Goal: Task Accomplishment & Management: Use online tool/utility

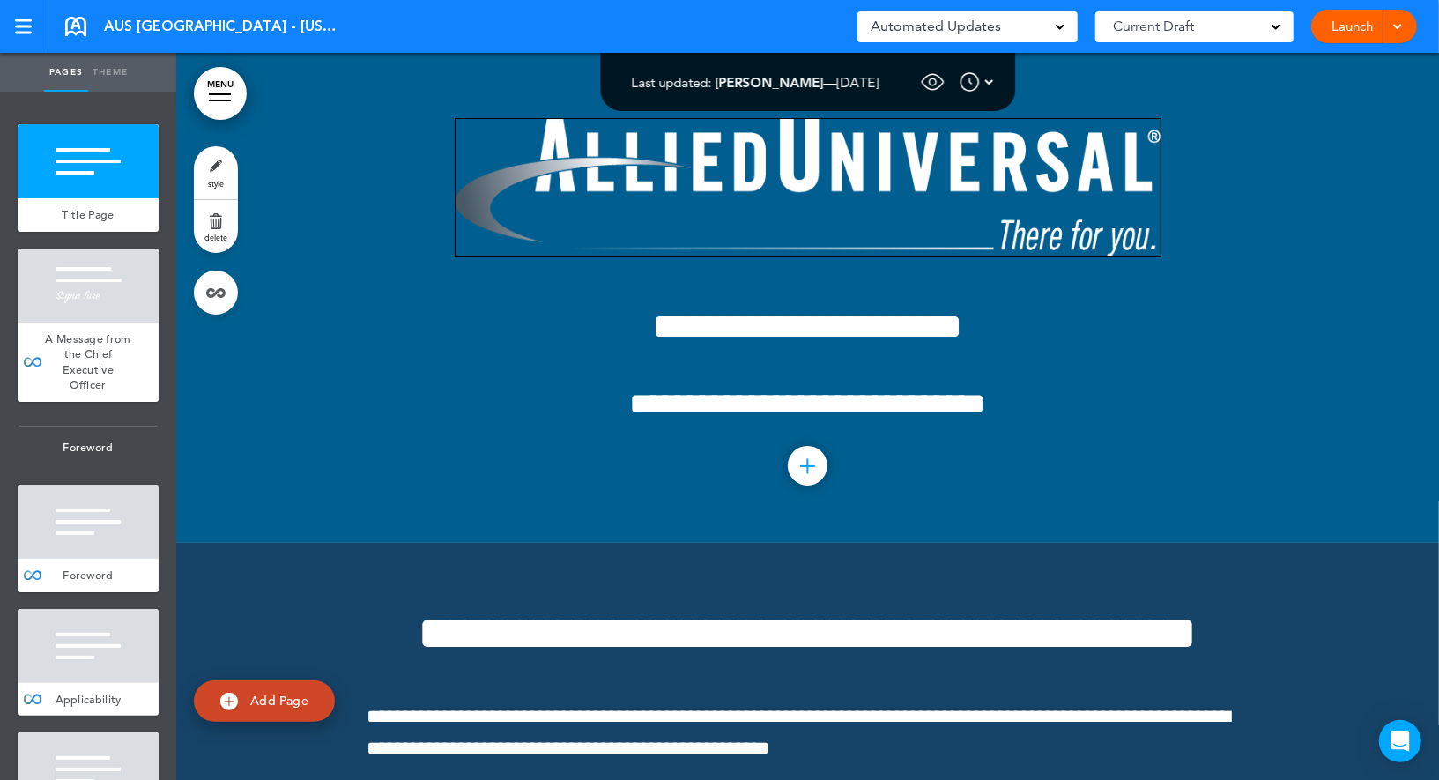
scroll to position [1833, 0]
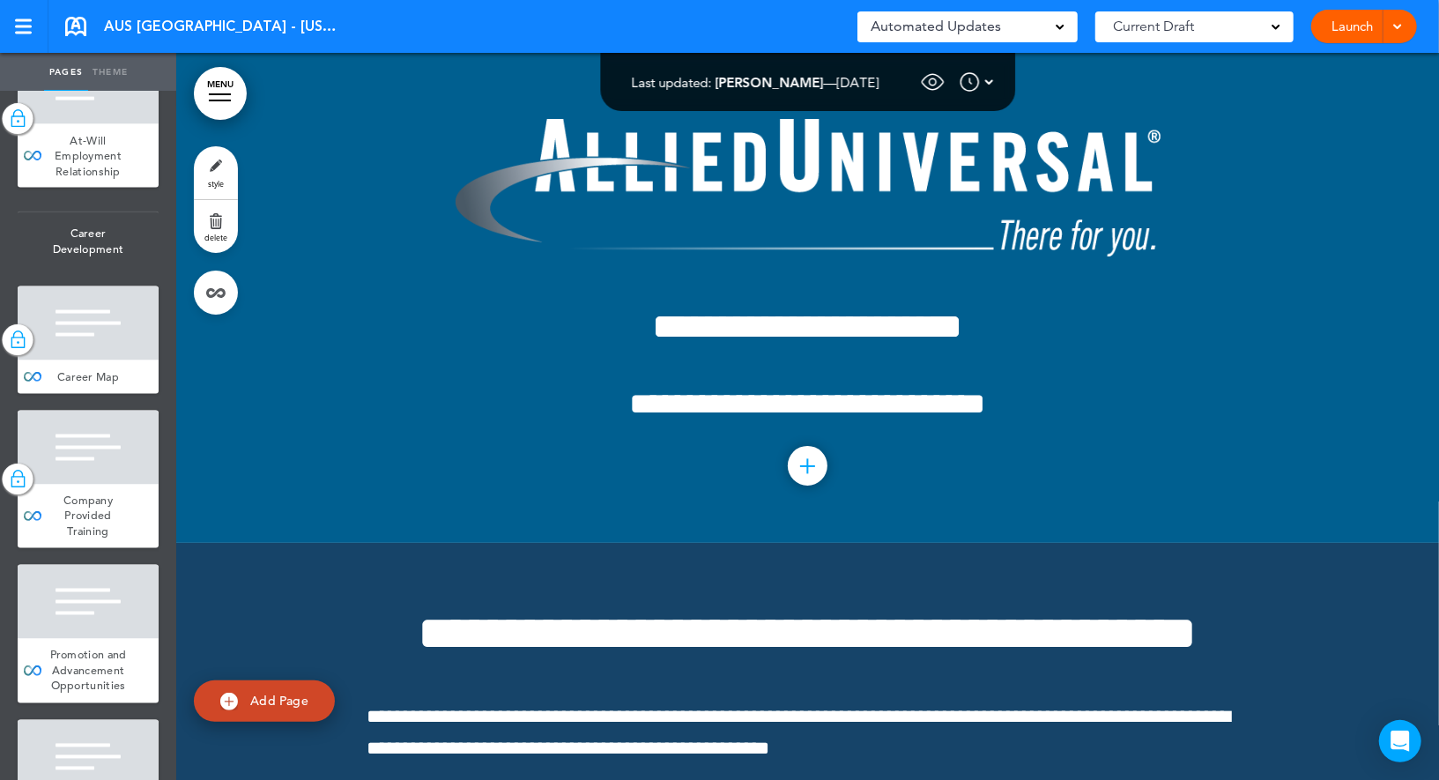
click at [205, 112] on link "MENU" at bounding box center [220, 93] width 53 height 53
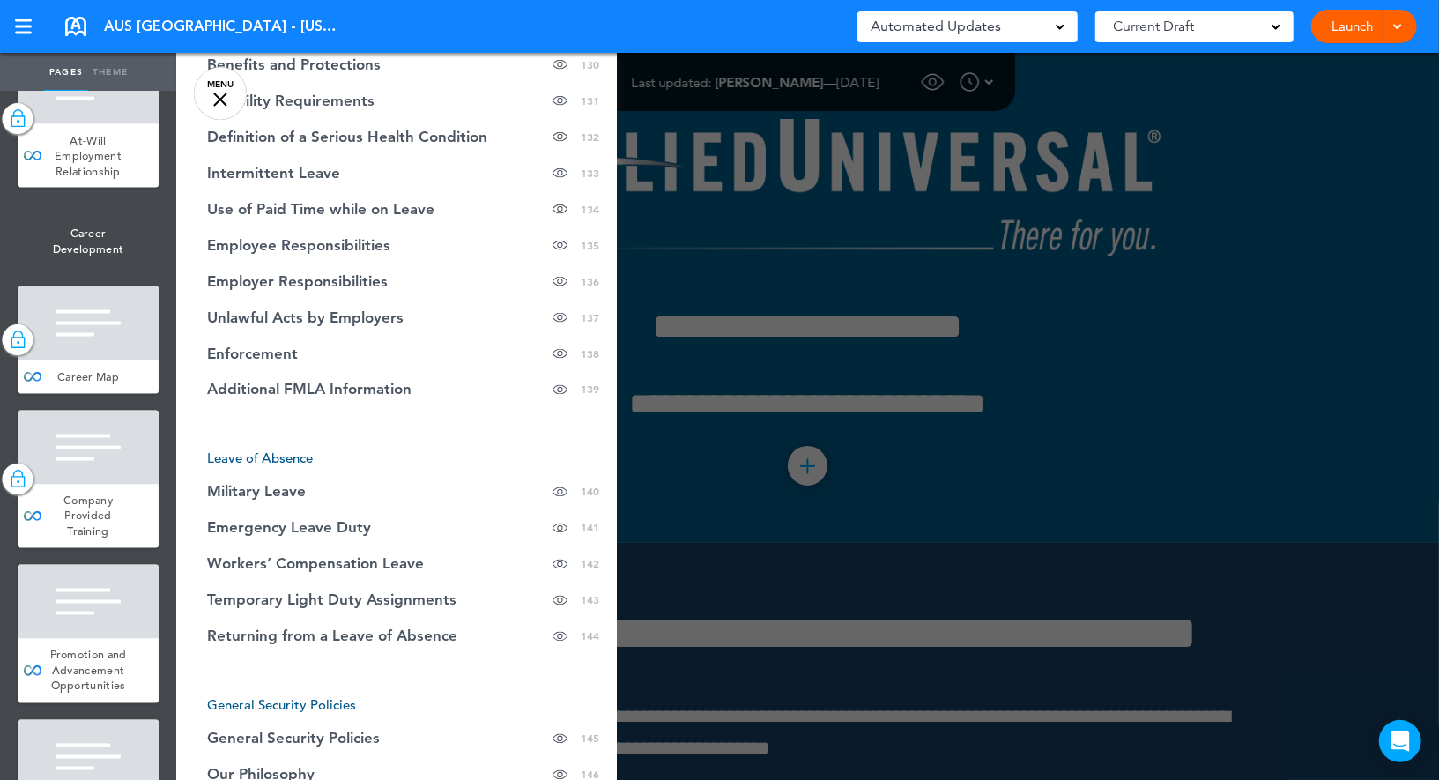
scroll to position [6092, 0]
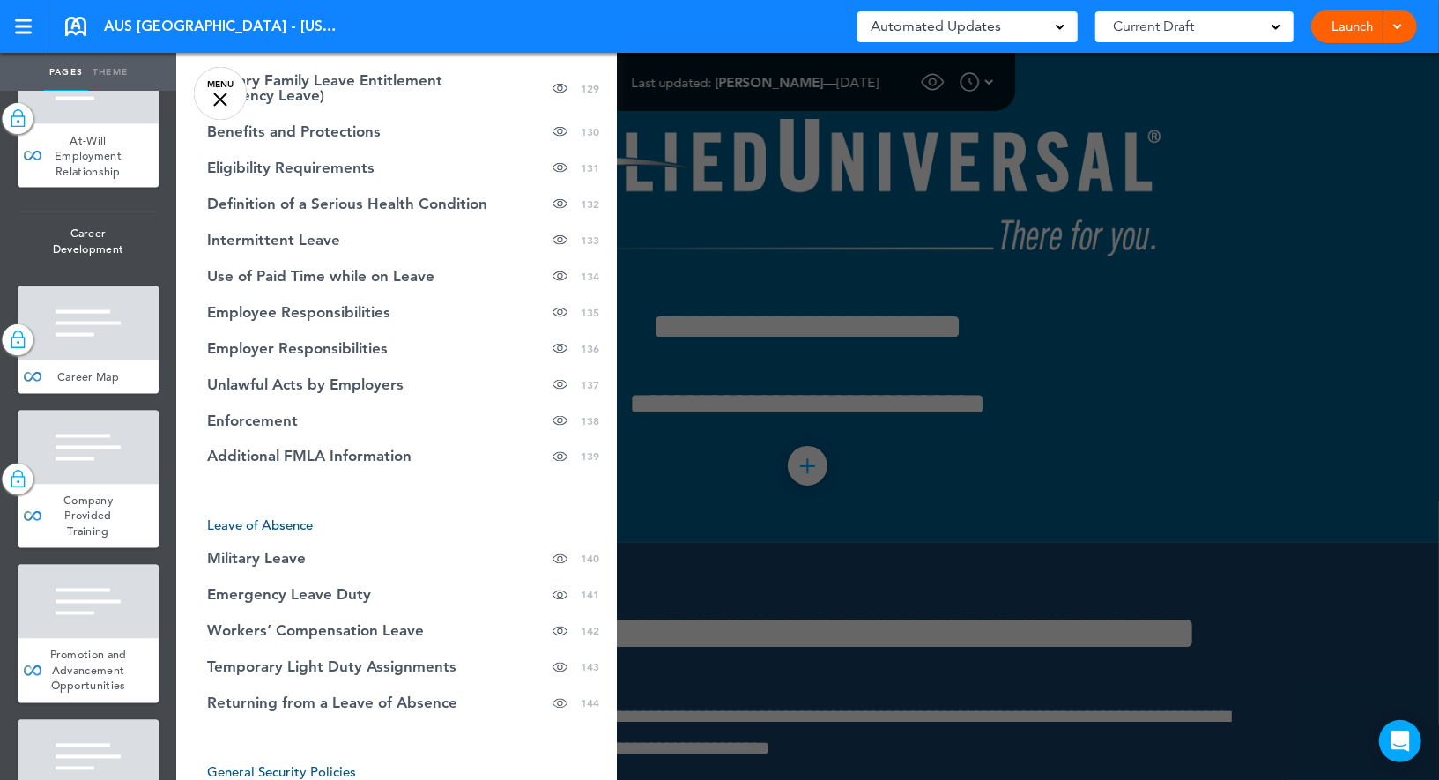
click at [223, 109] on link "MENU" at bounding box center [220, 93] width 53 height 53
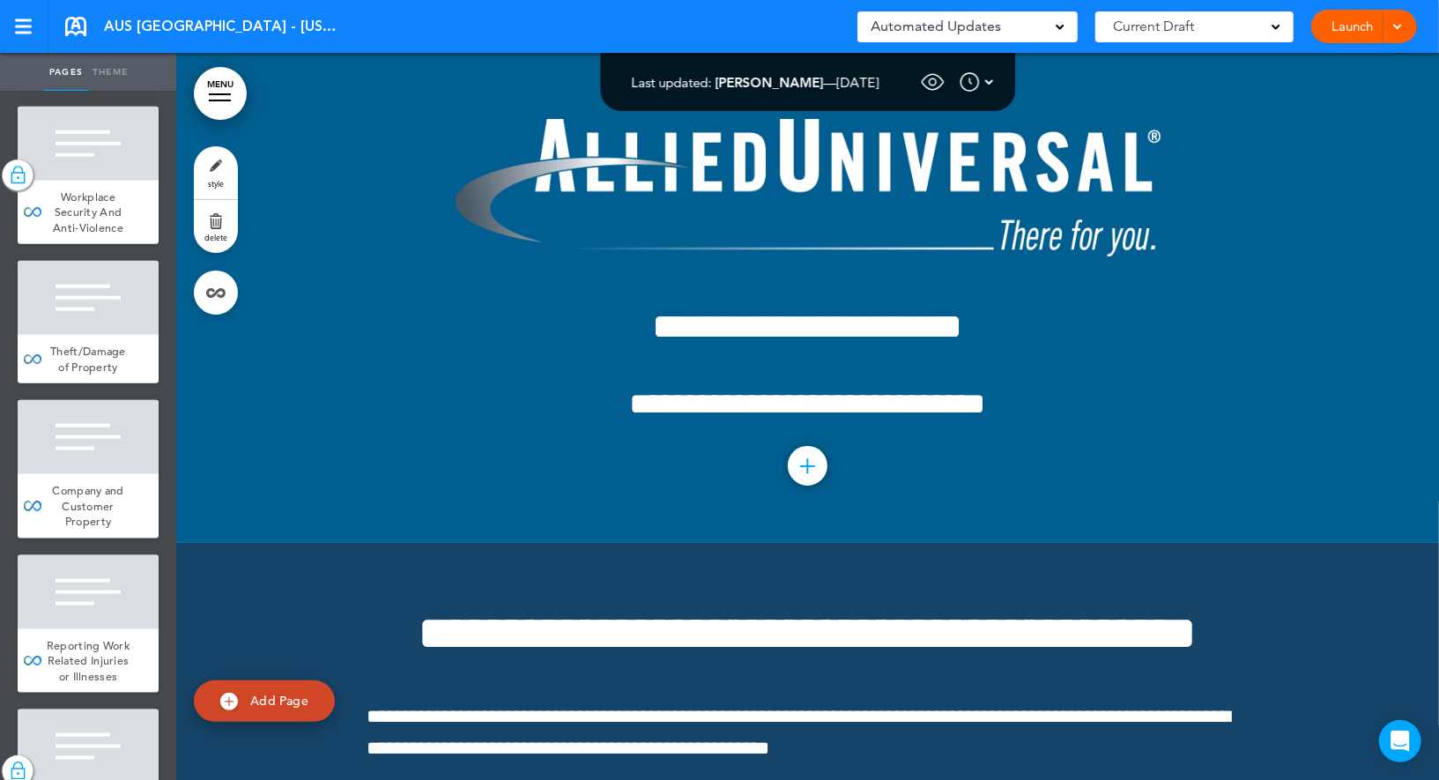
scroll to position [24603, 0]
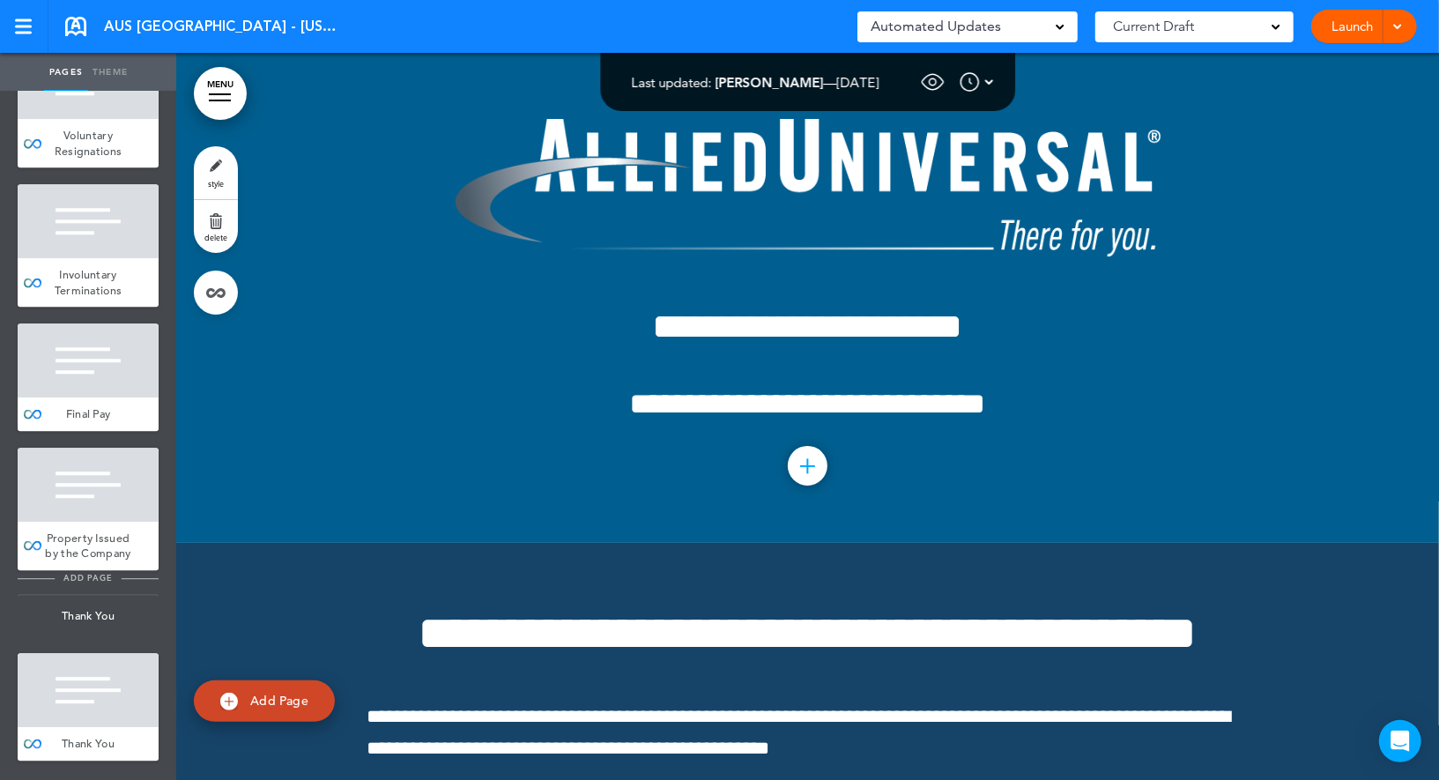
click at [118, 577] on span "add page" at bounding box center [88, 577] width 66 height 11
type input "********"
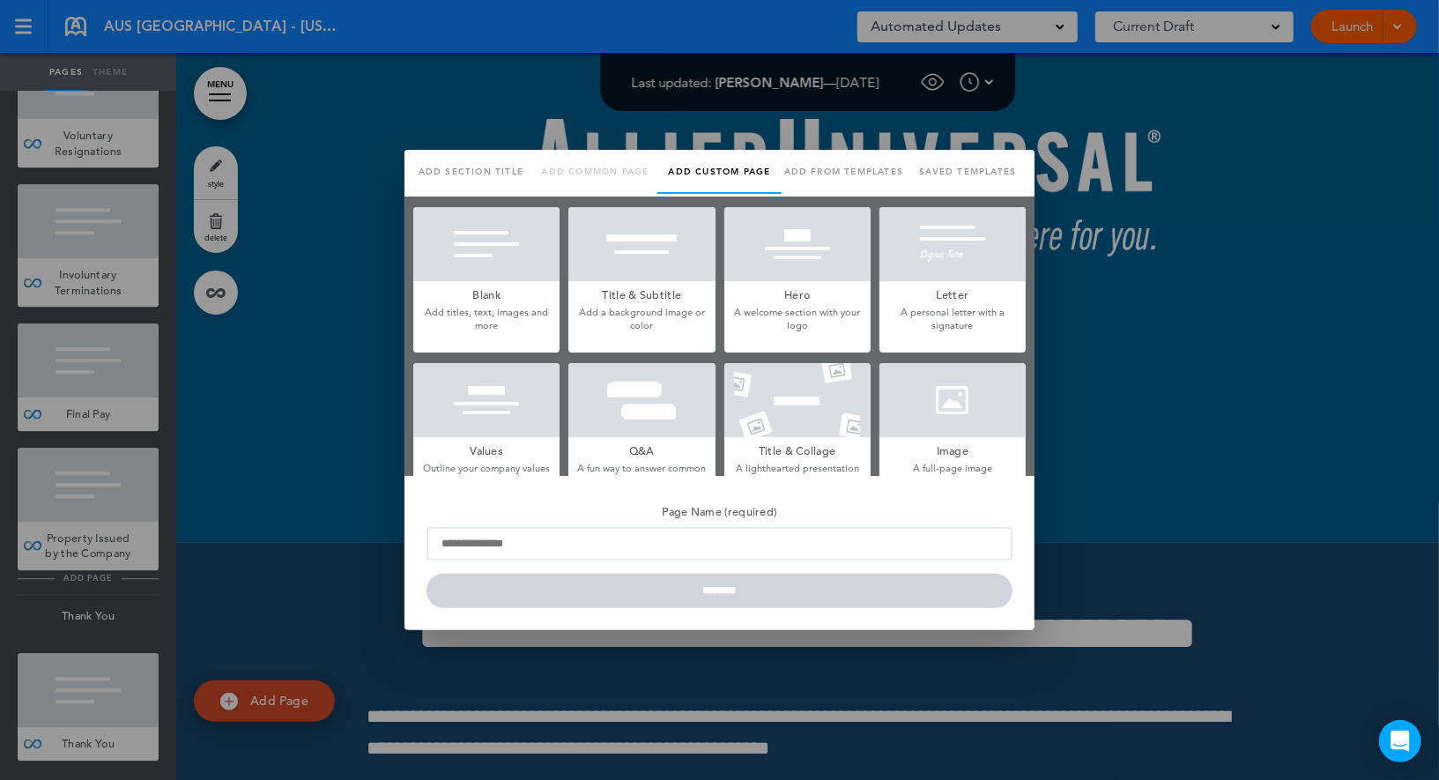
scroll to position [0, 0]
click at [519, 295] on h5 "Blank" at bounding box center [486, 293] width 146 height 25
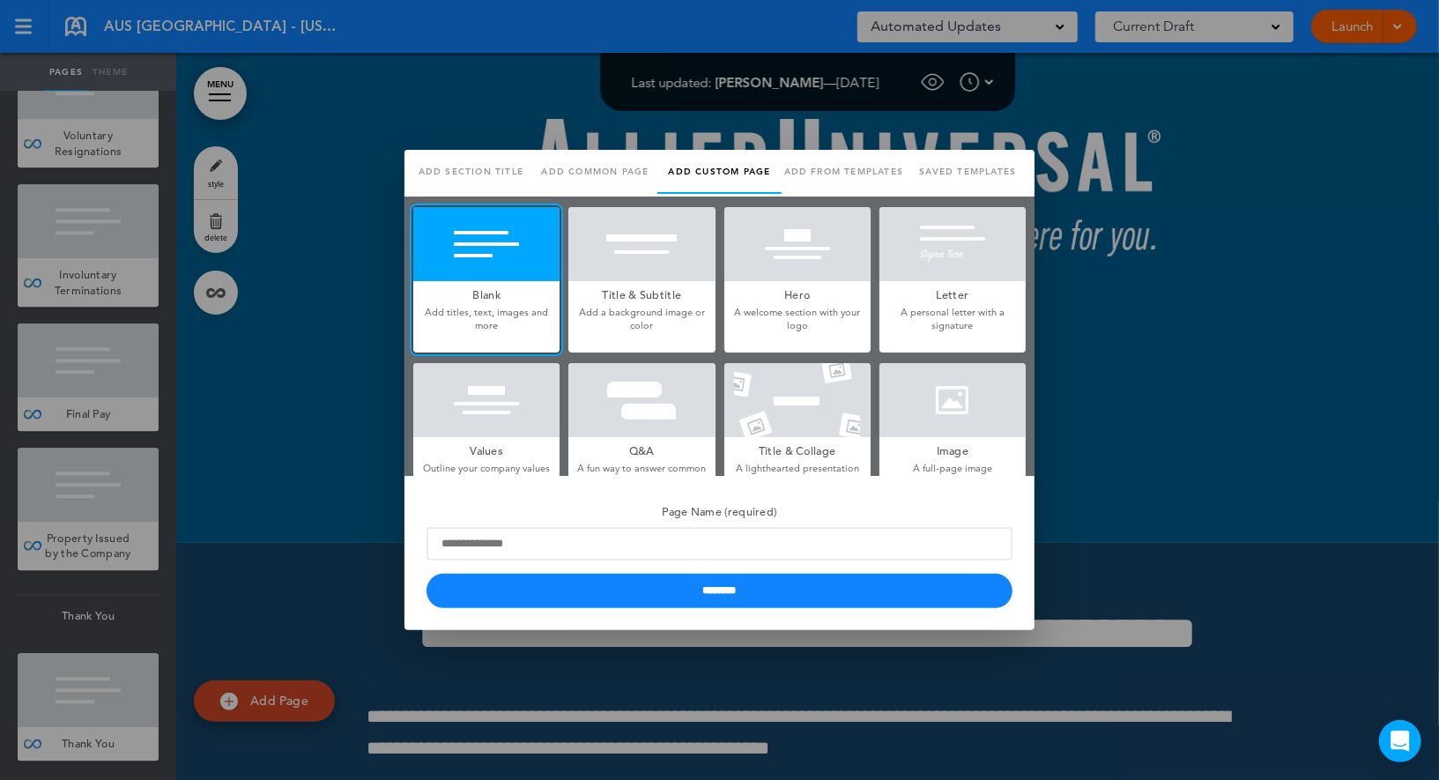
click at [503, 170] on link "Add section title" at bounding box center [471, 172] width 124 height 44
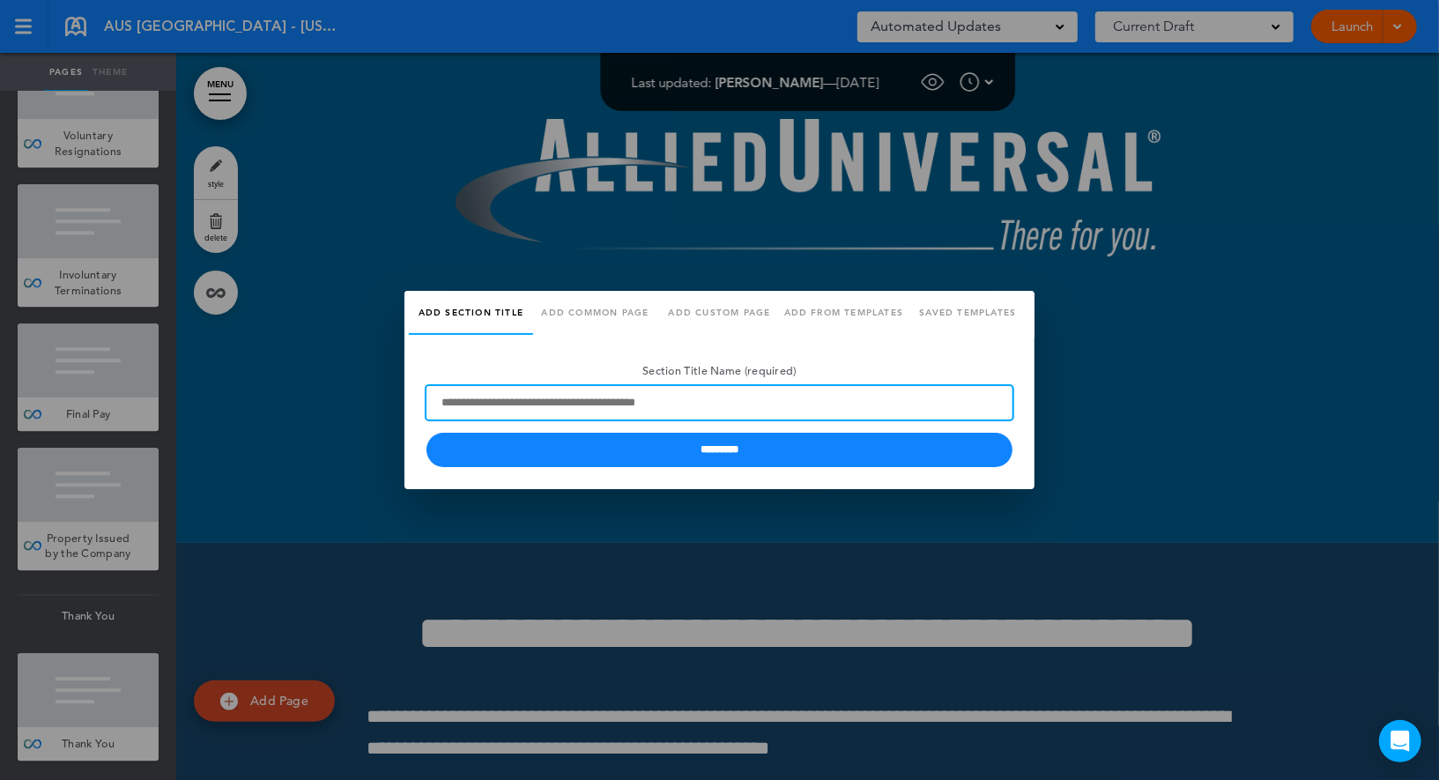
click at [507, 409] on input "Section Title Name (required)" at bounding box center [720, 402] width 586 height 33
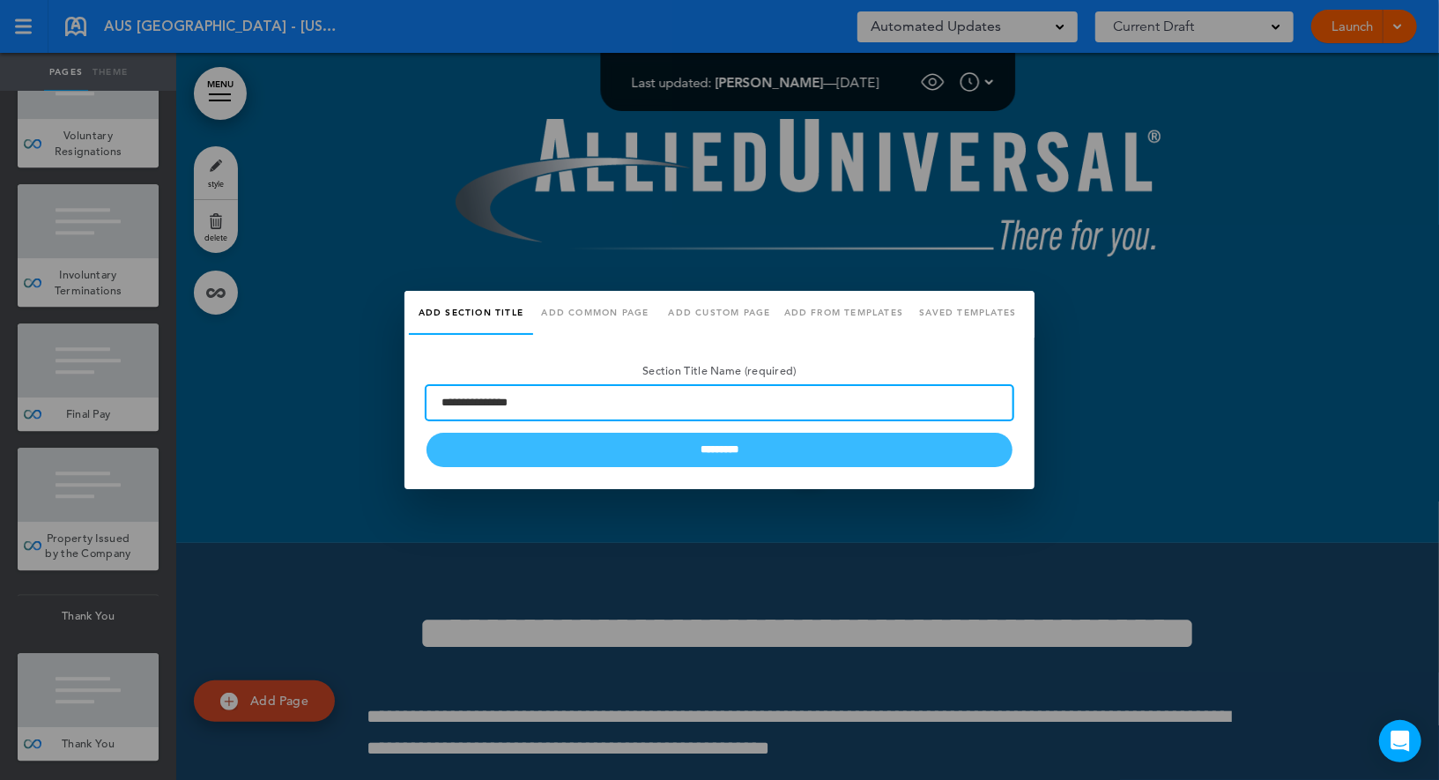
type input "**********"
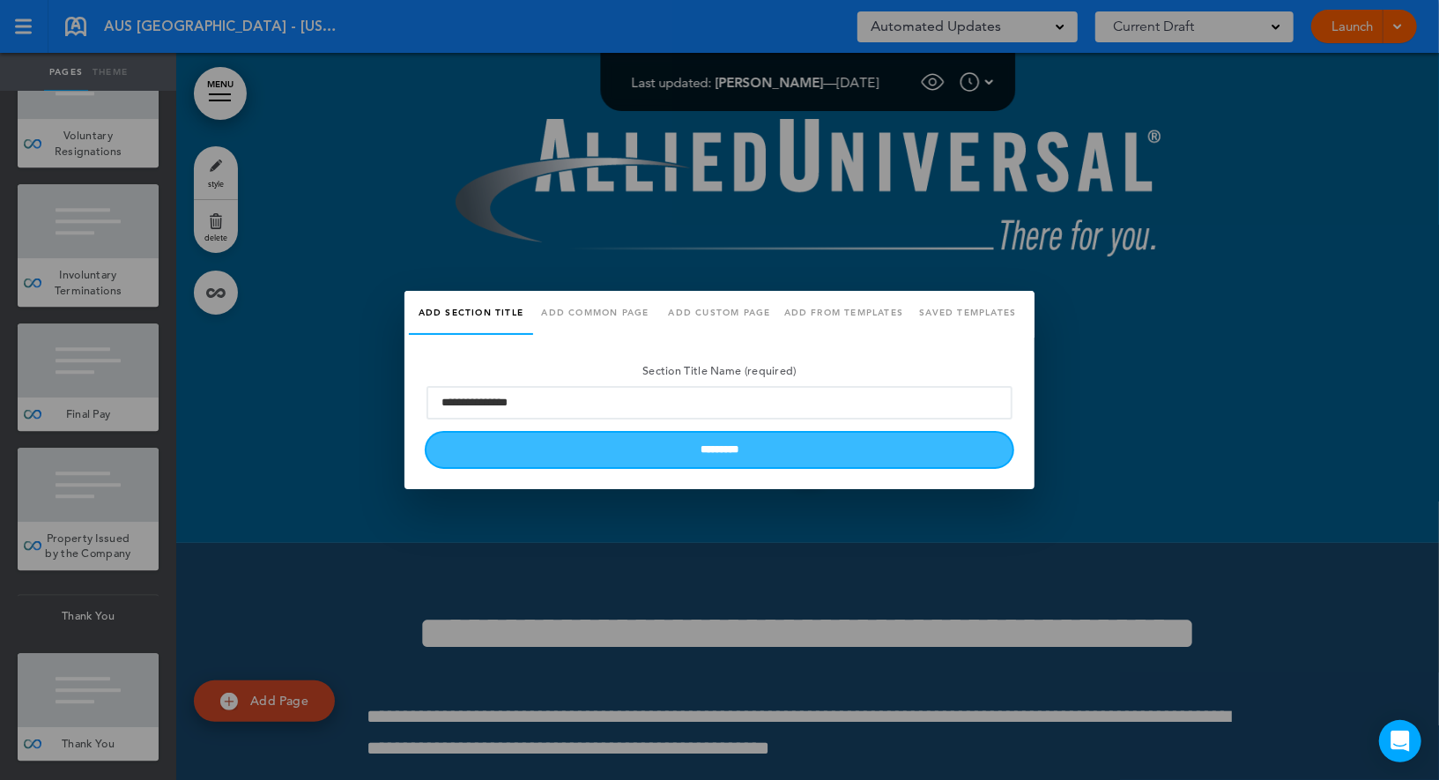
click at [611, 442] on input "*********" at bounding box center [720, 450] width 586 height 34
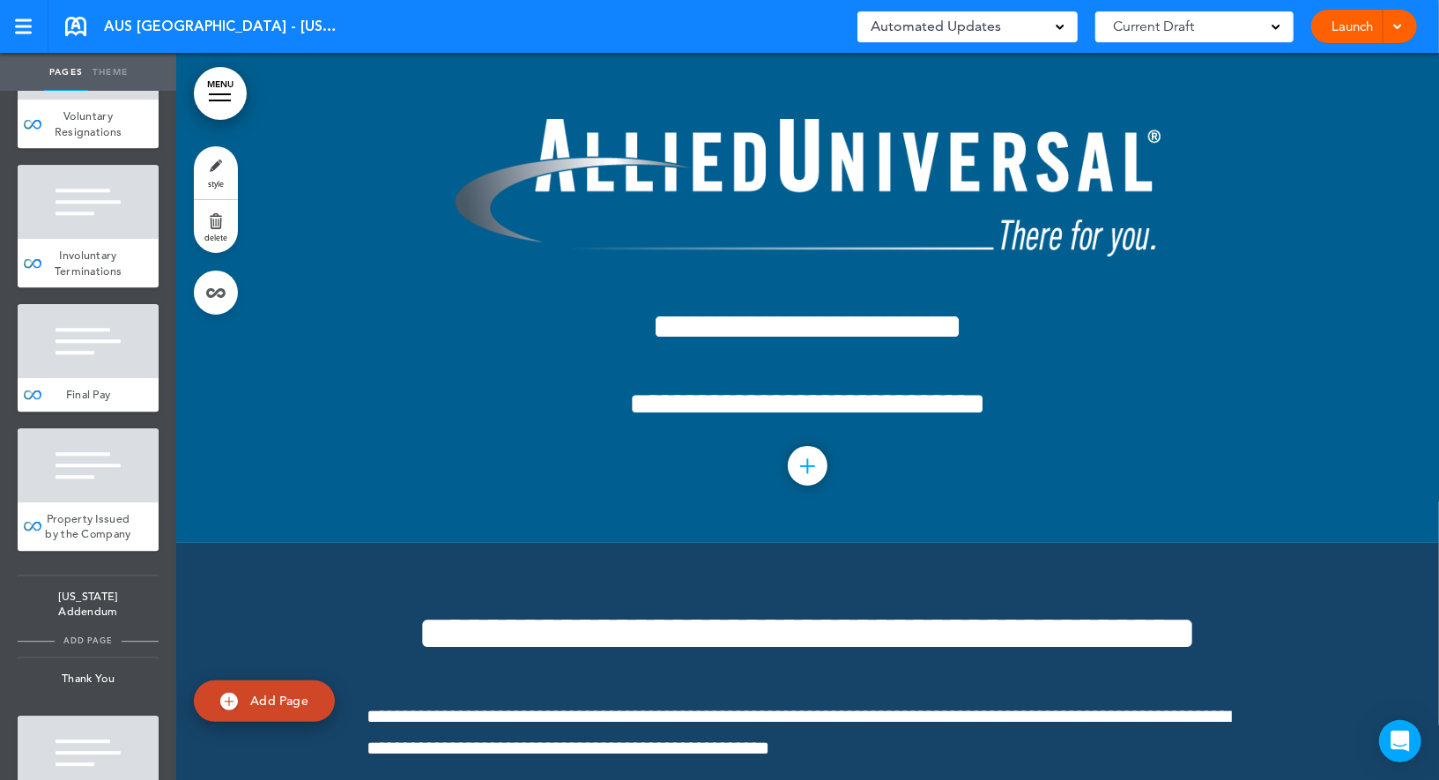
click at [105, 645] on span "add page" at bounding box center [88, 640] width 66 height 11
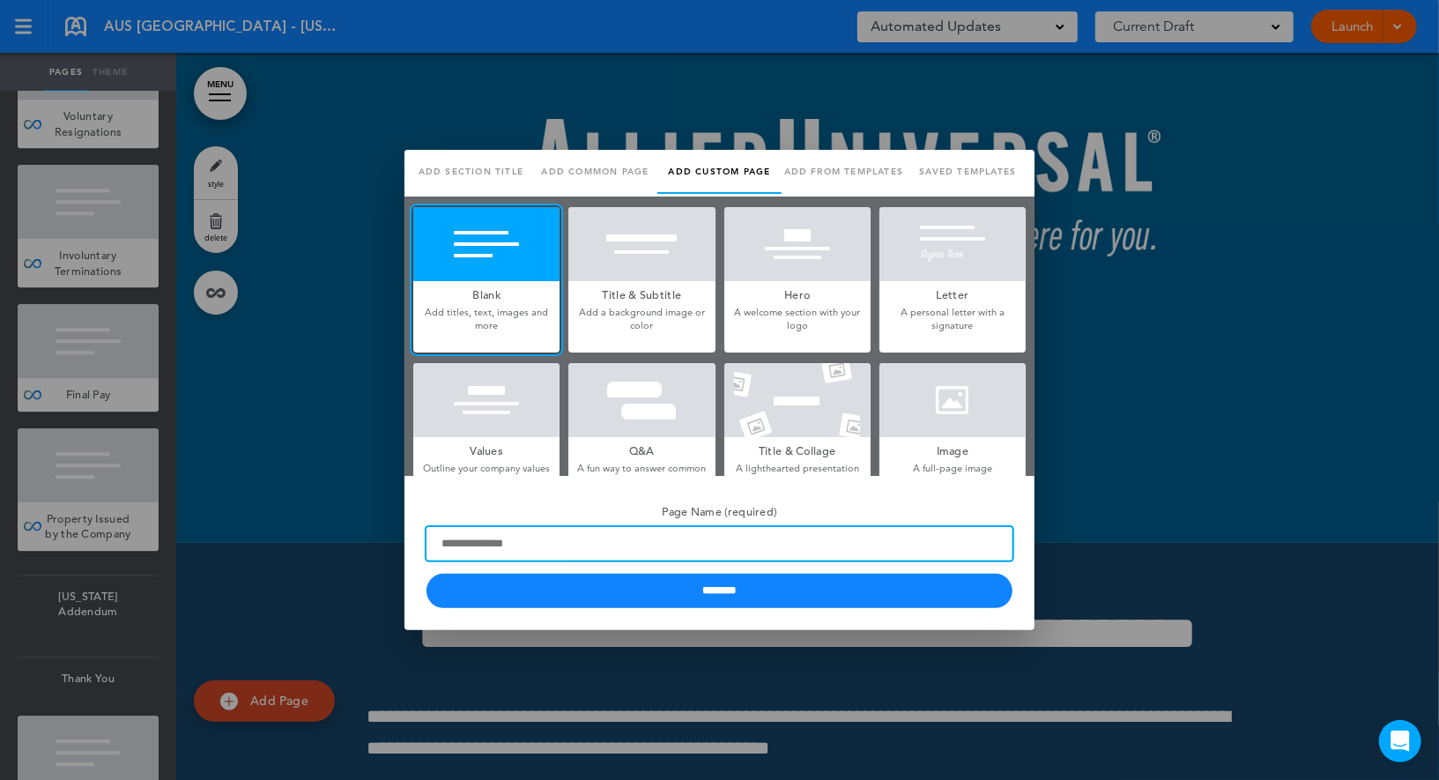
click at [480, 549] on input "Page Name (required)" at bounding box center [720, 543] width 586 height 33
paste input "**********"
type input "**********"
click at [427, 574] on input "********" at bounding box center [720, 591] width 586 height 34
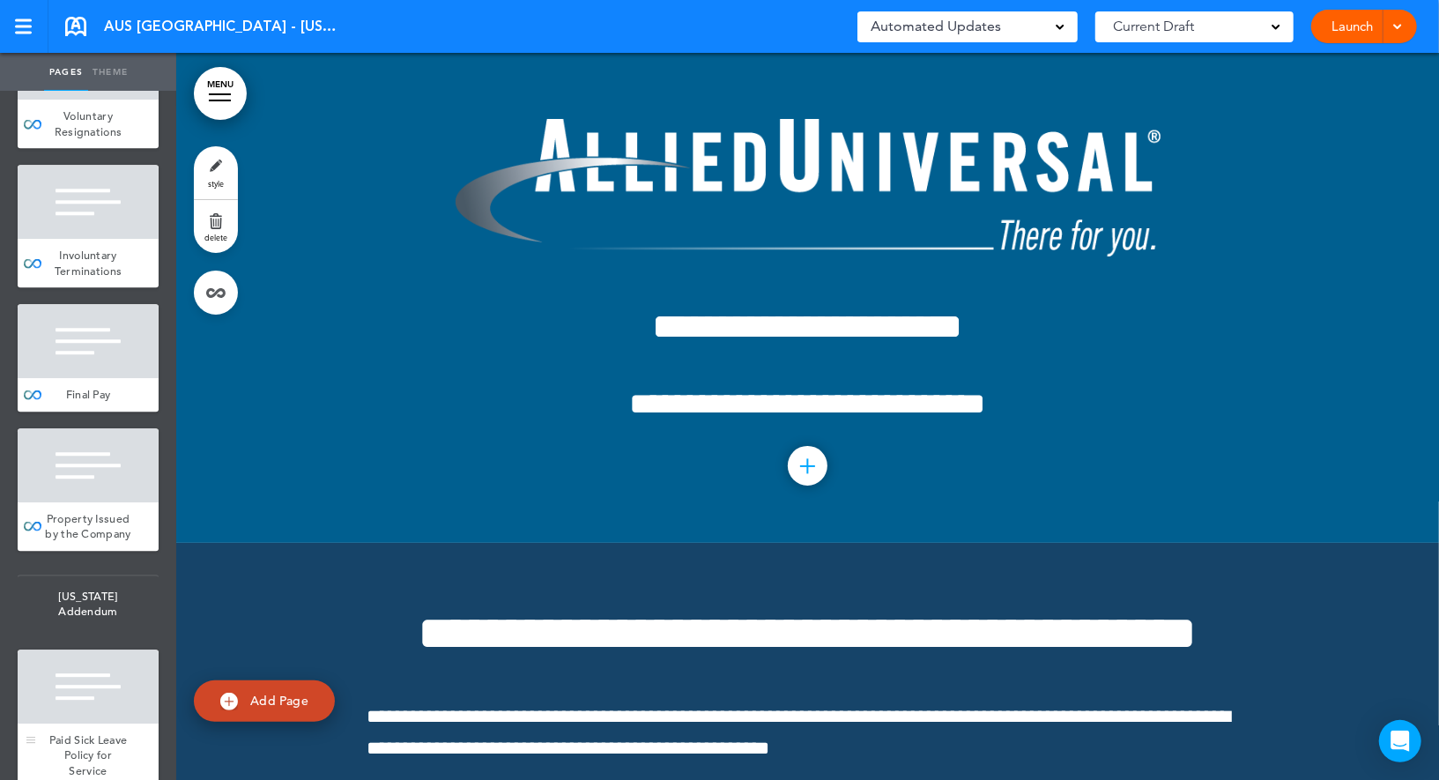
scroll to position [24855, 0]
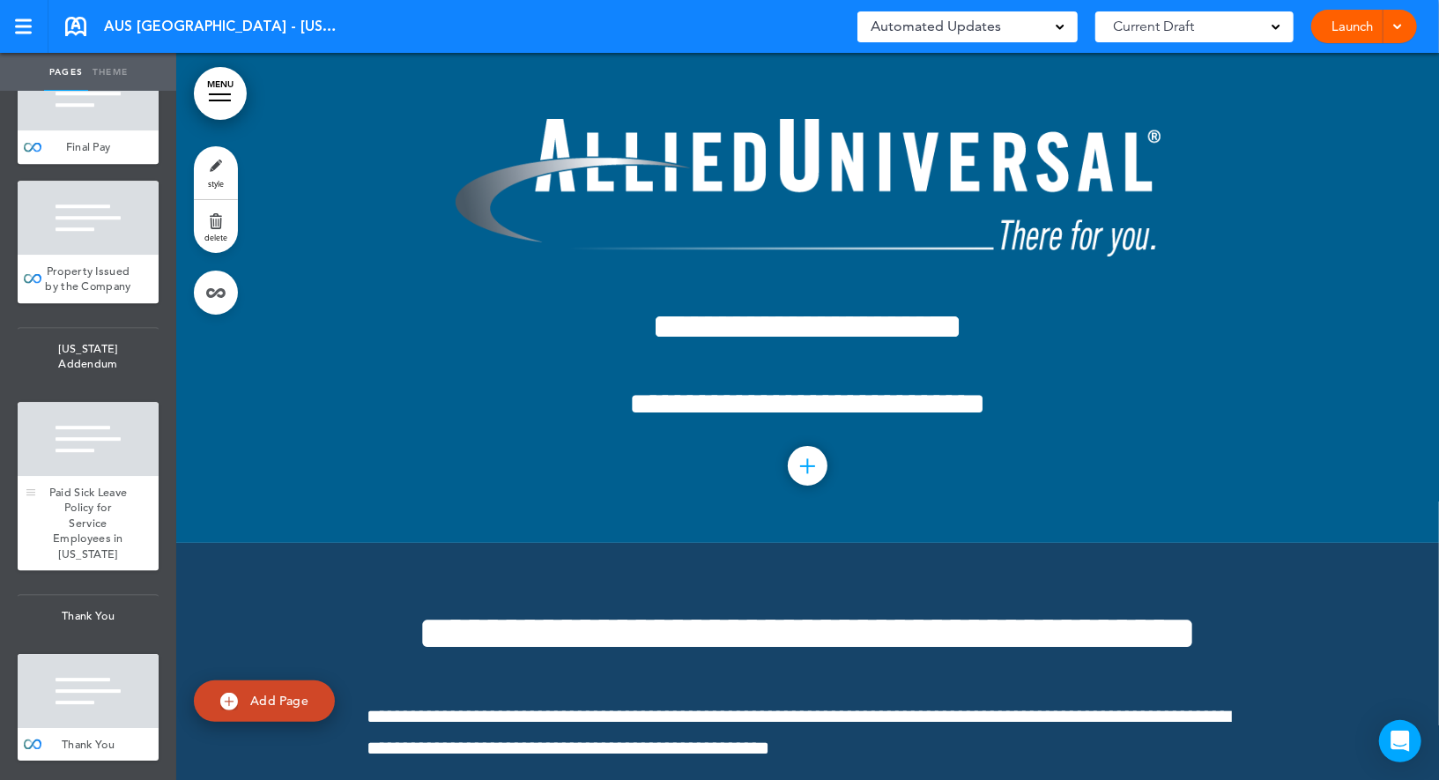
click at [115, 435] on div at bounding box center [88, 439] width 141 height 74
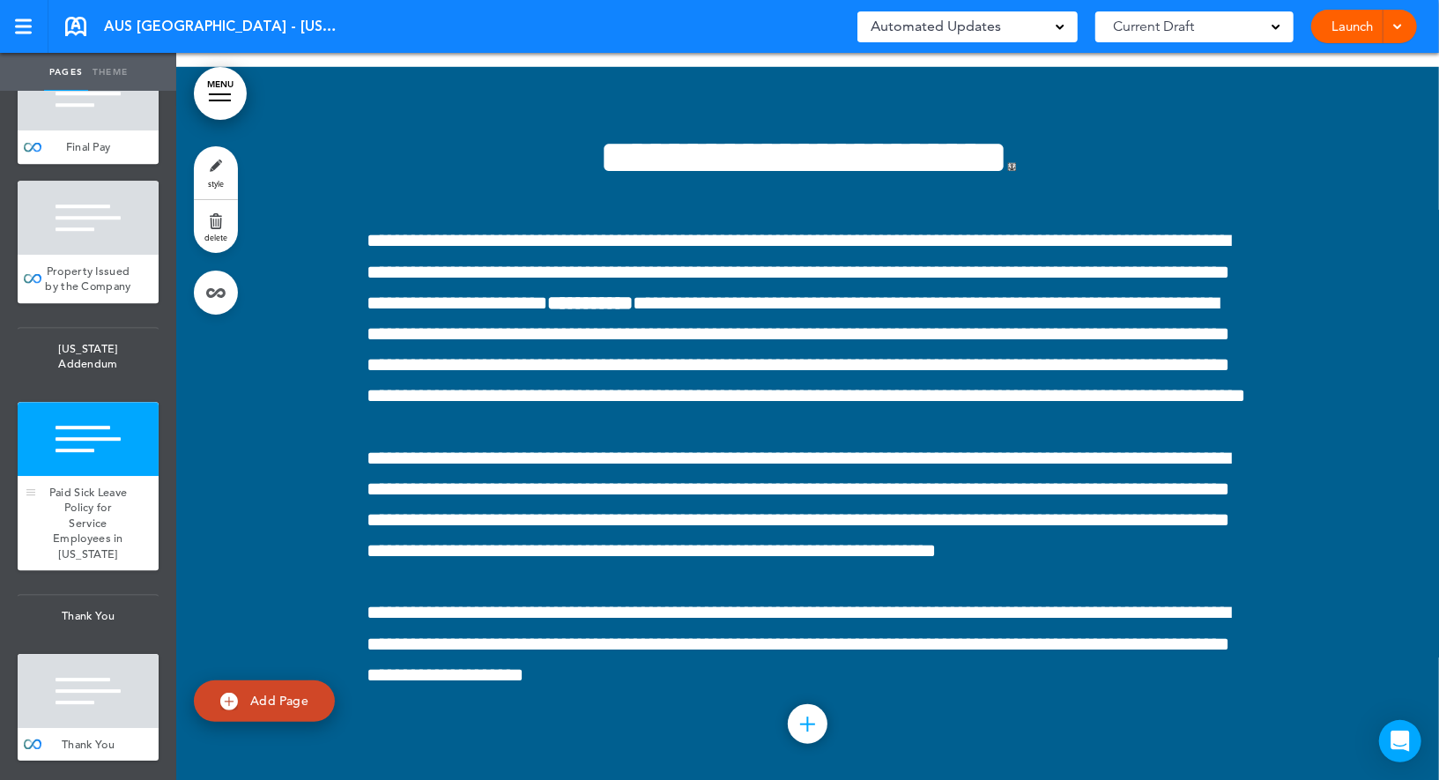
scroll to position [149661, 0]
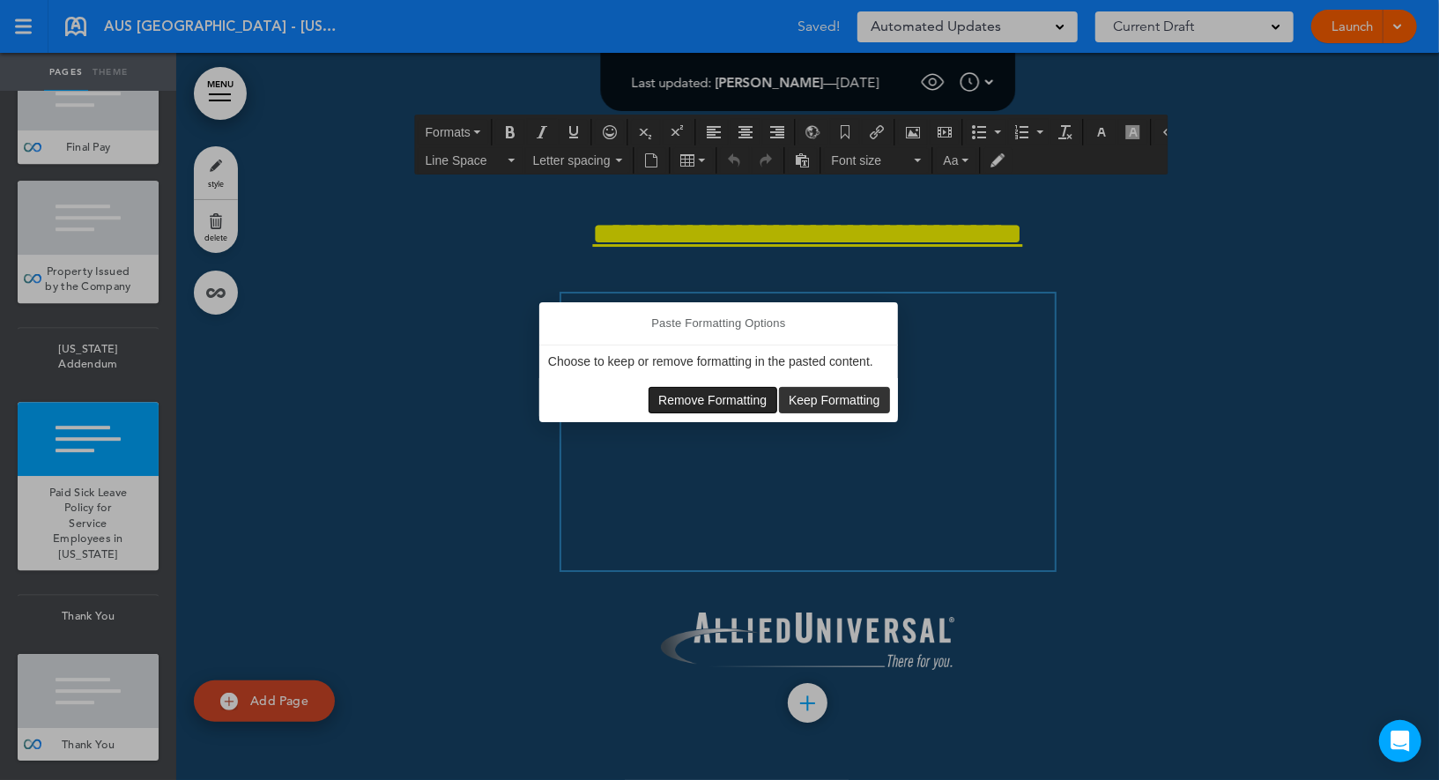
click at [688, 404] on span "Remove Formatting" at bounding box center [712, 400] width 108 height 14
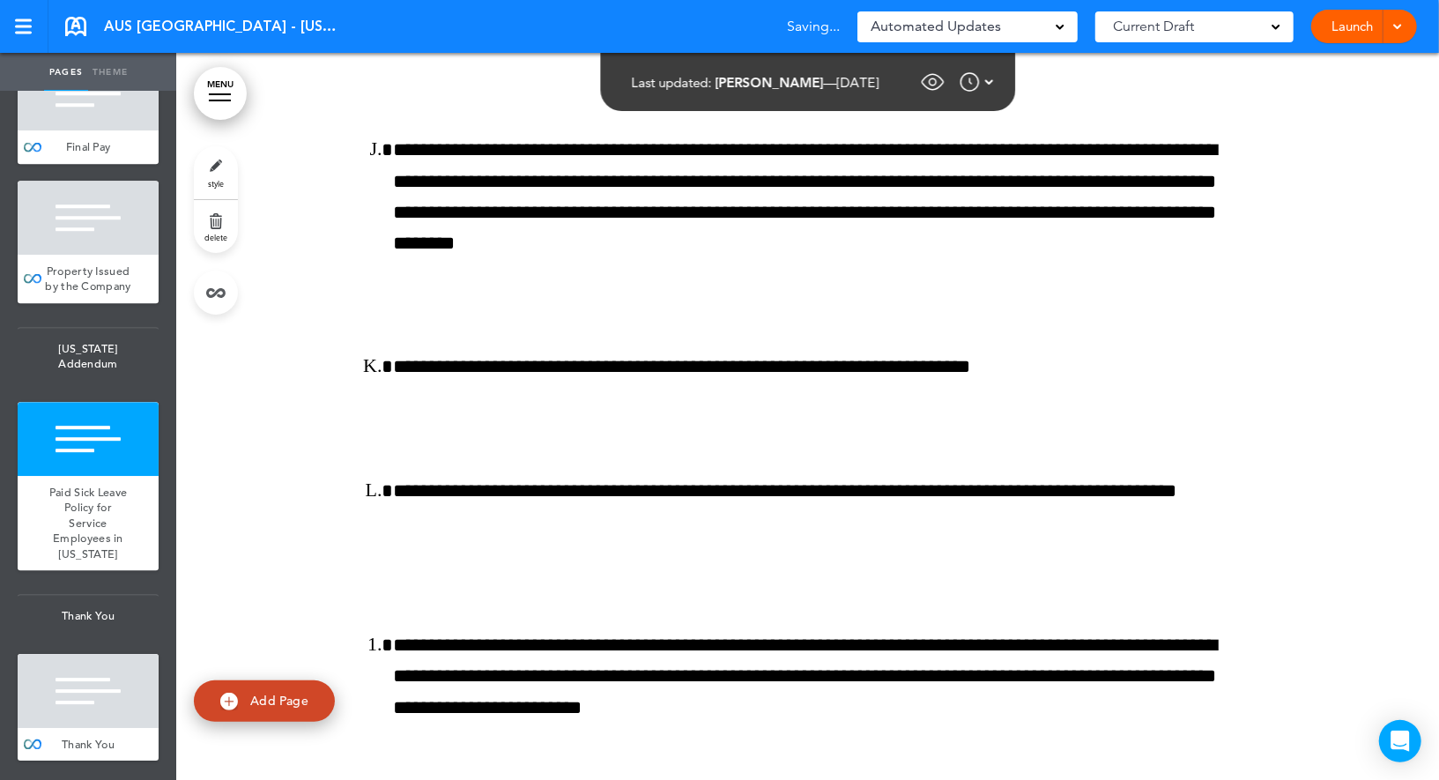
click at [221, 172] on link "style" at bounding box center [216, 172] width 44 height 53
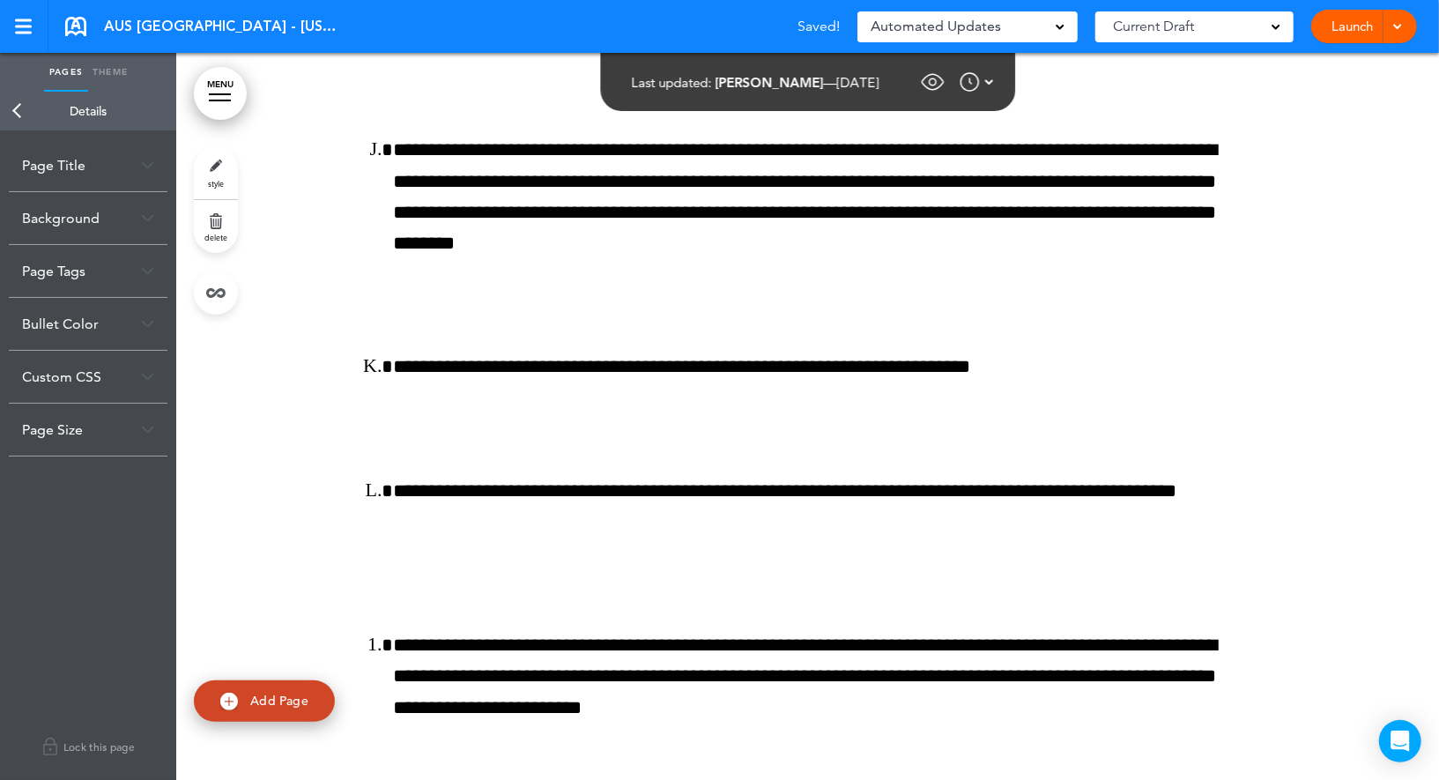
click at [101, 225] on div "Background" at bounding box center [88, 218] width 159 height 52
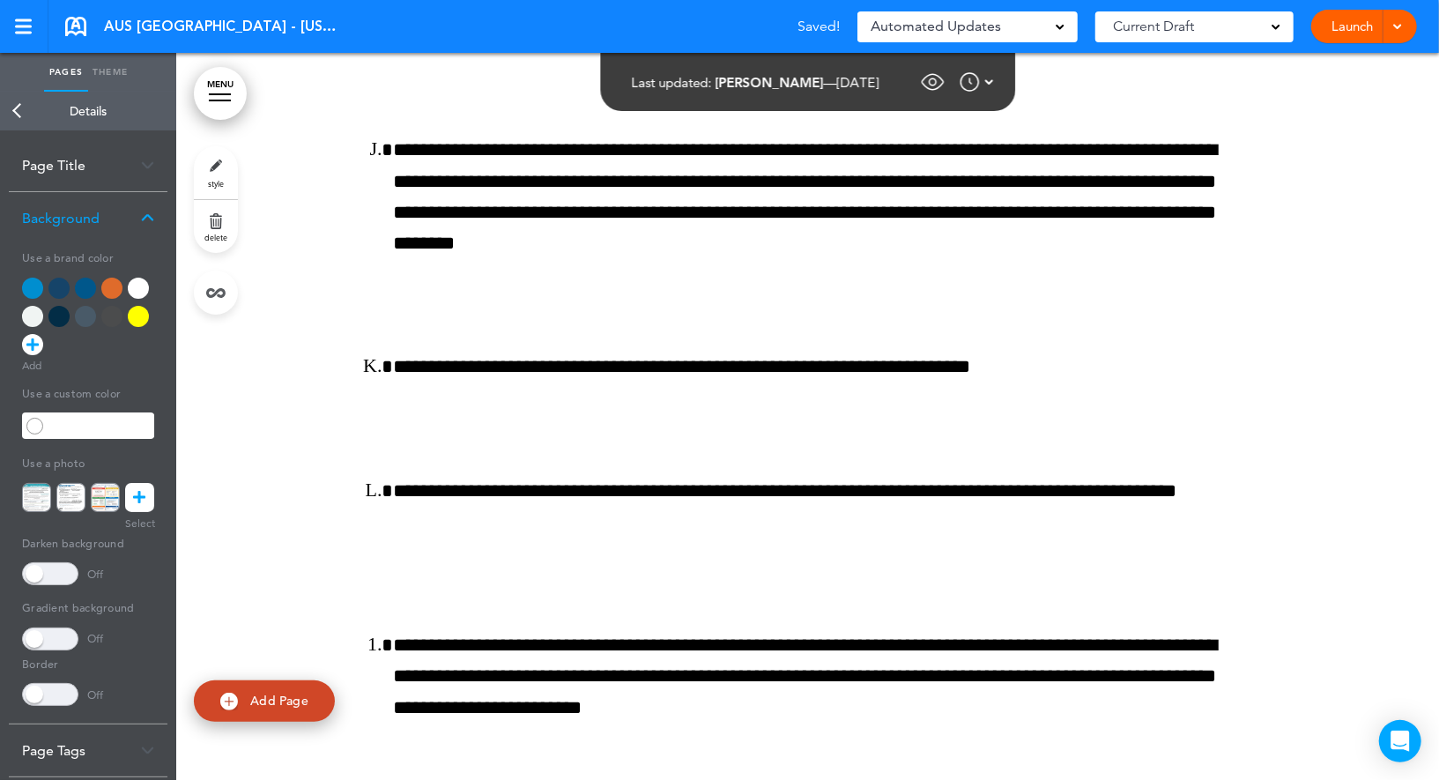
click at [83, 285] on div at bounding box center [85, 288] width 21 height 21
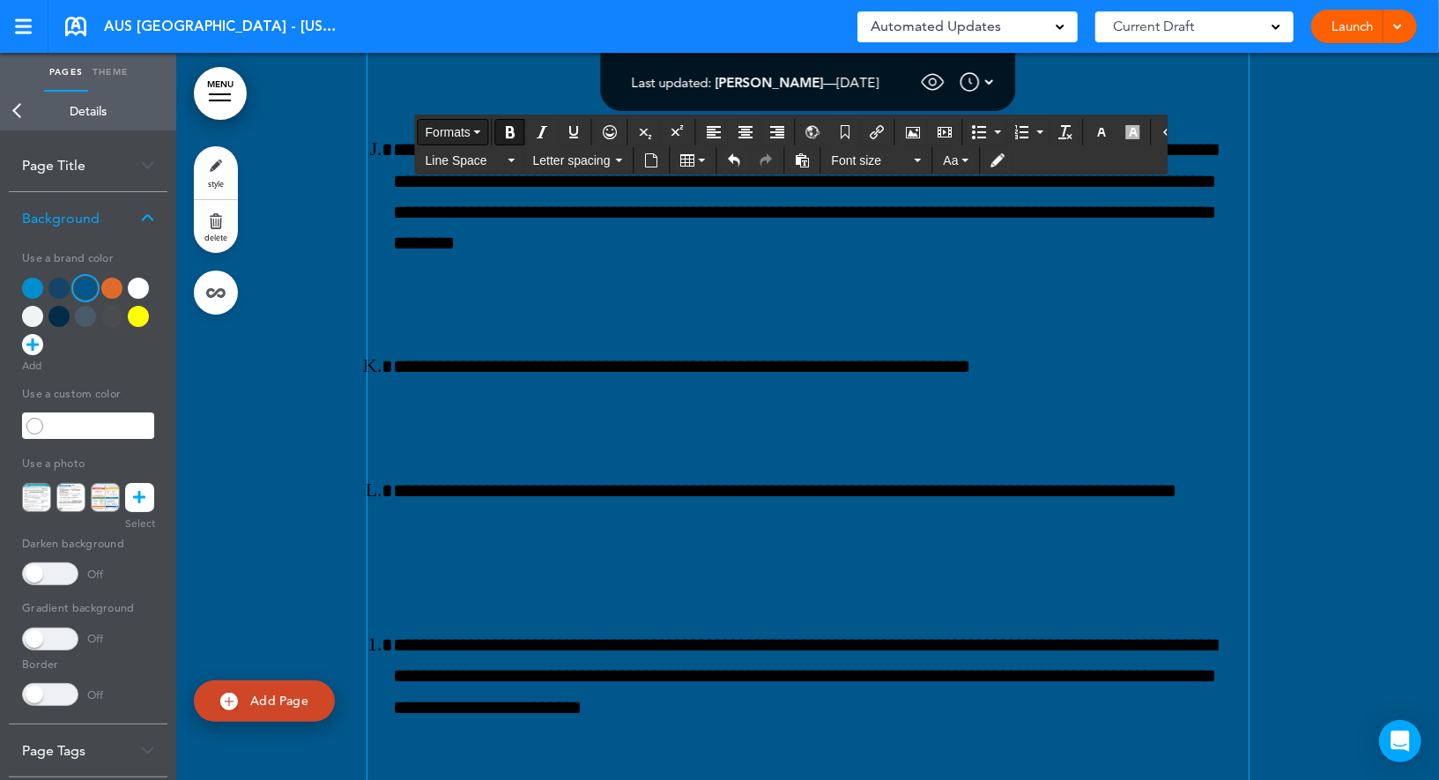
click at [466, 125] on span "Formats" at bounding box center [448, 132] width 45 height 14
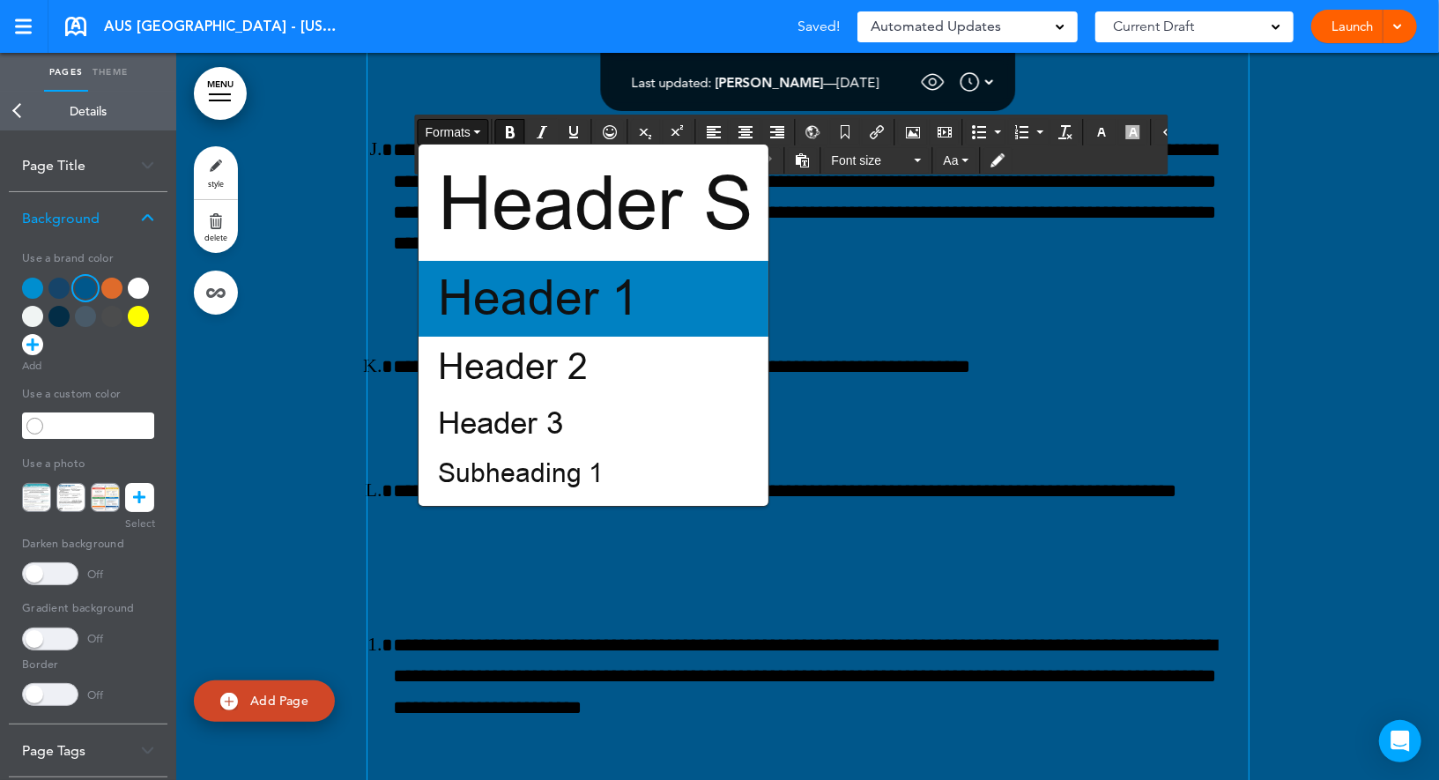
click at [532, 315] on span "Header 1" at bounding box center [538, 298] width 205 height 65
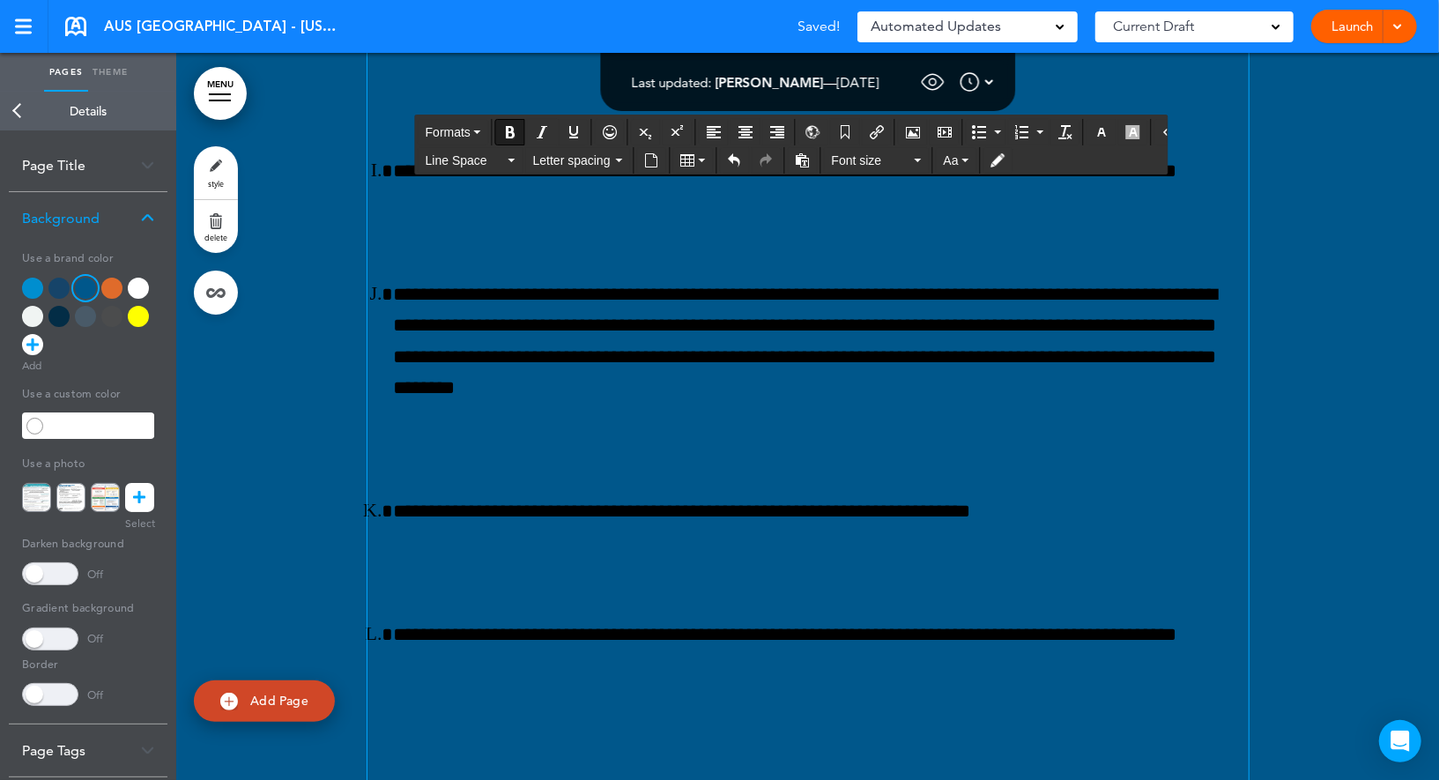
scroll to position [149586, 0]
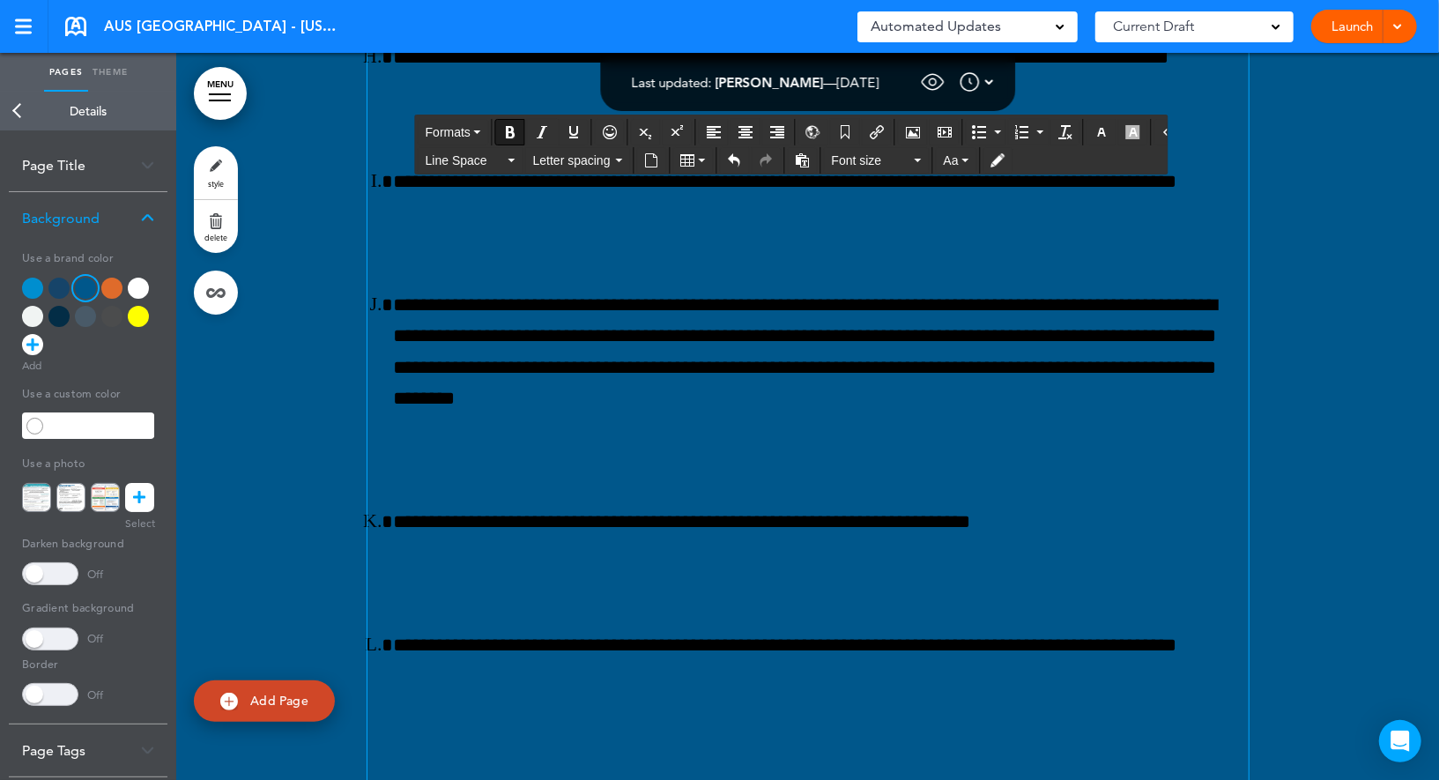
click at [1095, 134] on button "button" at bounding box center [1102, 132] width 28 height 25
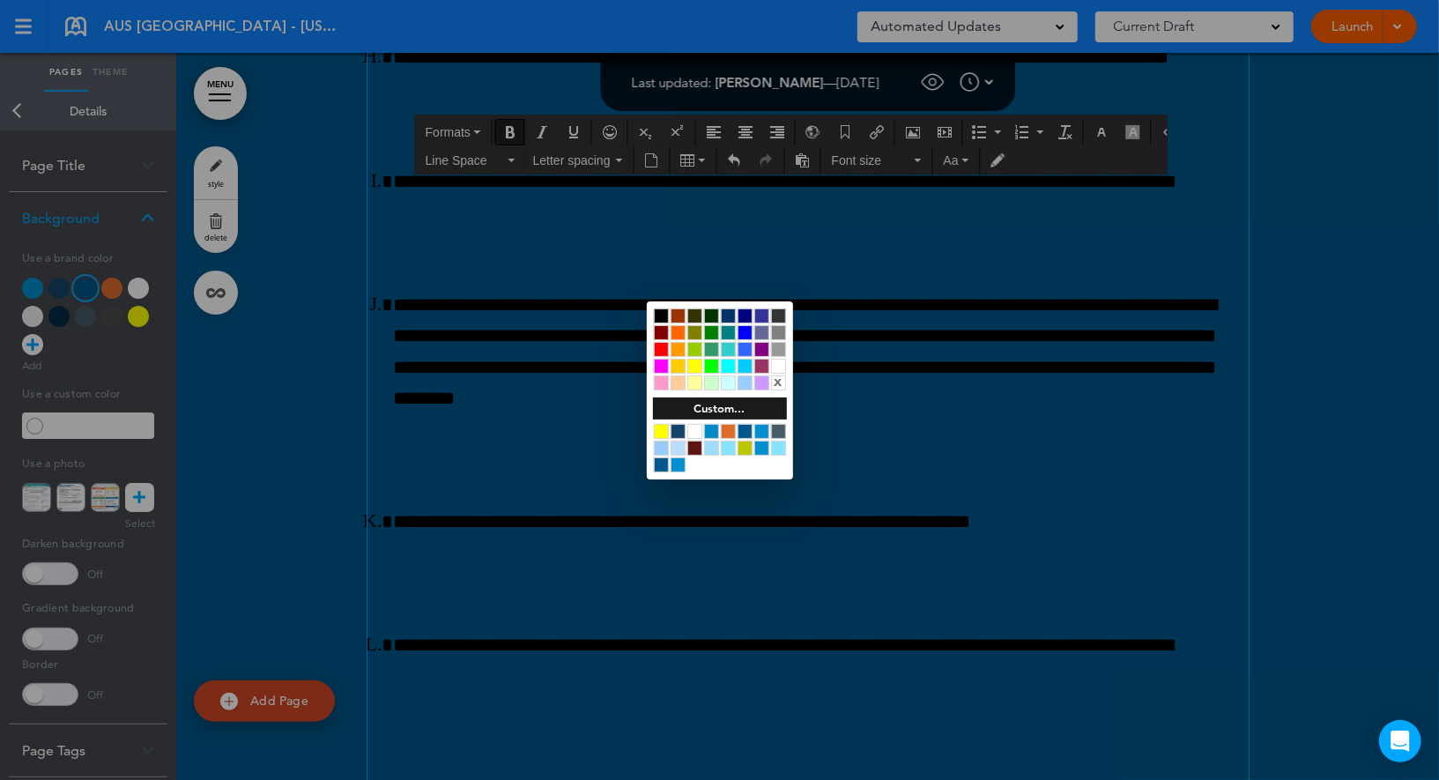
click at [662, 433] on div at bounding box center [661, 431] width 15 height 15
click at [908, 332] on div at bounding box center [719, 390] width 1439 height 780
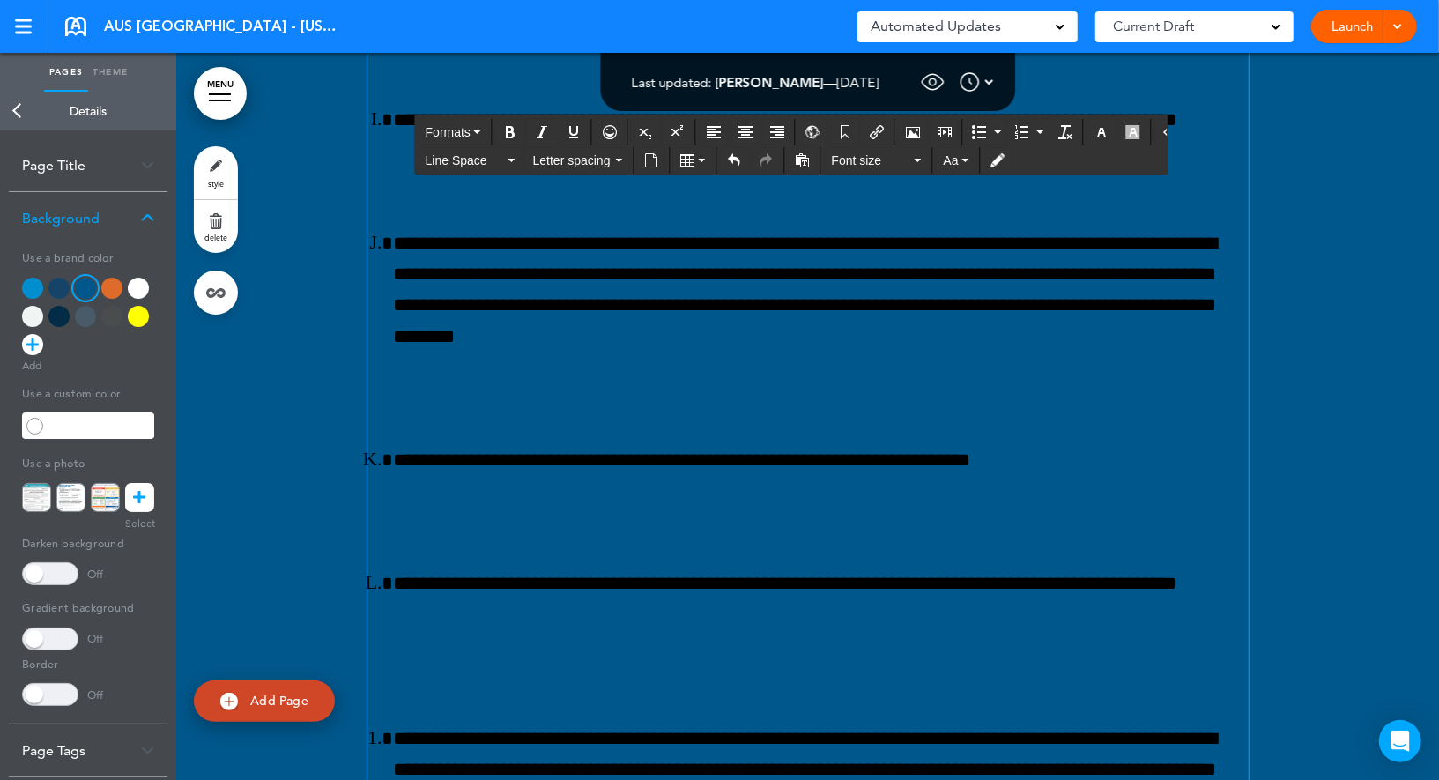
drag, startPoint x: 820, startPoint y: 348, endPoint x: 657, endPoint y: 344, distance: 163.1
click at [466, 131] on span "Formats" at bounding box center [448, 132] width 45 height 14
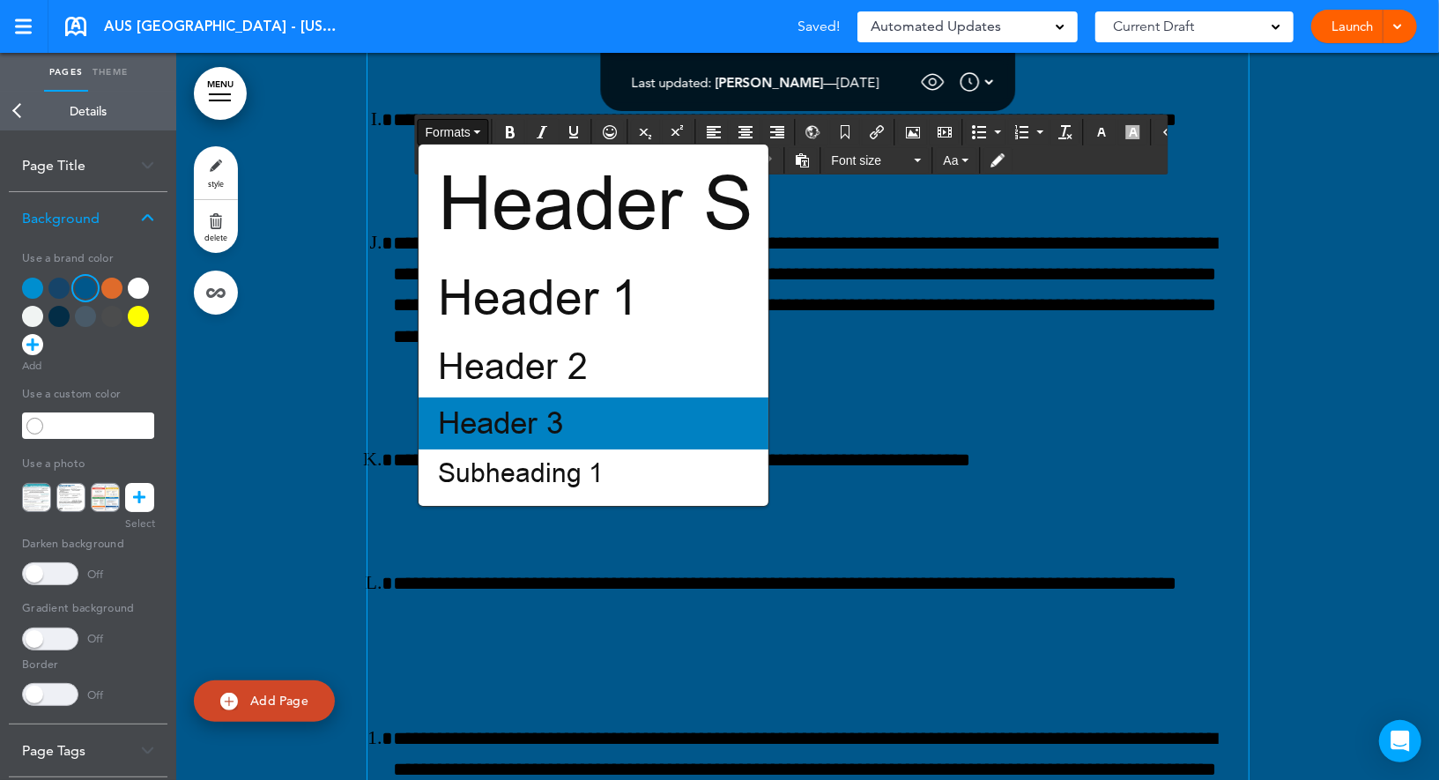
click at [472, 435] on span "Header 3" at bounding box center [500, 423] width 129 height 41
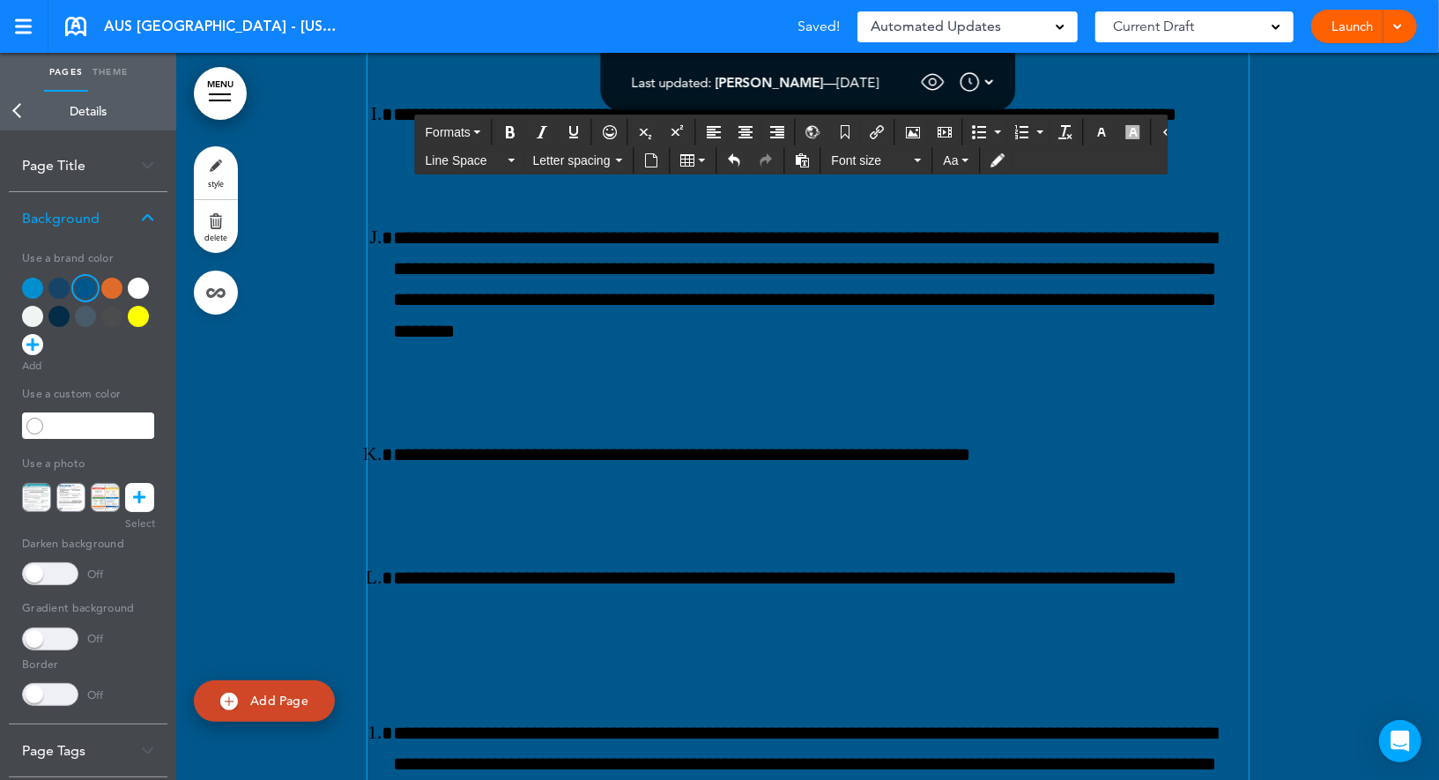
drag, startPoint x: 553, startPoint y: 357, endPoint x: 1060, endPoint y: 363, distance: 506.9
click at [1088, 138] on button "button" at bounding box center [1102, 132] width 28 height 25
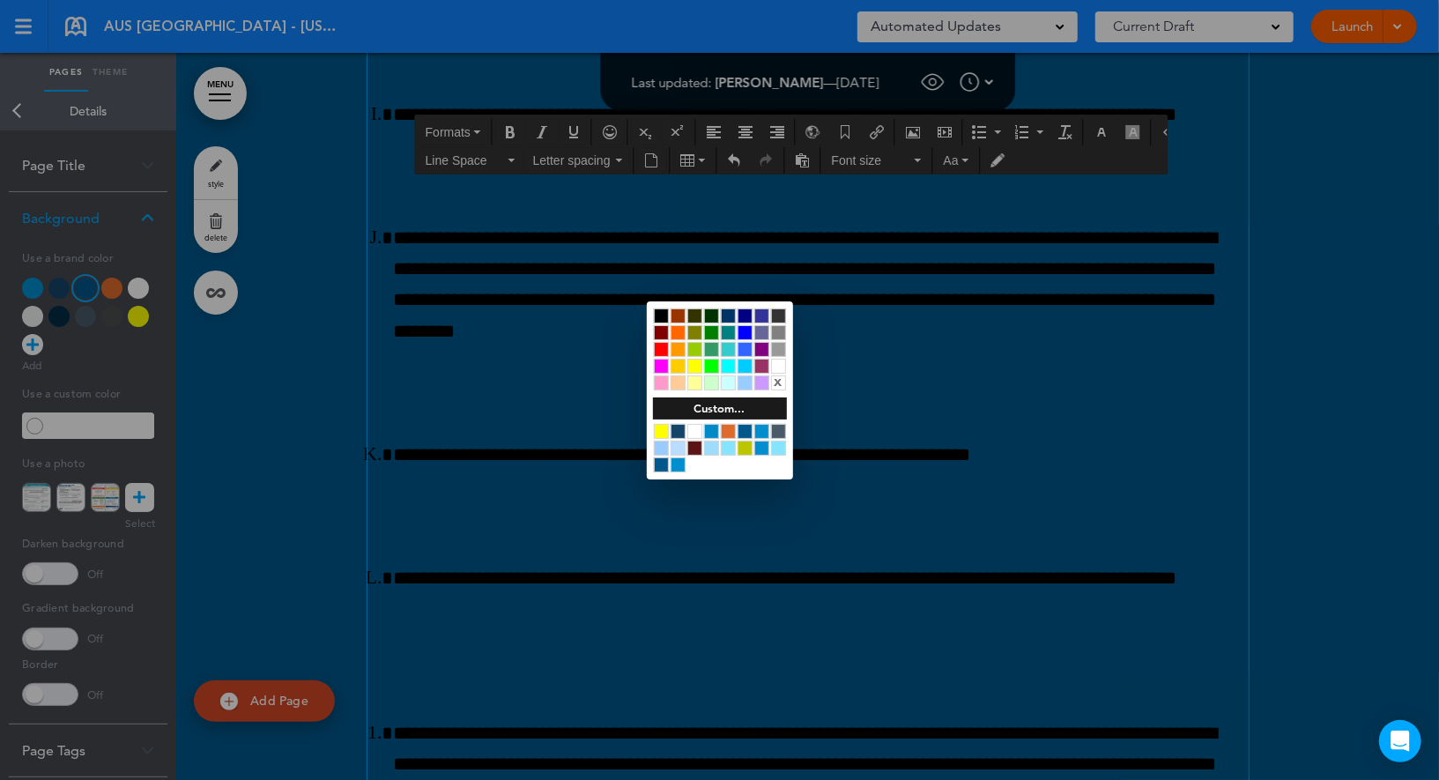
click at [658, 434] on div at bounding box center [661, 431] width 15 height 15
click at [592, 413] on div at bounding box center [719, 390] width 1439 height 780
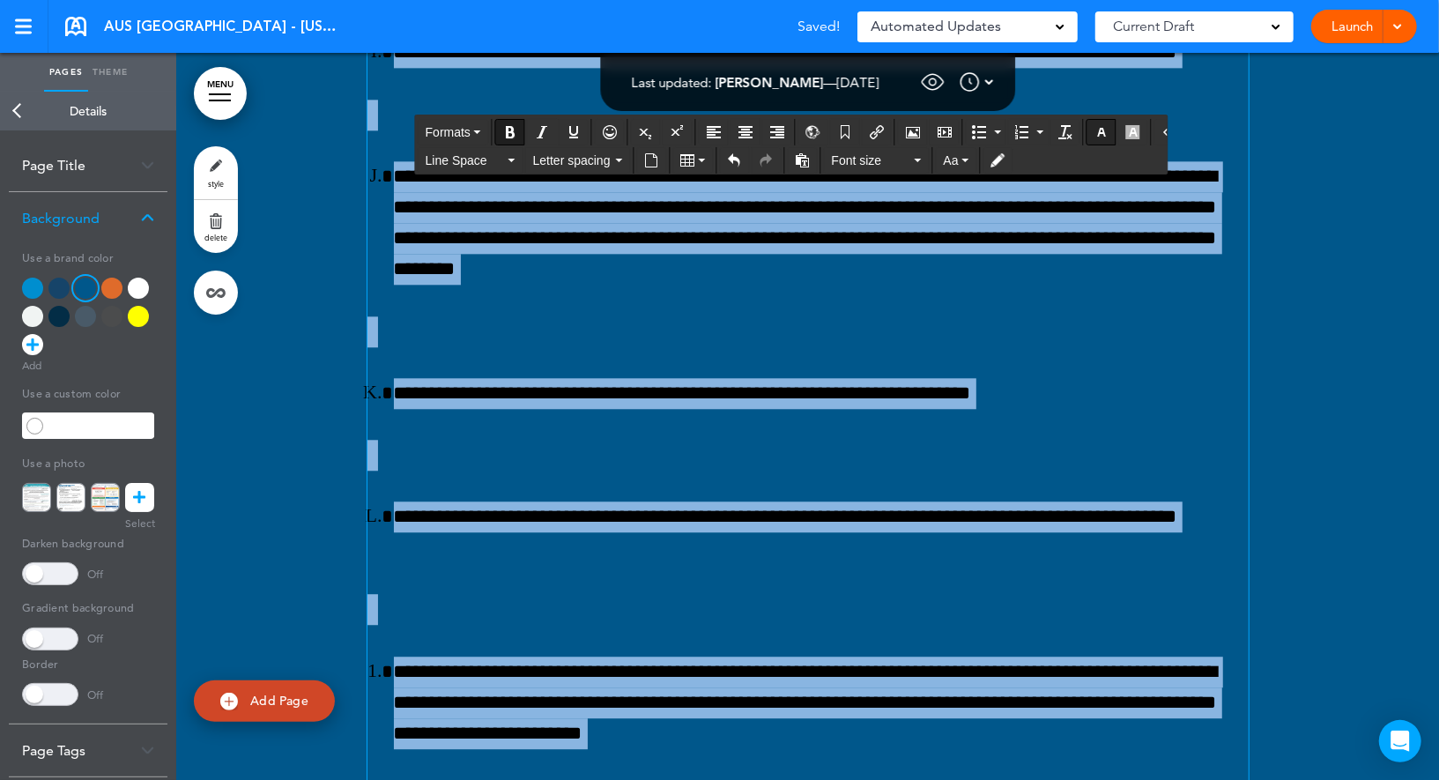
click at [1095, 131] on icon "button" at bounding box center [1102, 132] width 14 height 14
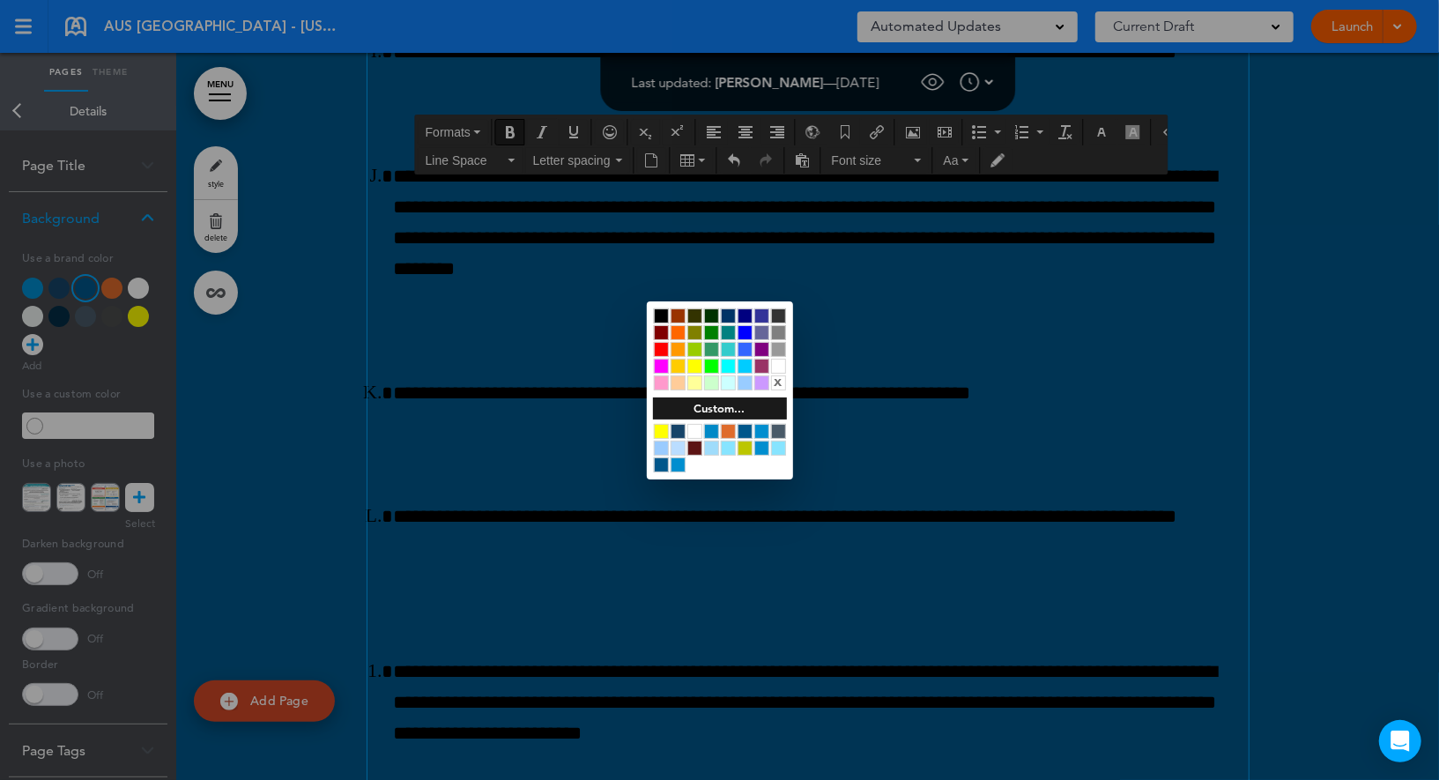
click at [777, 365] on div at bounding box center [778, 366] width 15 height 15
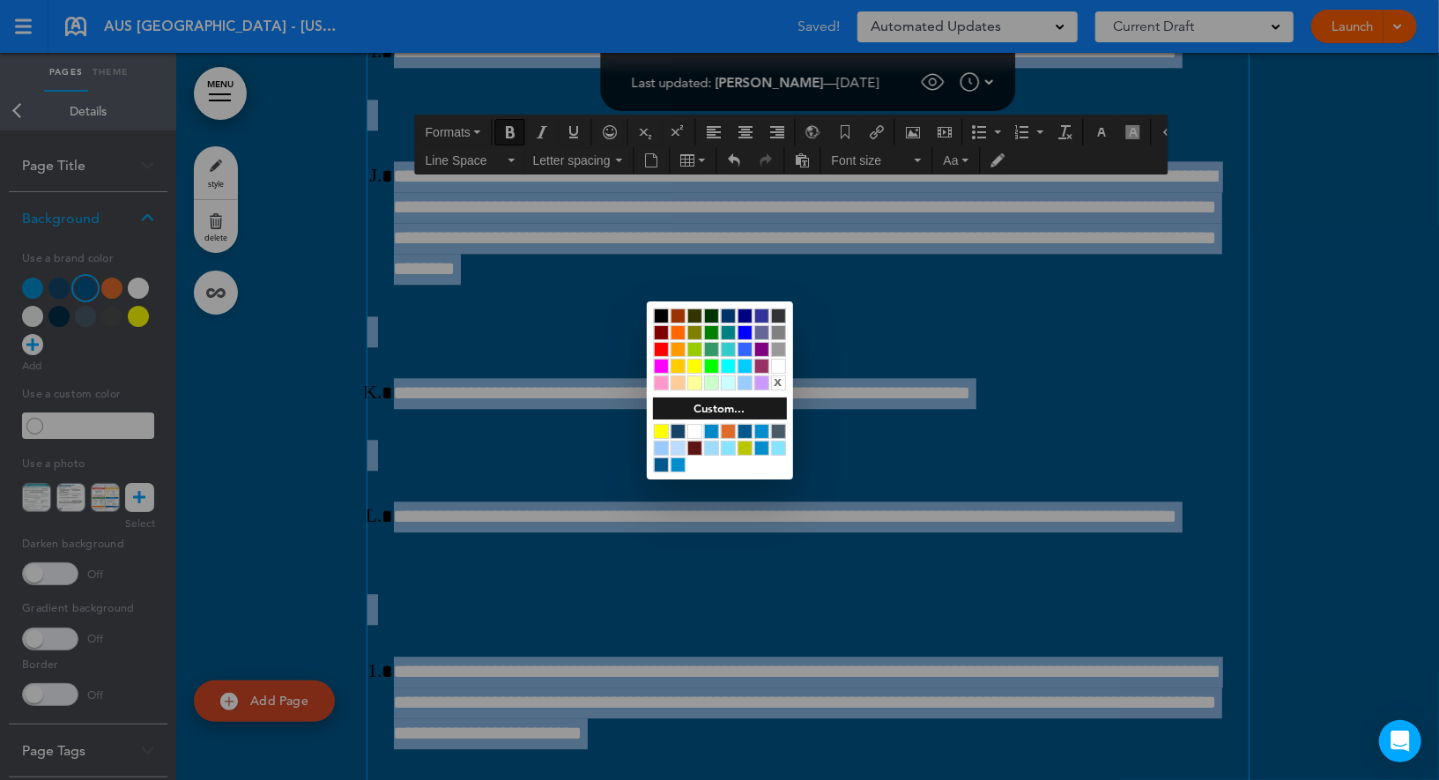
click at [920, 354] on div at bounding box center [719, 390] width 1439 height 780
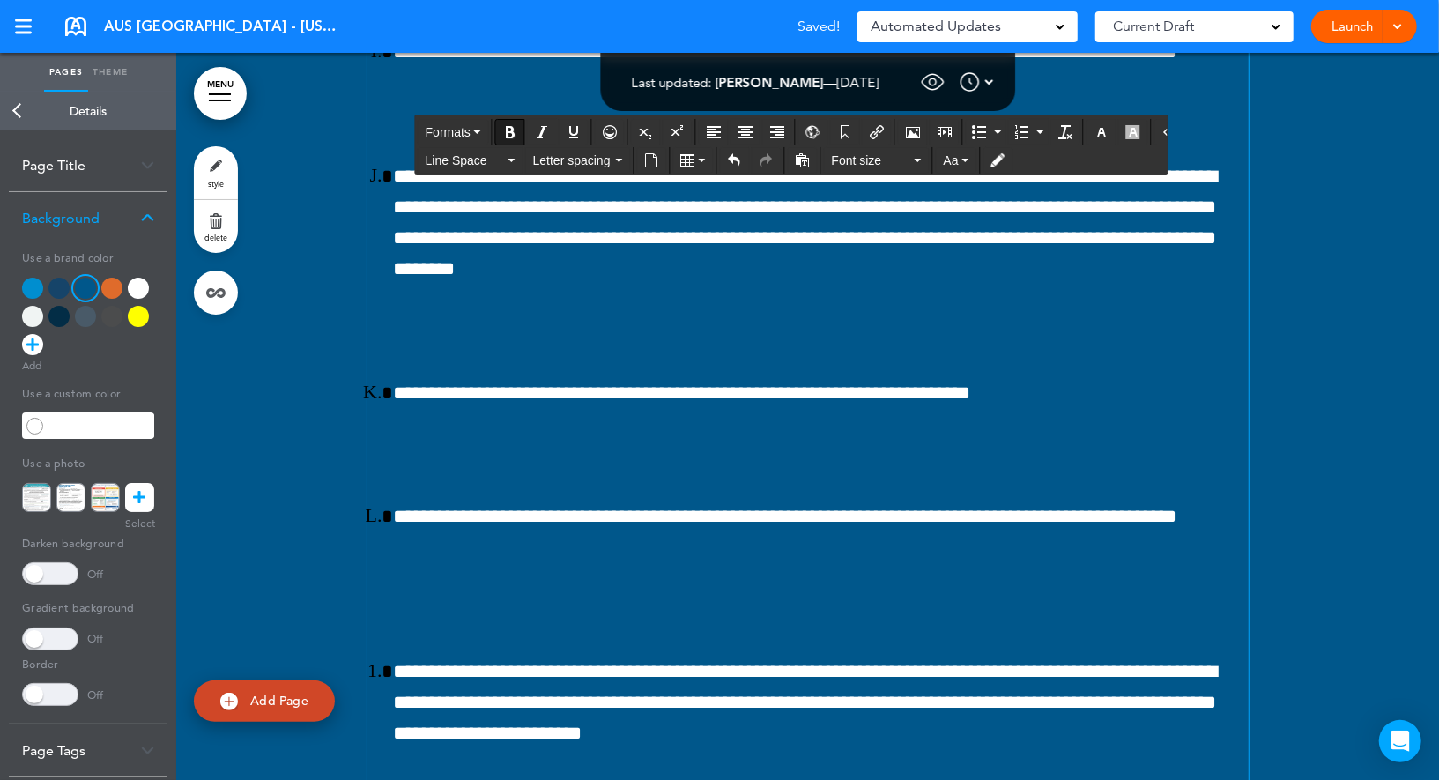
drag, startPoint x: 965, startPoint y: 357, endPoint x: 380, endPoint y: 207, distance: 604.2
click at [1095, 131] on icon "button" at bounding box center [1102, 132] width 14 height 14
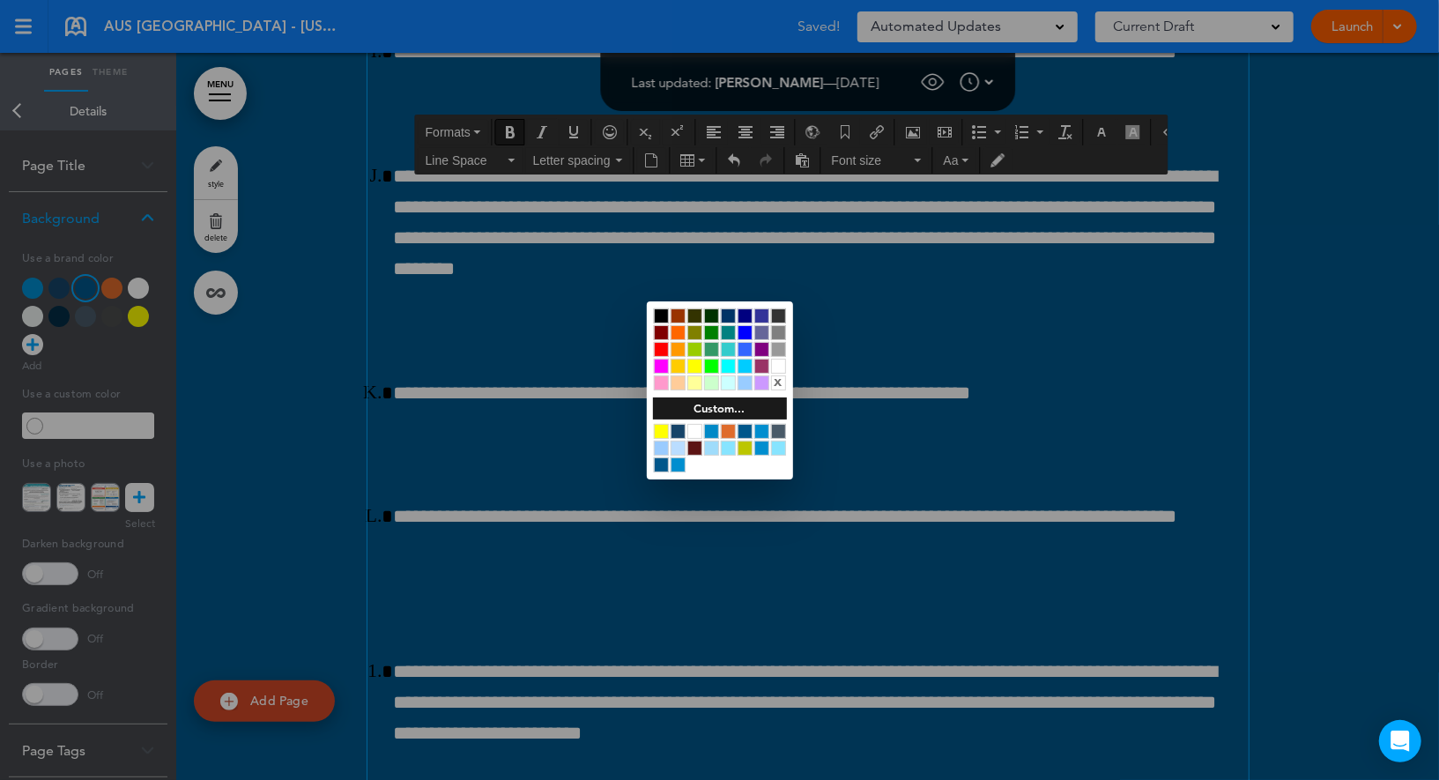
click at [664, 428] on div at bounding box center [661, 431] width 15 height 15
click at [592, 474] on div at bounding box center [719, 390] width 1439 height 780
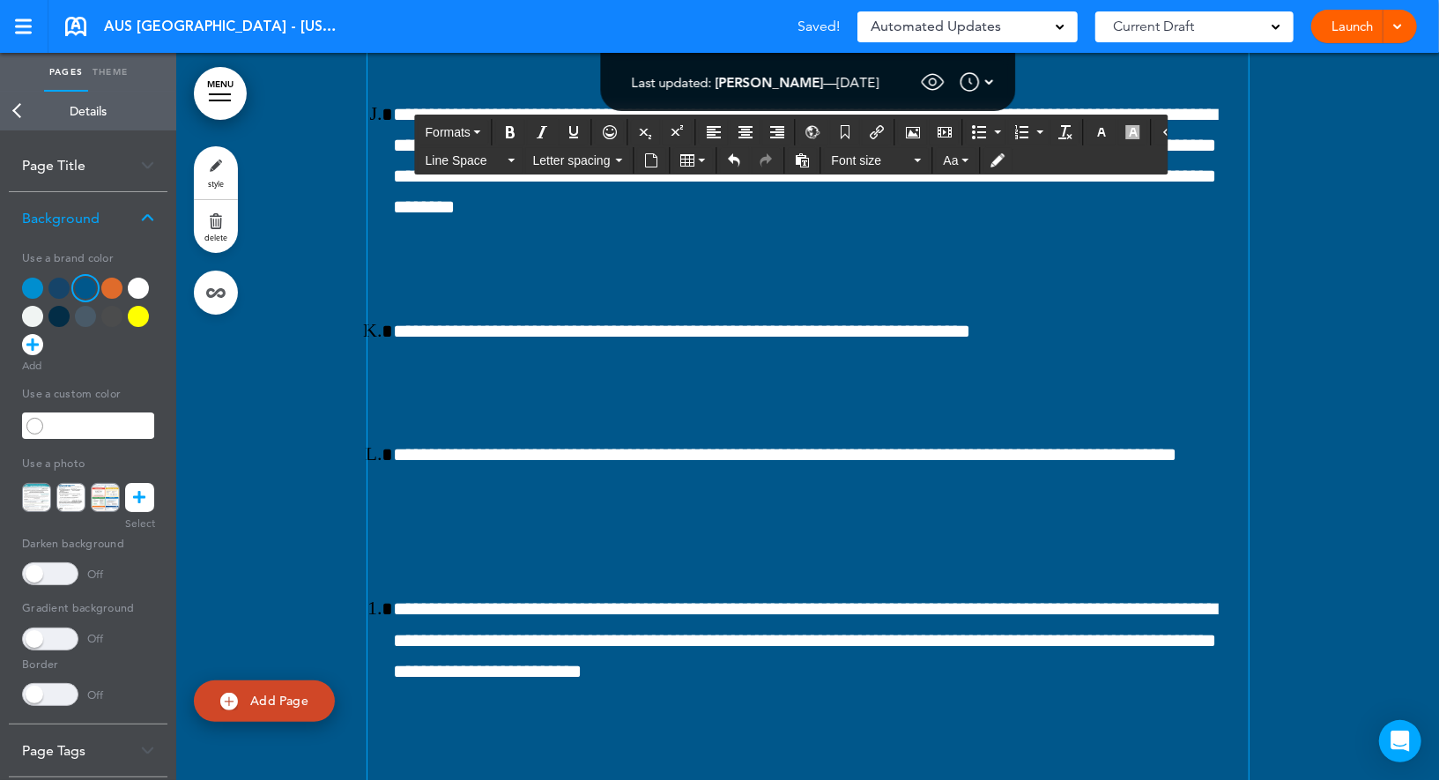
drag, startPoint x: 829, startPoint y: 524, endPoint x: 688, endPoint y: 518, distance: 141.1
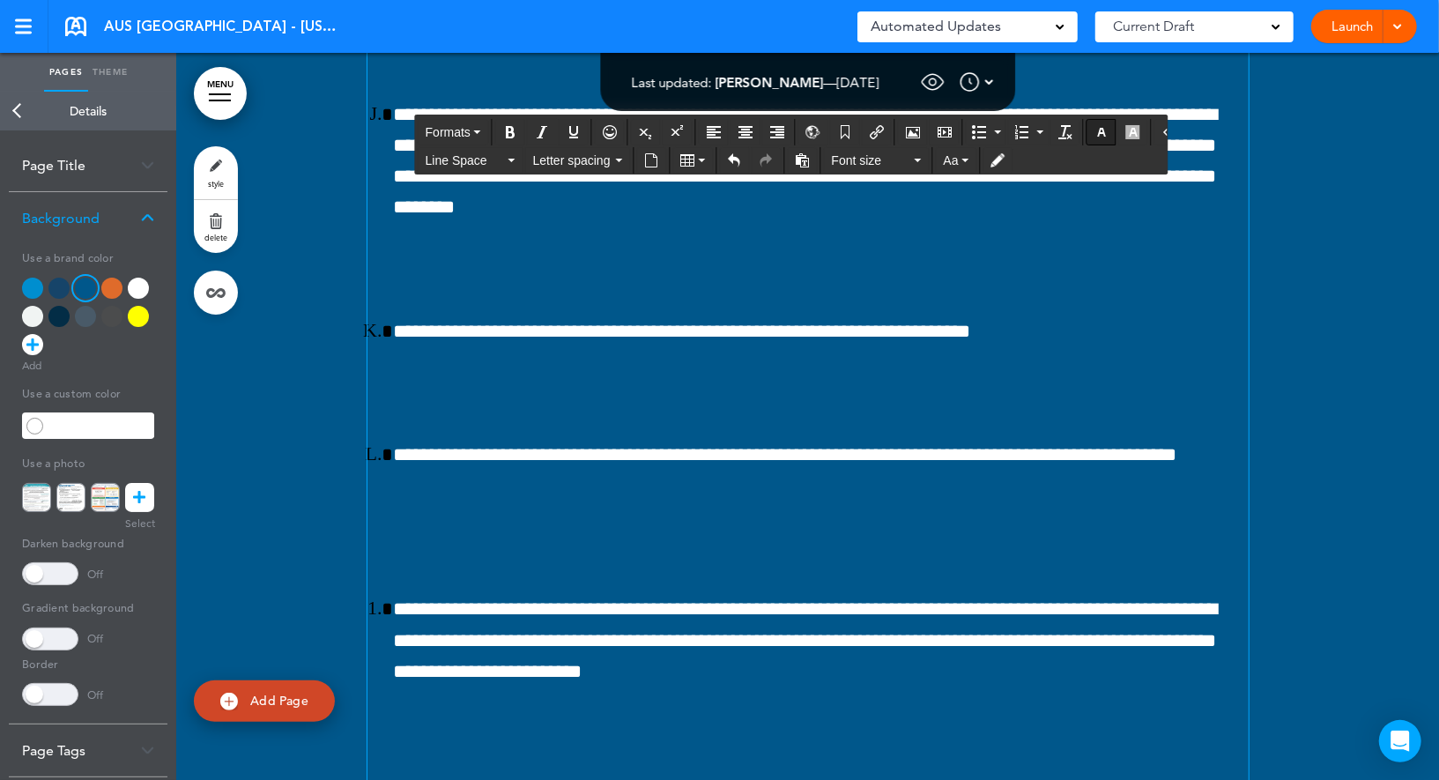
click at [1095, 125] on icon "button" at bounding box center [1102, 132] width 14 height 14
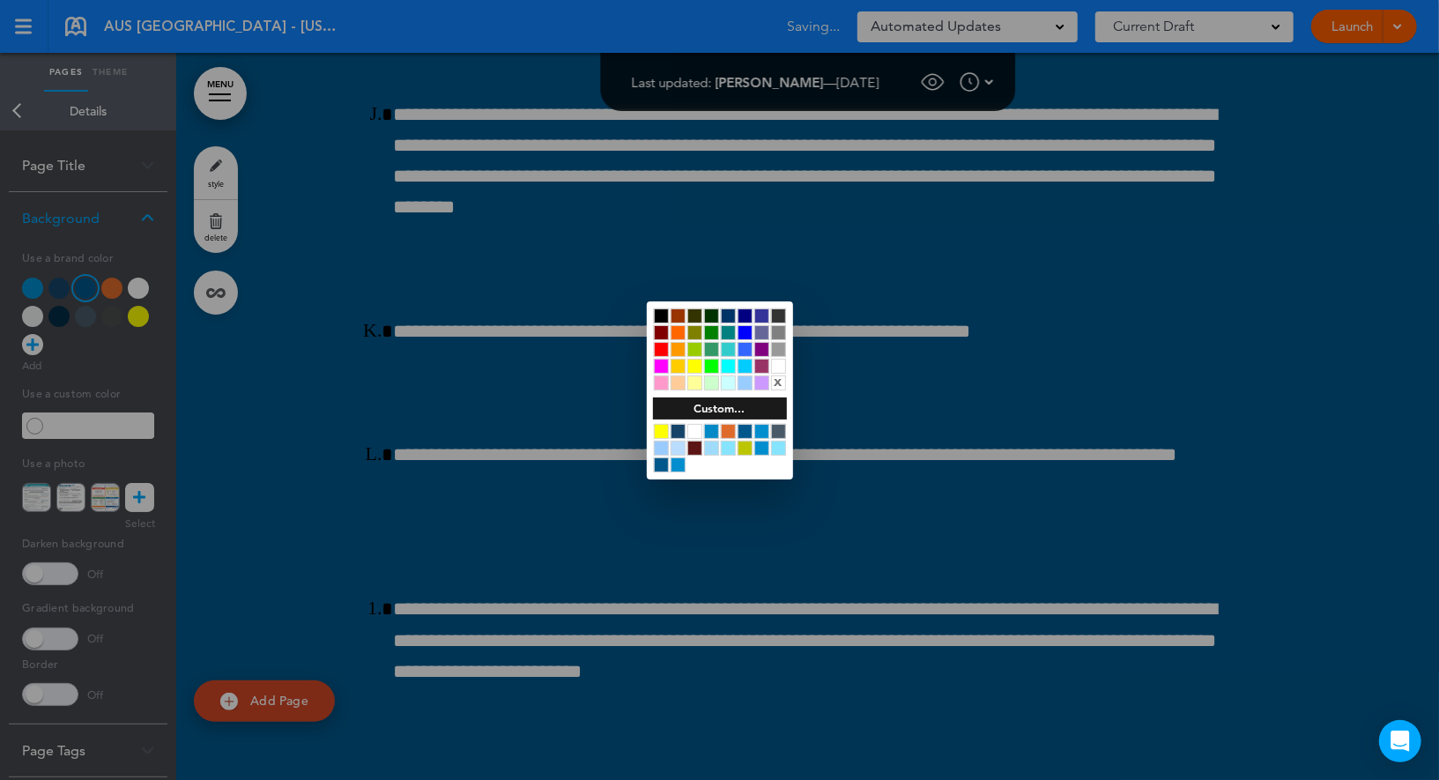
click at [662, 429] on div at bounding box center [661, 431] width 15 height 15
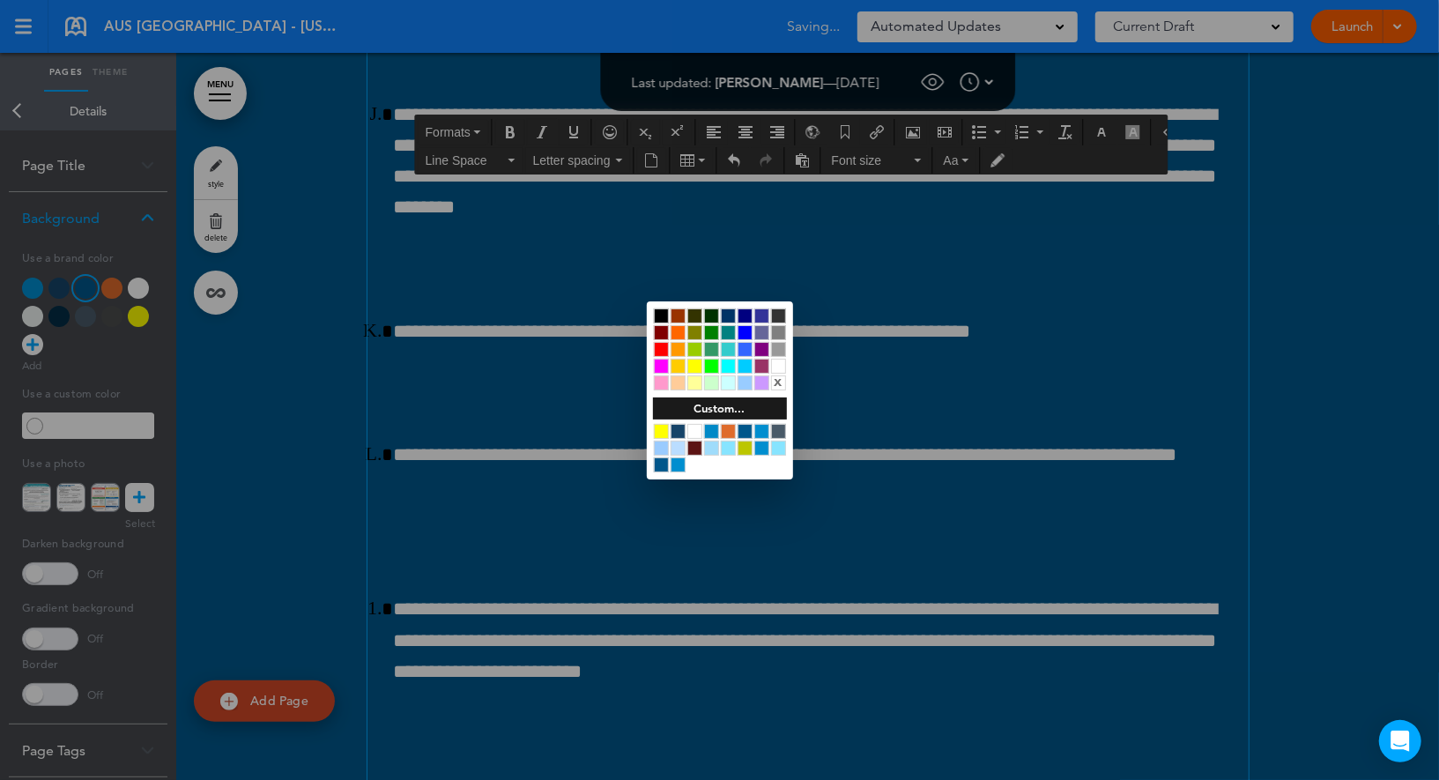
click at [563, 442] on div at bounding box center [719, 390] width 1439 height 780
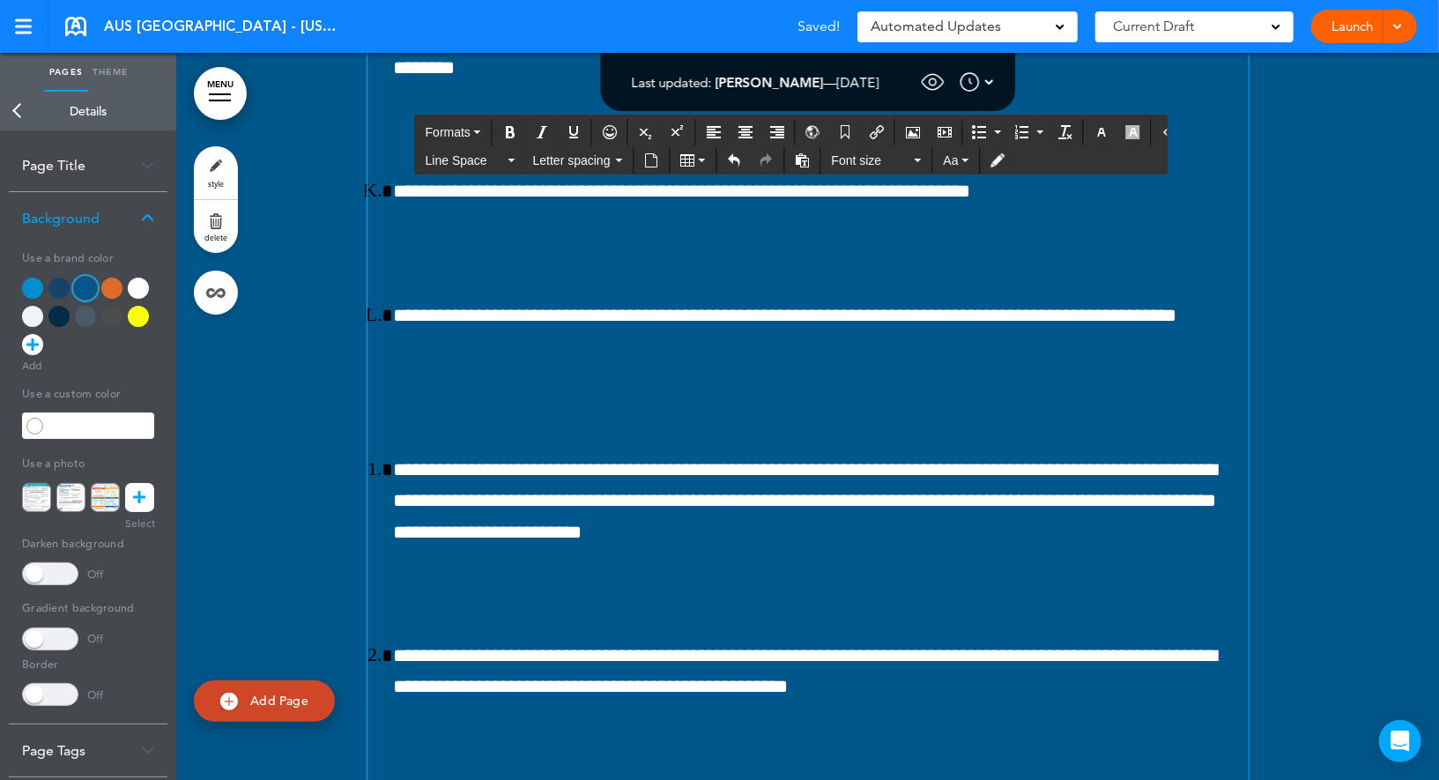
scroll to position [149884, 0]
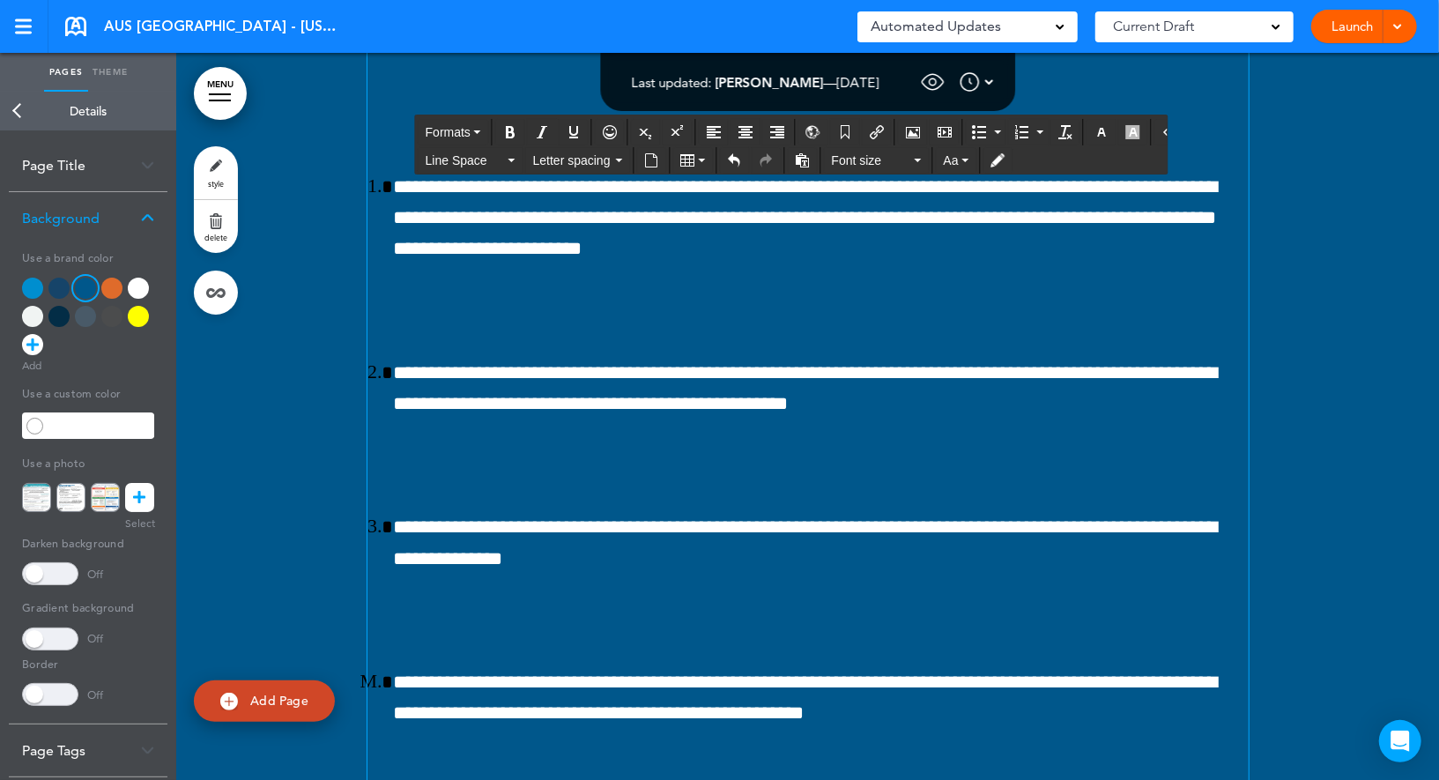
drag, startPoint x: 836, startPoint y: 400, endPoint x: 703, endPoint y: 397, distance: 133.2
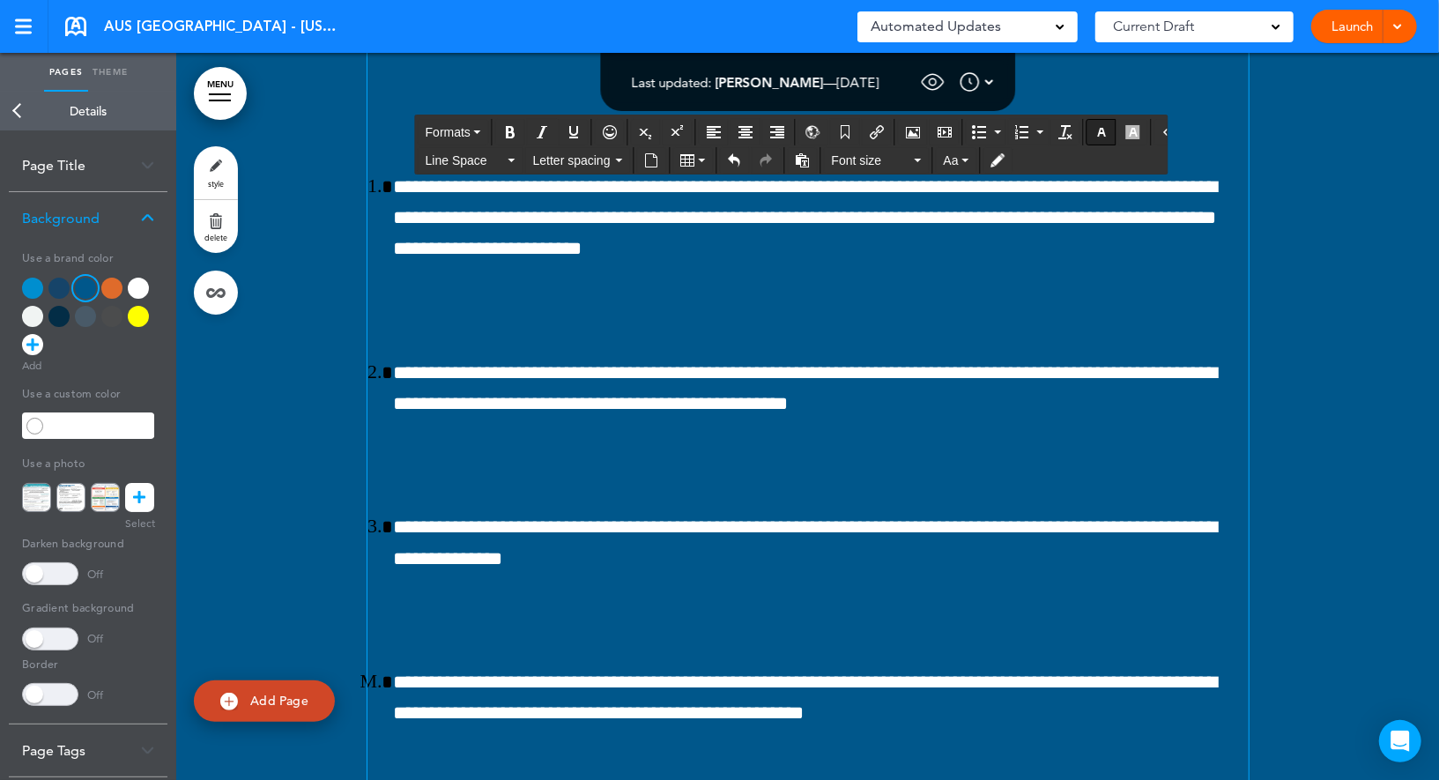
click at [1095, 136] on icon "button" at bounding box center [1102, 132] width 14 height 14
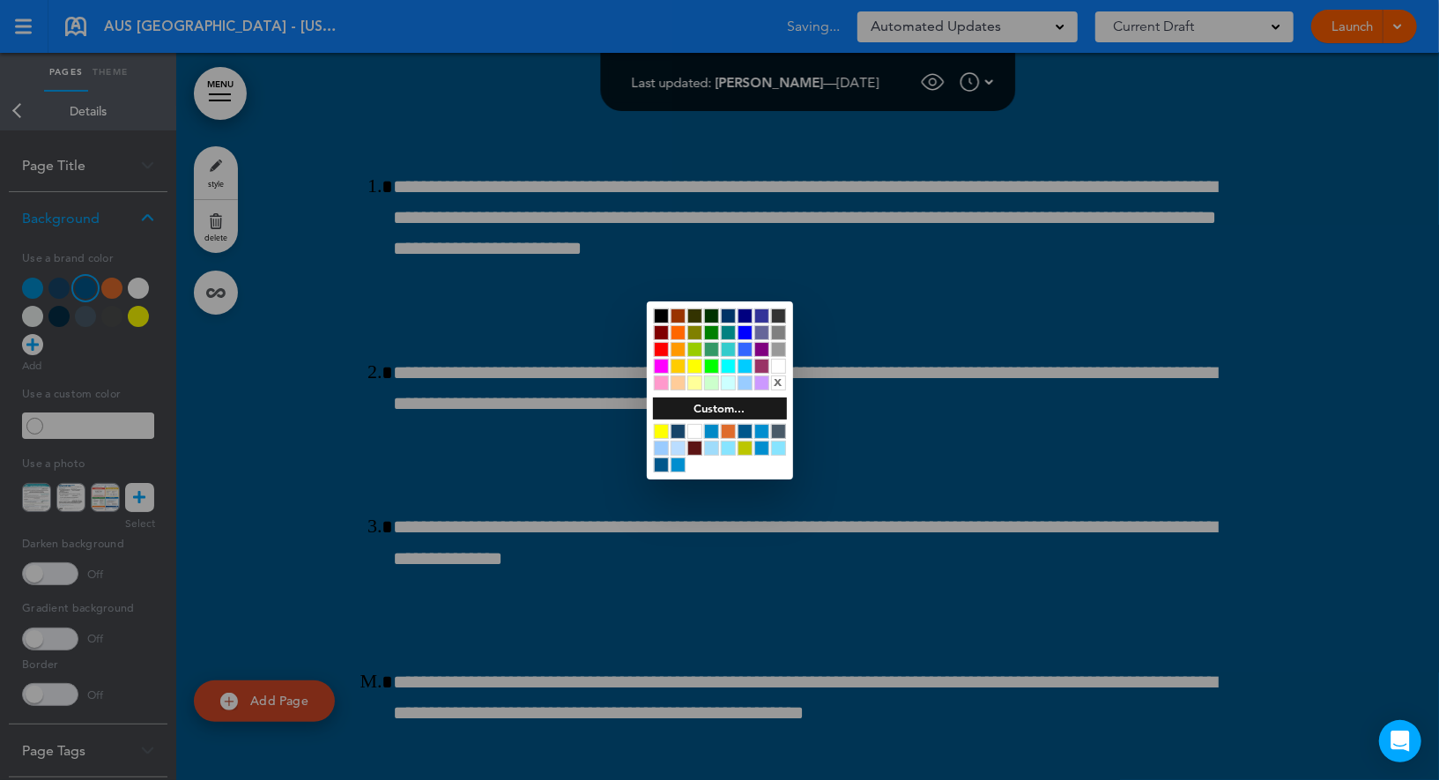
click at [662, 429] on div at bounding box center [661, 431] width 15 height 15
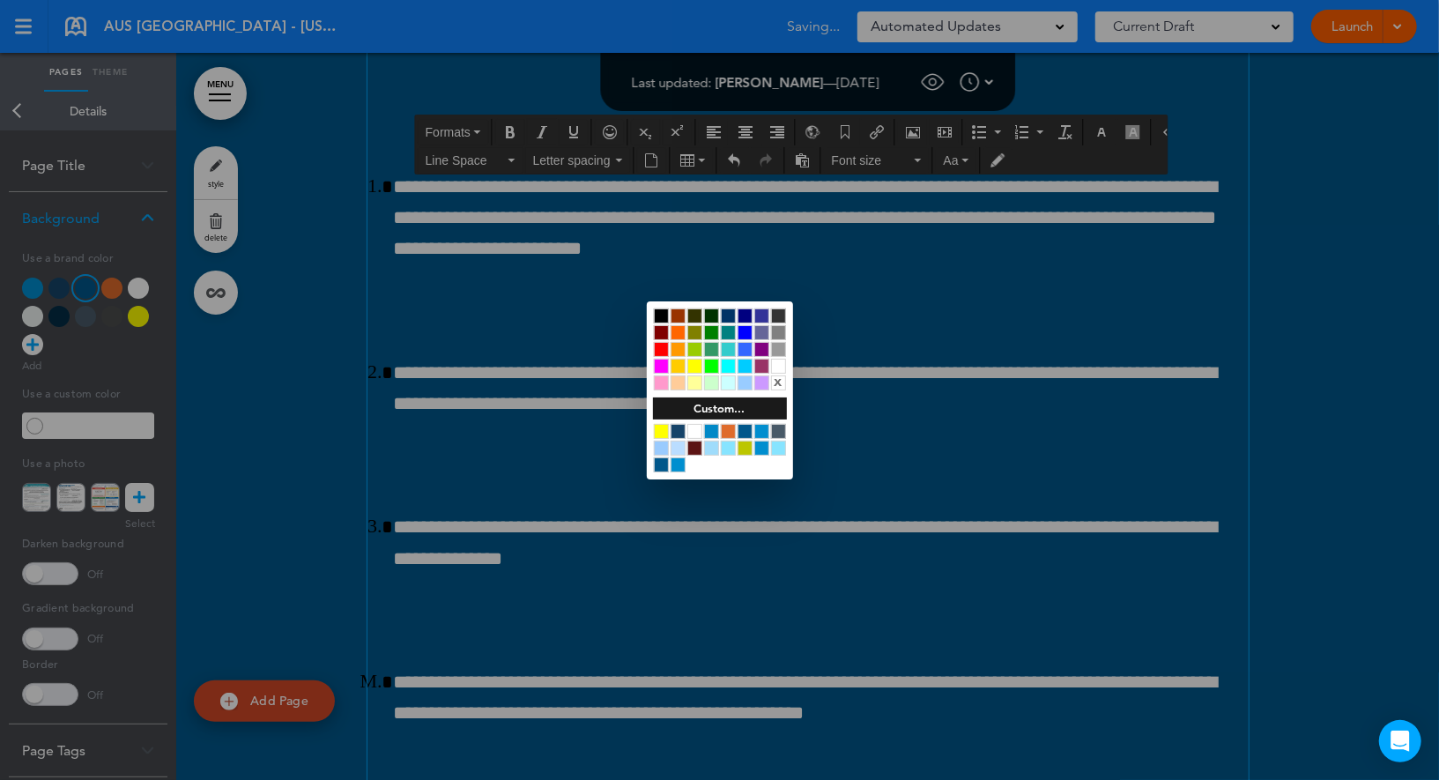
click at [591, 402] on div at bounding box center [719, 390] width 1439 height 780
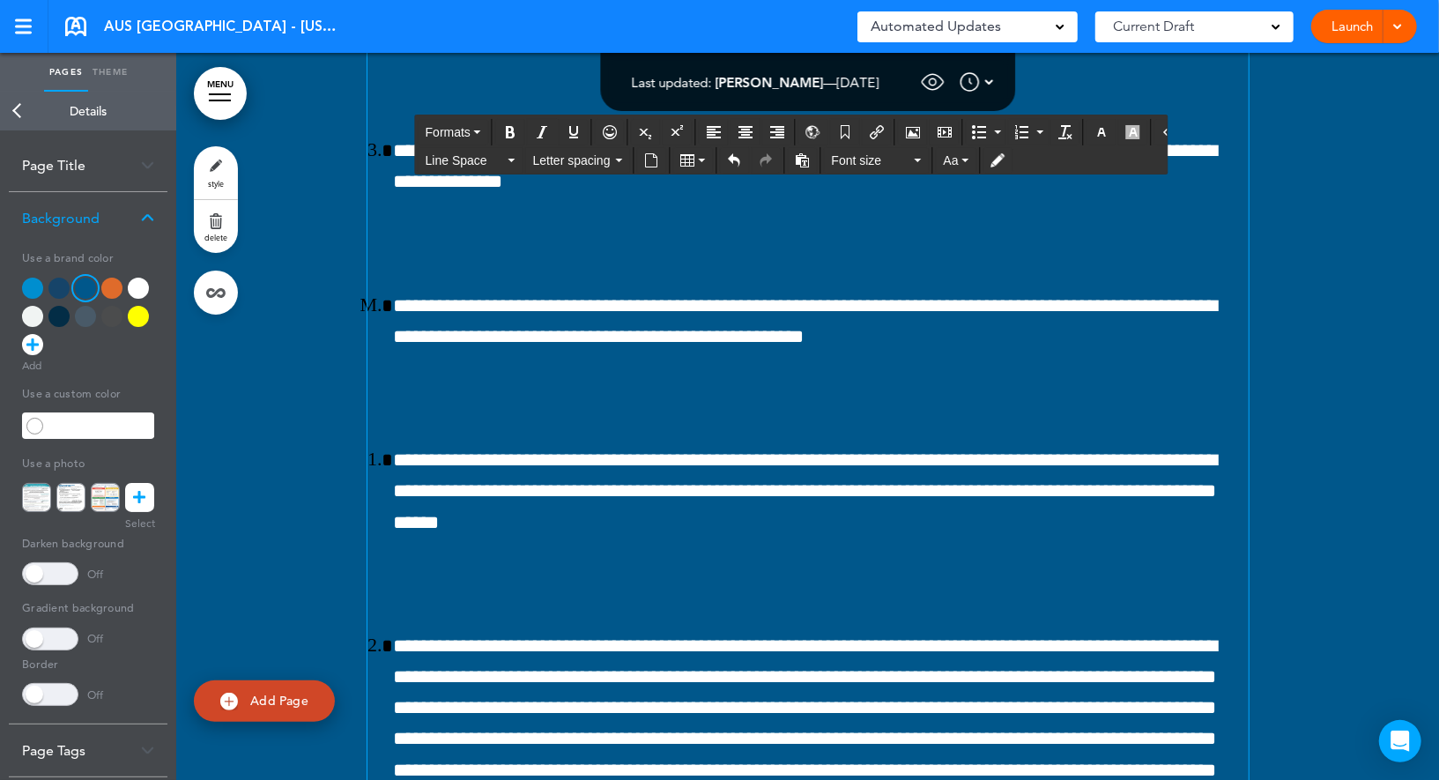
scroll to position [150142, 0]
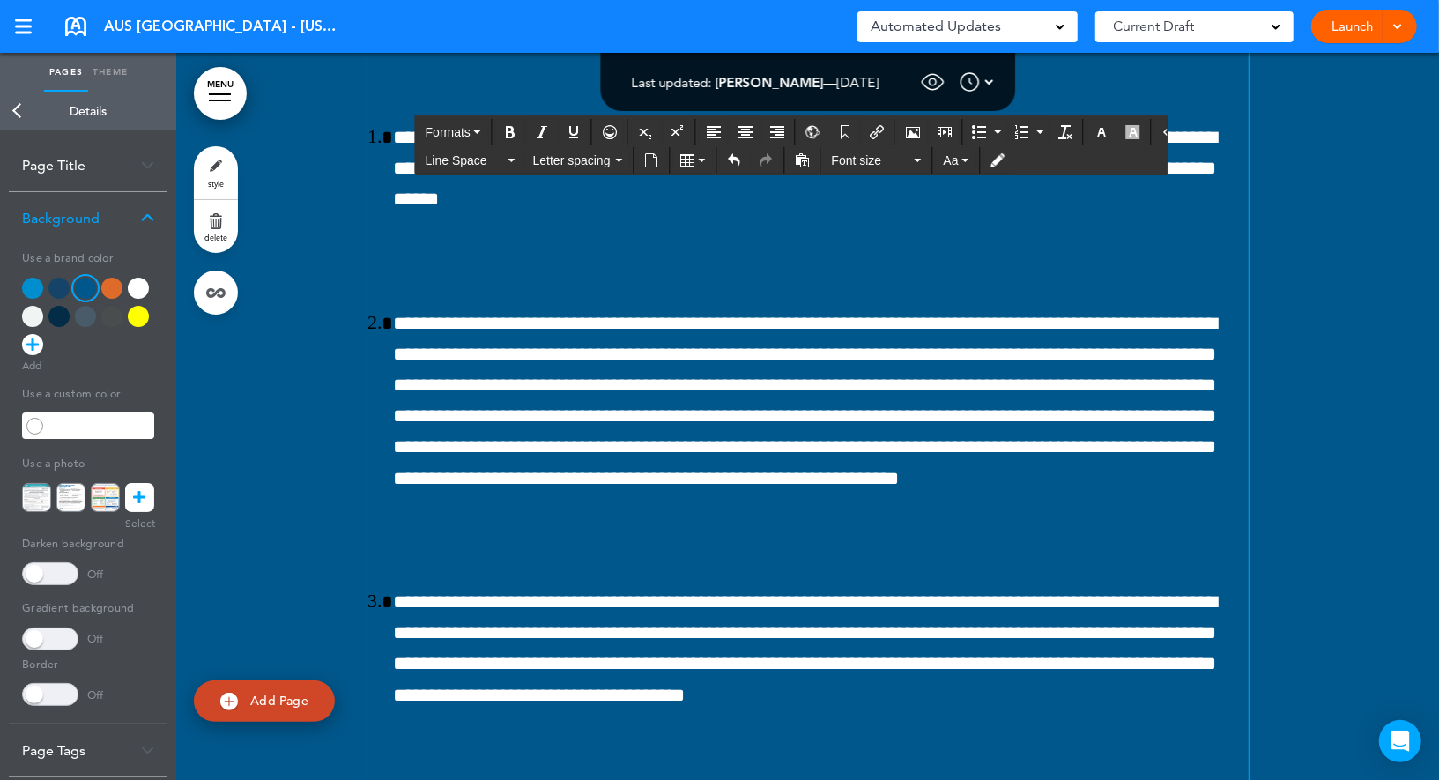
scroll to position [150427, 0]
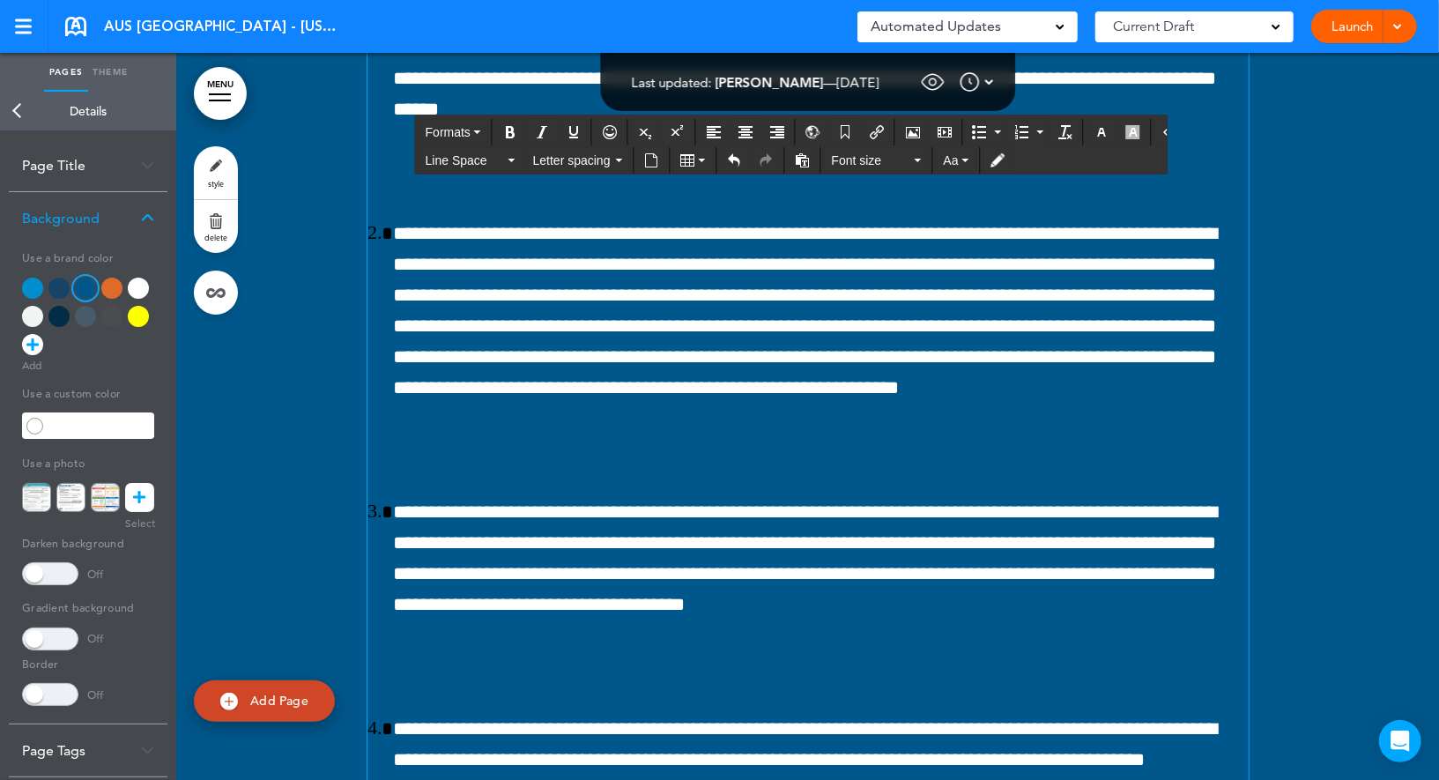
drag, startPoint x: 753, startPoint y: 376, endPoint x: 621, endPoint y: 372, distance: 131.4
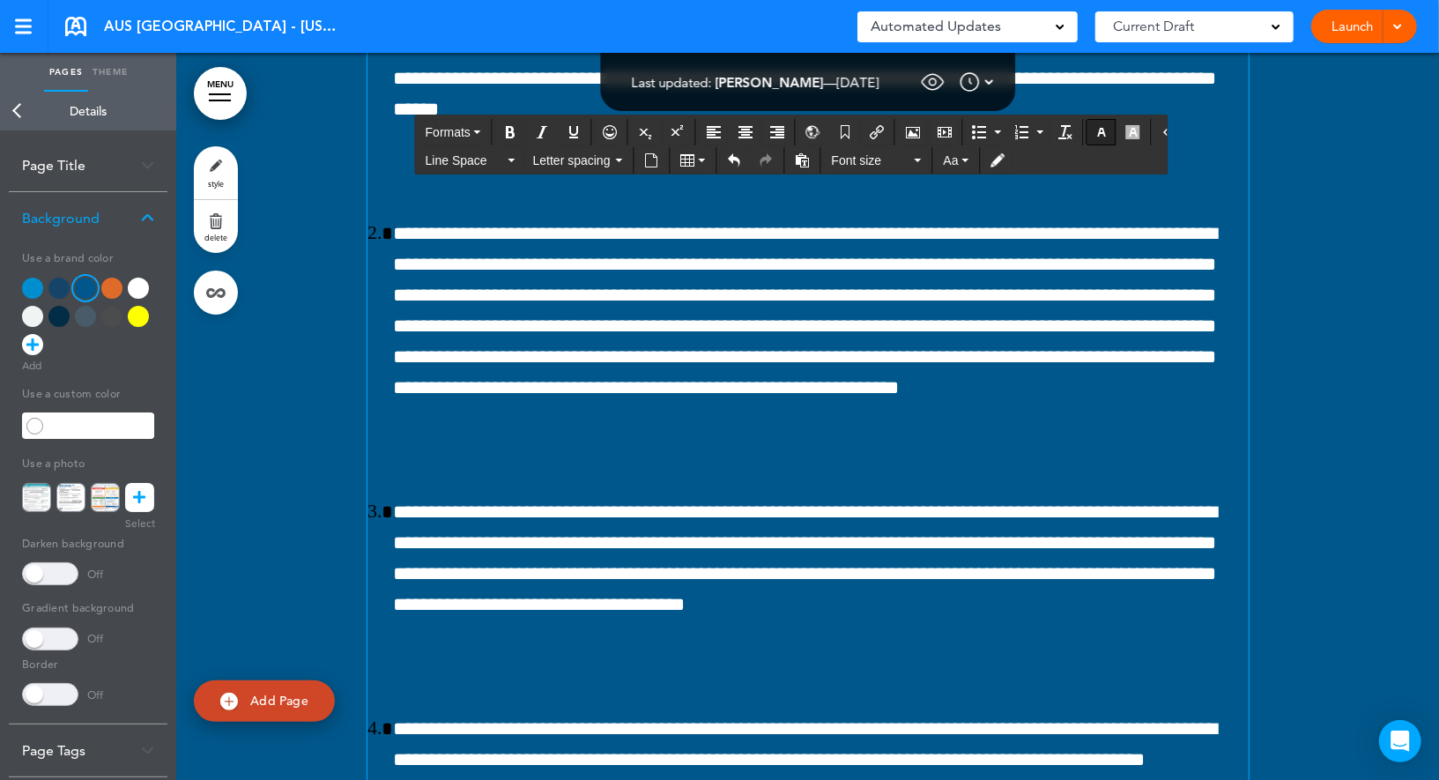
click at [1095, 132] on icon "button" at bounding box center [1102, 132] width 14 height 14
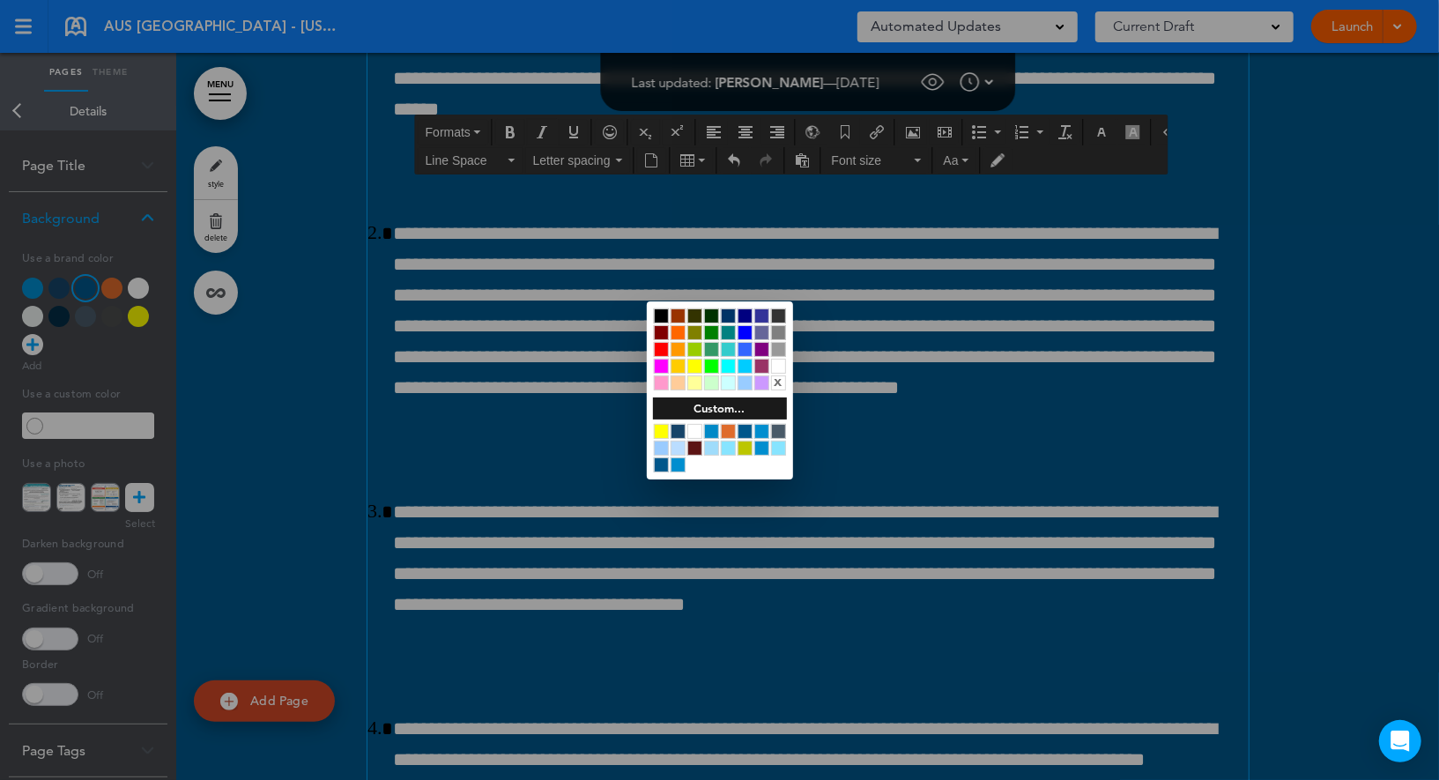
click at [661, 433] on div at bounding box center [661, 431] width 15 height 15
click at [584, 411] on div at bounding box center [719, 390] width 1439 height 780
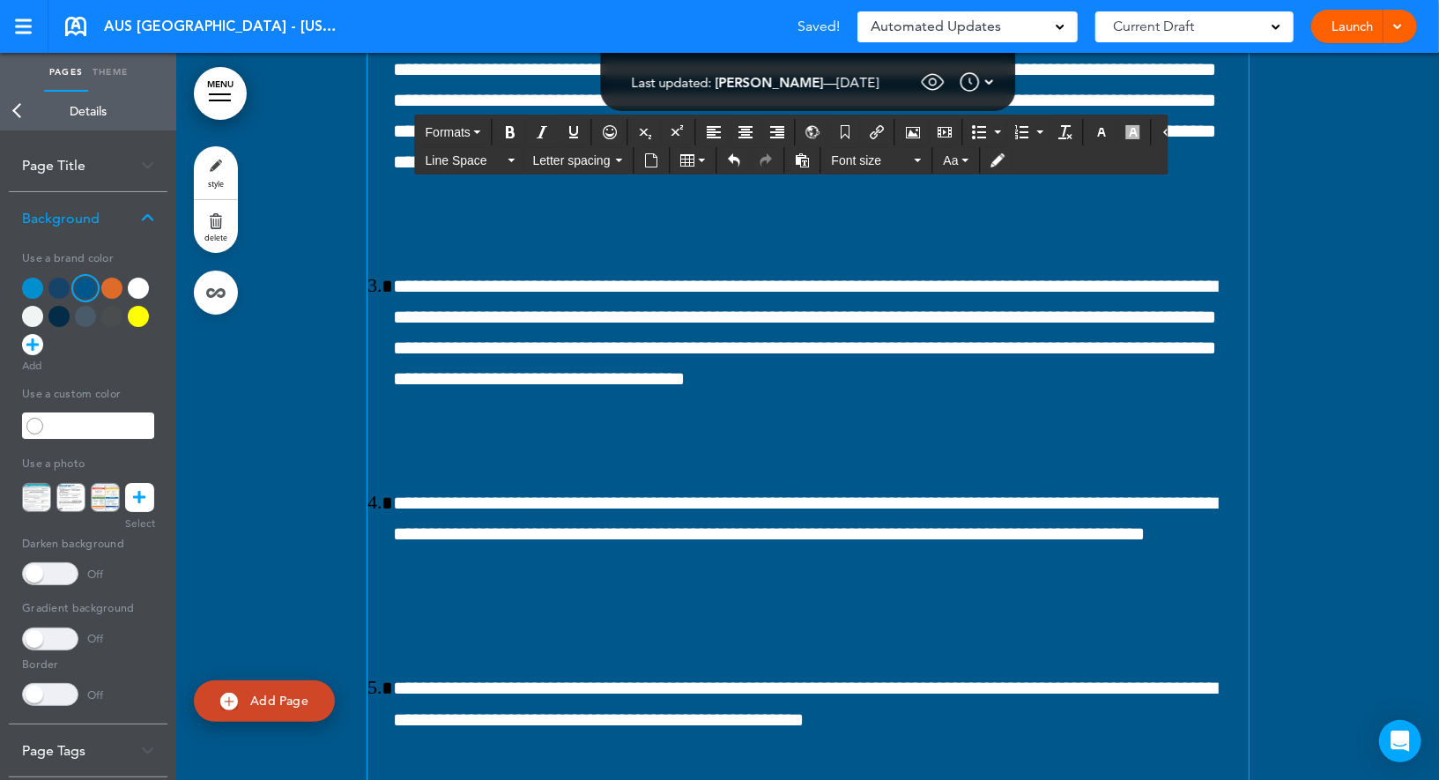
scroll to position [150666, 0]
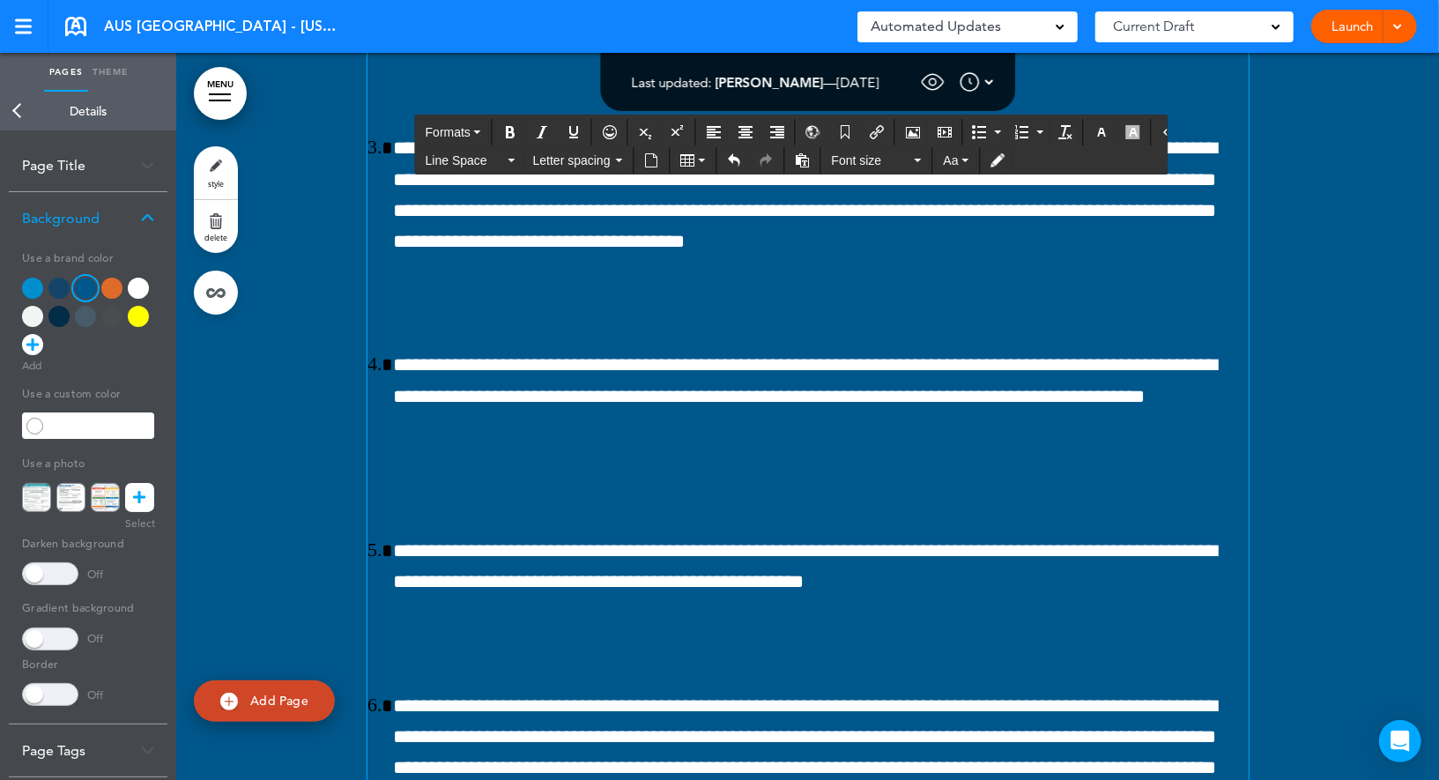
drag, startPoint x: 781, startPoint y: 390, endPoint x: 644, endPoint y: 385, distance: 136.7
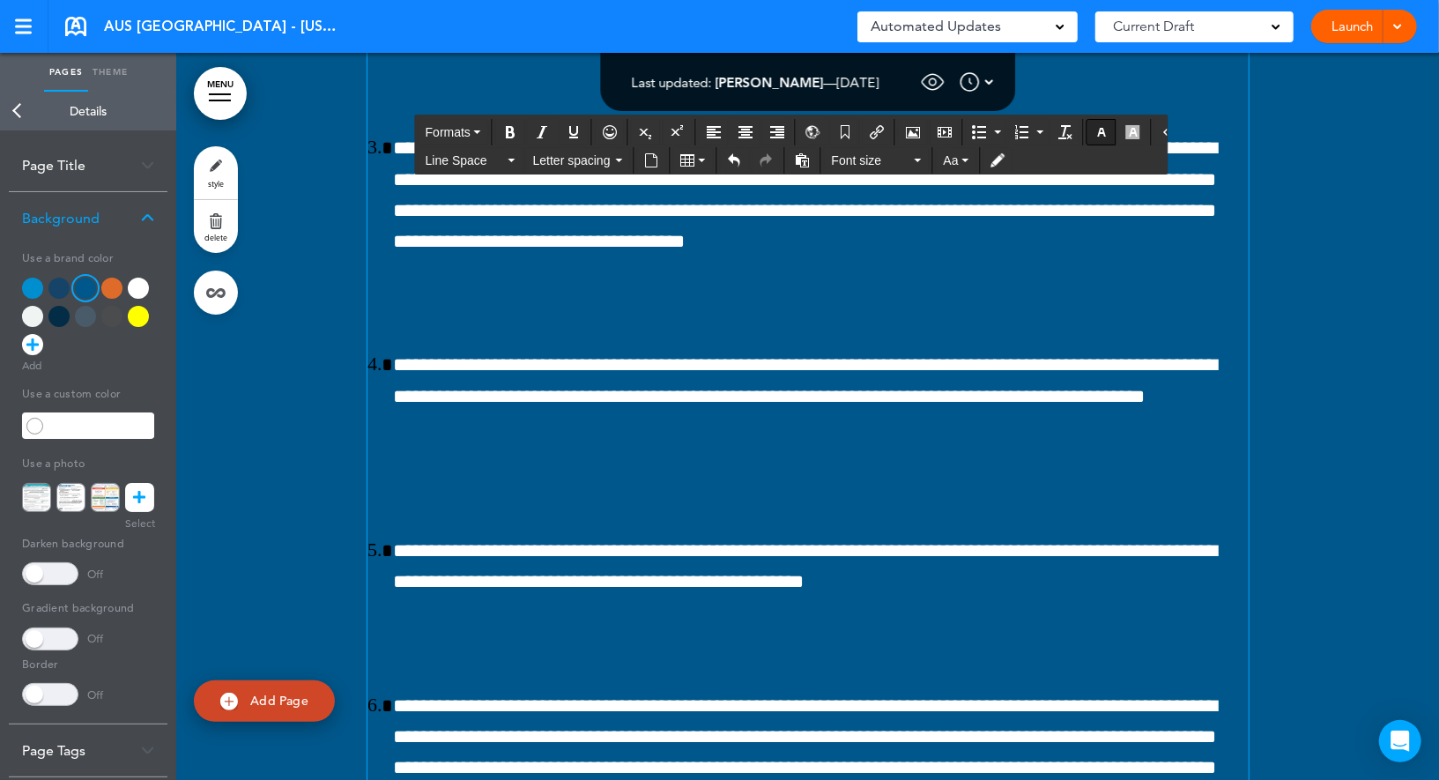
click at [1095, 131] on icon "button" at bounding box center [1102, 132] width 14 height 14
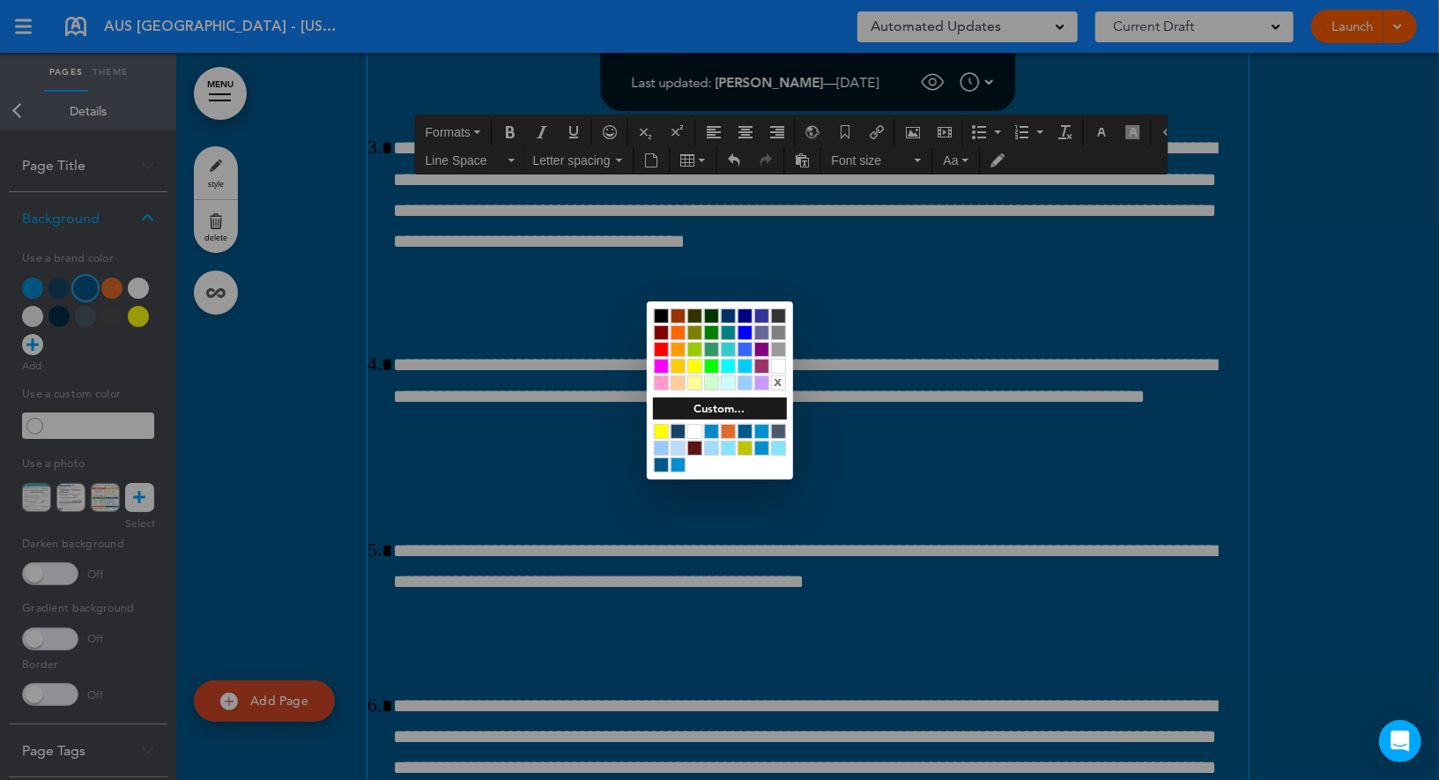
click at [658, 435] on div at bounding box center [661, 431] width 15 height 15
click at [589, 412] on div at bounding box center [719, 390] width 1439 height 780
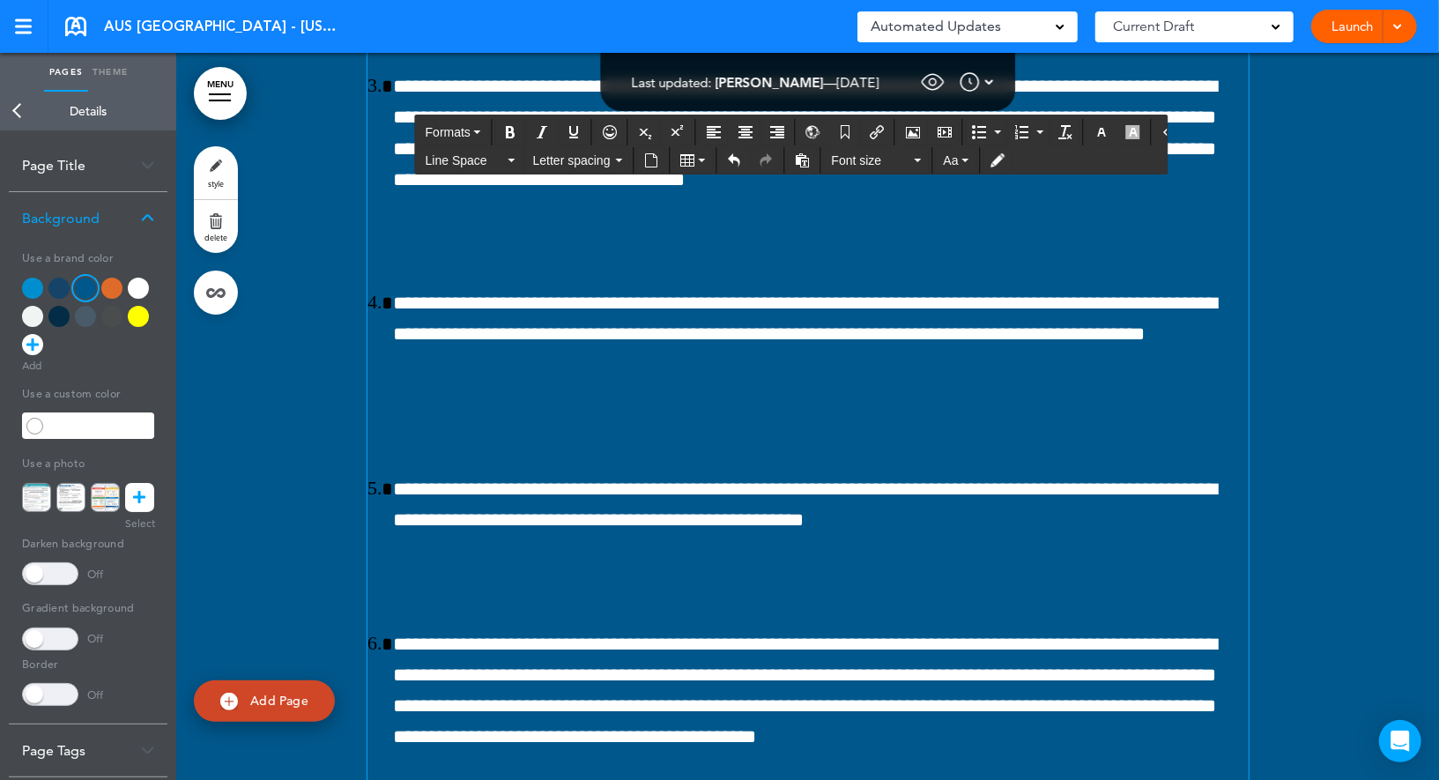
click at [213, 173] on link "style" at bounding box center [216, 172] width 44 height 53
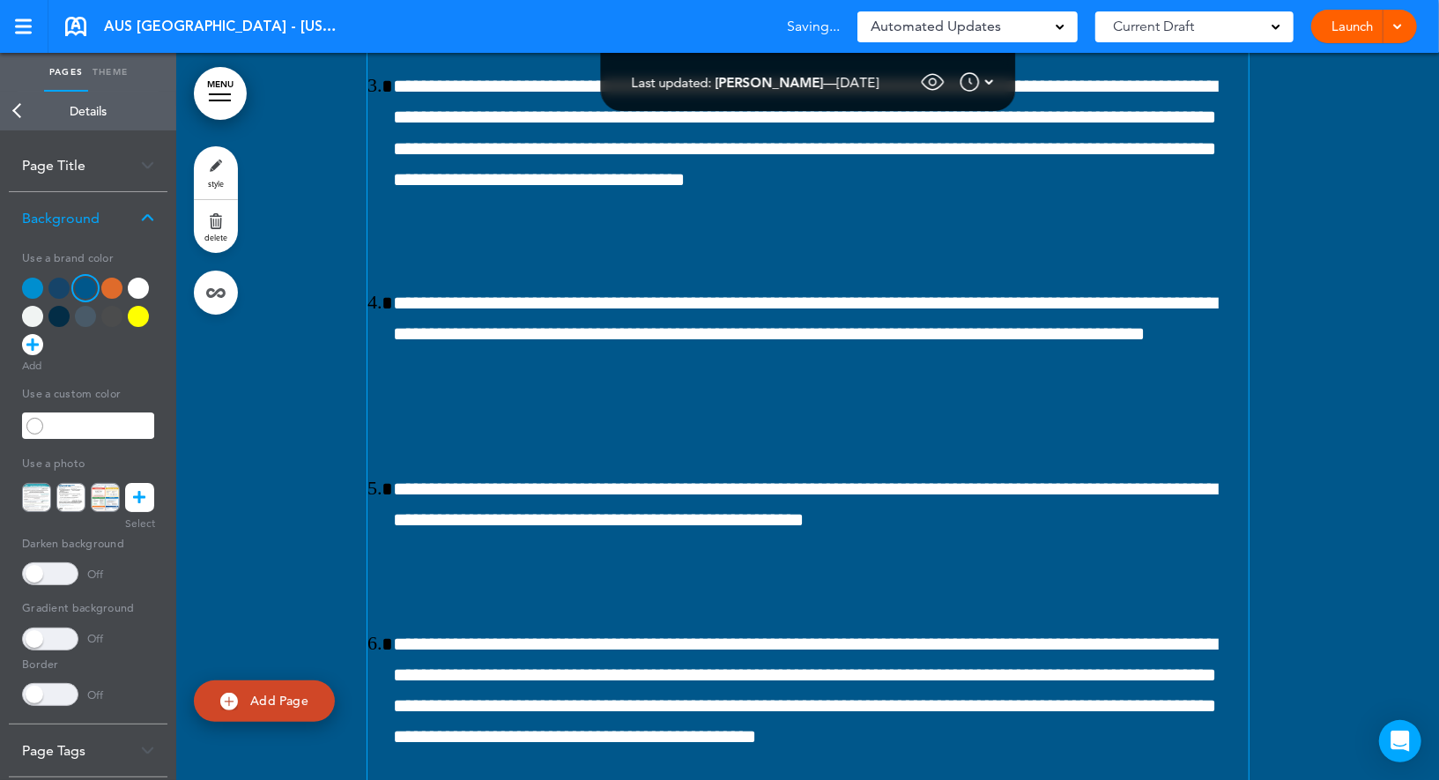
click at [213, 173] on link "style" at bounding box center [216, 172] width 44 height 53
click at [70, 212] on div "Background" at bounding box center [88, 218] width 159 height 52
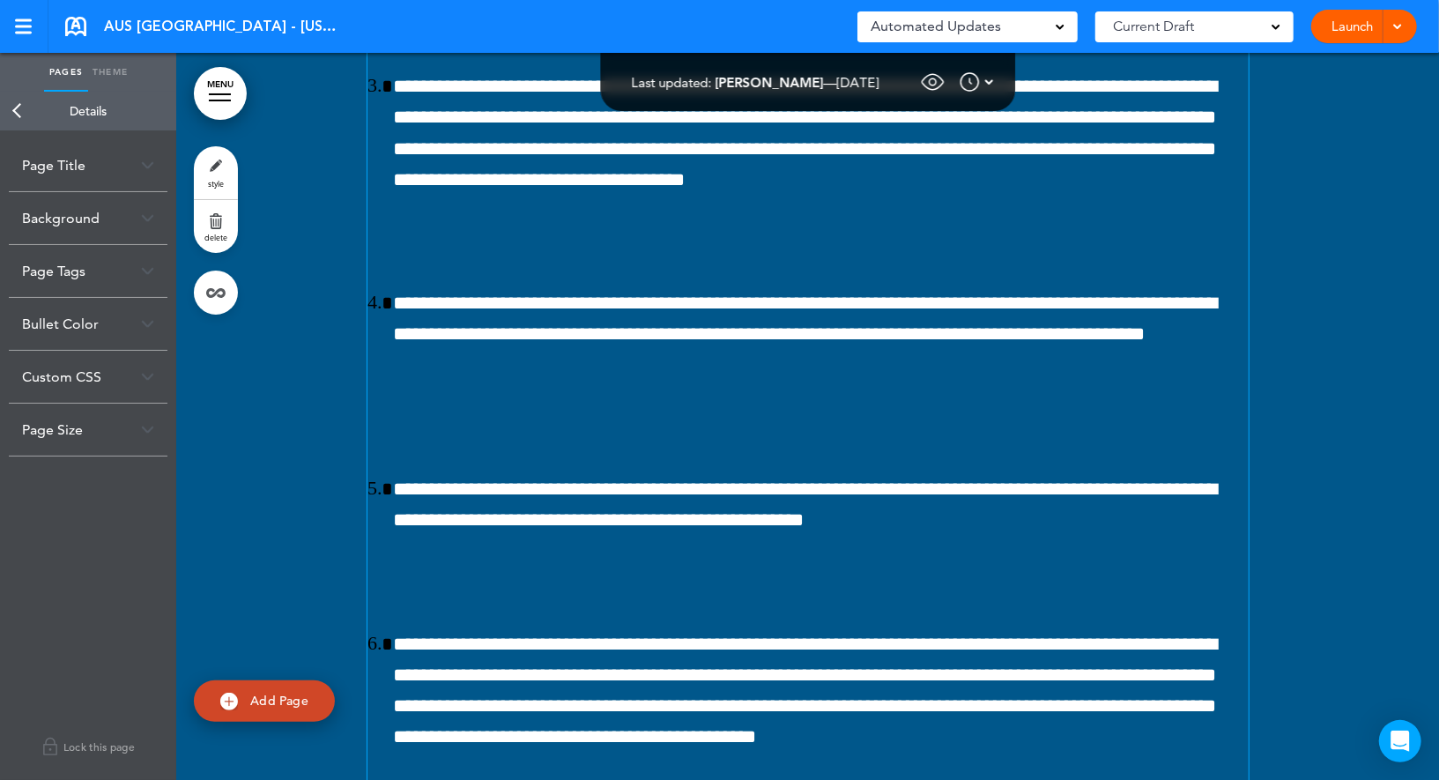
click at [86, 329] on div "Bullet Color" at bounding box center [88, 324] width 159 height 52
click at [78, 395] on input "******" at bounding box center [101, 396] width 107 height 25
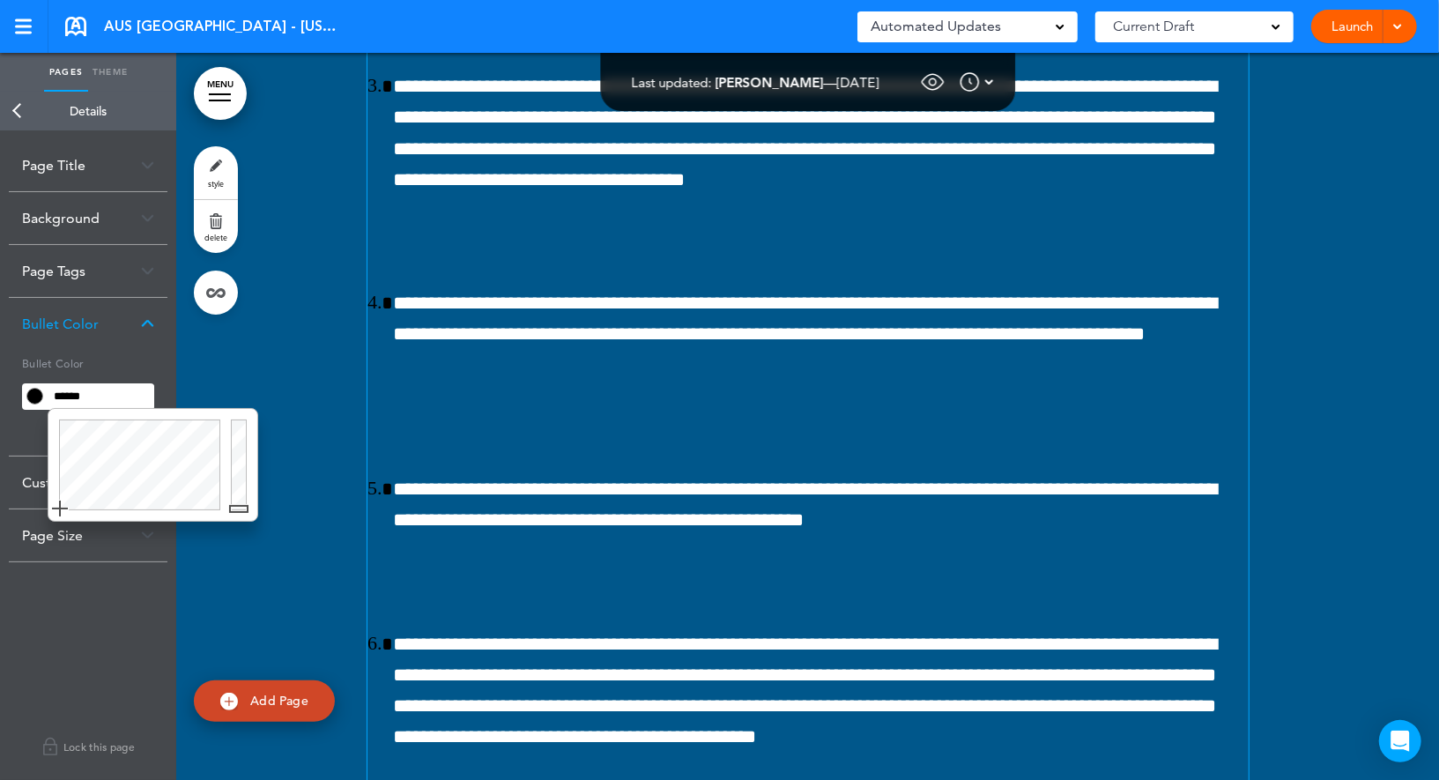
click at [78, 395] on input "******" at bounding box center [101, 396] width 107 height 25
type input "******"
click at [95, 371] on h5 "Bullet Color" at bounding box center [88, 362] width 132 height 25
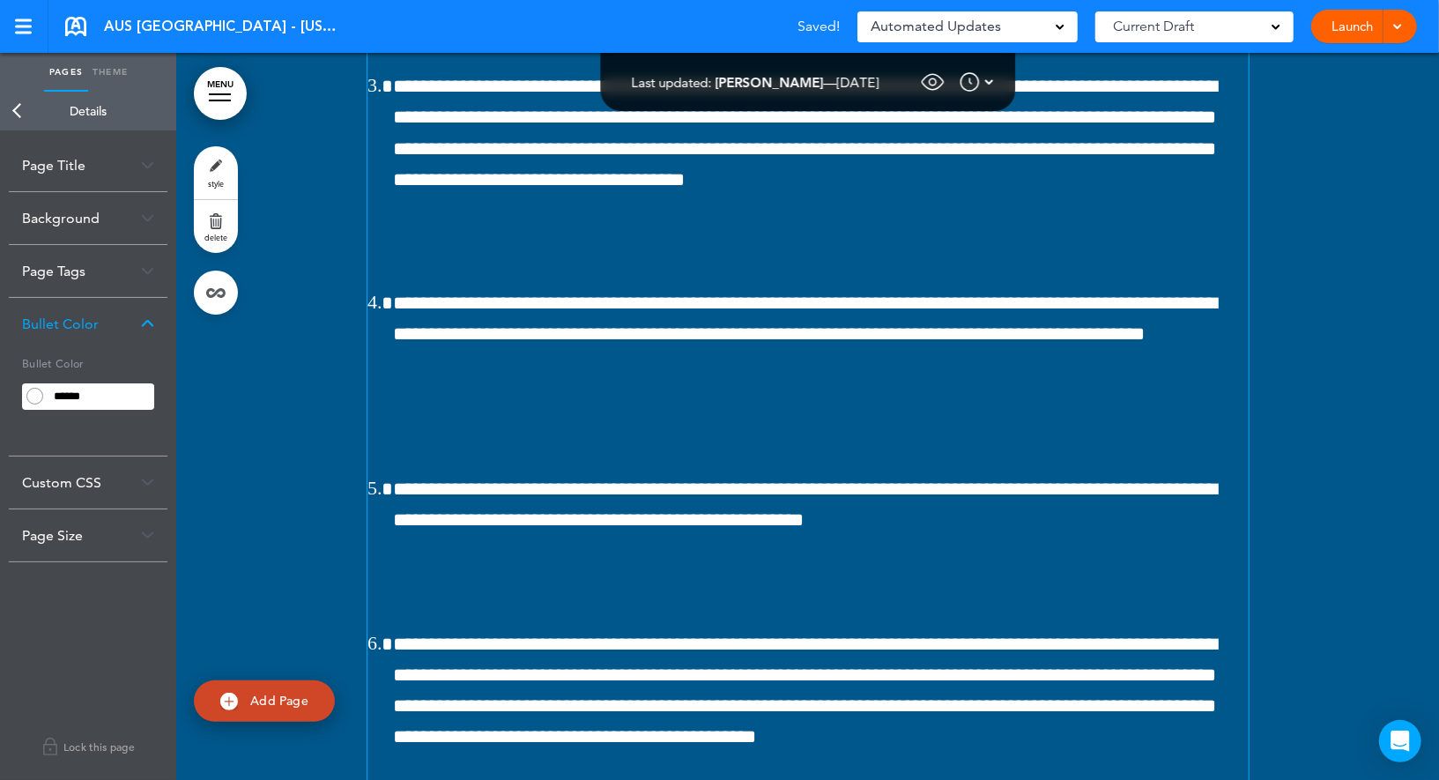
click at [20, 109] on link "Back" at bounding box center [17, 111] width 35 height 39
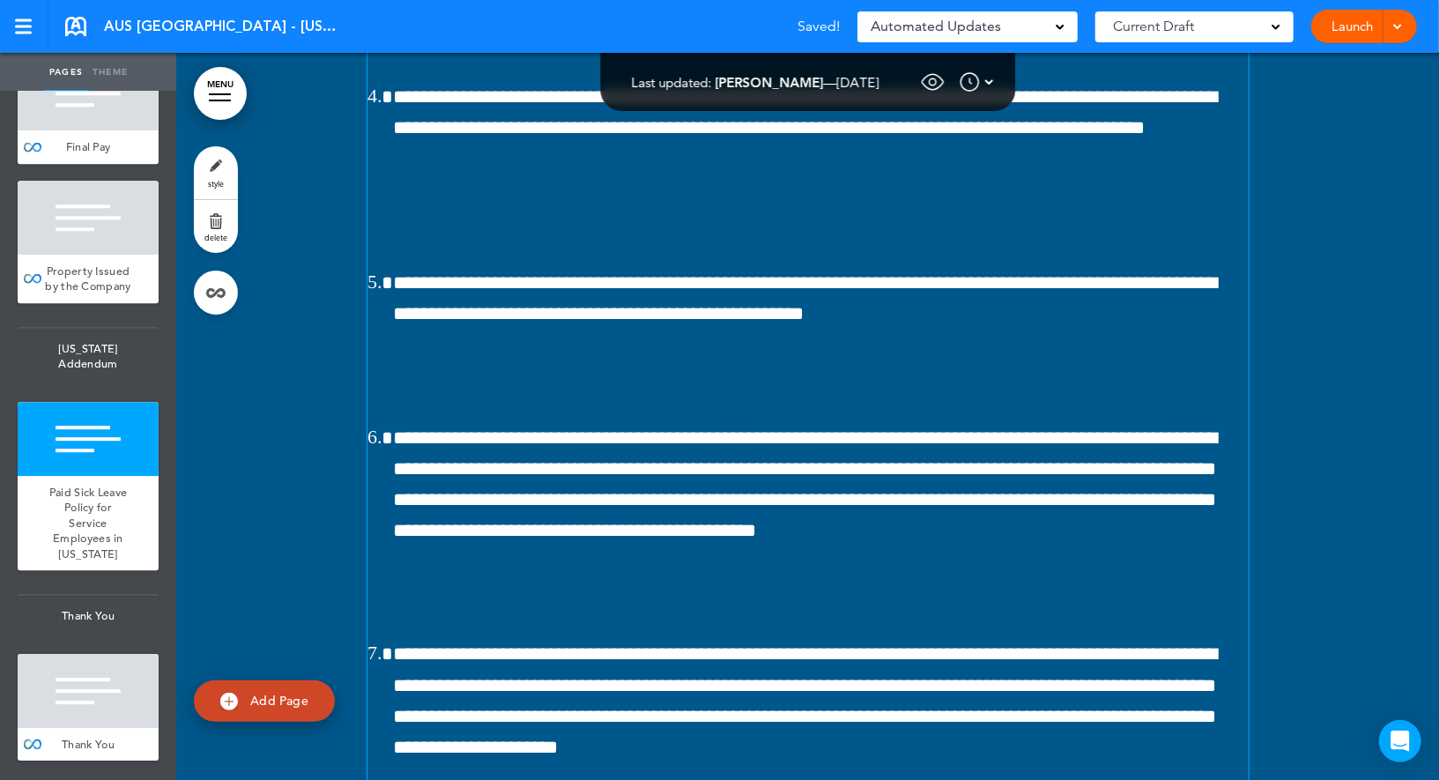
scroll to position [150950, 0]
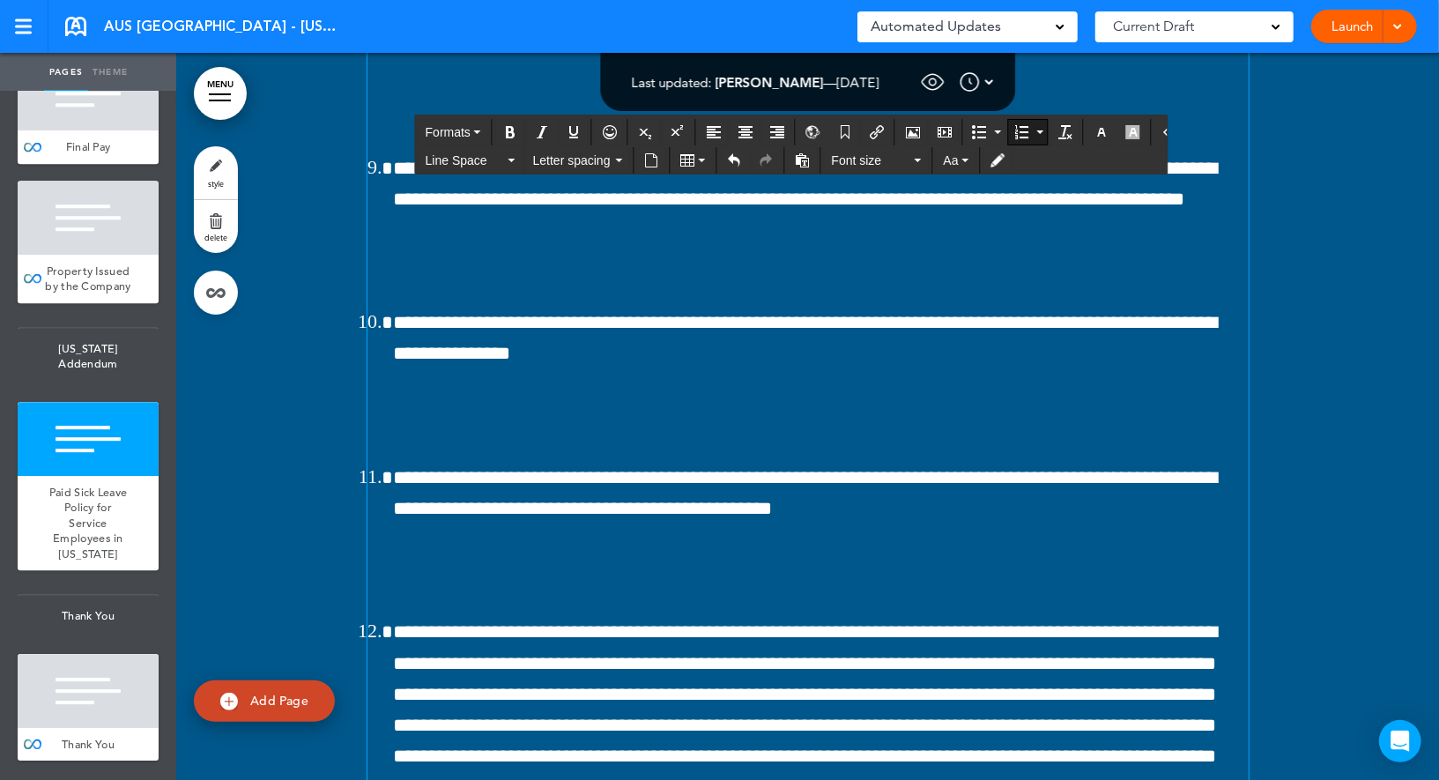
scroll to position [151428, 0]
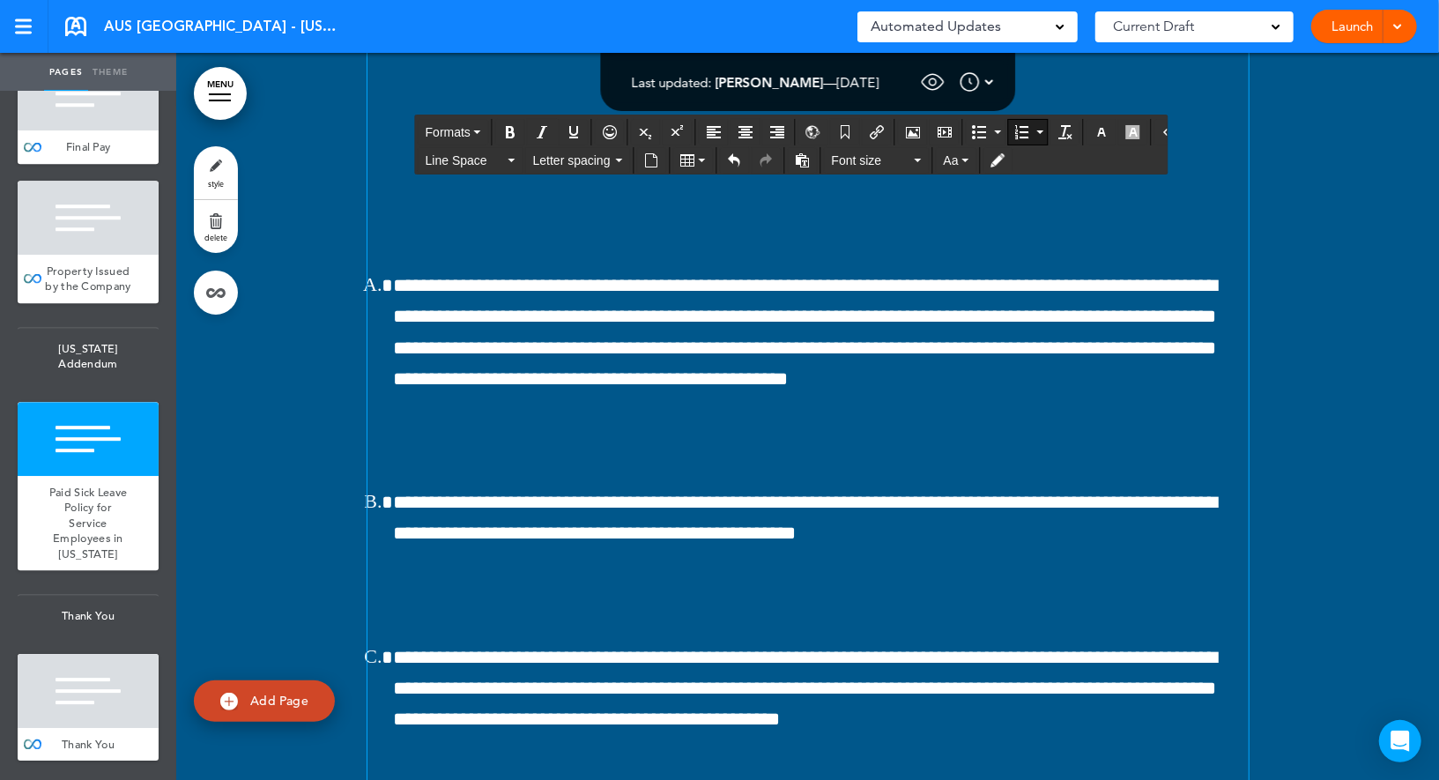
scroll to position [152217, 0]
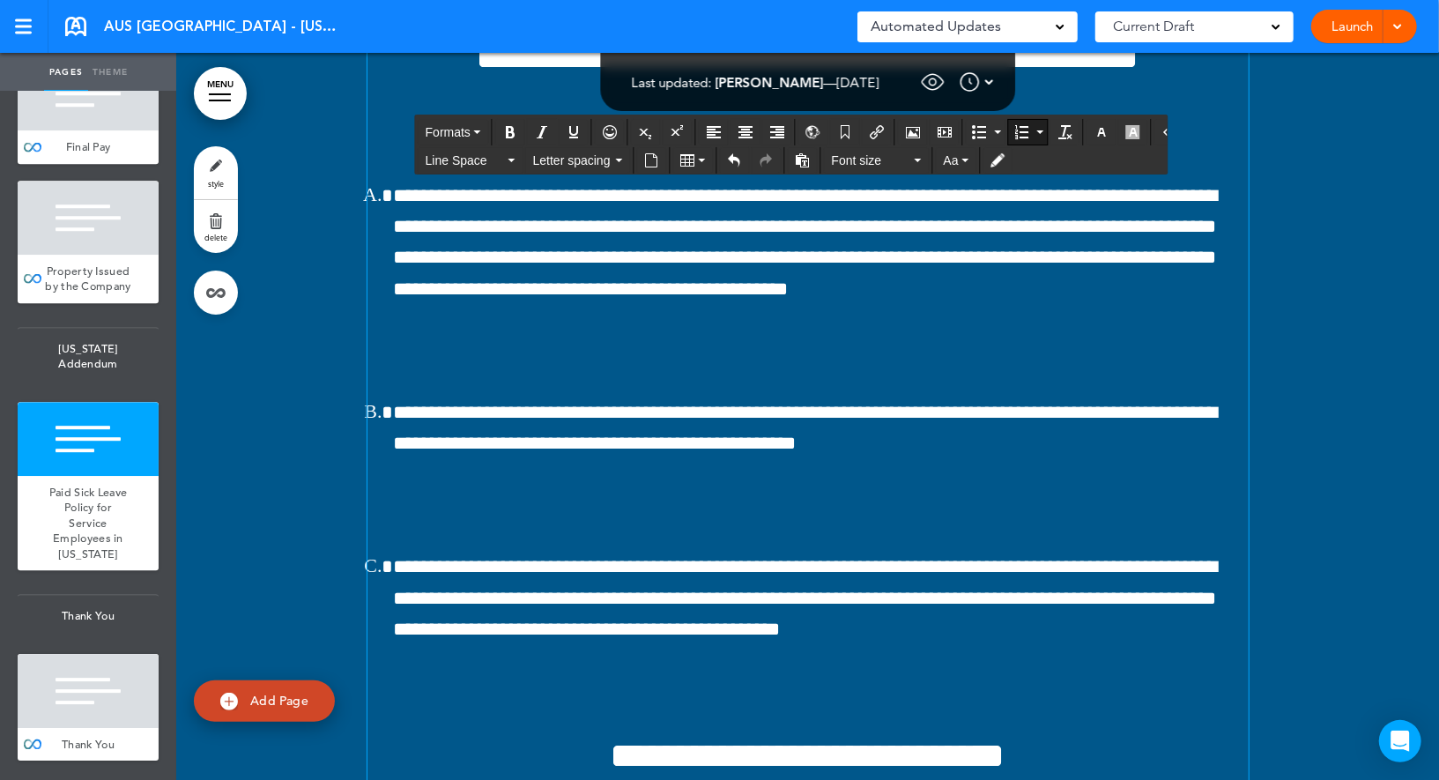
click at [1095, 130] on icon "button" at bounding box center [1102, 132] width 14 height 14
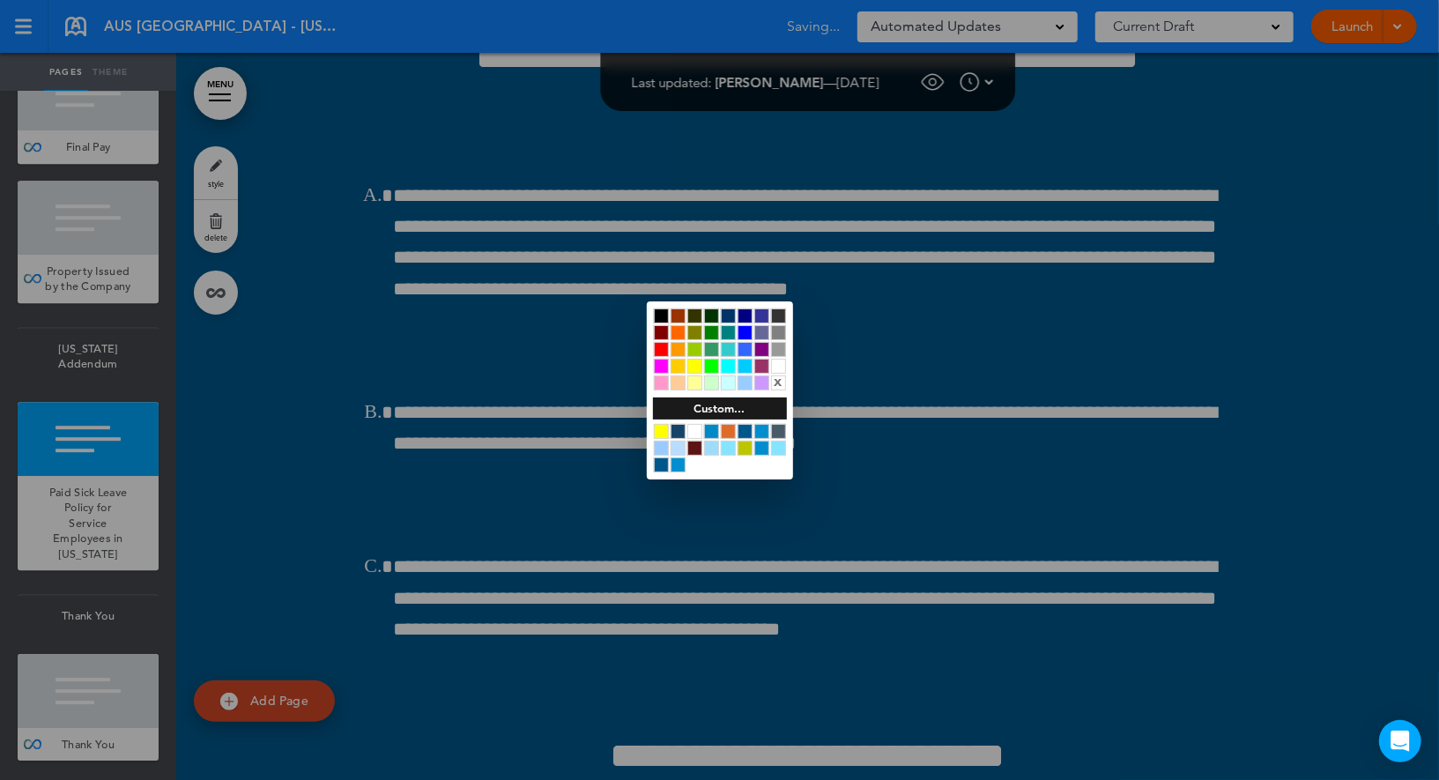
click at [779, 365] on div at bounding box center [778, 366] width 15 height 15
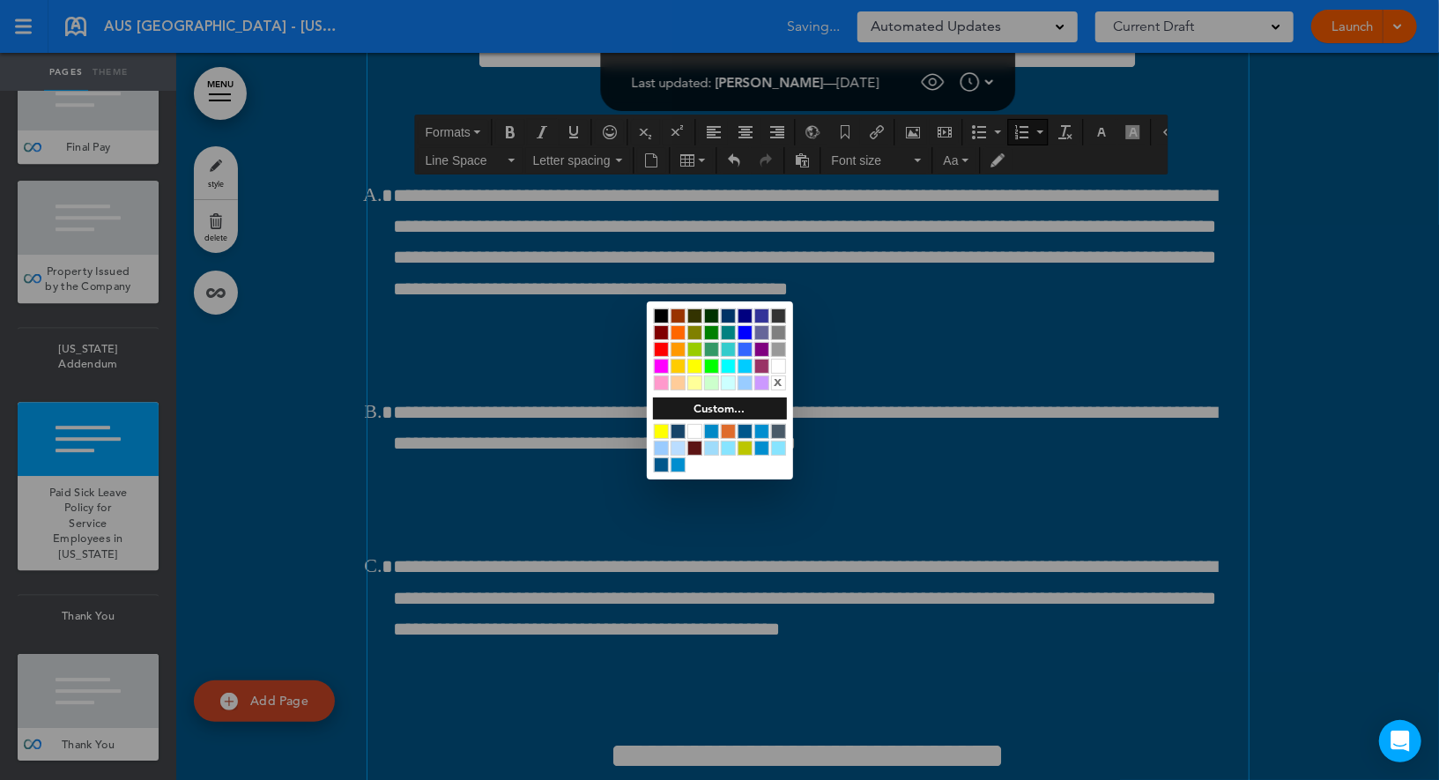
click at [583, 379] on div at bounding box center [719, 390] width 1439 height 780
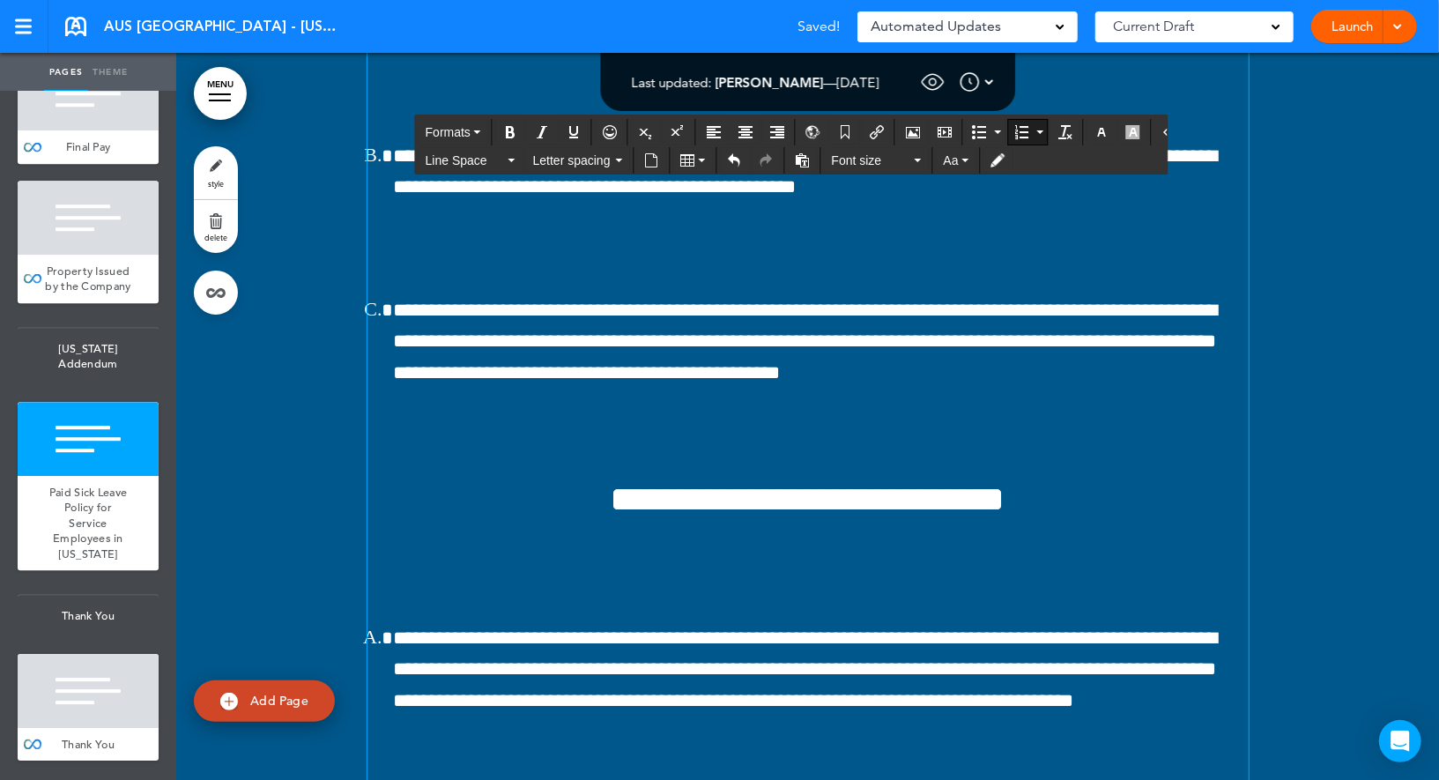
scroll to position [152433, 0]
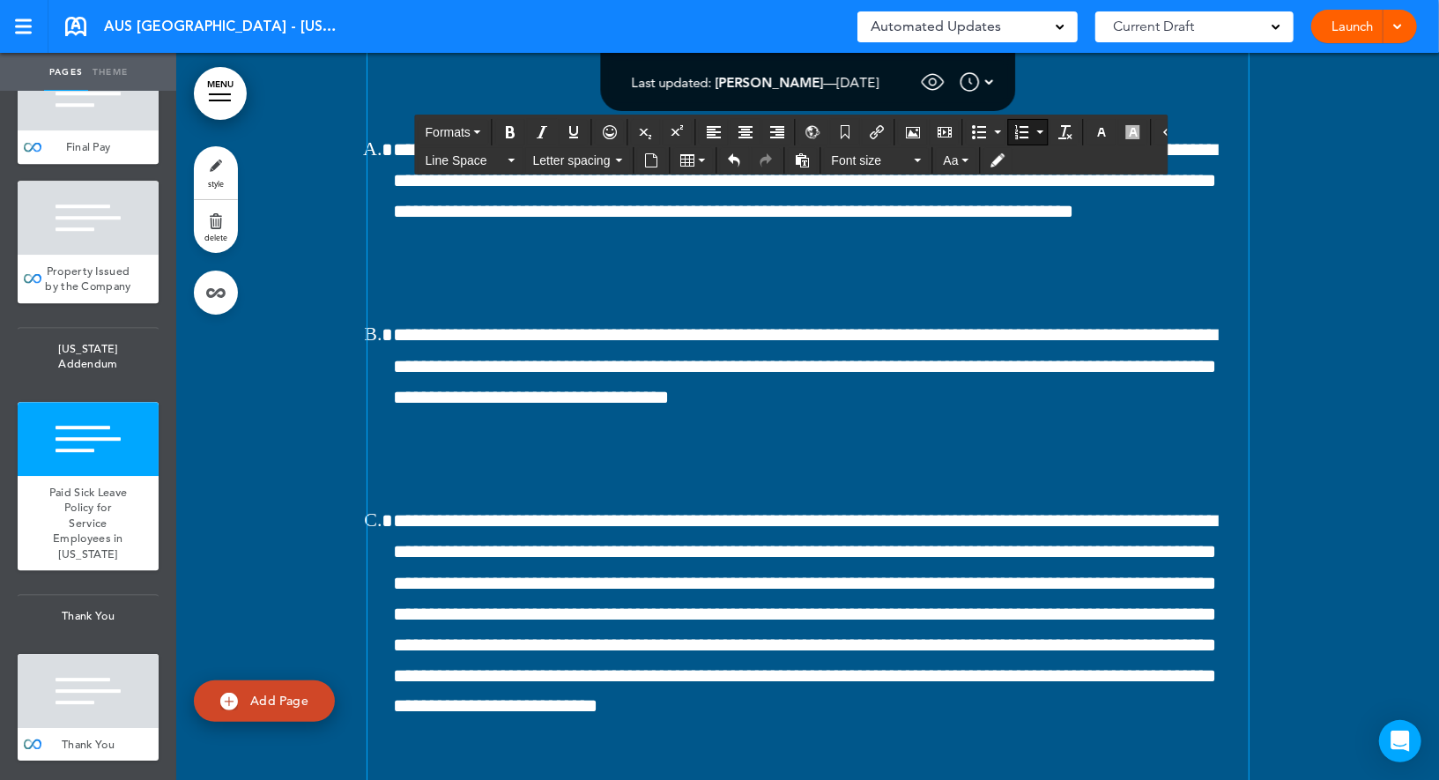
scroll to position [152808, 0]
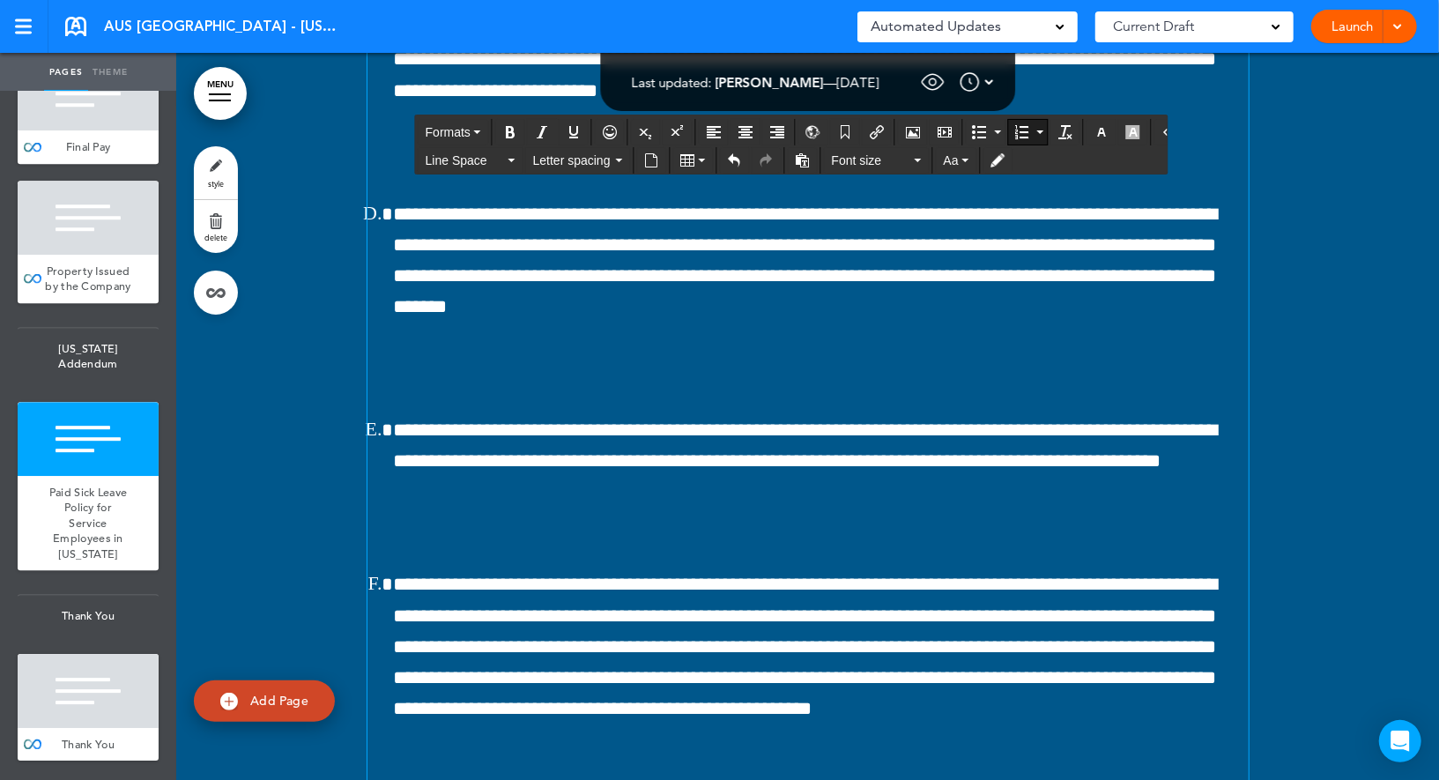
scroll to position [153193, 0]
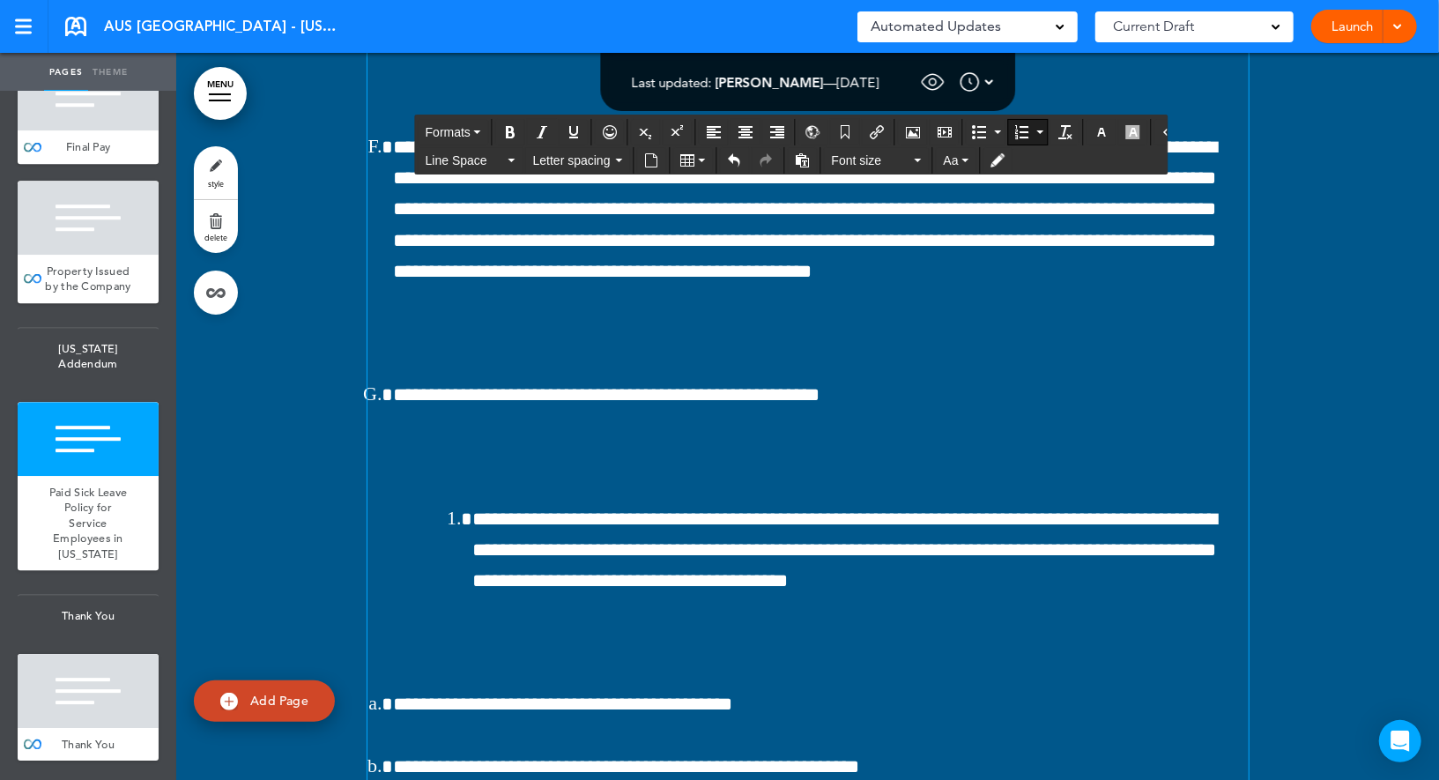
scroll to position [153460, 0]
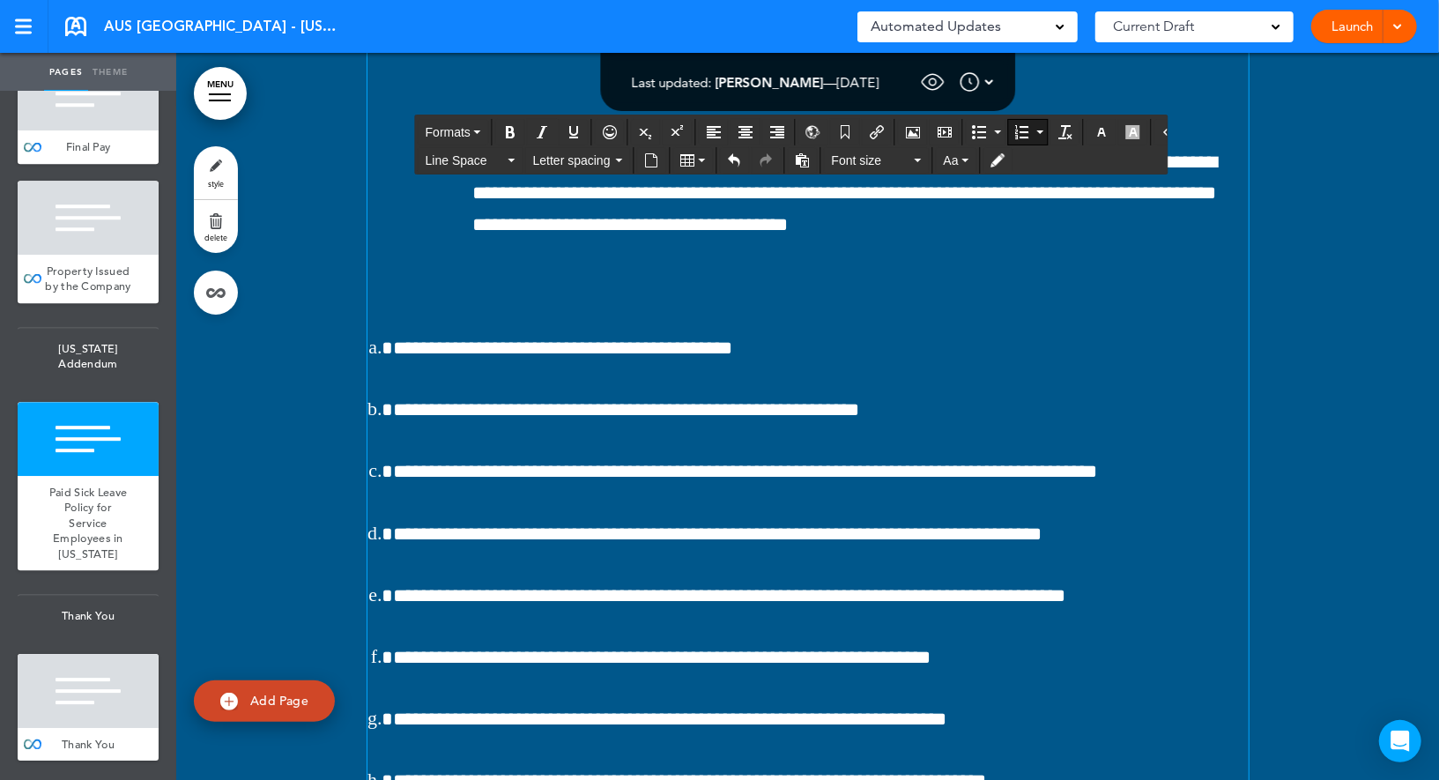
scroll to position [153852, 0]
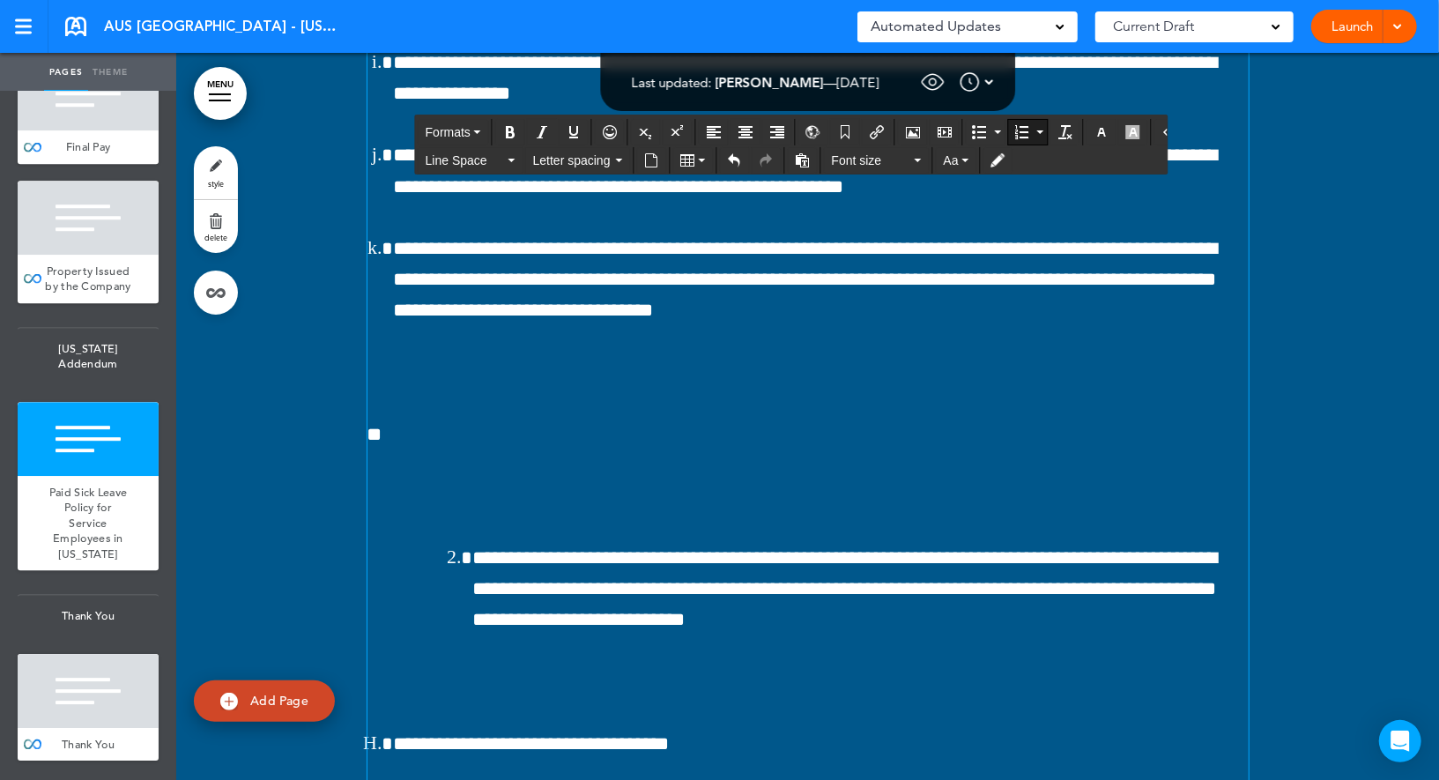
scroll to position [154466, 0]
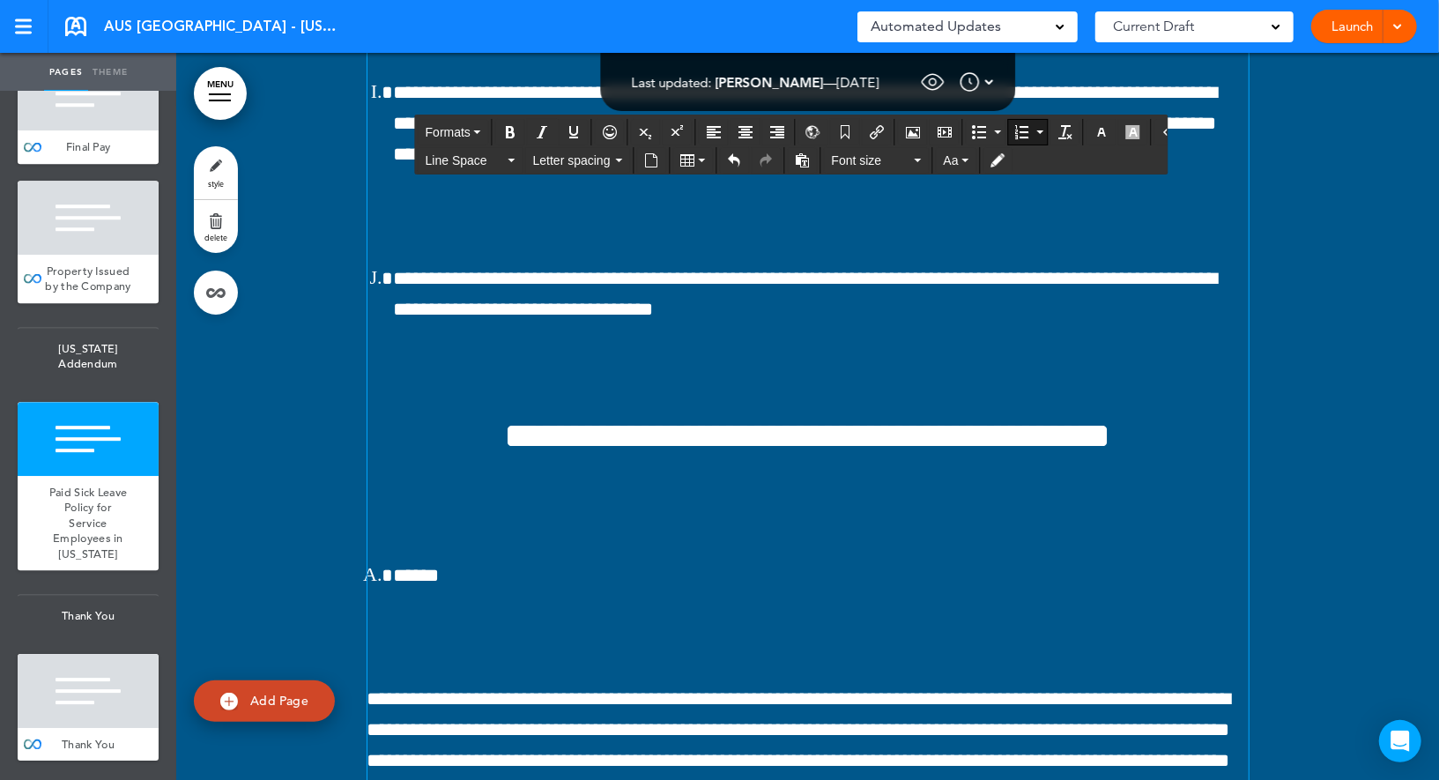
scroll to position [154979, 0]
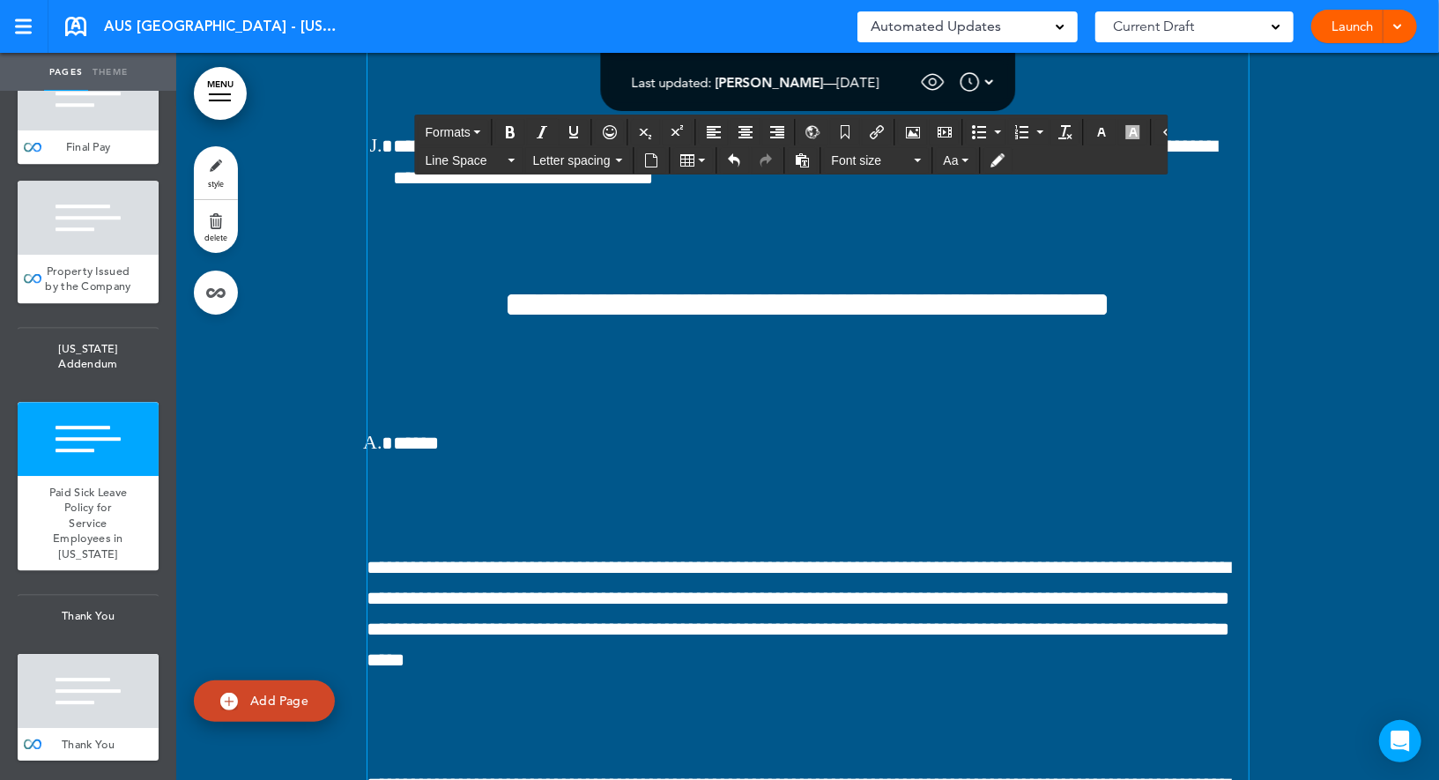
drag, startPoint x: 591, startPoint y: 472, endPoint x: 457, endPoint y: 469, distance: 134.9
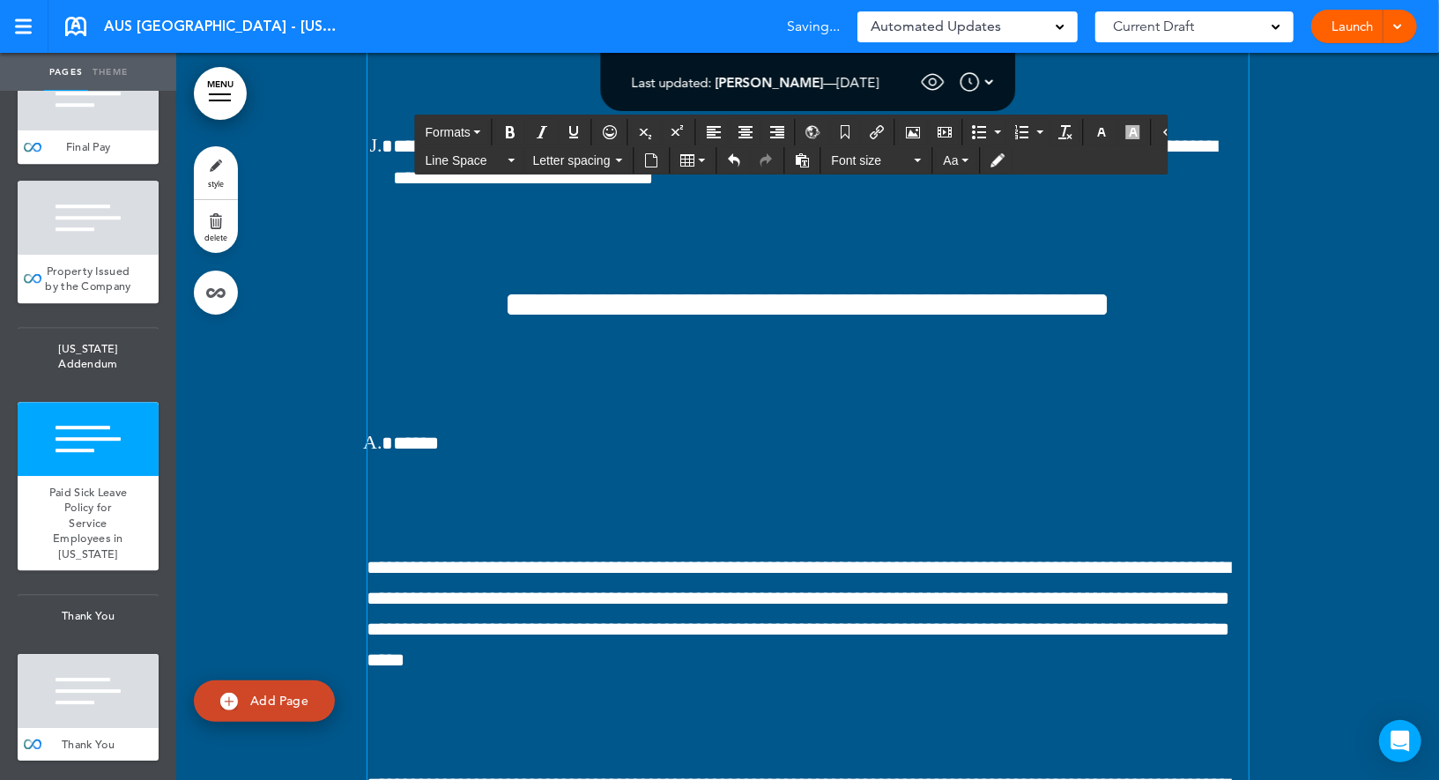
click at [447, 115] on div "Formats Line Space Letter spacing Font size Aa" at bounding box center [792, 146] width 752 height 62
click at [454, 137] on span "Formats" at bounding box center [448, 132] width 45 height 14
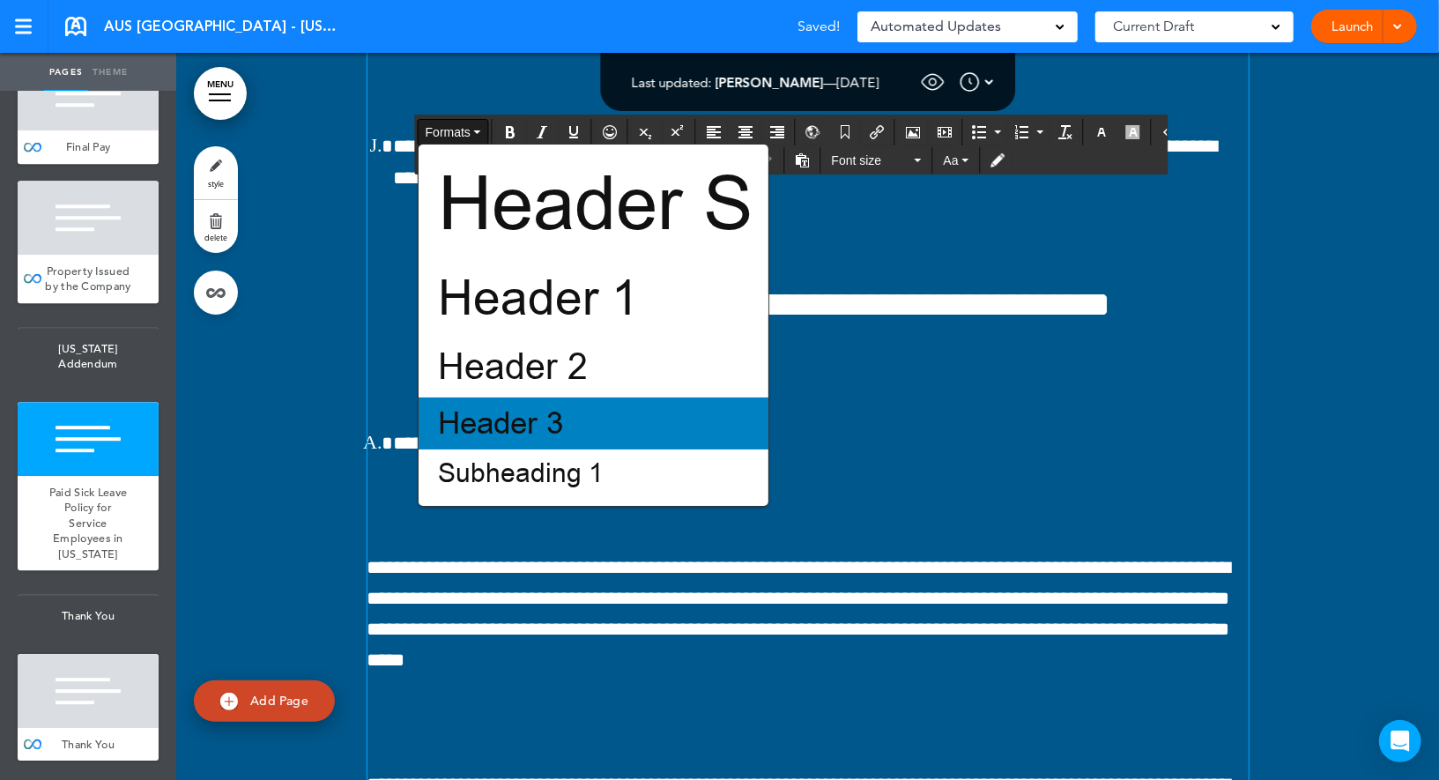
click at [476, 438] on span "Header 3" at bounding box center [500, 423] width 129 height 41
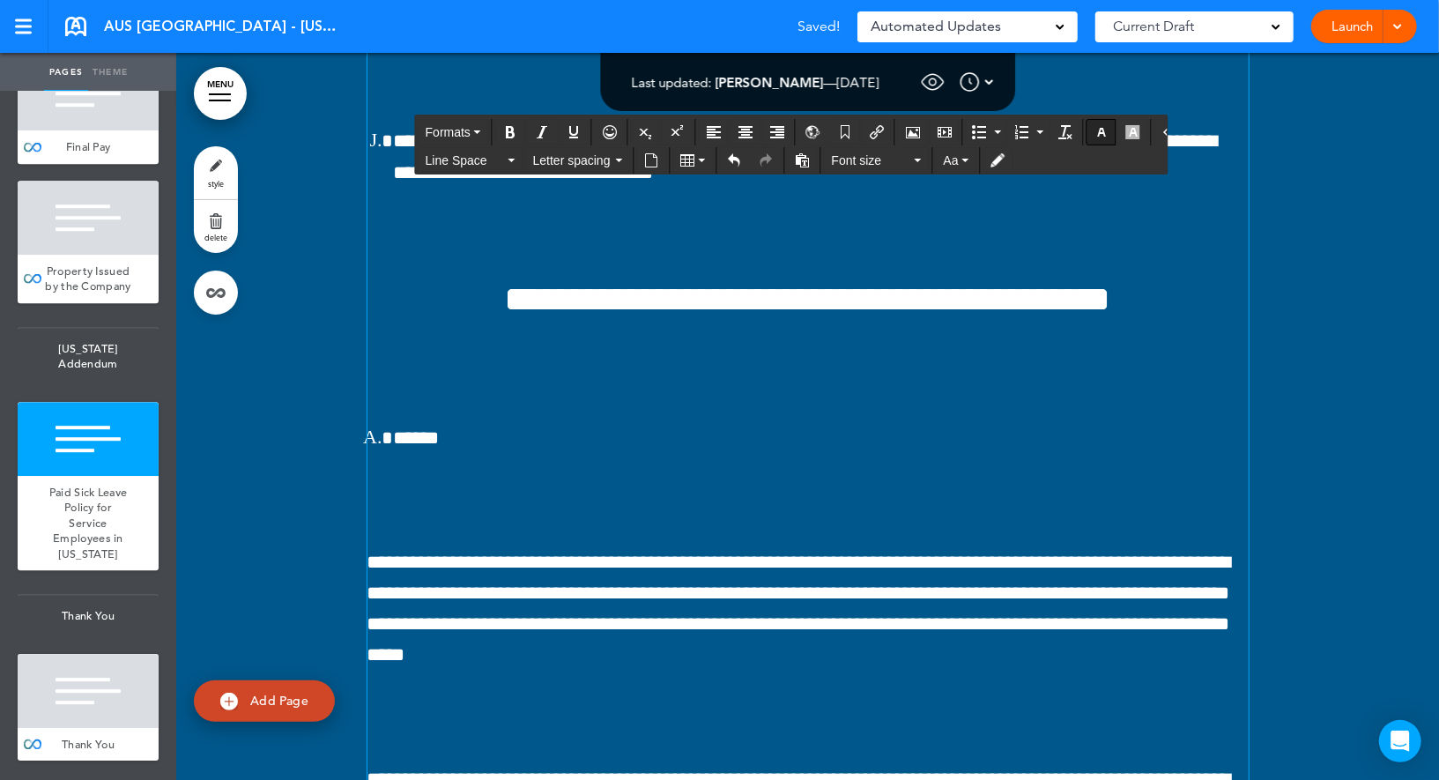
click at [1095, 125] on icon "button" at bounding box center [1102, 132] width 14 height 14
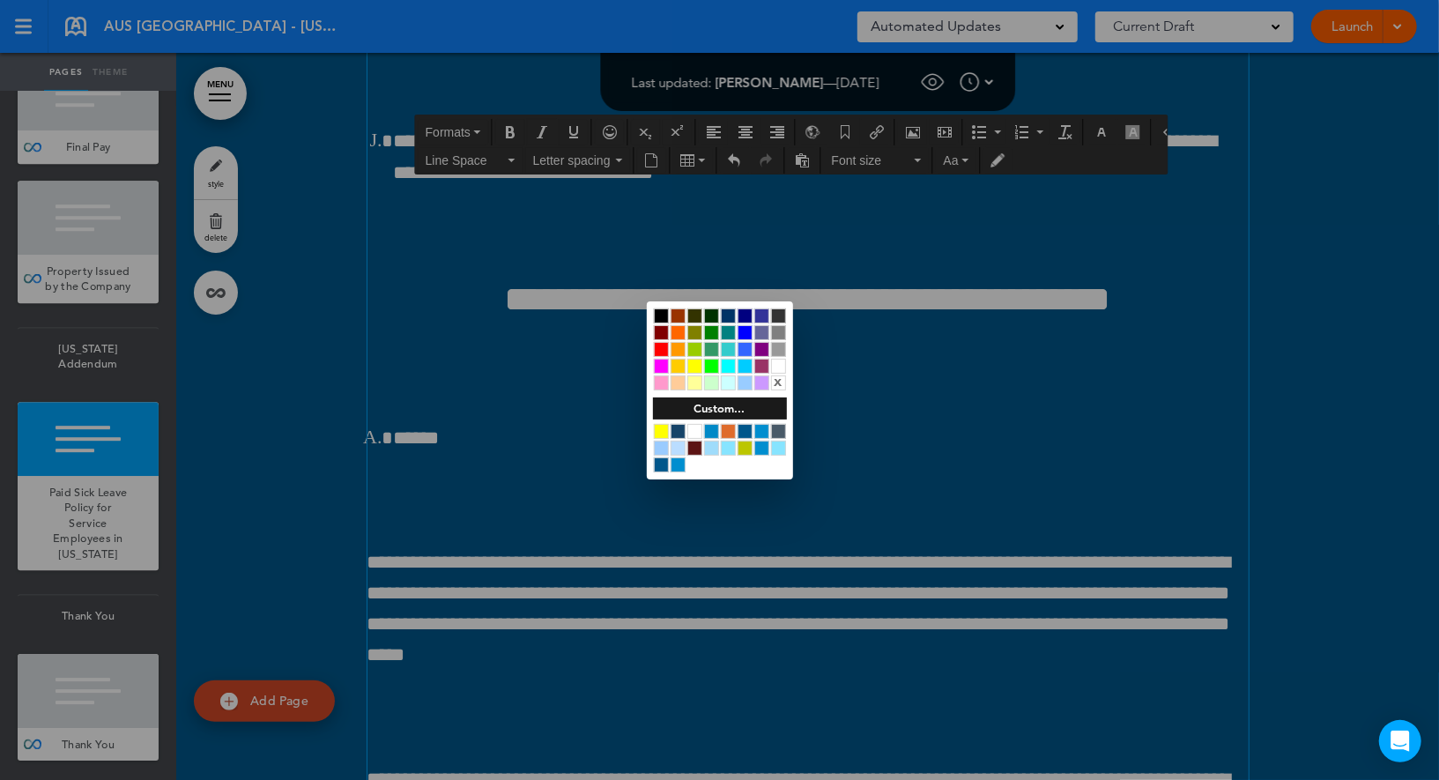
click at [667, 428] on div at bounding box center [661, 431] width 15 height 15
click at [575, 411] on div at bounding box center [719, 390] width 1439 height 780
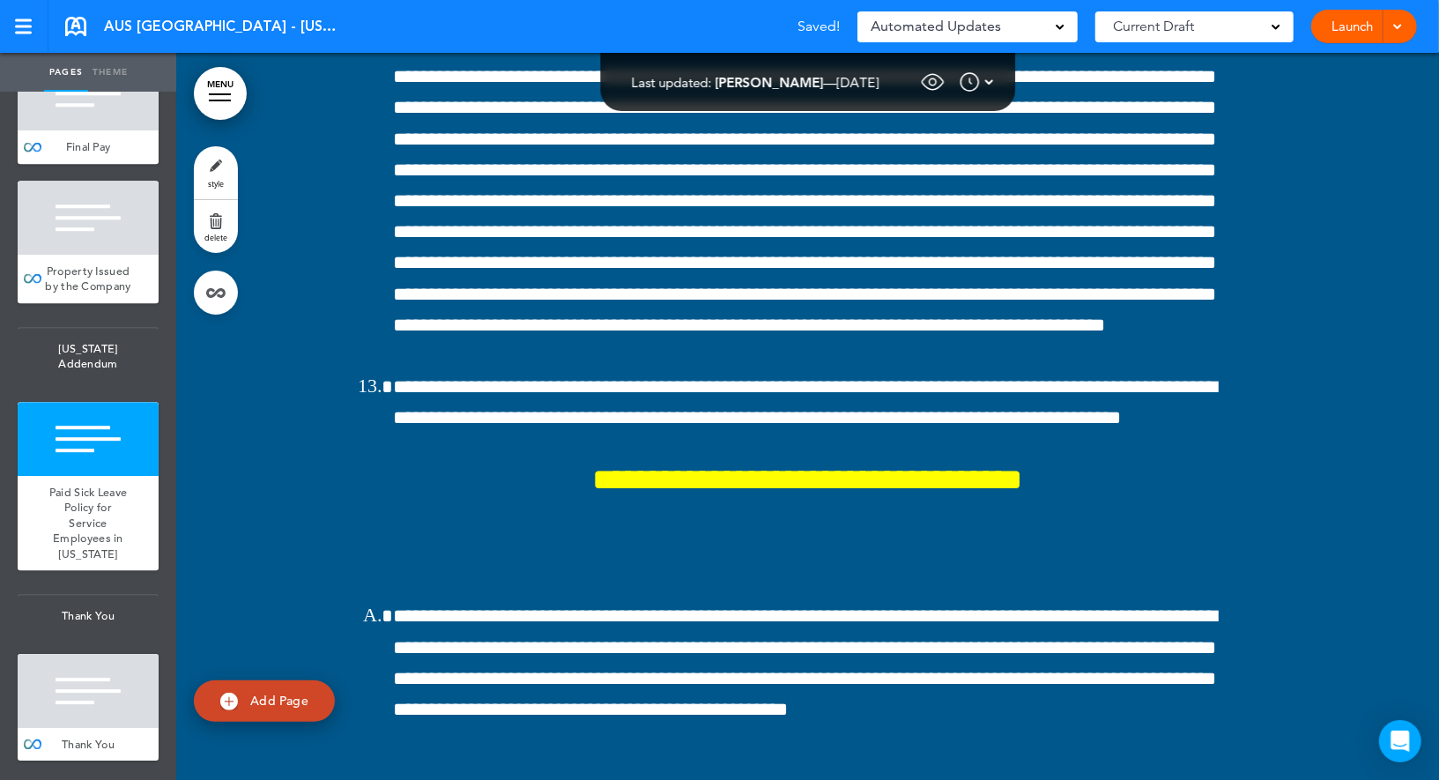
scroll to position [150492, 0]
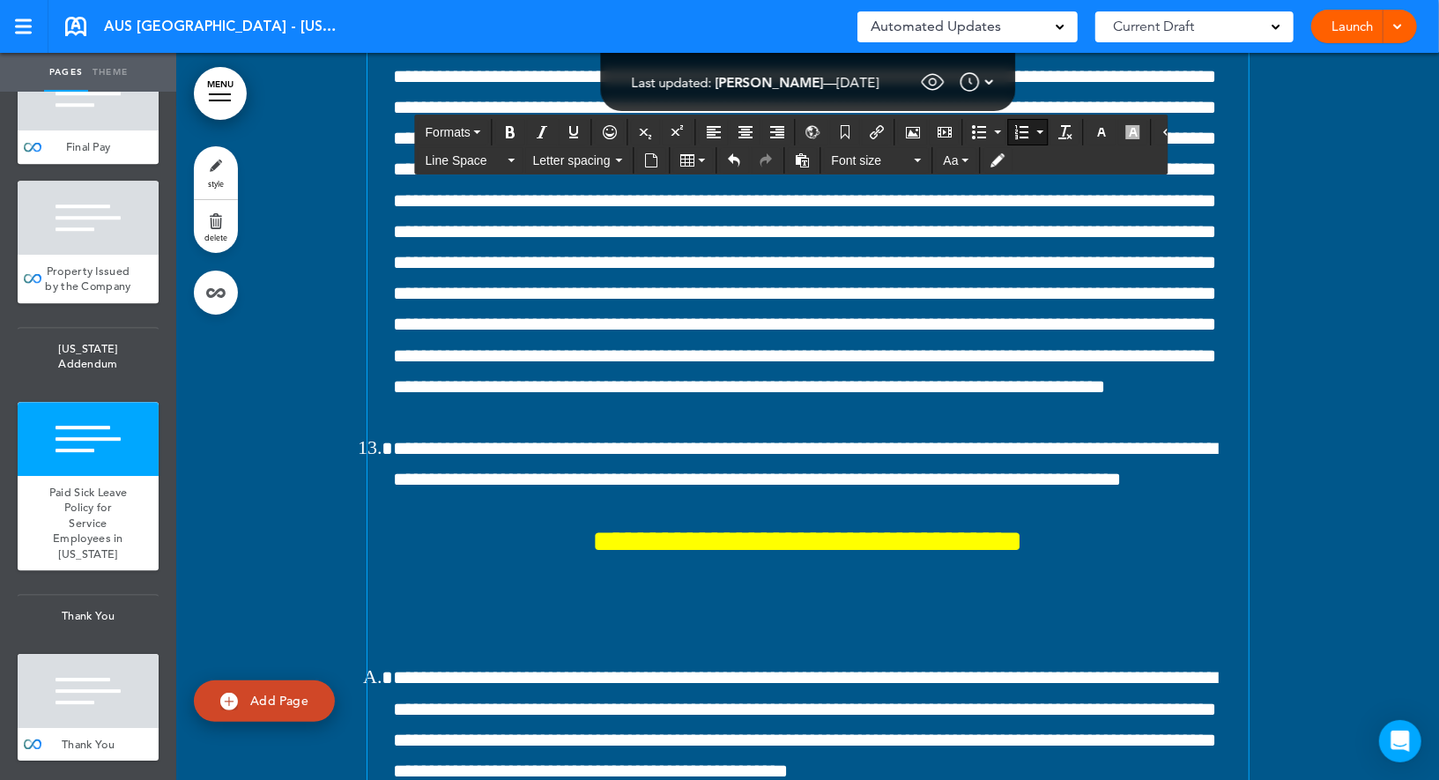
click at [457, 143] on button "Formats" at bounding box center [454, 132] width 70 height 25
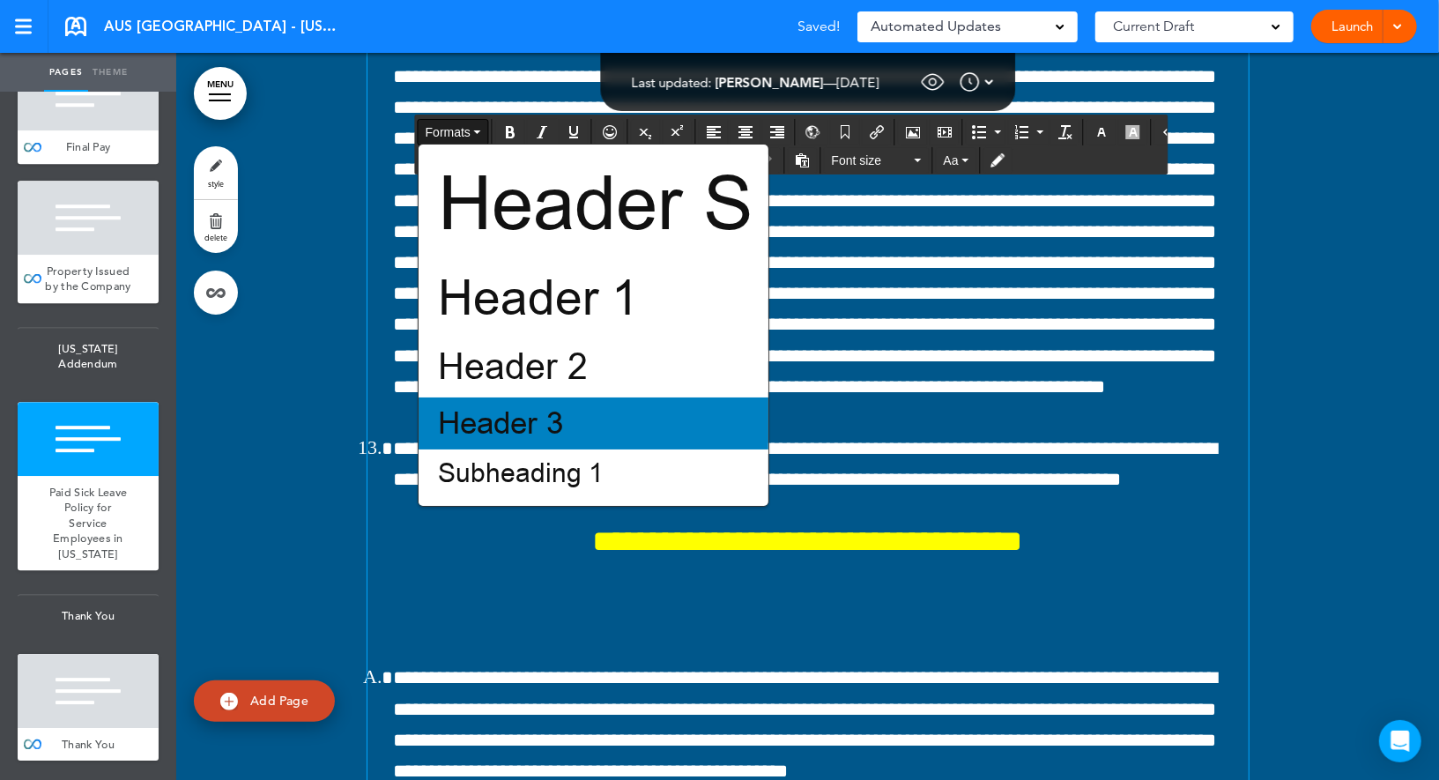
click at [488, 415] on span "Header 3" at bounding box center [500, 423] width 129 height 41
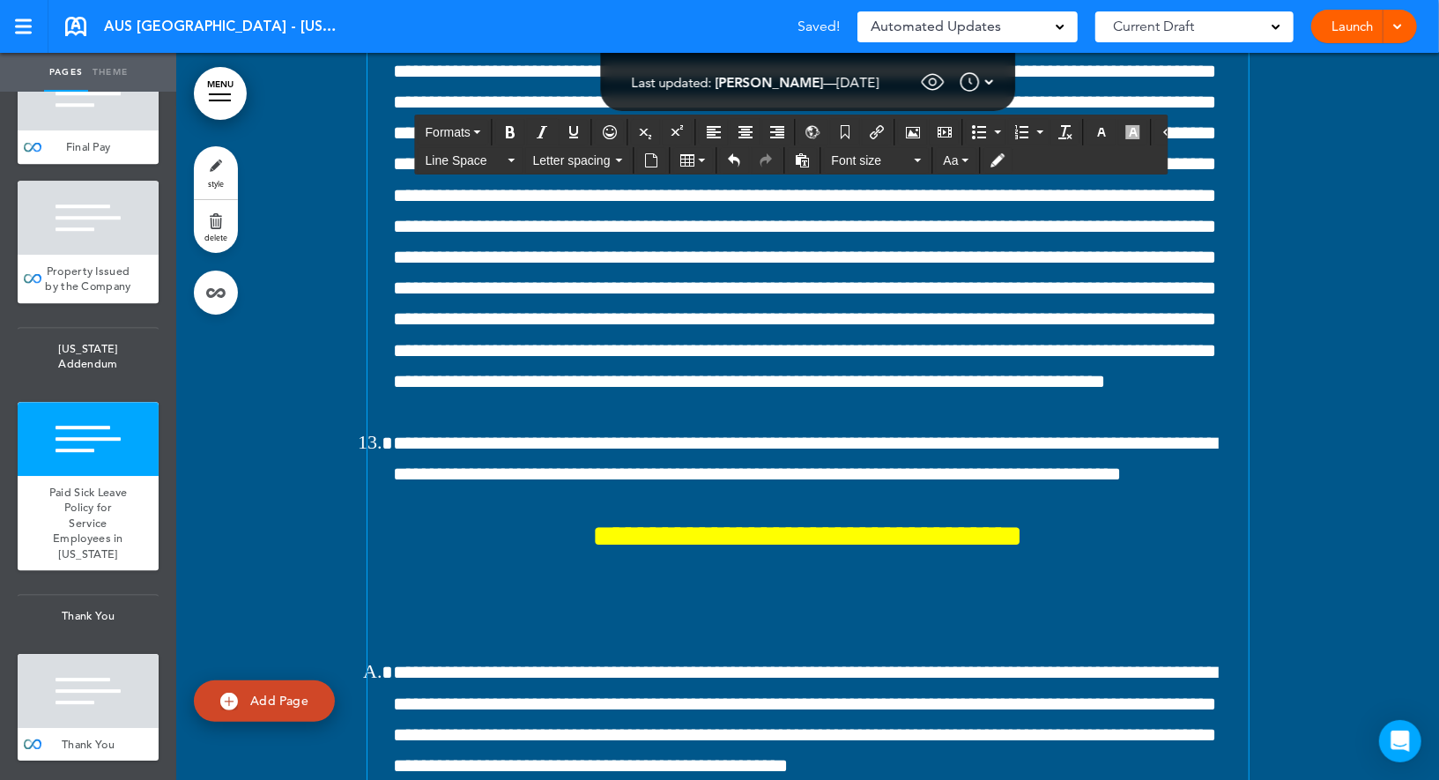
click at [1097, 129] on button "button" at bounding box center [1102, 132] width 28 height 25
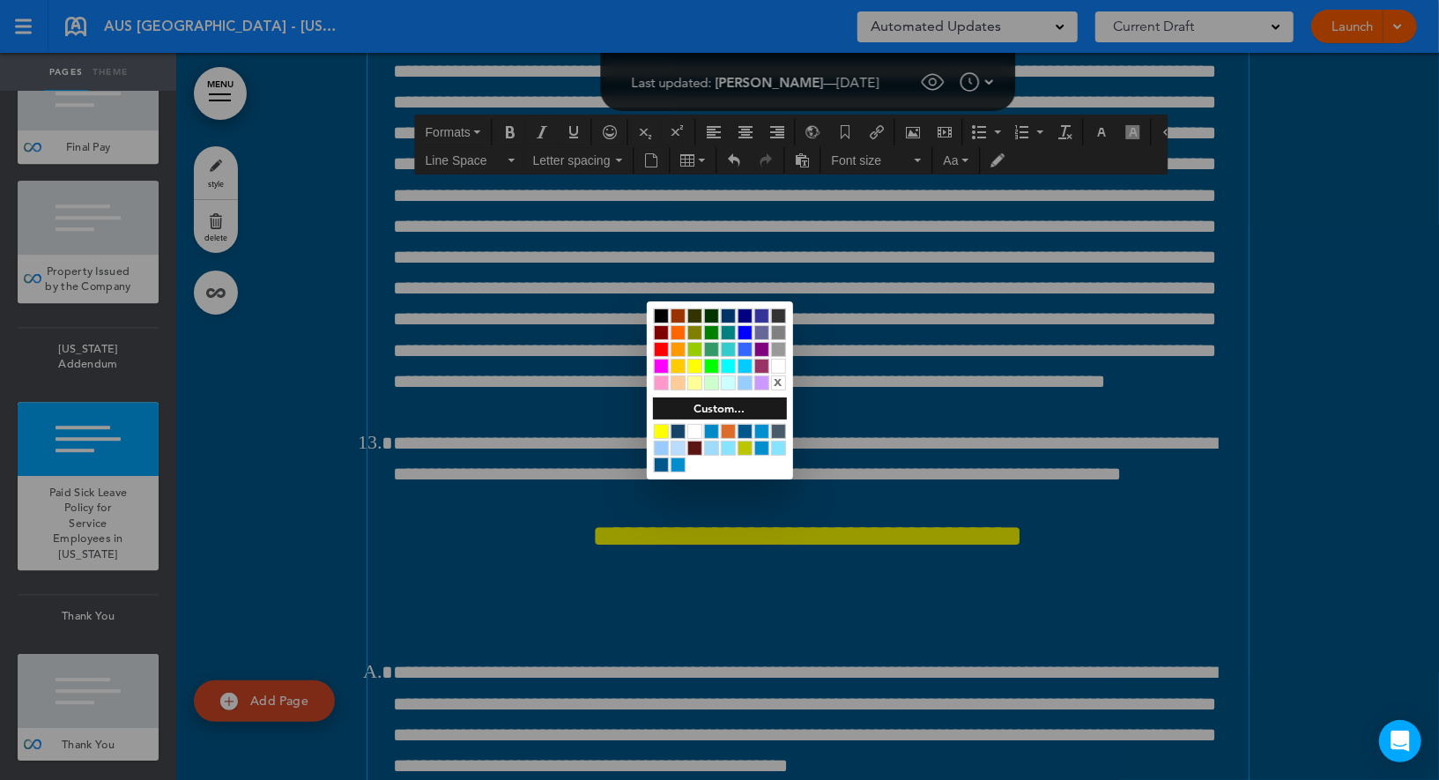
click at [663, 429] on div at bounding box center [661, 431] width 15 height 15
click at [590, 319] on div at bounding box center [719, 390] width 1439 height 780
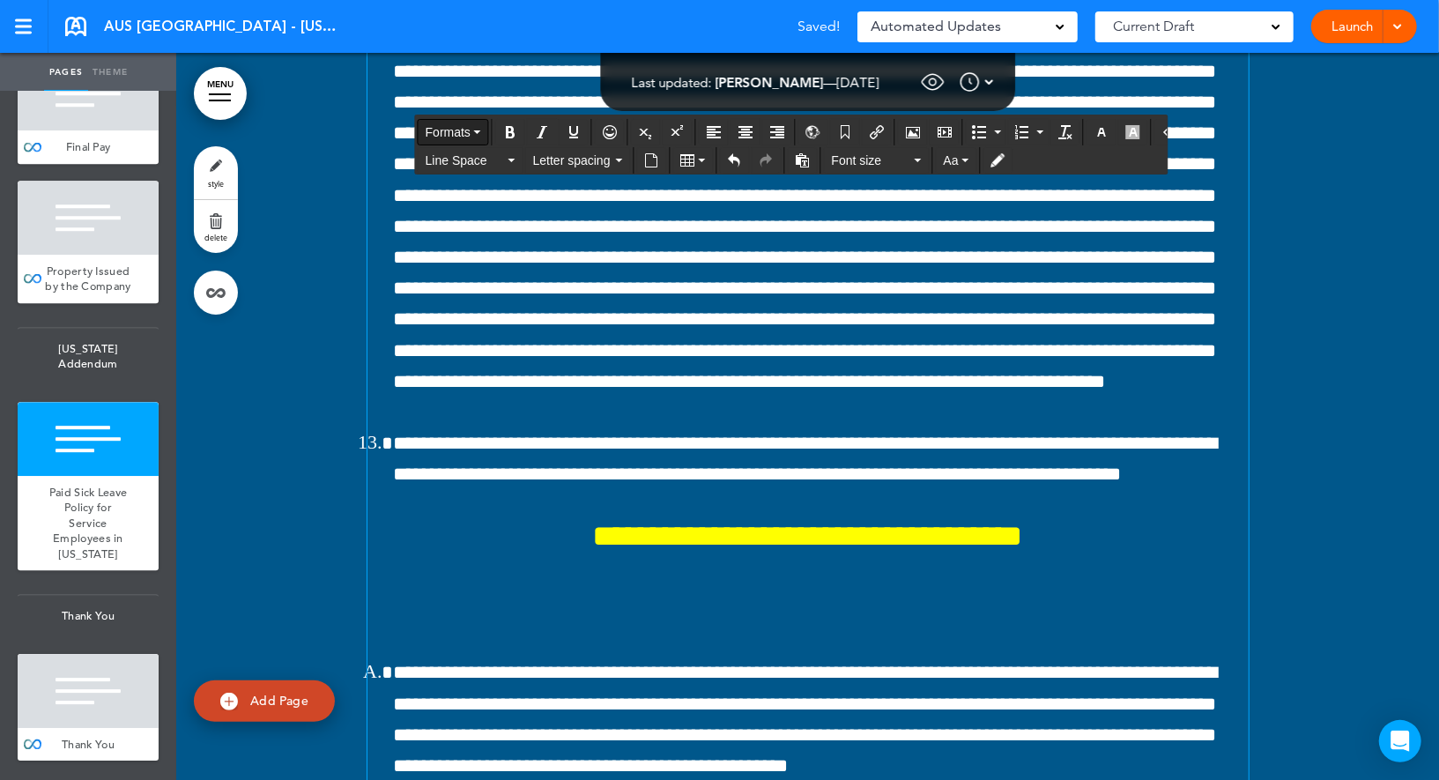
click at [429, 130] on span "Formats" at bounding box center [448, 132] width 45 height 14
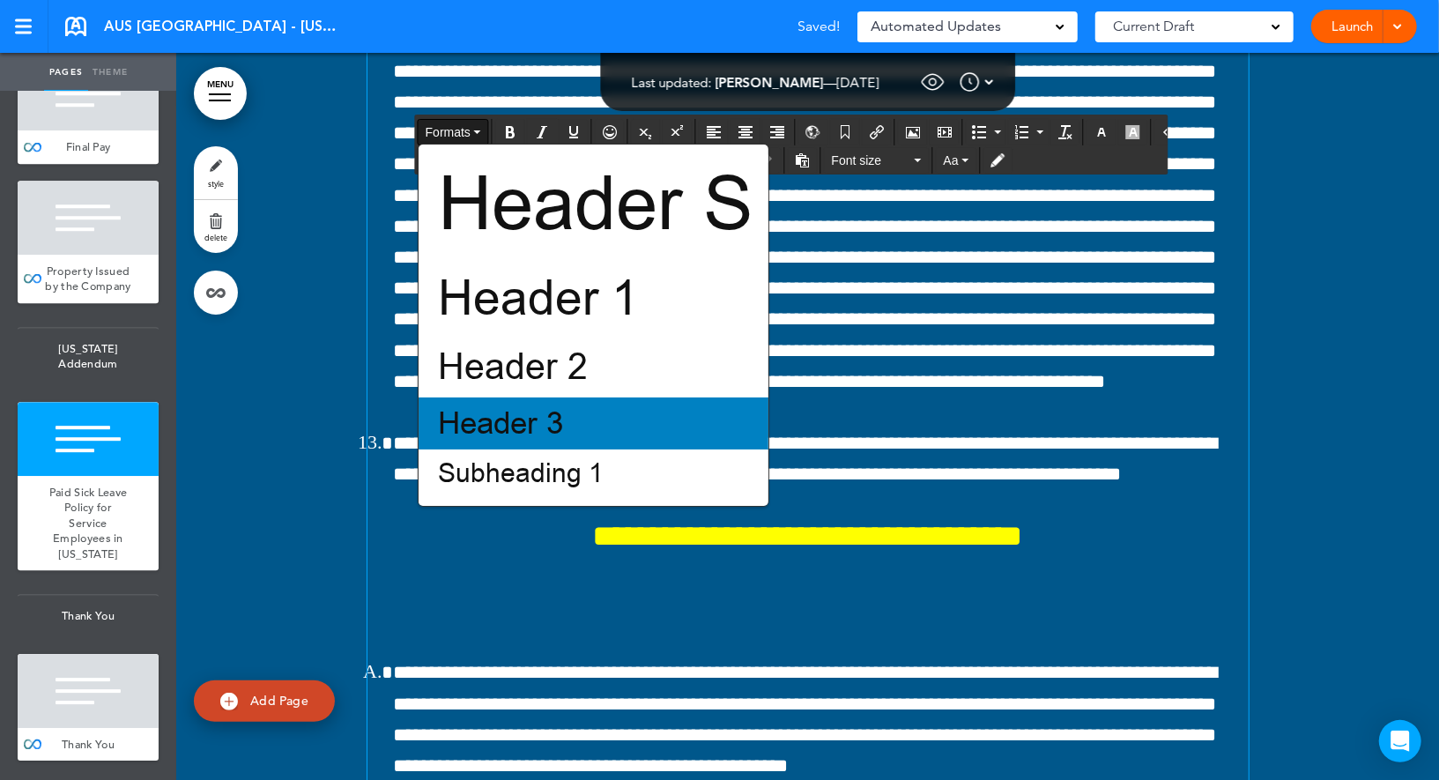
click at [483, 435] on span "Header 3" at bounding box center [500, 423] width 129 height 41
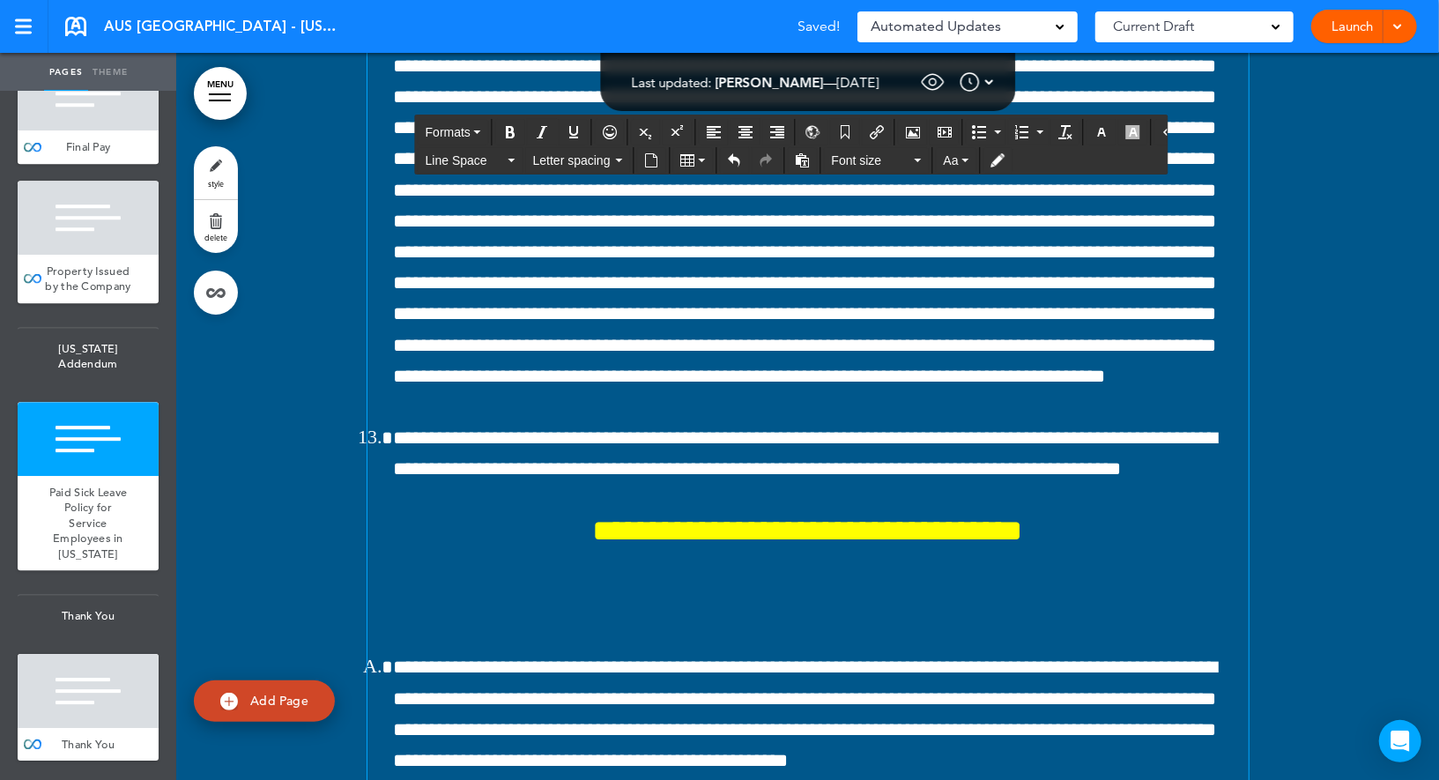
click at [1093, 130] on button "button" at bounding box center [1102, 132] width 28 height 25
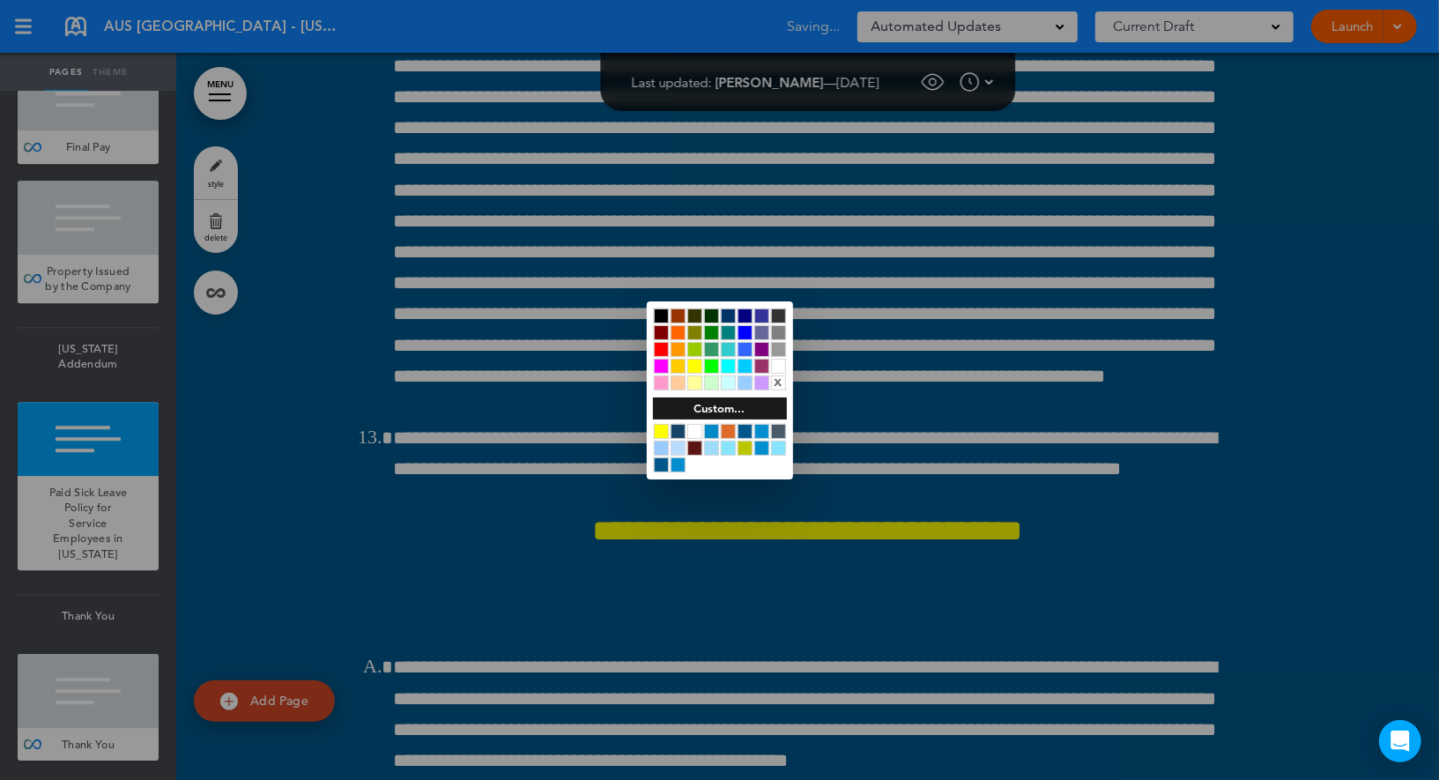
click at [660, 426] on div at bounding box center [661, 431] width 15 height 15
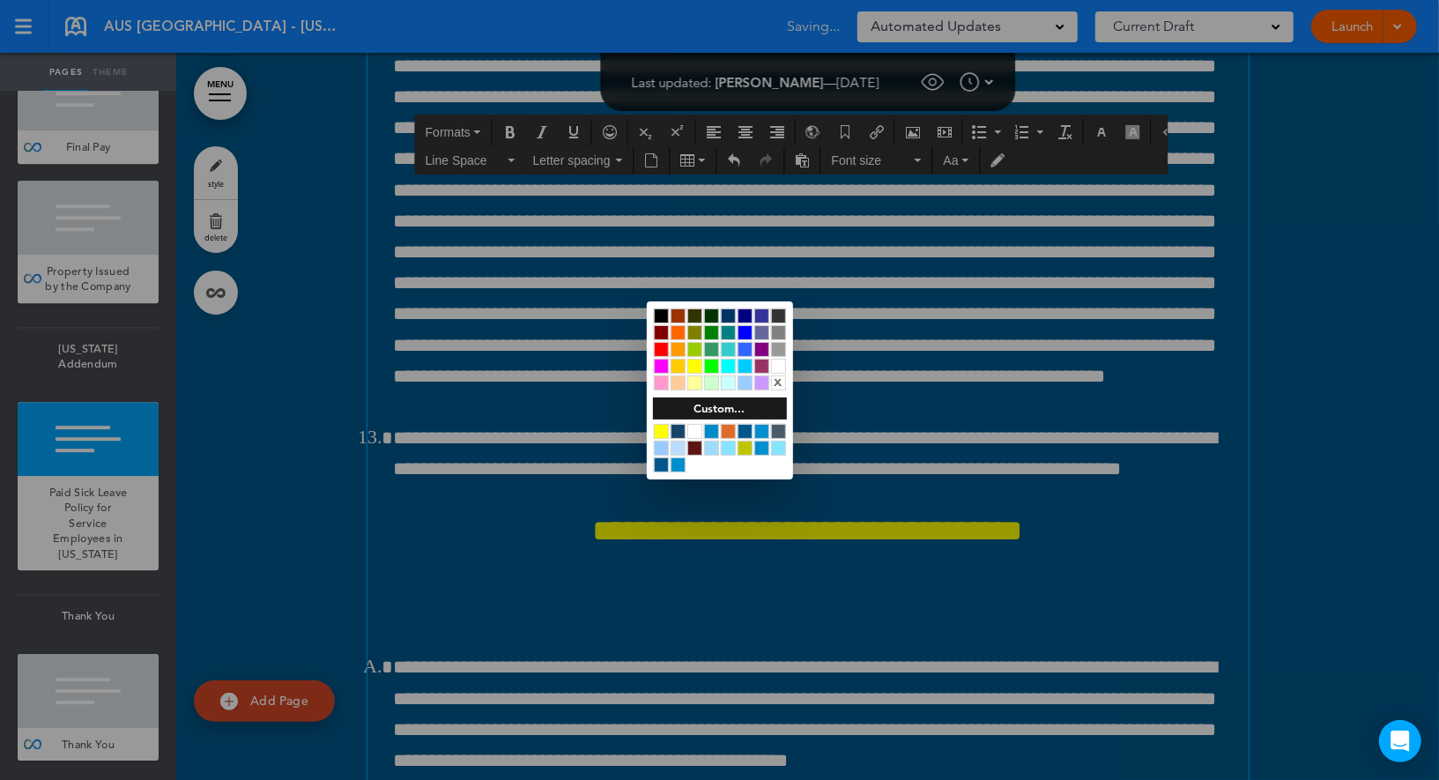
click at [614, 366] on div at bounding box center [719, 390] width 1439 height 780
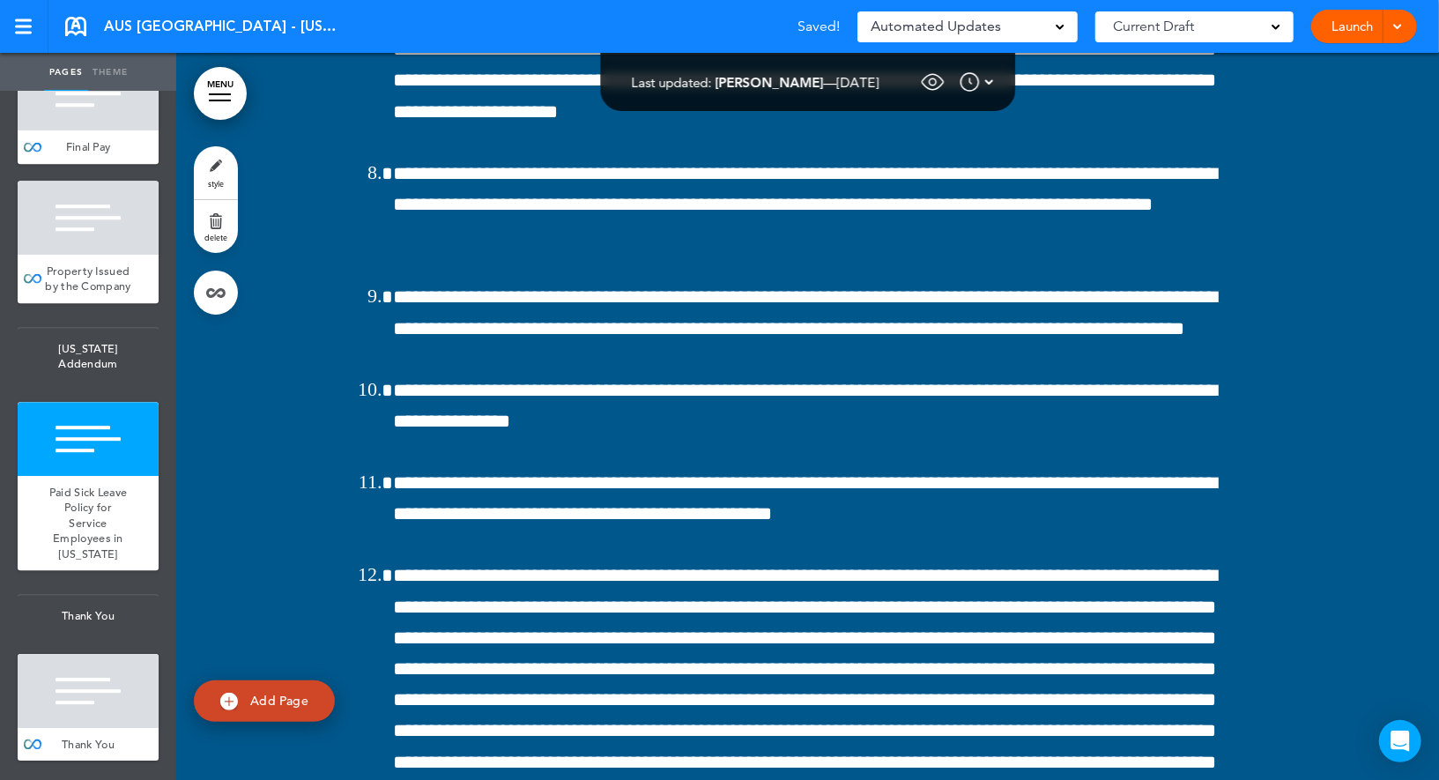
scroll to position [149881, 0]
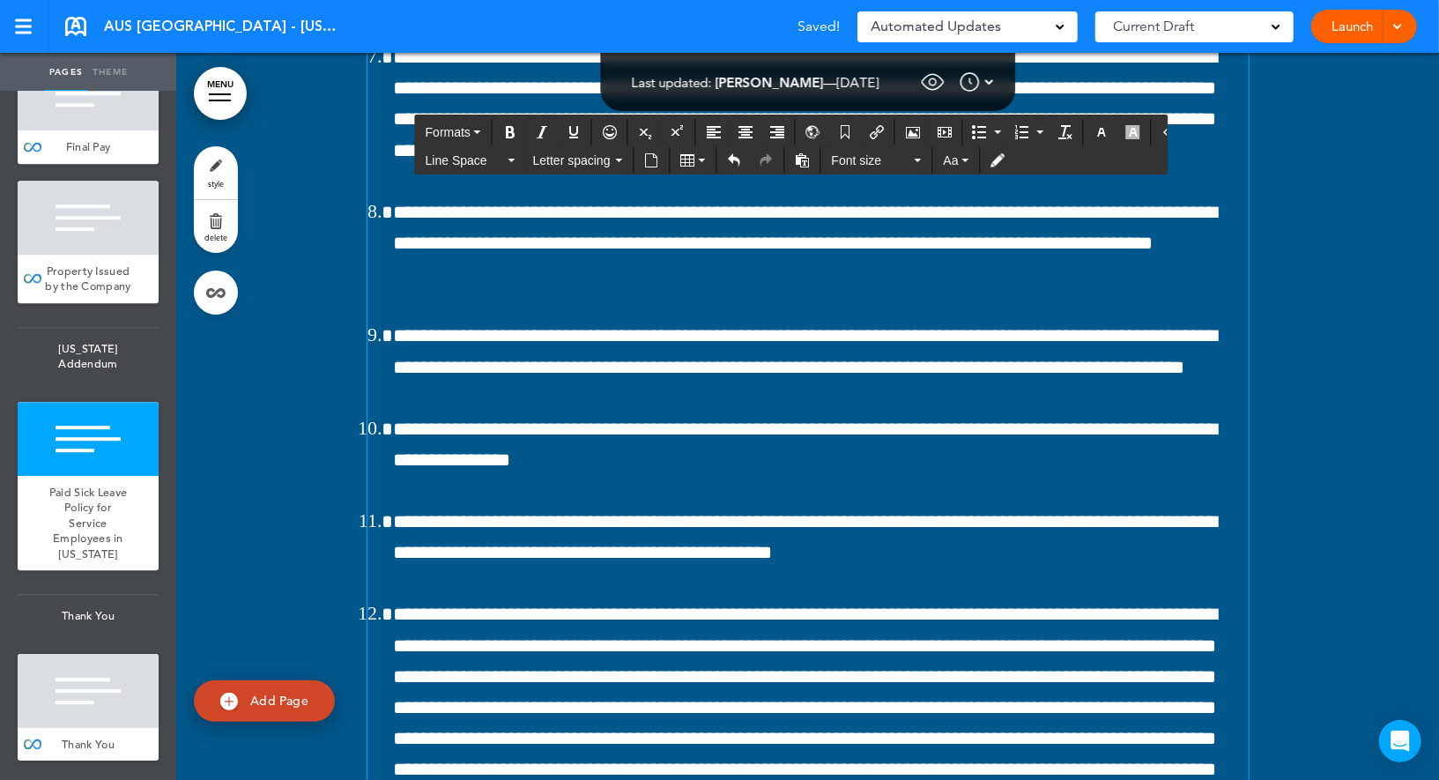
click at [457, 129] on span "Formats" at bounding box center [448, 132] width 45 height 14
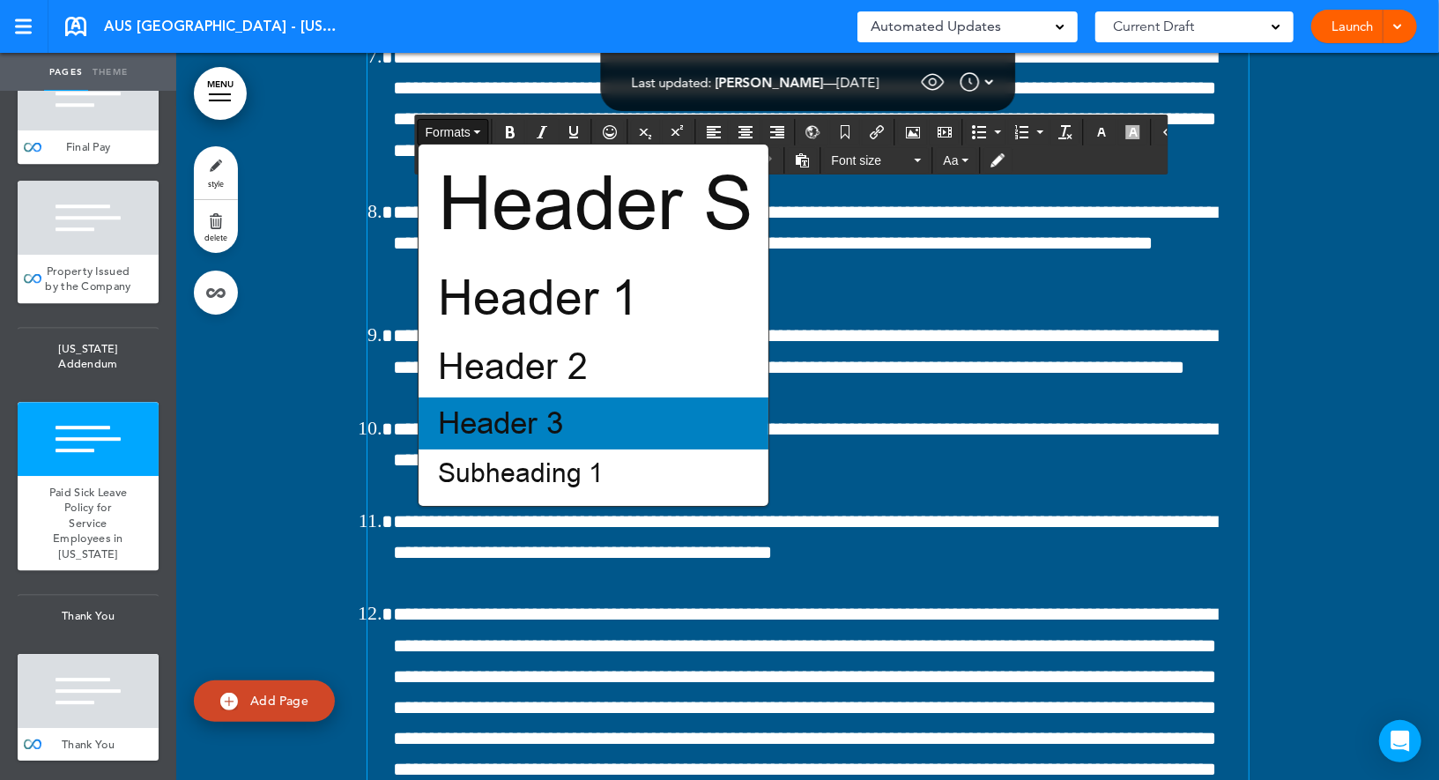
click at [490, 421] on span "Header 3" at bounding box center [500, 423] width 129 height 41
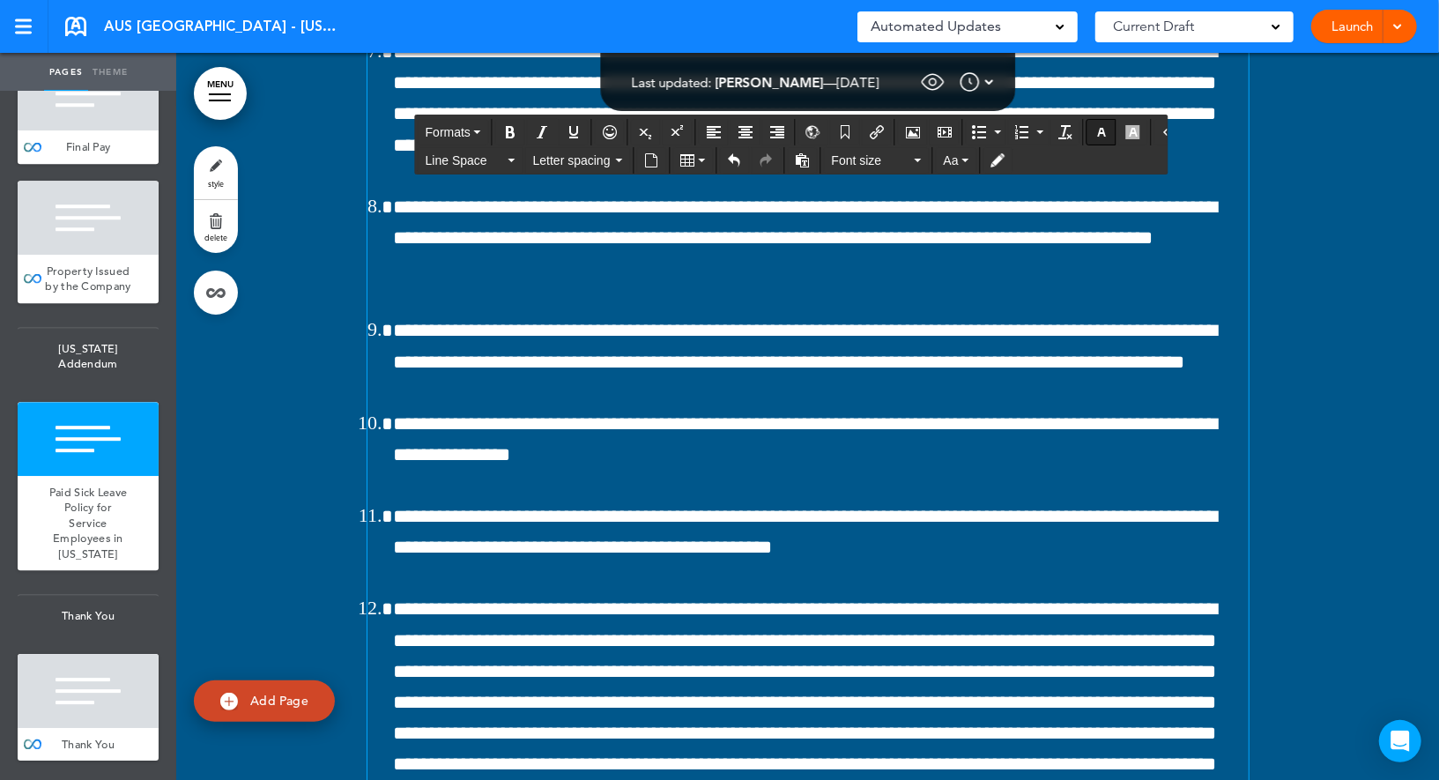
click at [1095, 125] on icon "button" at bounding box center [1102, 132] width 14 height 14
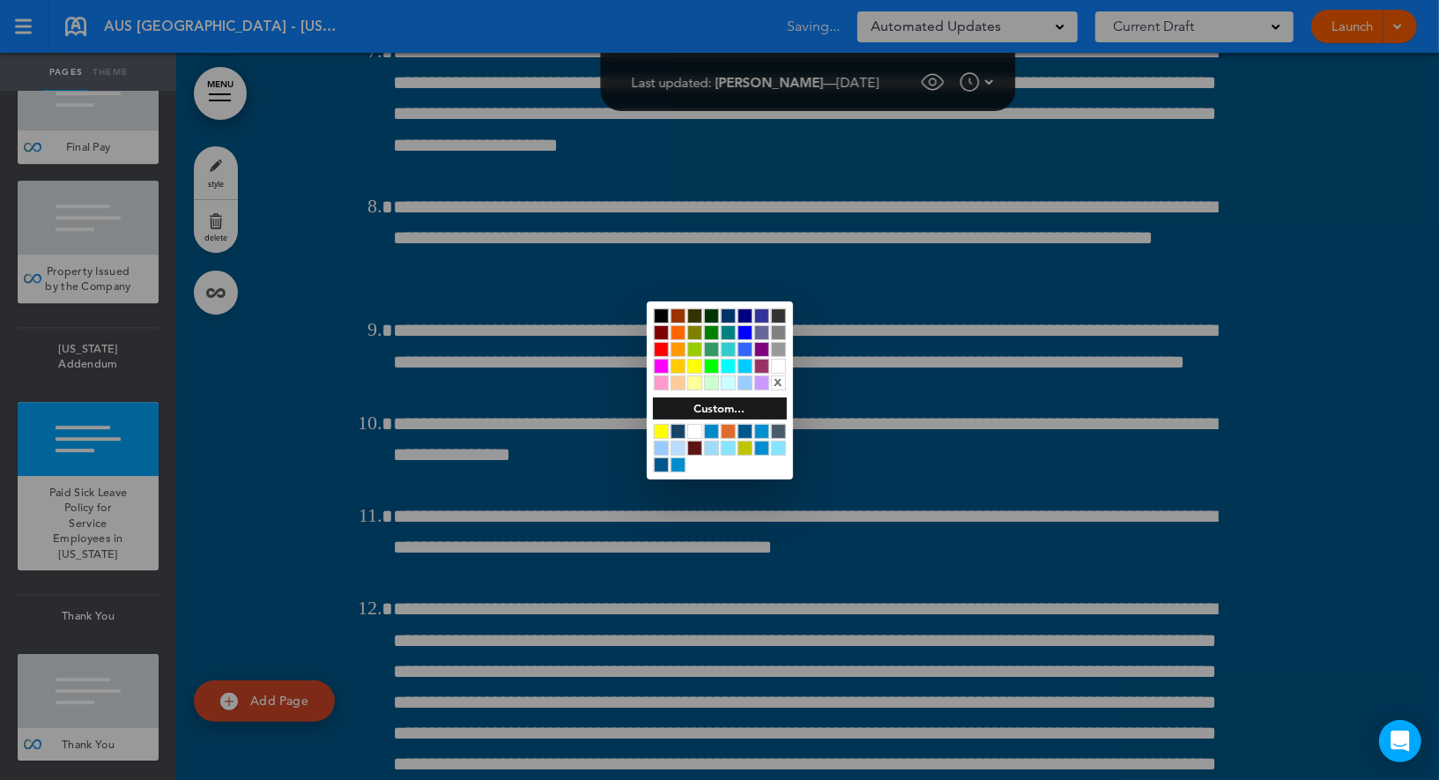
click at [662, 432] on div at bounding box center [661, 431] width 15 height 15
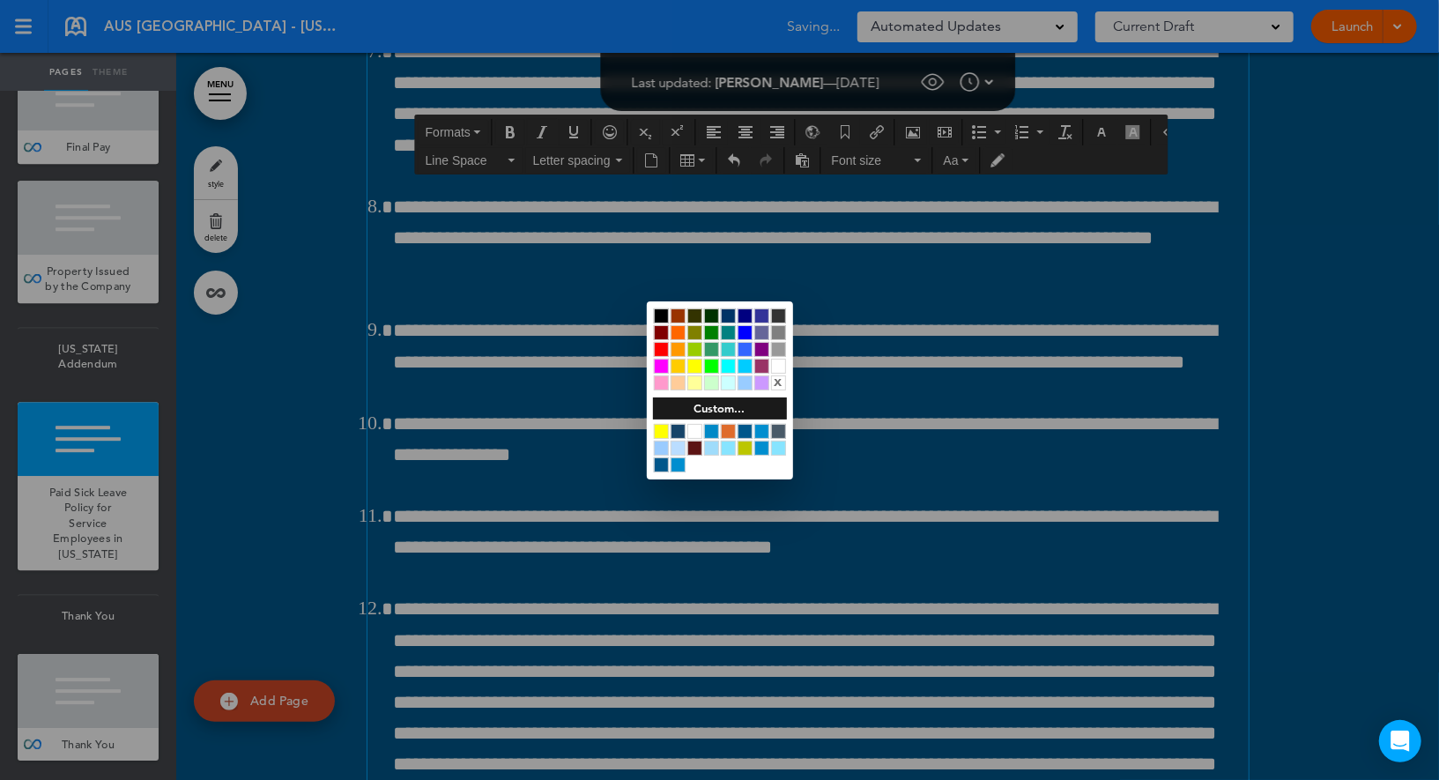
click at [590, 384] on div at bounding box center [719, 390] width 1439 height 780
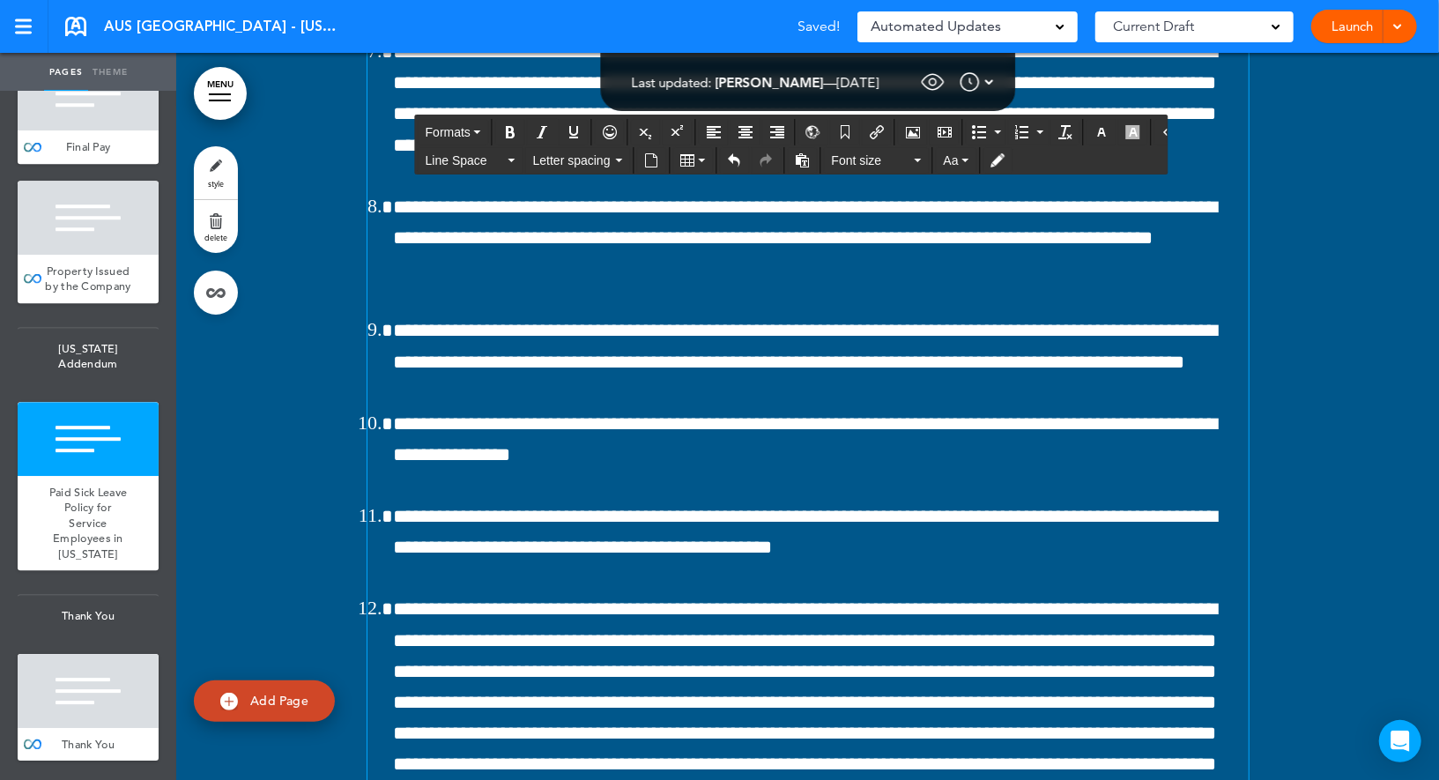
click at [471, 127] on span "Formats" at bounding box center [448, 132] width 45 height 14
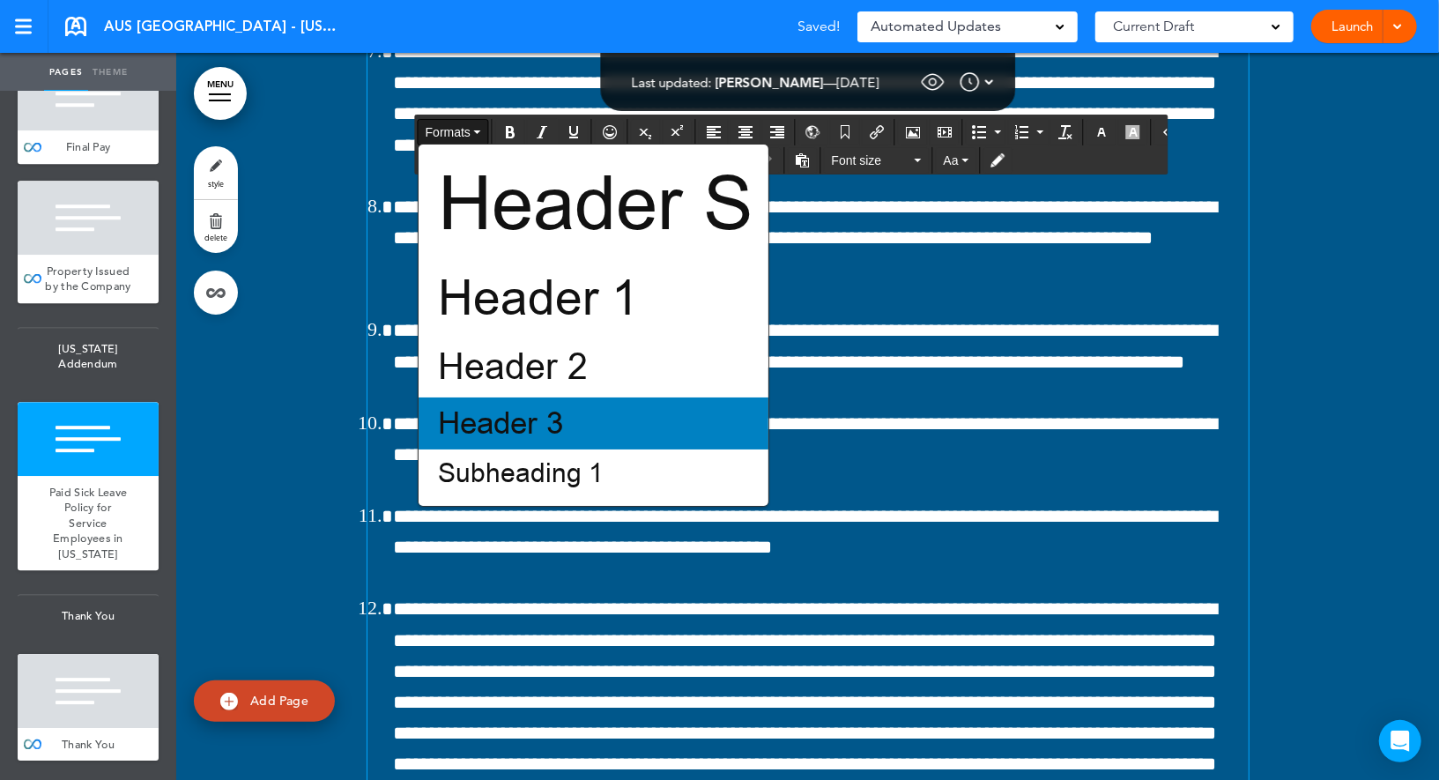
click at [516, 414] on span "Header 3" at bounding box center [500, 423] width 129 height 41
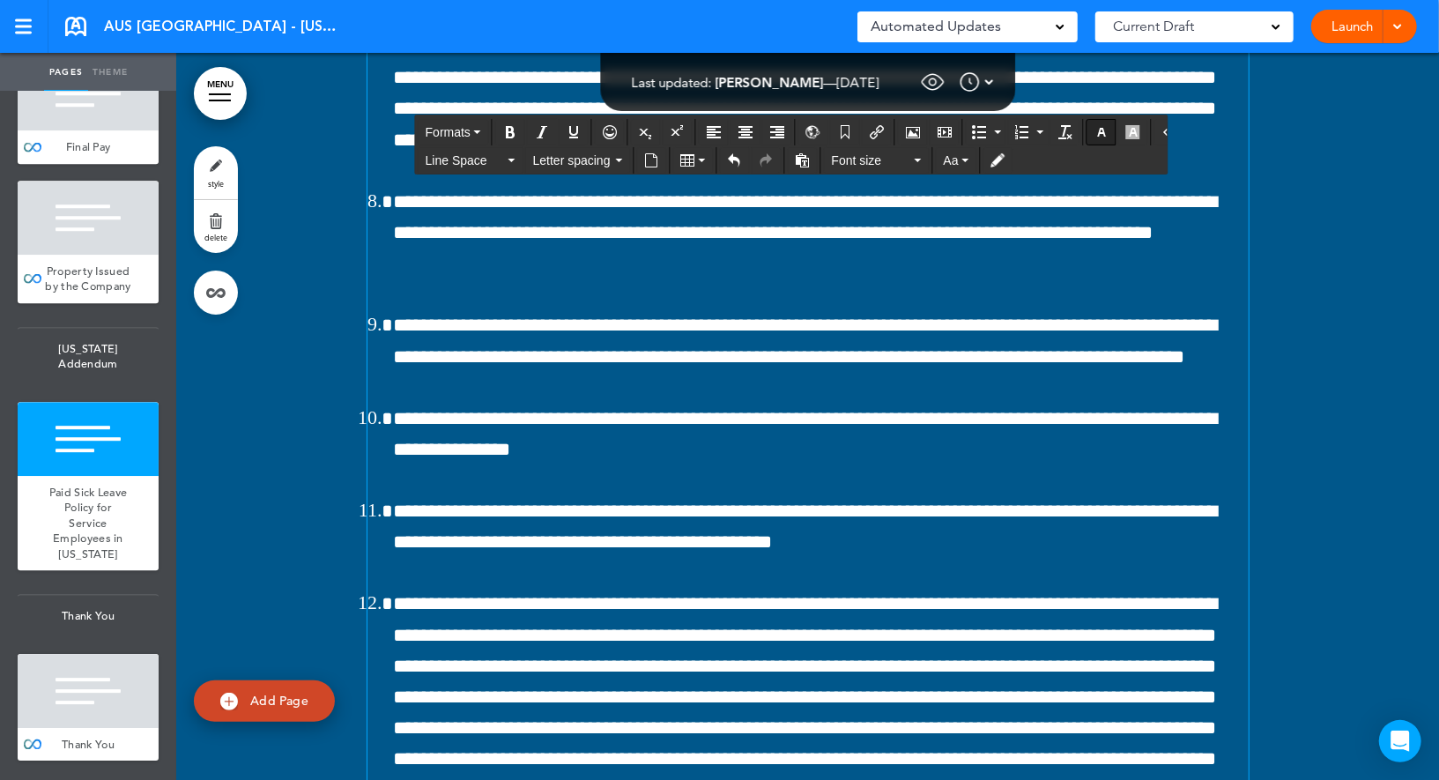
click at [1095, 127] on icon "button" at bounding box center [1102, 132] width 14 height 14
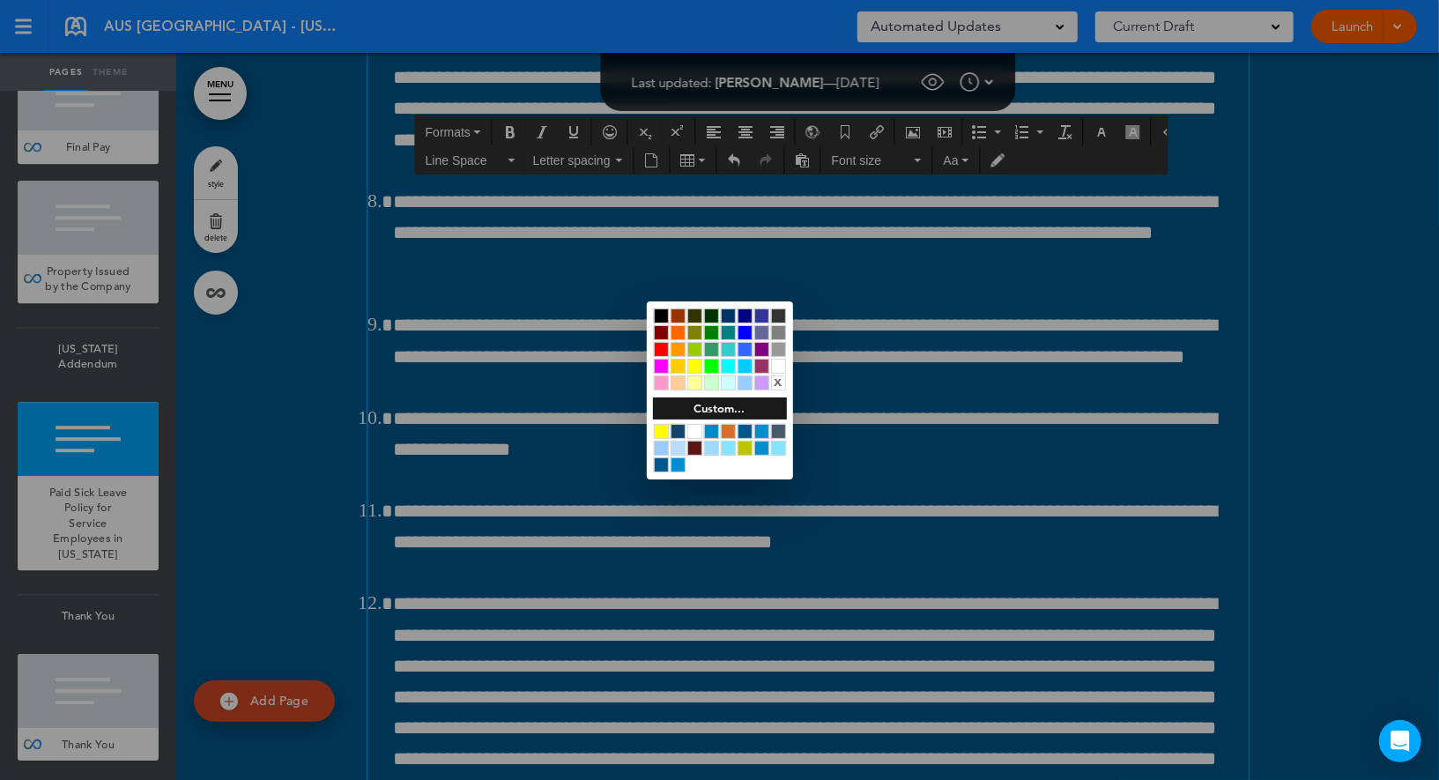
click at [663, 433] on div at bounding box center [661, 431] width 15 height 15
click at [612, 383] on div at bounding box center [719, 390] width 1439 height 780
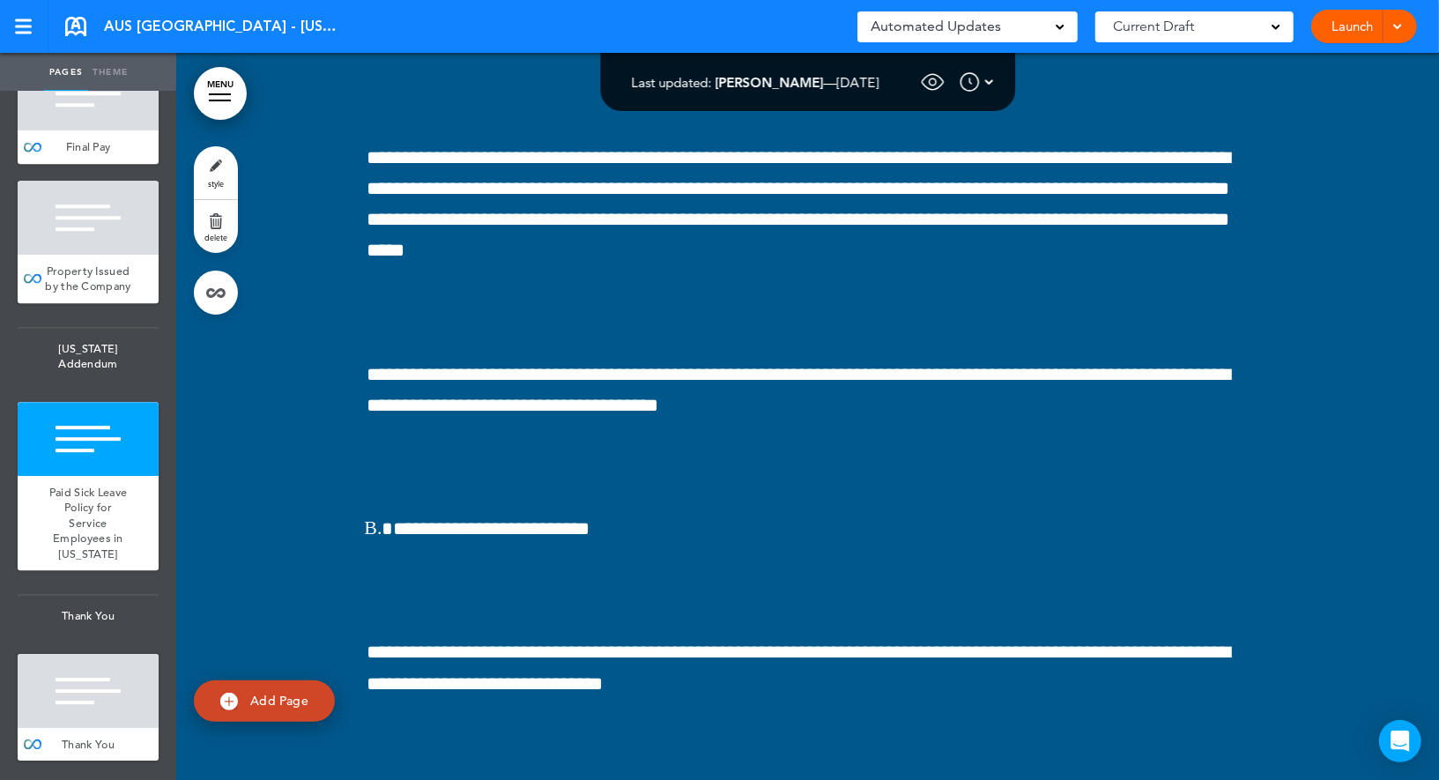
scroll to position [155126, 0]
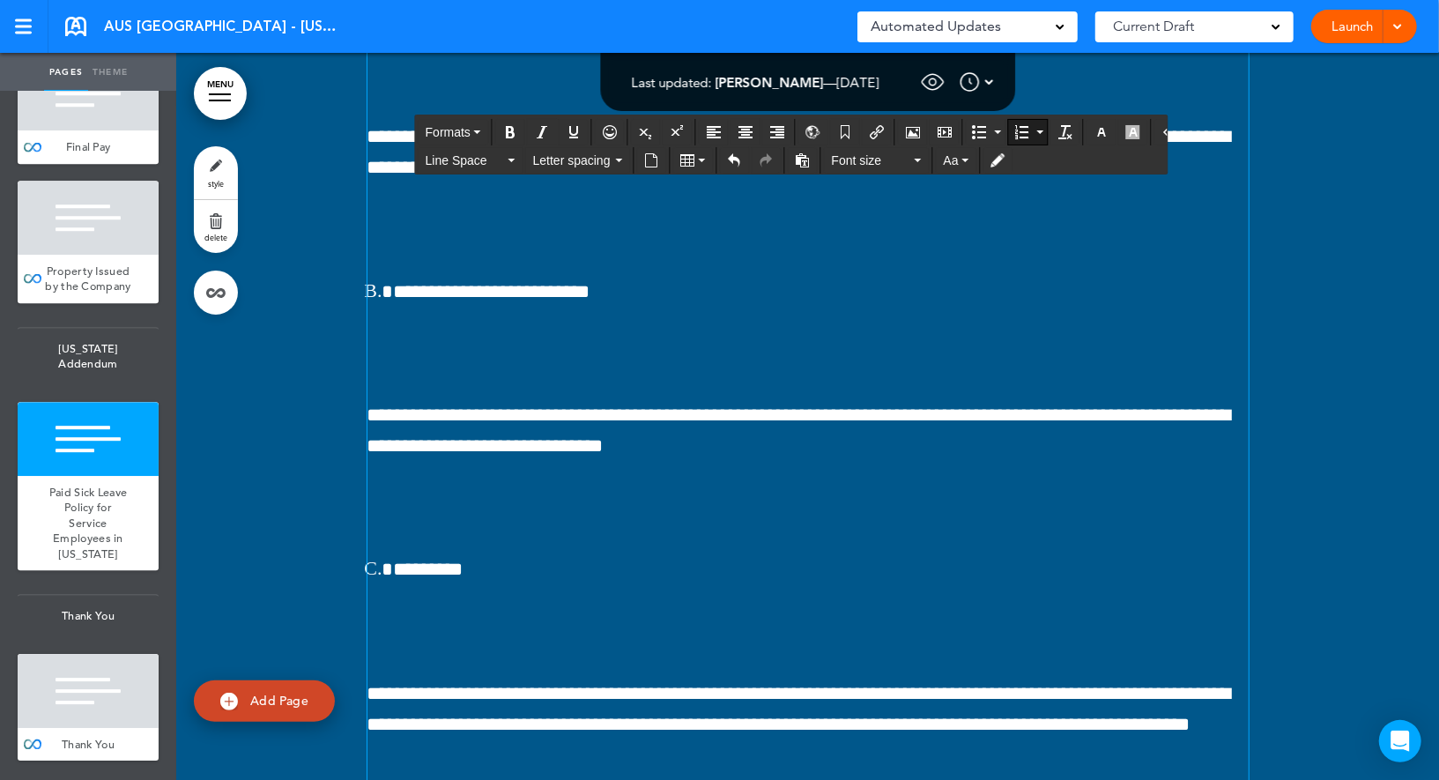
scroll to position [155564, 0]
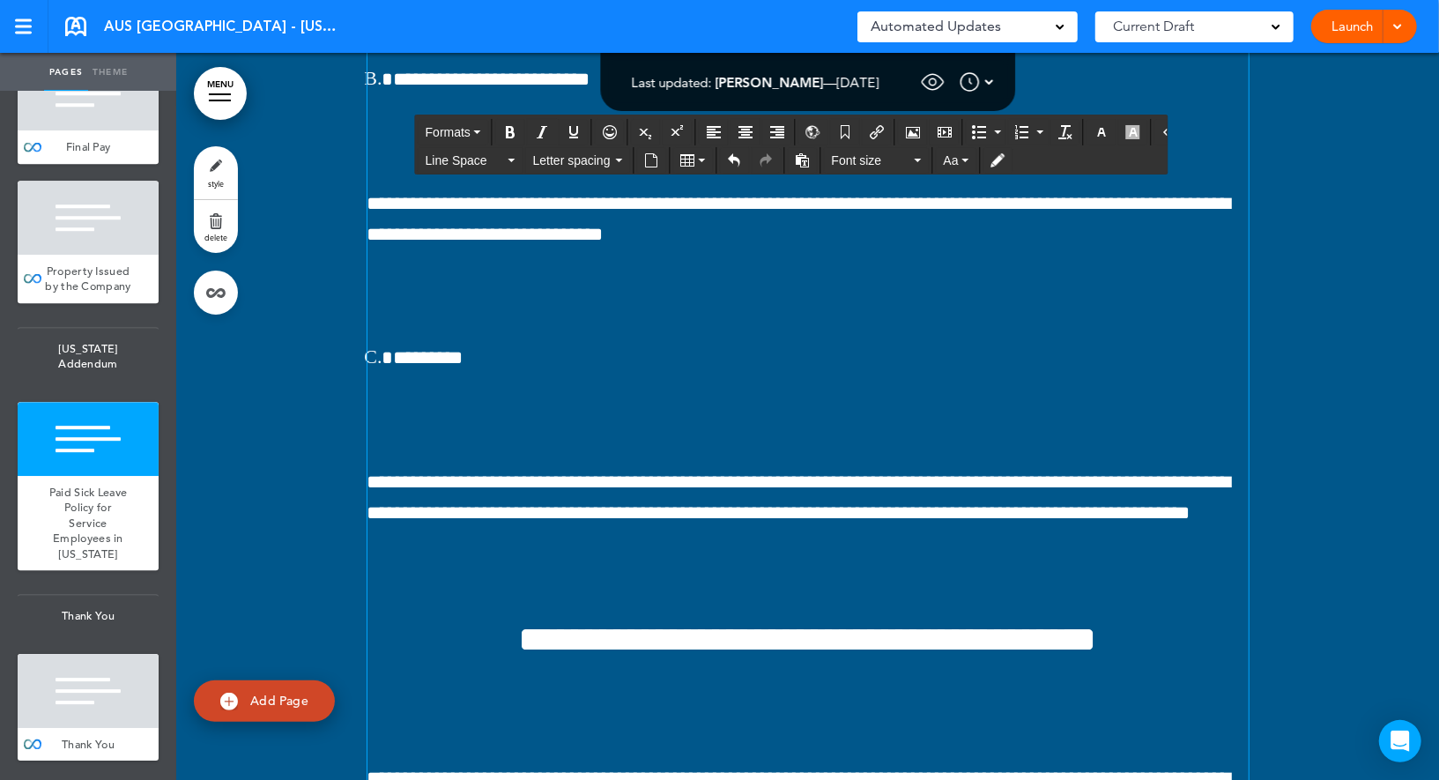
drag, startPoint x: 619, startPoint y: 309, endPoint x: 737, endPoint y: 307, distance: 118.1
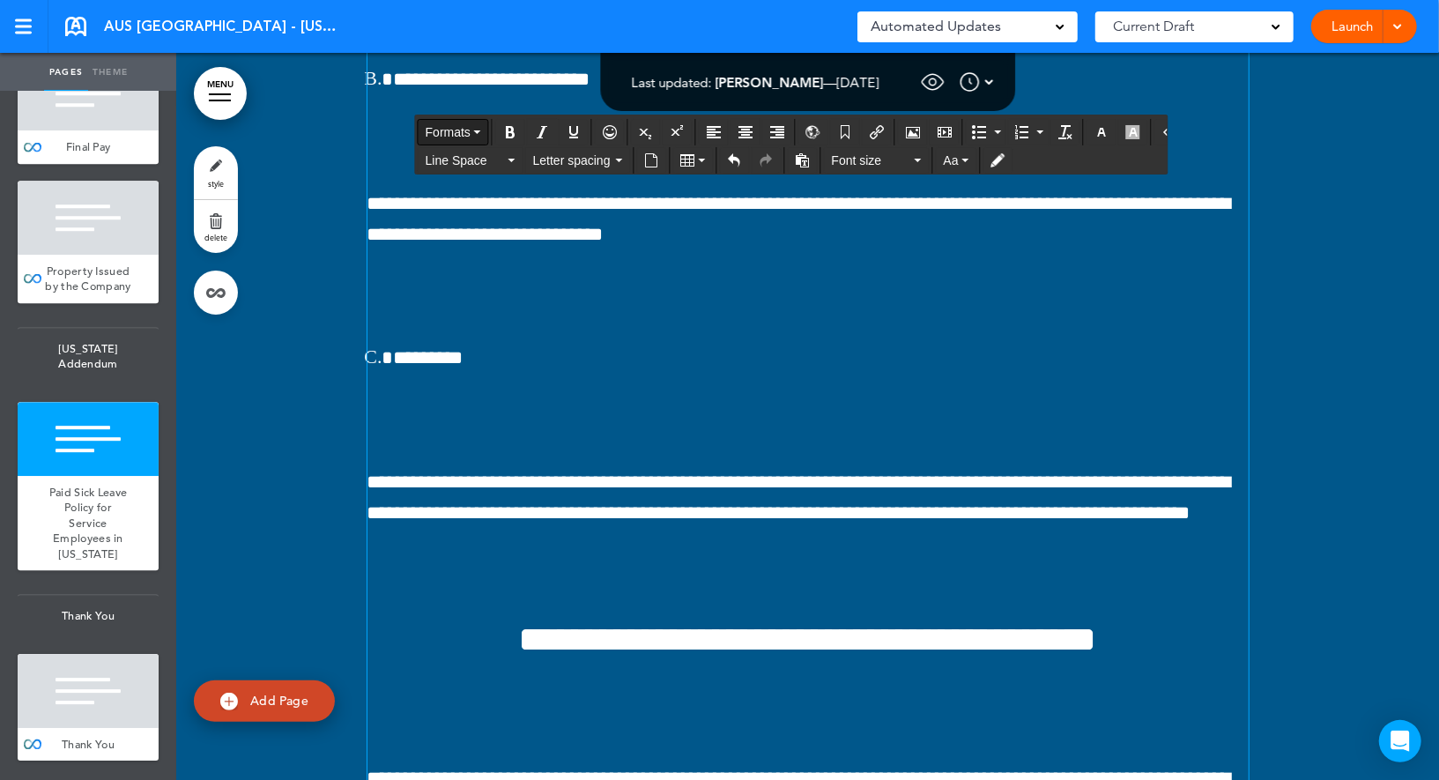
click at [459, 125] on span "Formats" at bounding box center [448, 132] width 45 height 14
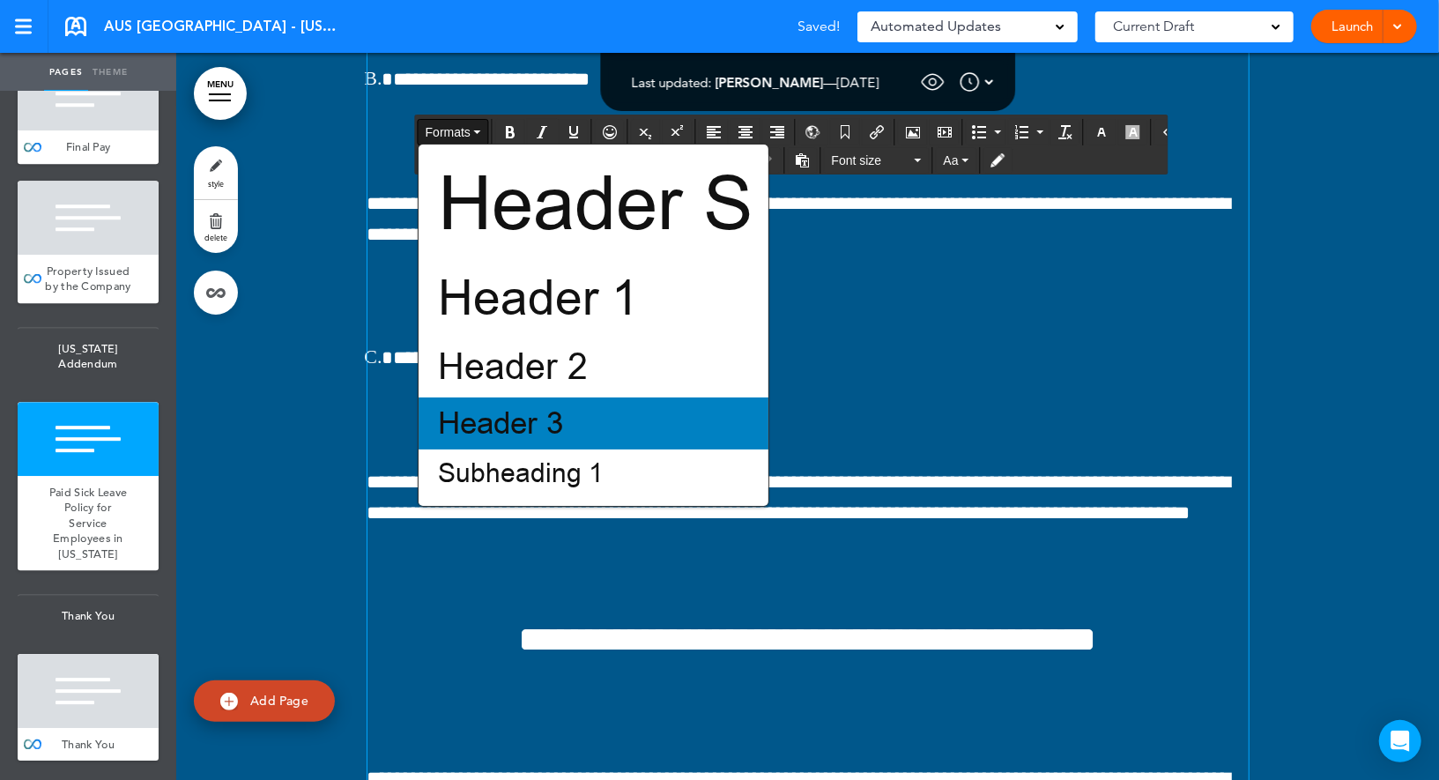
click at [500, 430] on span "Header 3" at bounding box center [500, 423] width 129 height 41
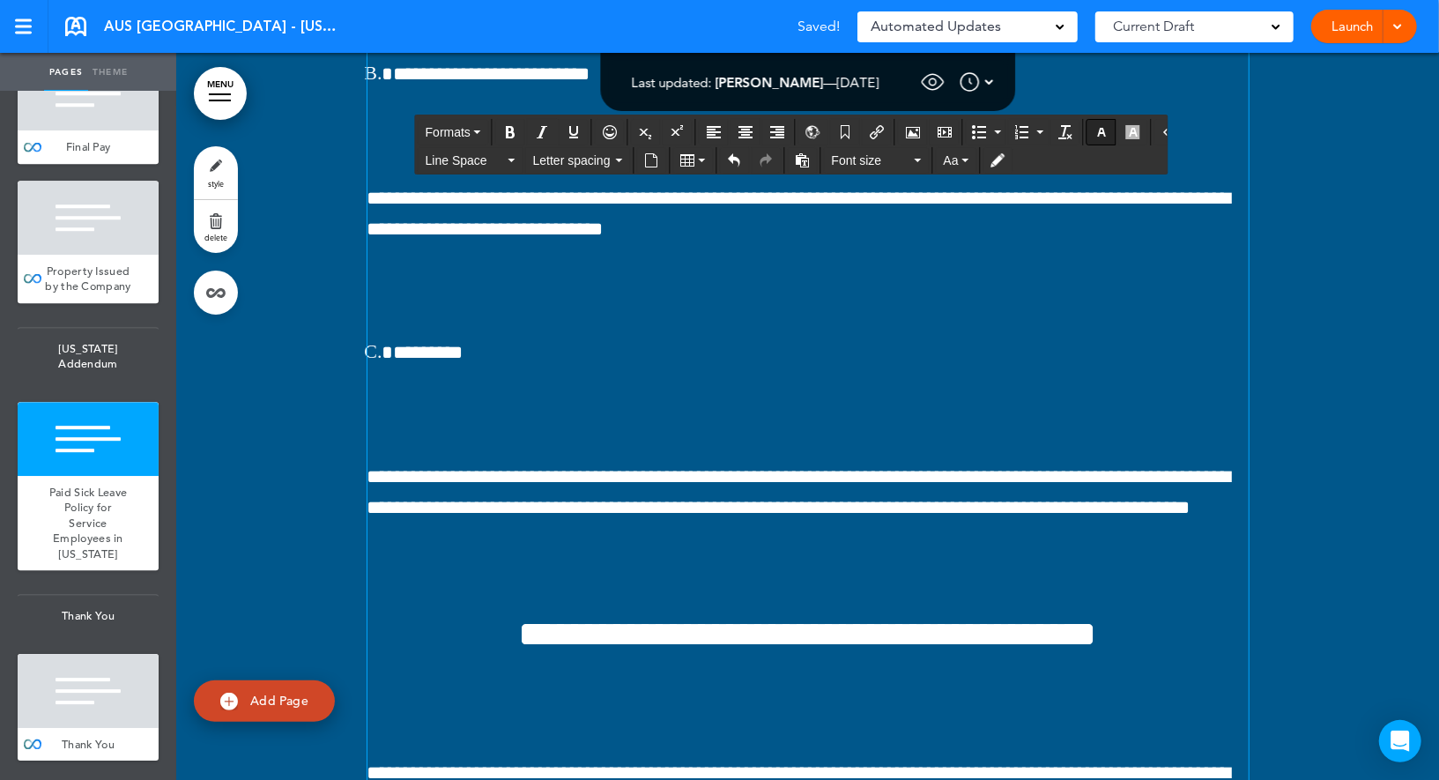
click at [1095, 131] on icon "button" at bounding box center [1102, 132] width 14 height 14
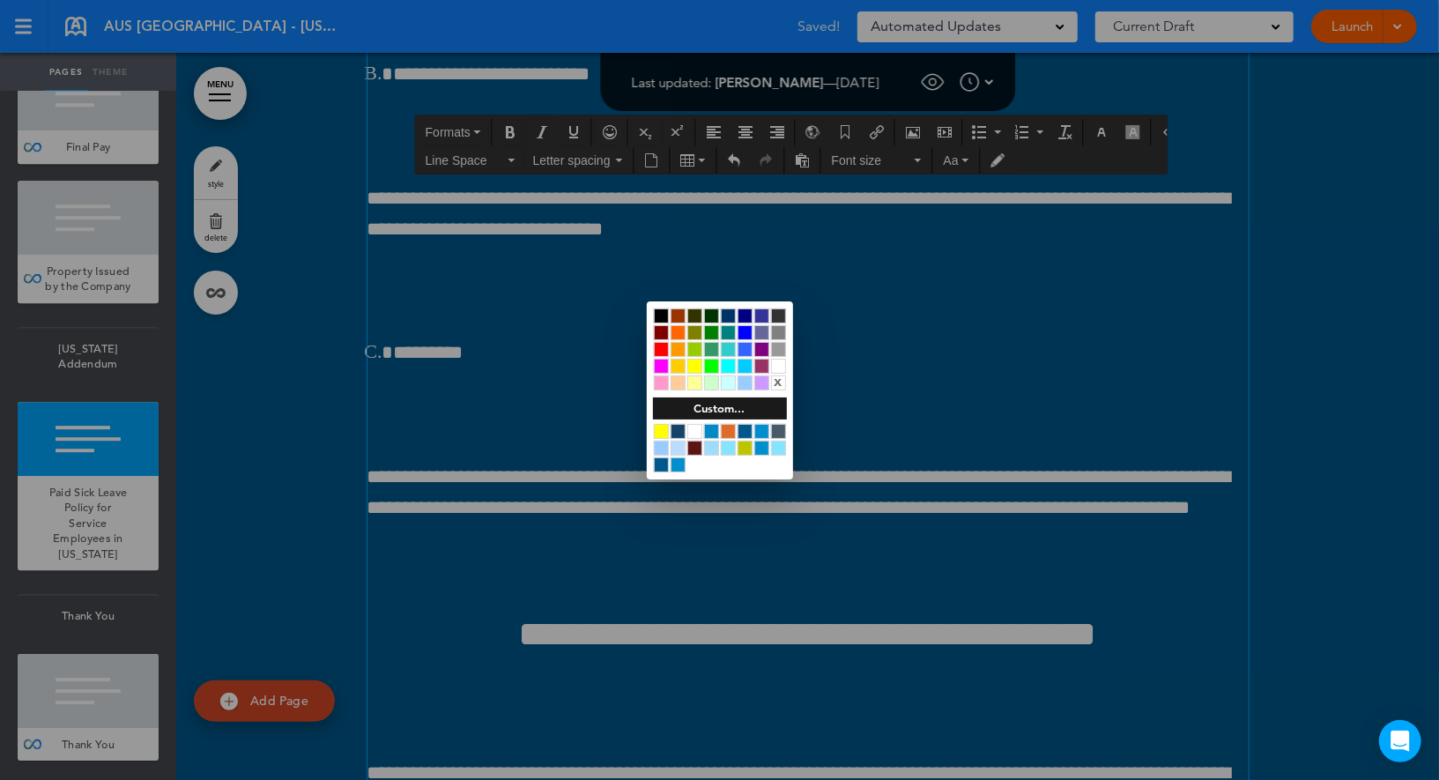
click at [659, 428] on div at bounding box center [661, 431] width 15 height 15
click at [971, 390] on div at bounding box center [719, 390] width 1439 height 780
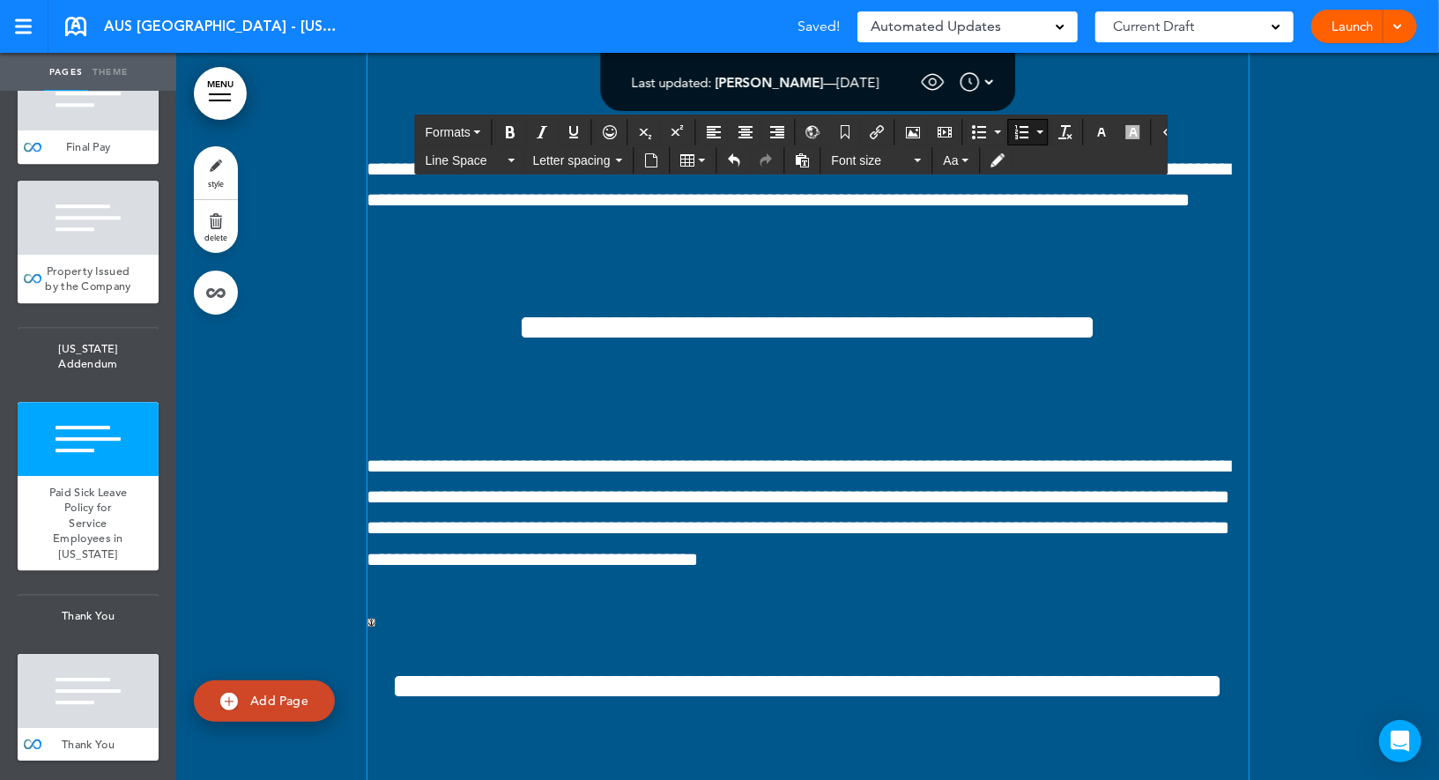
scroll to position [155829, 0]
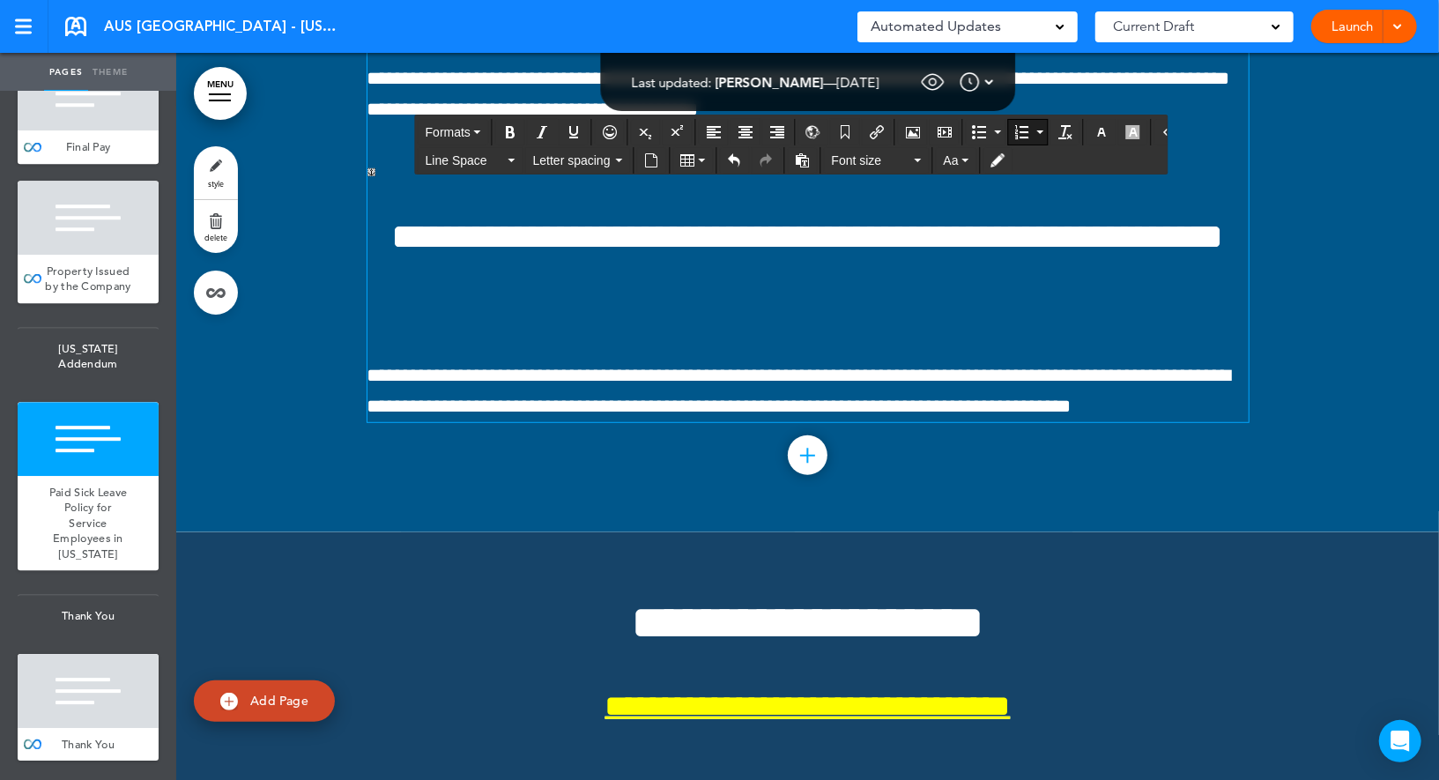
scroll to position [156262, 0]
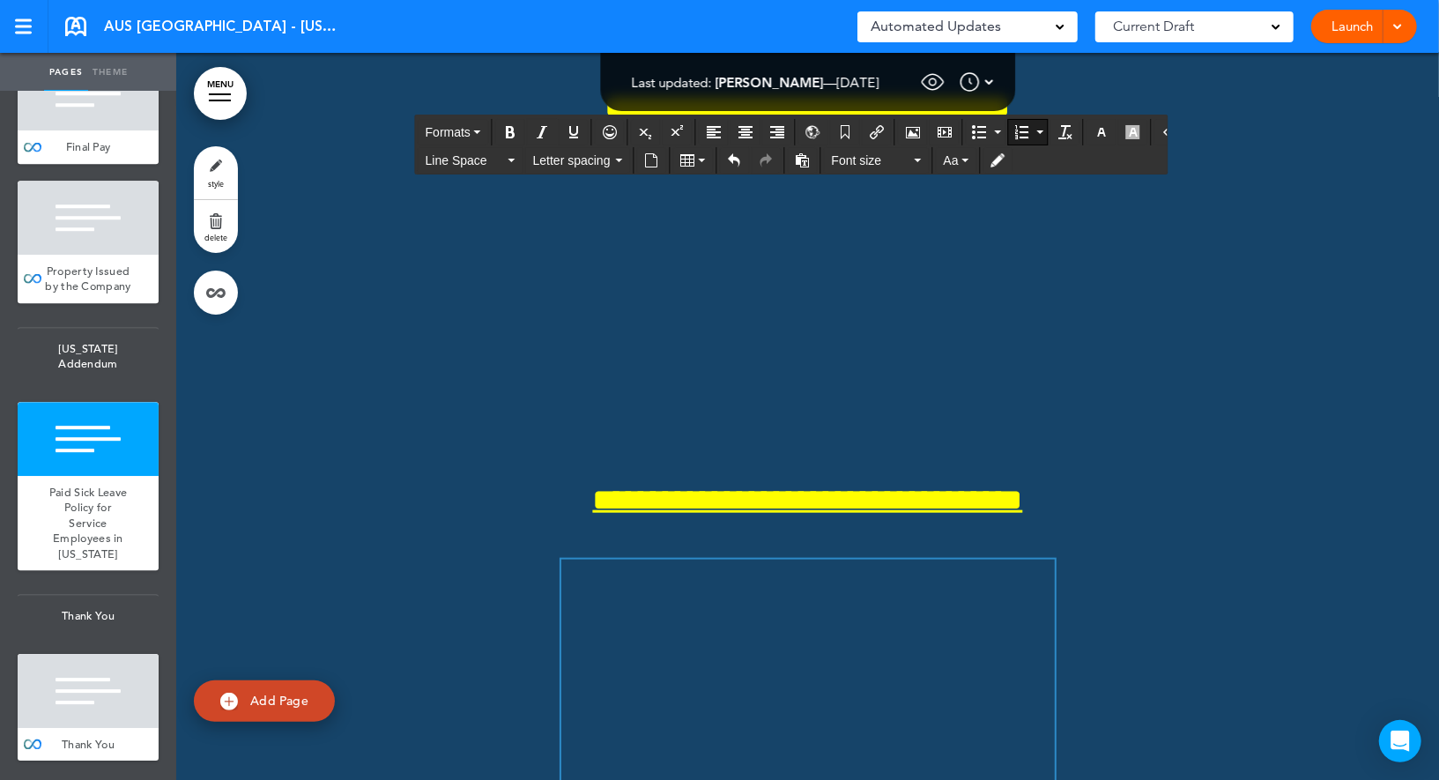
scroll to position [156590, 0]
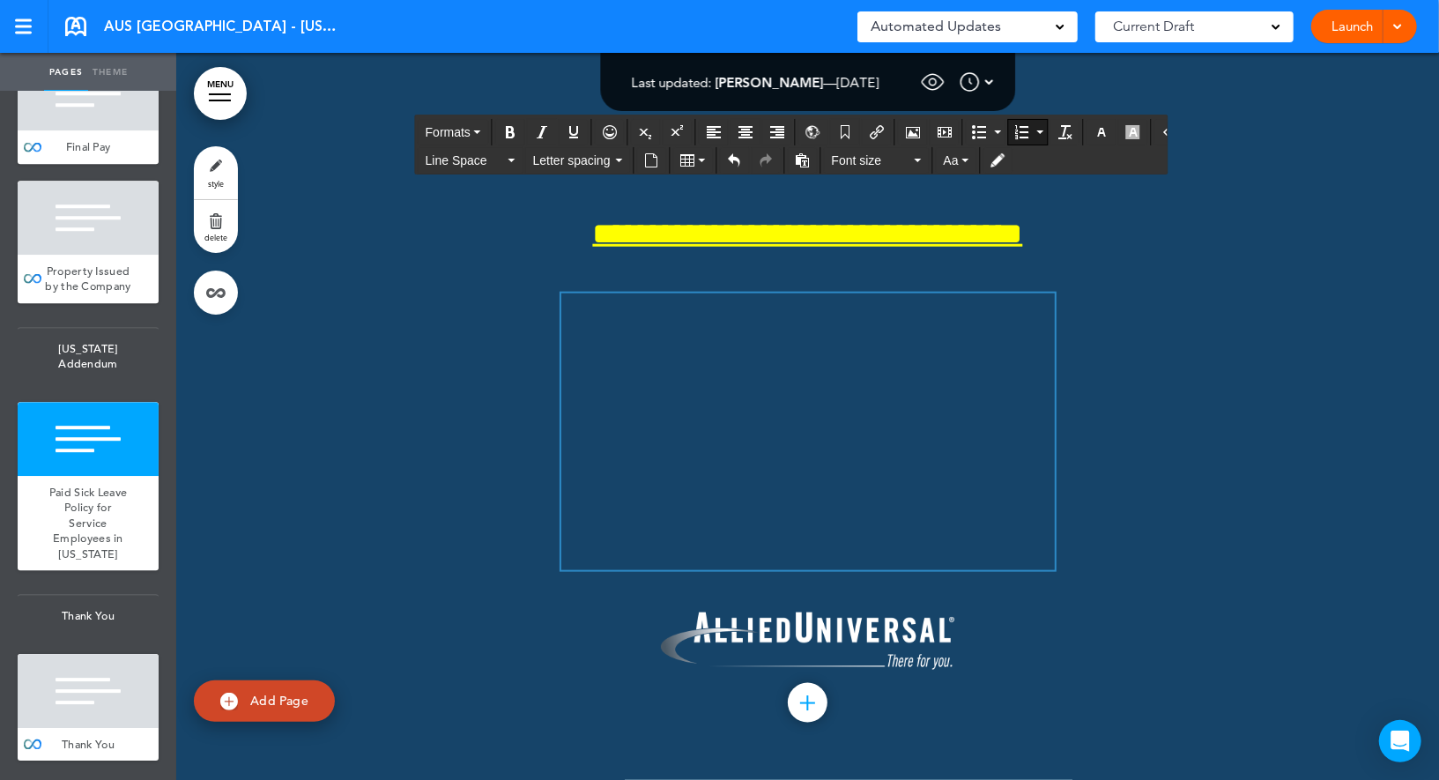
scroll to position [157391, 0]
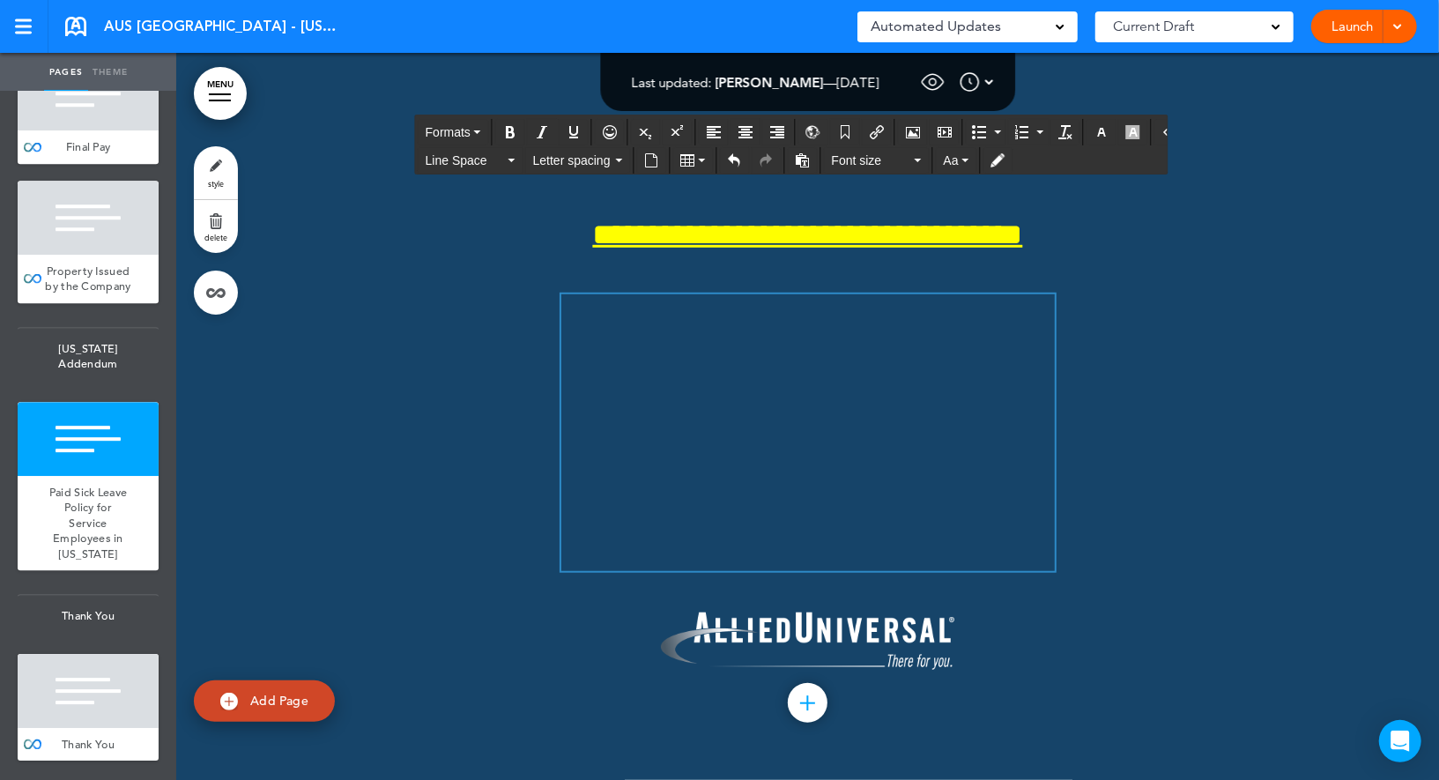
drag, startPoint x: 576, startPoint y: 413, endPoint x: 474, endPoint y: 409, distance: 102.3
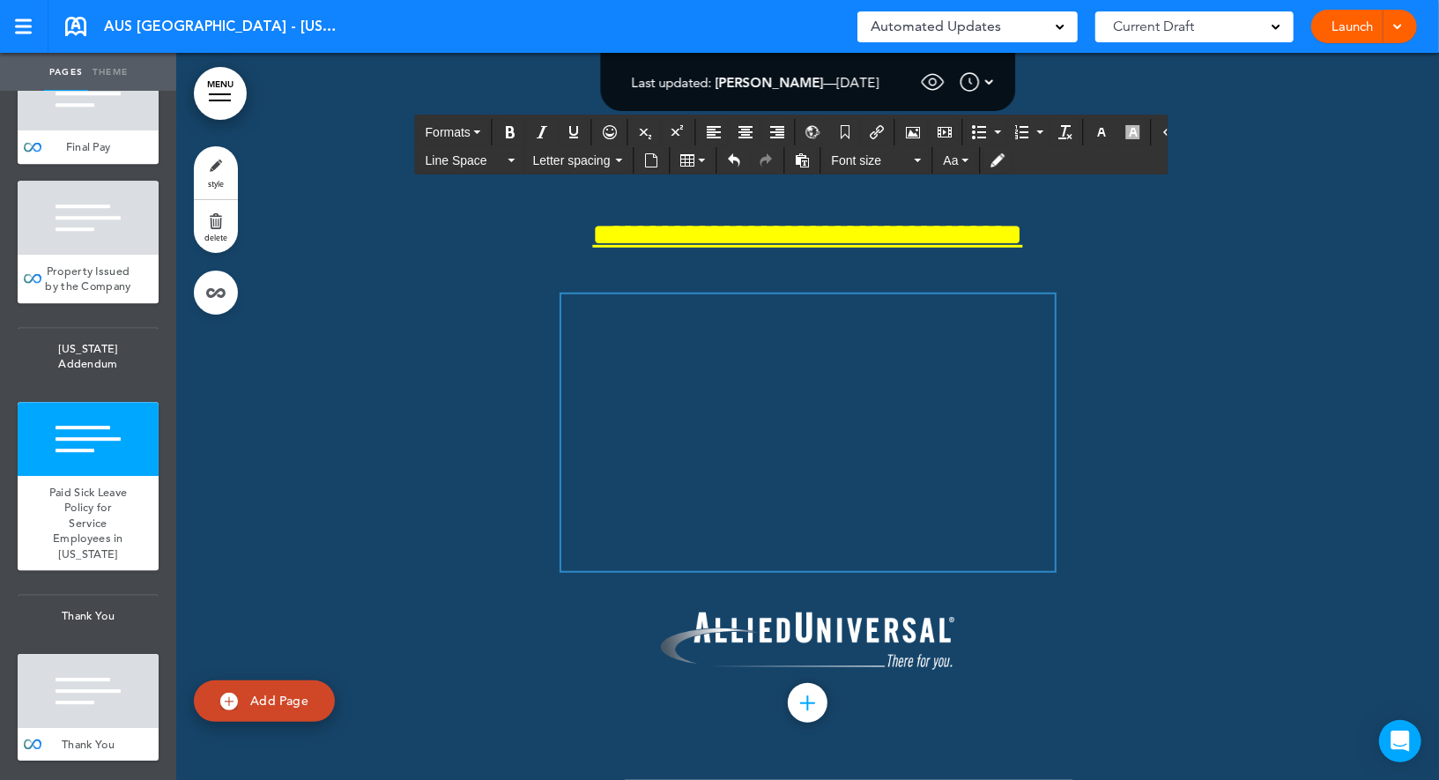
click at [467, 137] on span "Formats" at bounding box center [448, 132] width 45 height 14
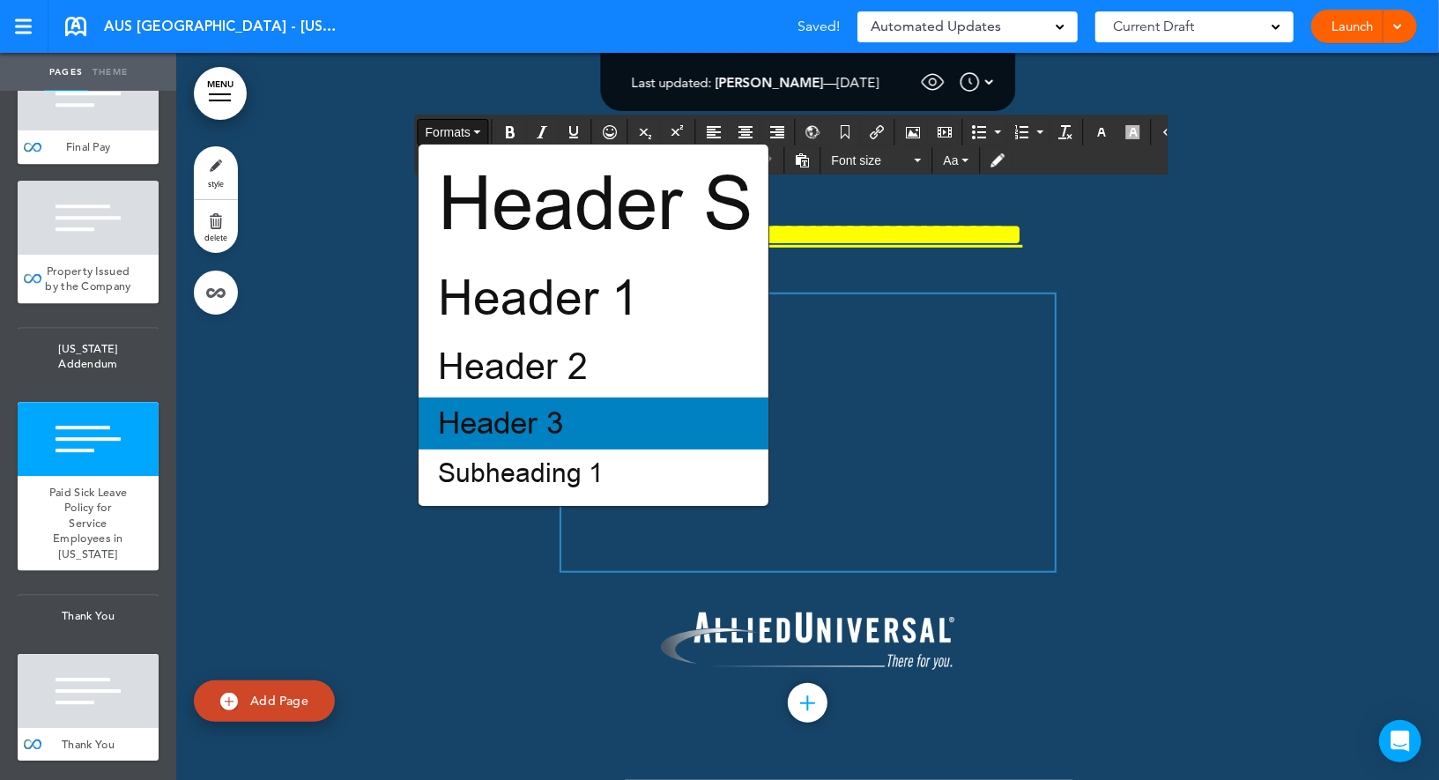
click at [506, 416] on span "Header 3" at bounding box center [500, 423] width 129 height 41
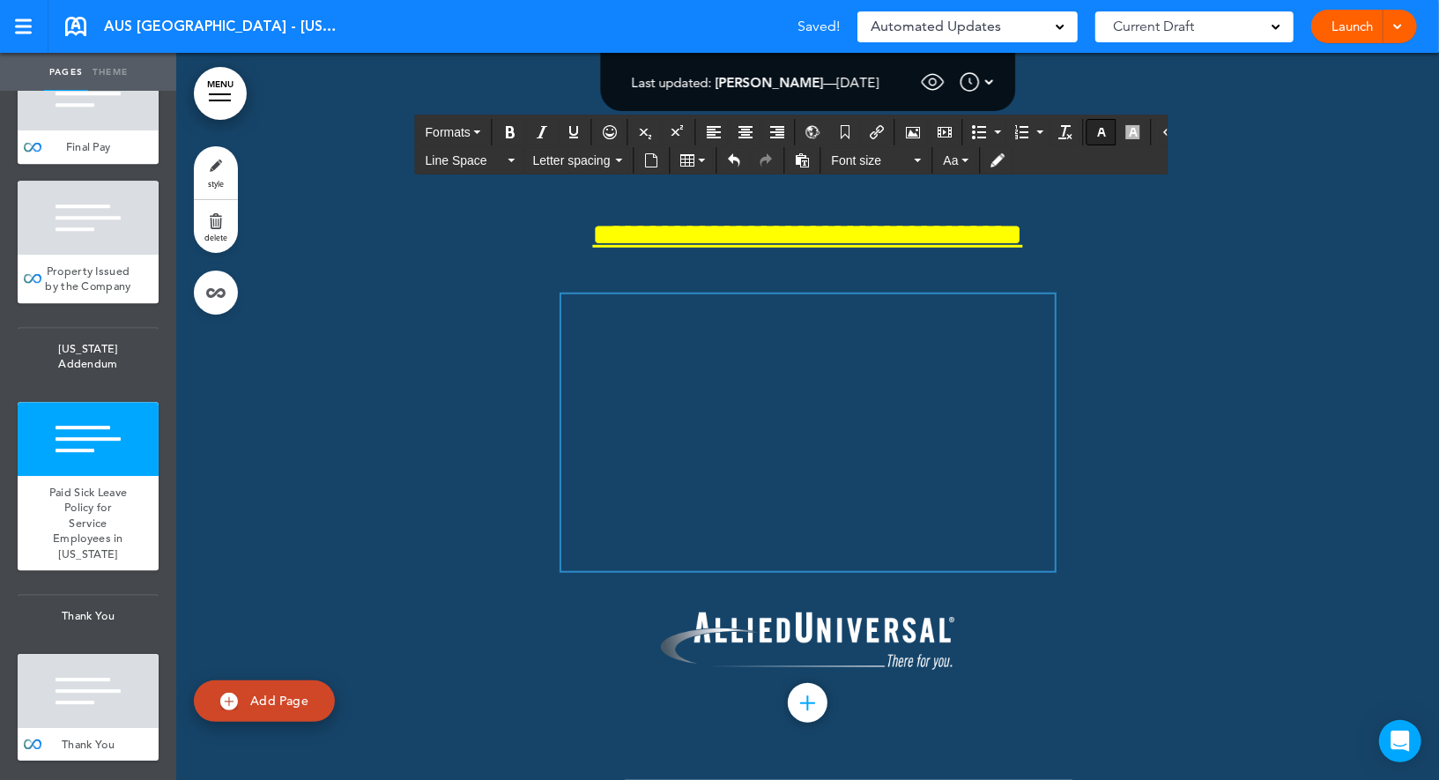
click at [1095, 129] on icon "button" at bounding box center [1102, 132] width 14 height 14
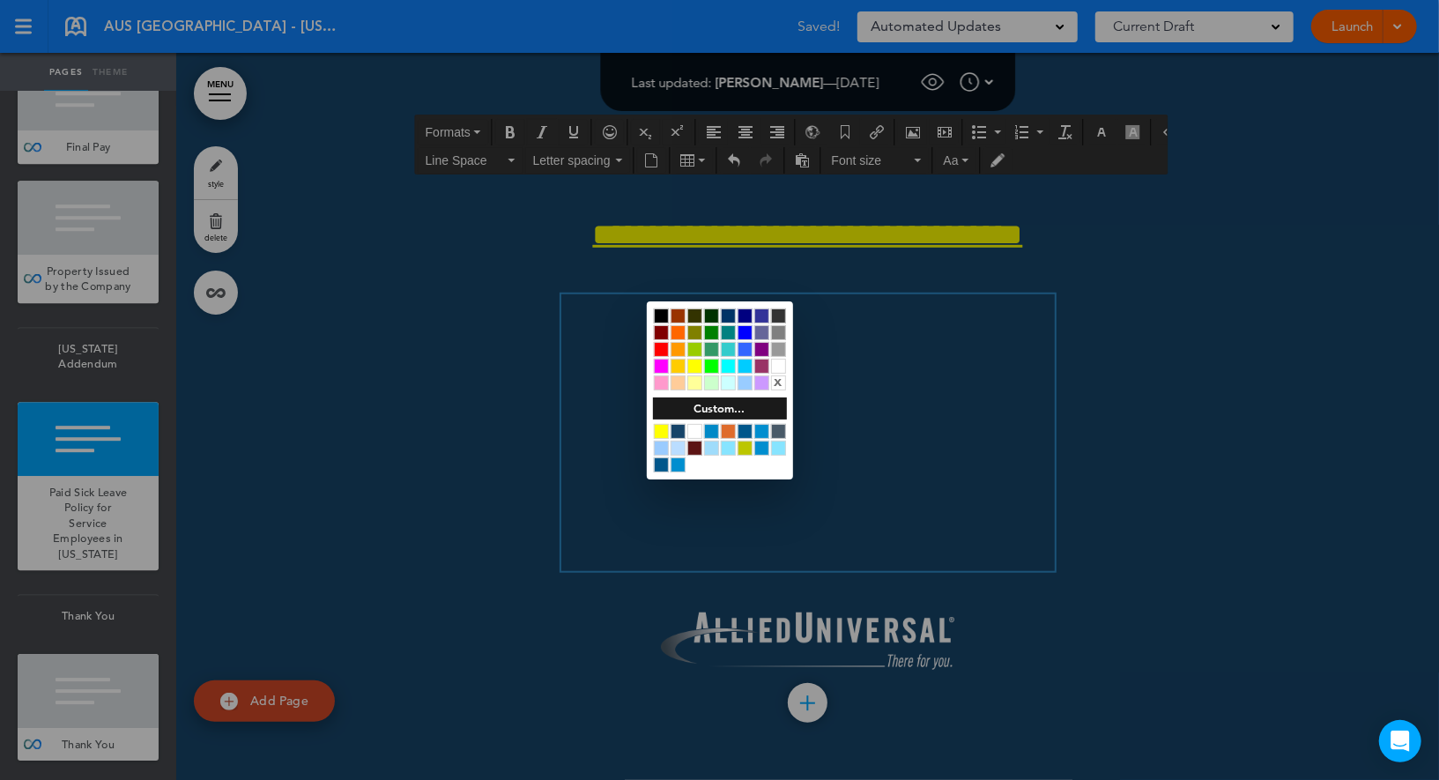
click at [659, 432] on div at bounding box center [661, 431] width 15 height 15
click at [543, 422] on div at bounding box center [719, 390] width 1439 height 780
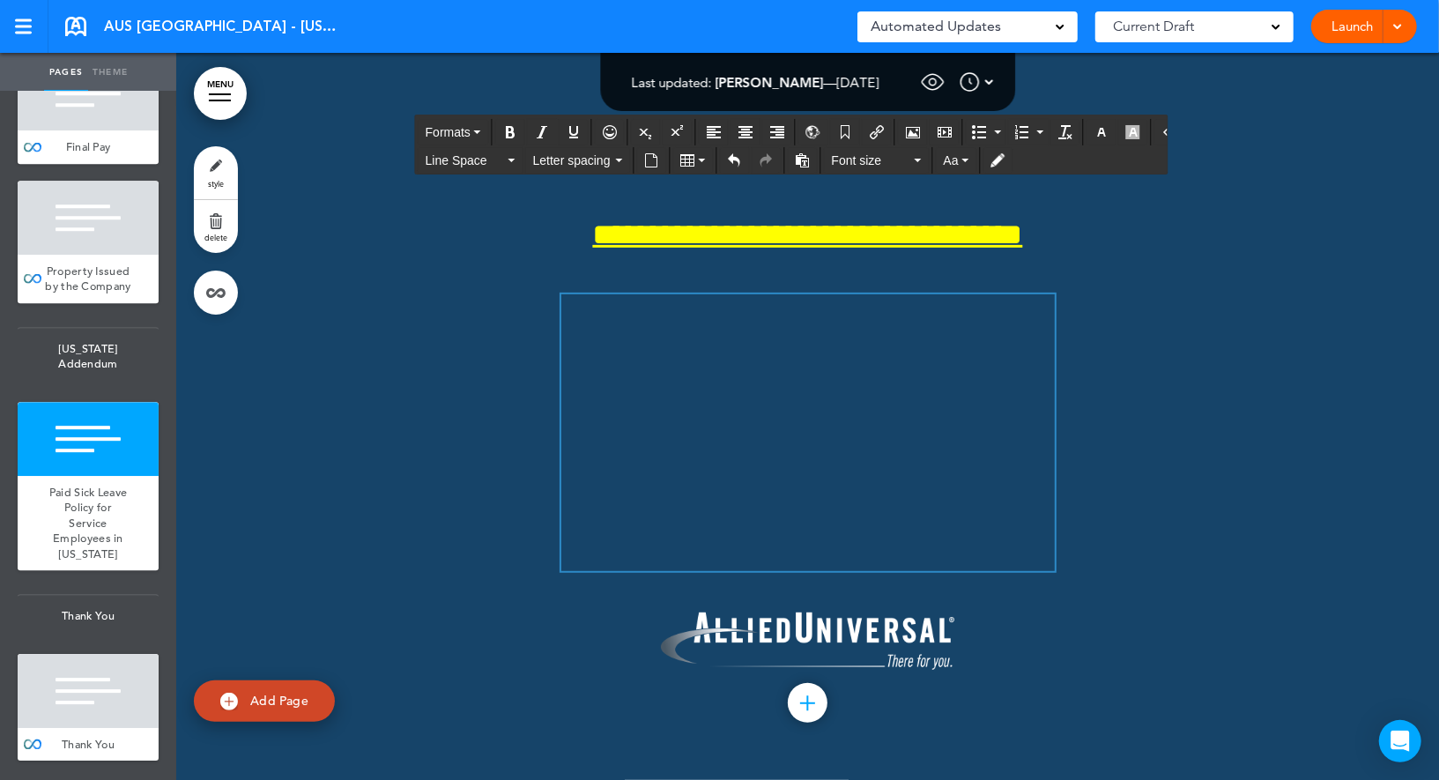
drag, startPoint x: 651, startPoint y: 406, endPoint x: 520, endPoint y: 405, distance: 131.4
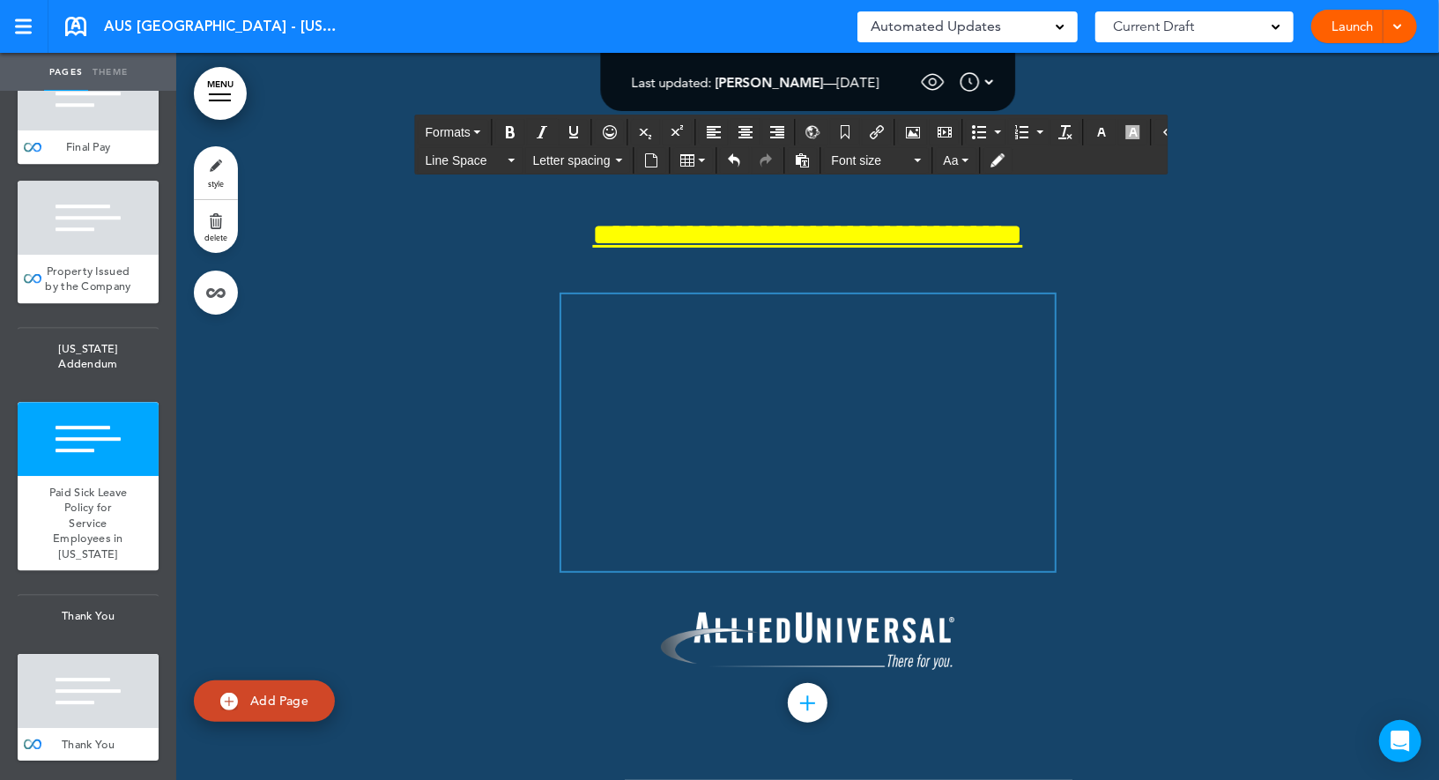
click at [478, 134] on button "Formats" at bounding box center [454, 132] width 70 height 25
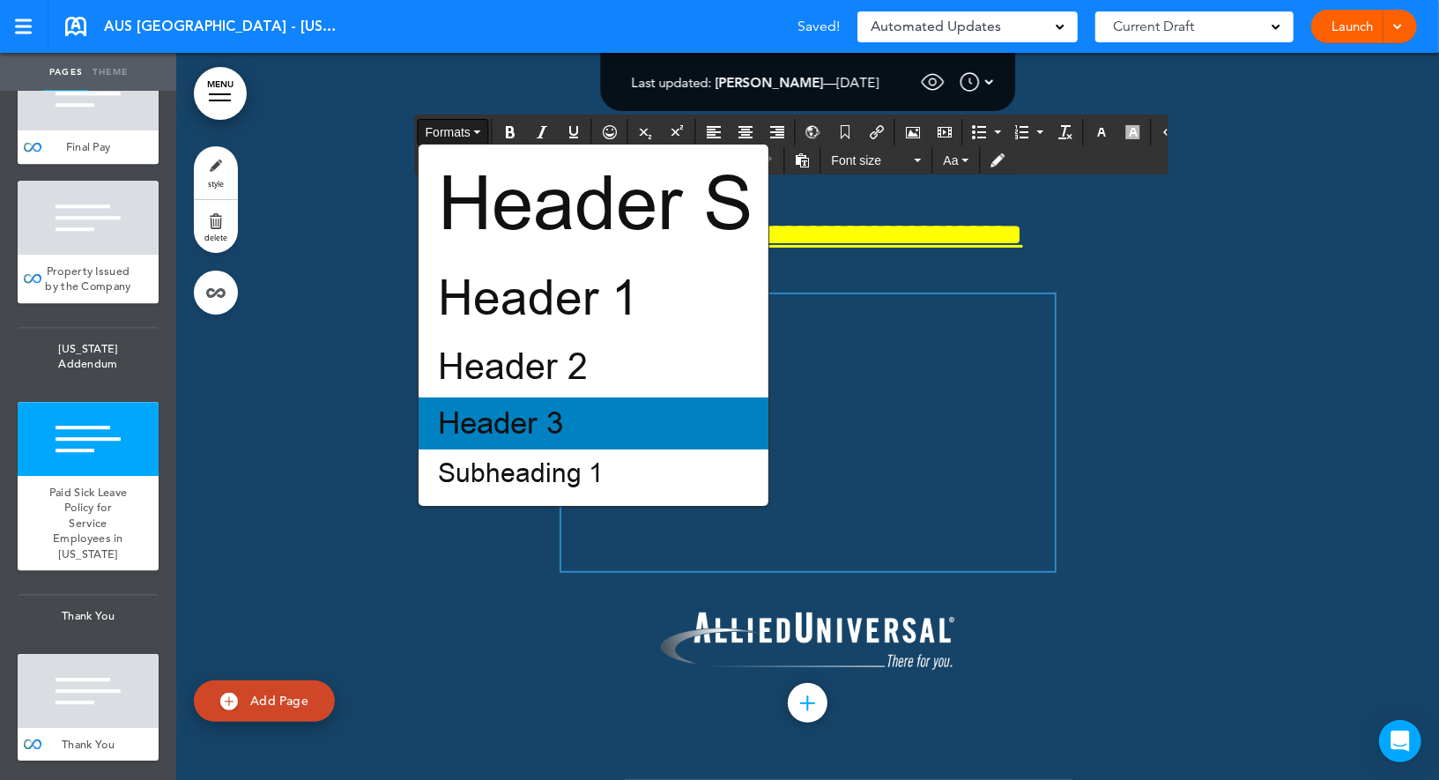
click at [498, 415] on span "Header 3" at bounding box center [500, 423] width 129 height 41
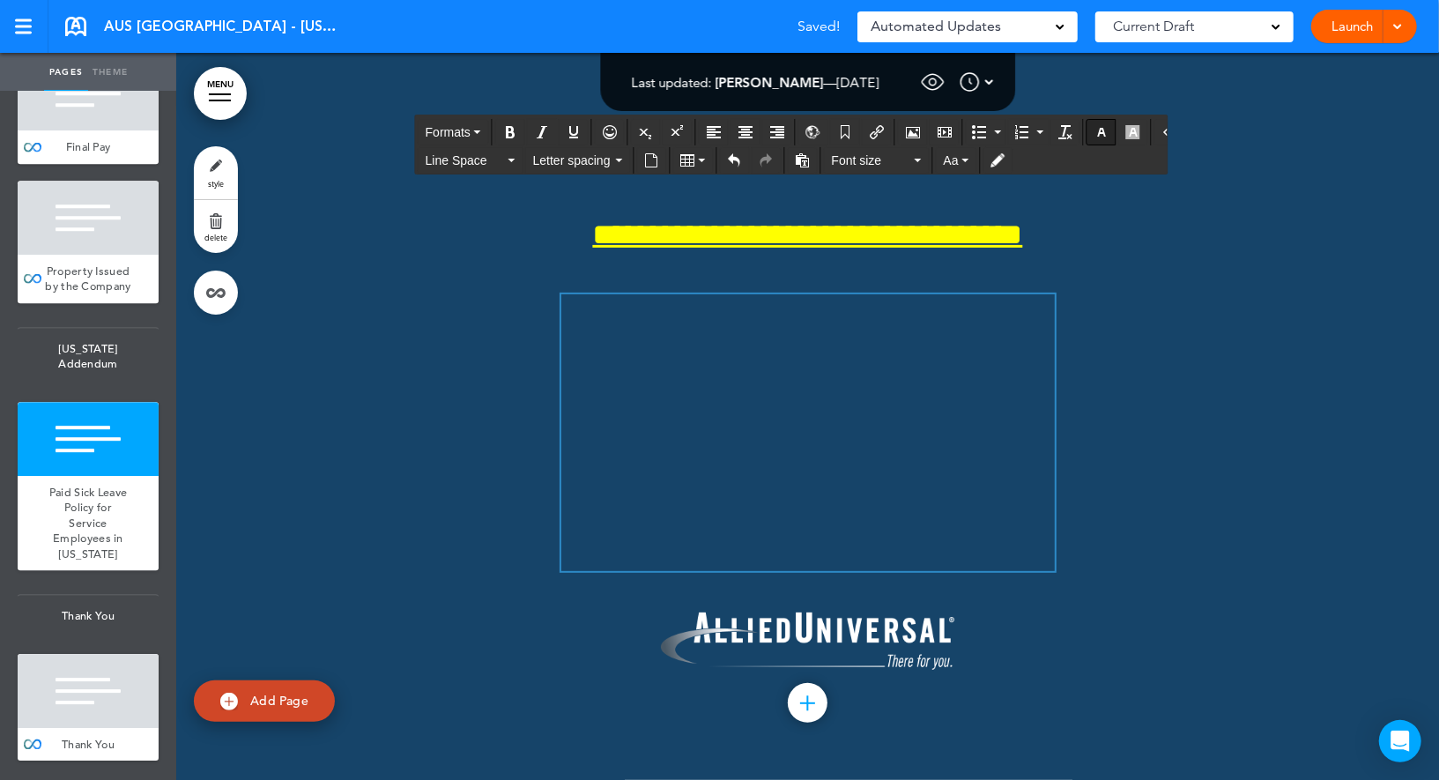
click at [1095, 134] on icon "button" at bounding box center [1102, 132] width 14 height 14
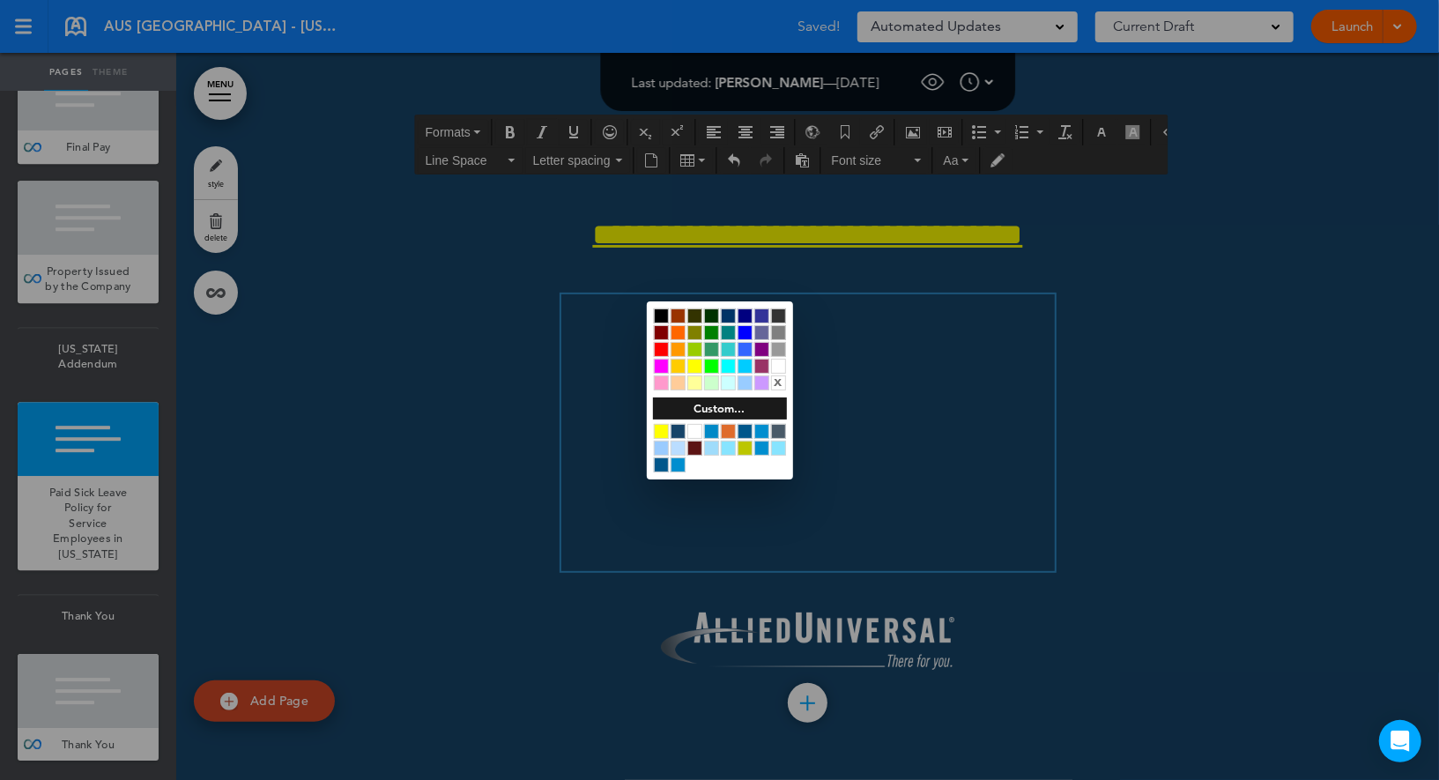
click at [660, 429] on div at bounding box center [661, 431] width 15 height 15
click at [563, 435] on div at bounding box center [719, 390] width 1439 height 780
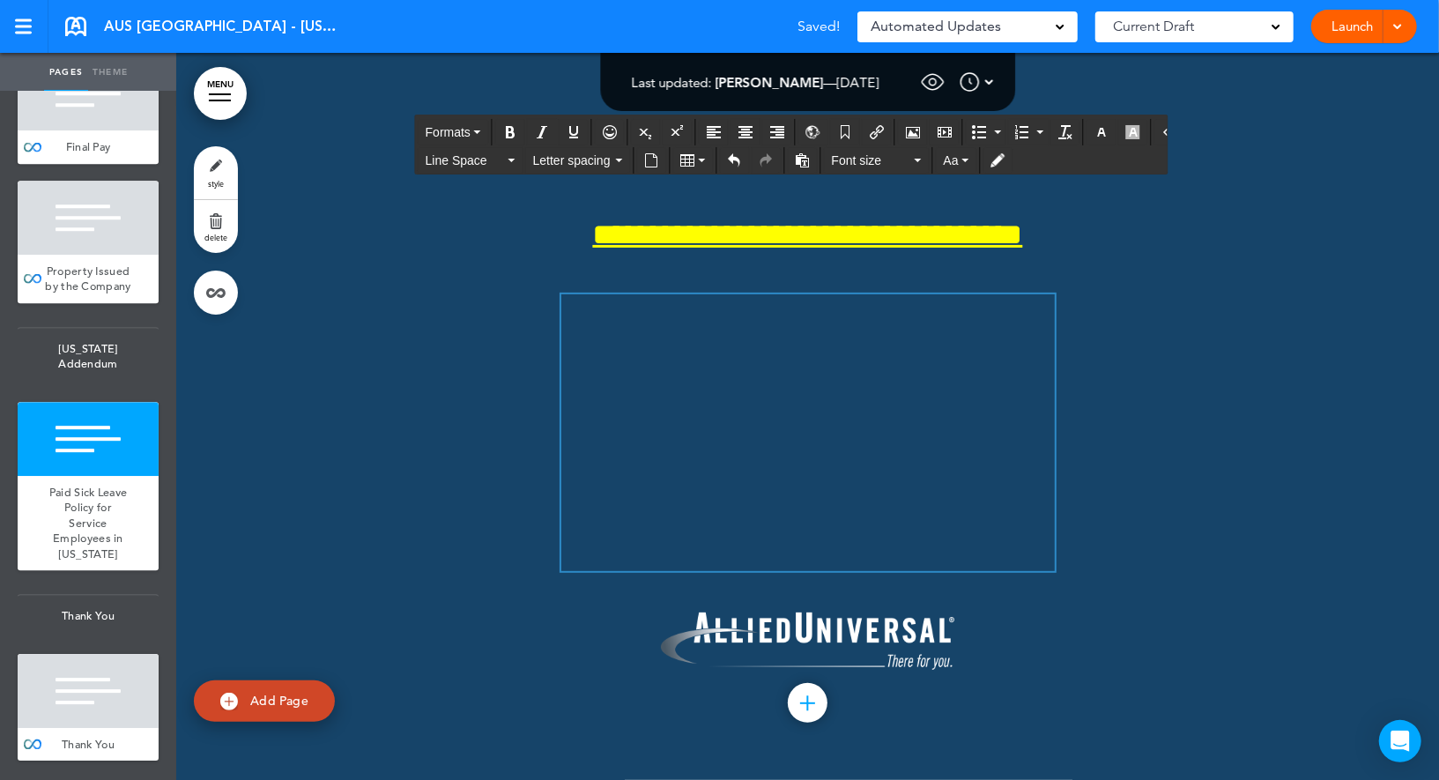
drag, startPoint x: 434, startPoint y: 632, endPoint x: 575, endPoint y: 633, distance: 141.0
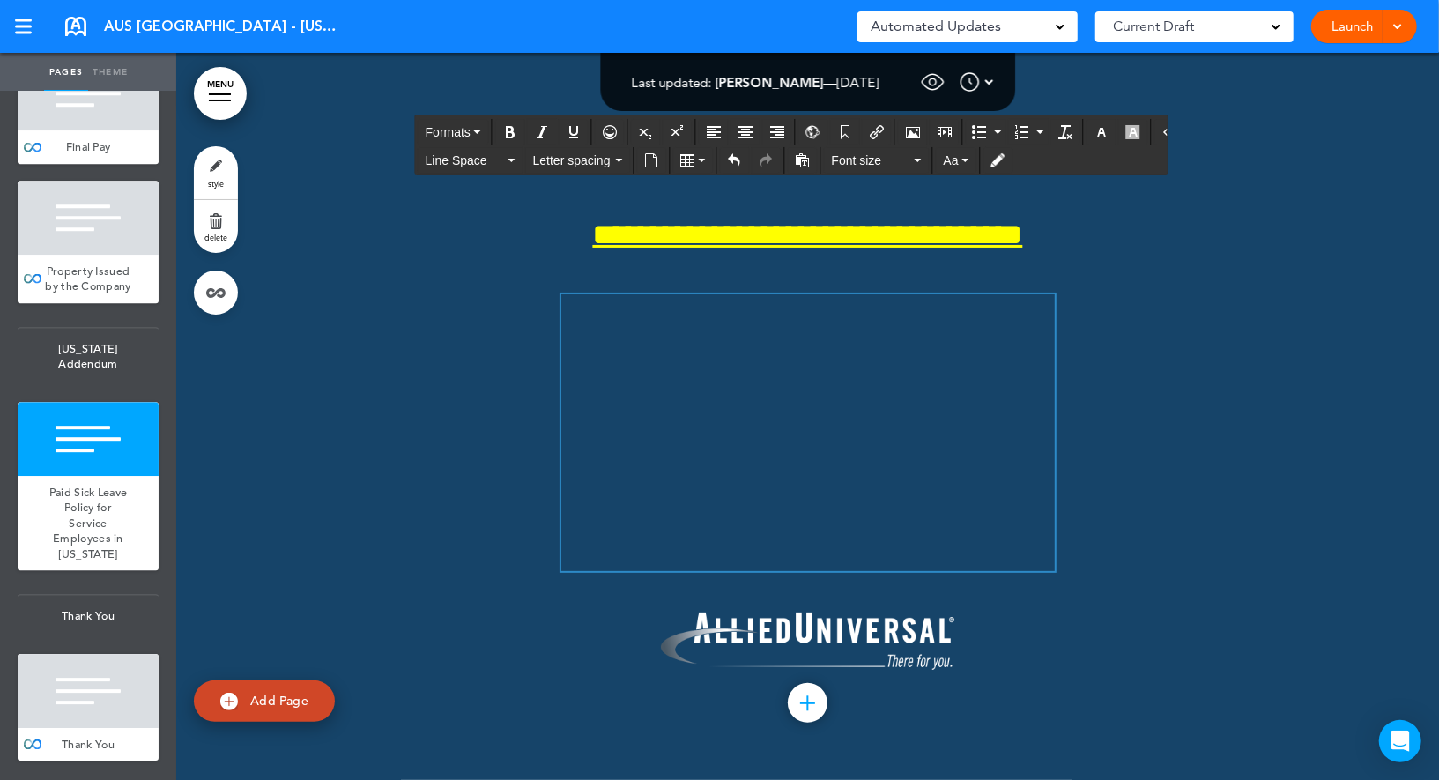
click at [434, 135] on span "Formats" at bounding box center [448, 132] width 45 height 14
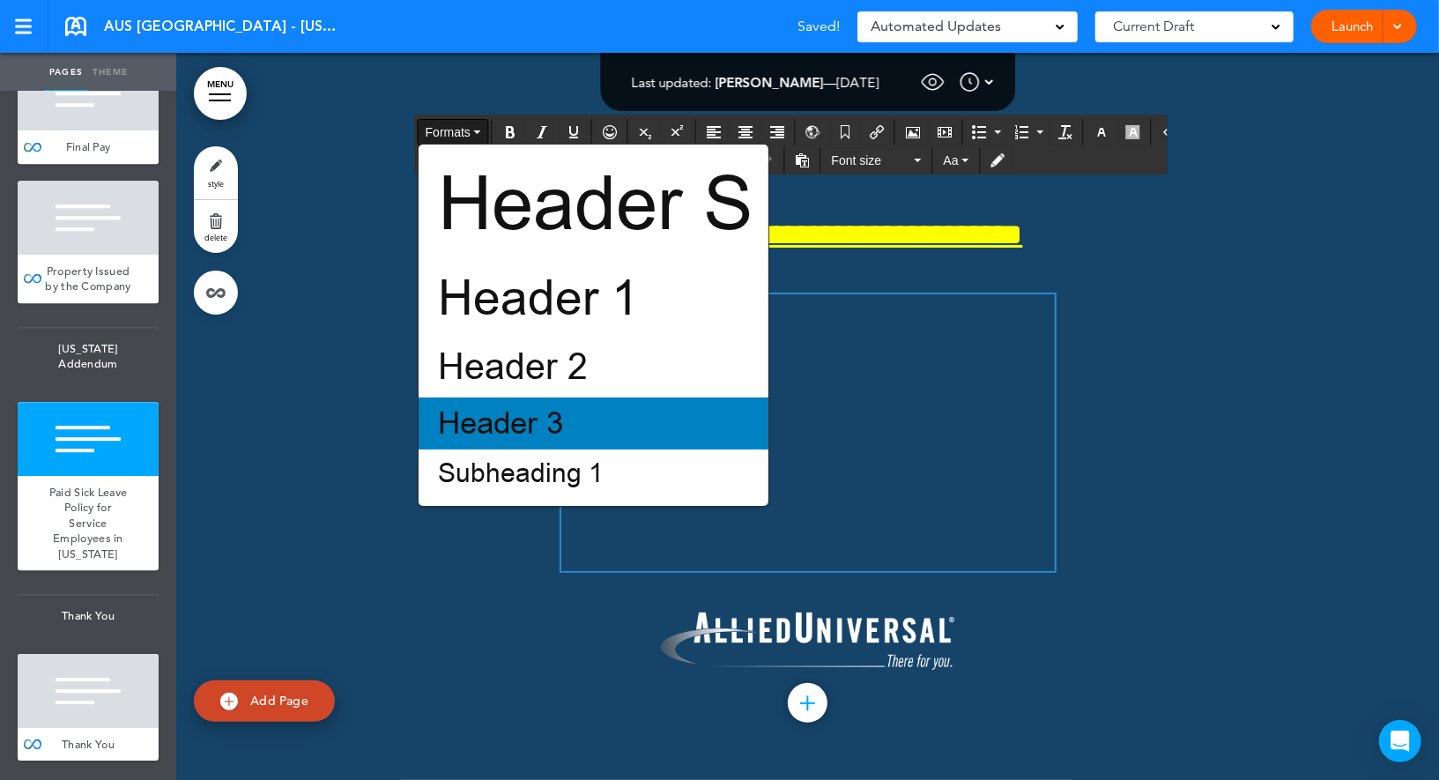
click at [465, 426] on span "Header 3" at bounding box center [500, 423] width 129 height 41
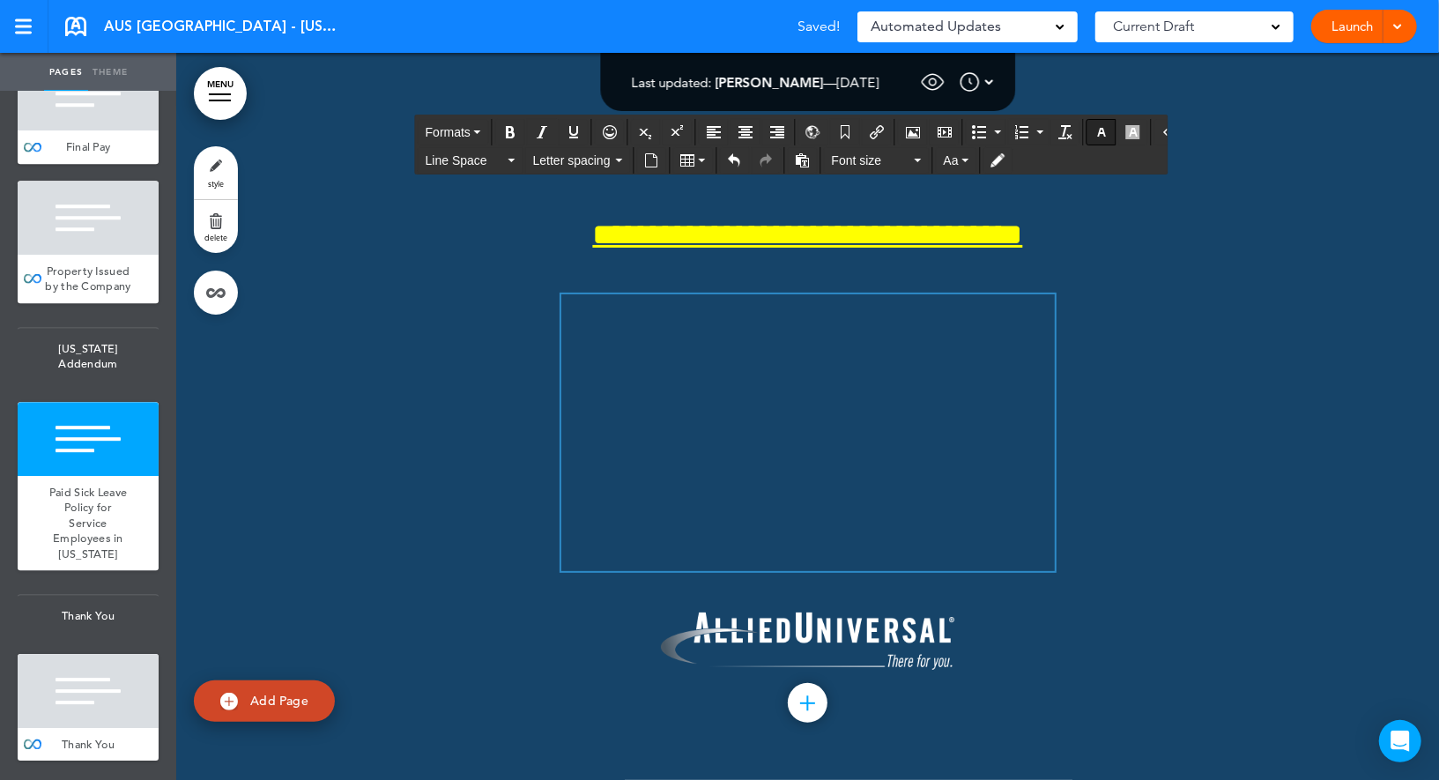
click at [1095, 125] on icon "button" at bounding box center [1102, 132] width 14 height 14
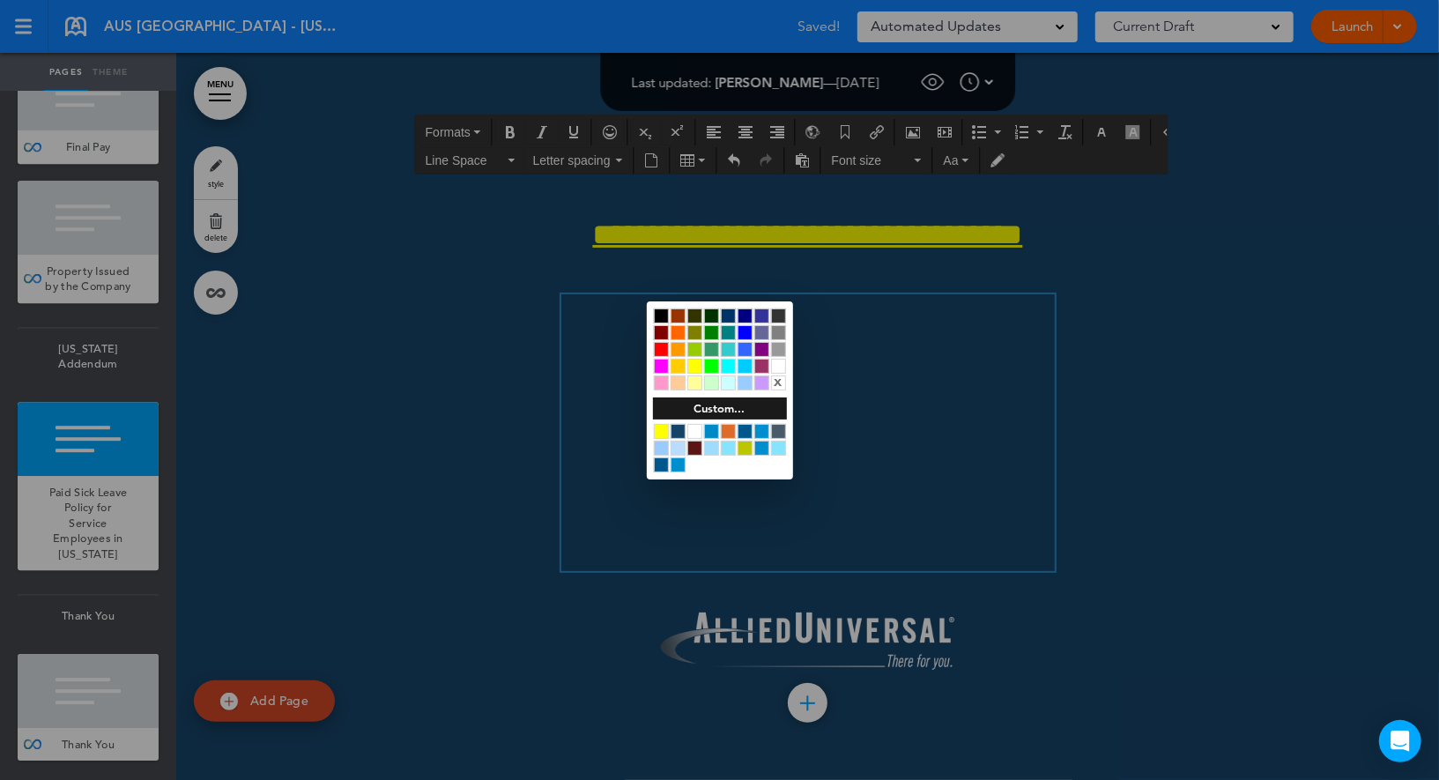
click at [657, 430] on div at bounding box center [661, 431] width 15 height 15
click at [542, 412] on div at bounding box center [719, 390] width 1439 height 780
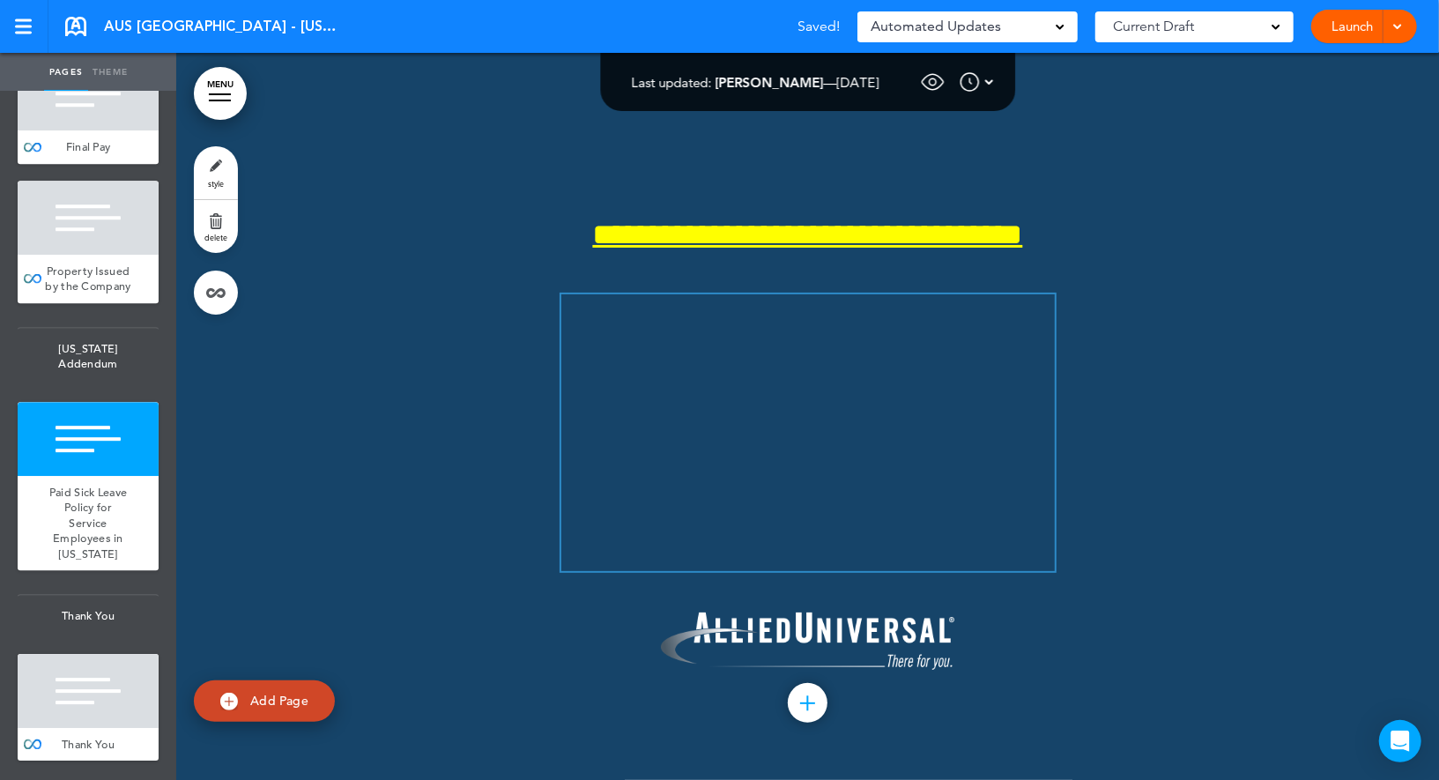
scroll to position [159096, 0]
click at [131, 447] on div at bounding box center [88, 439] width 141 height 74
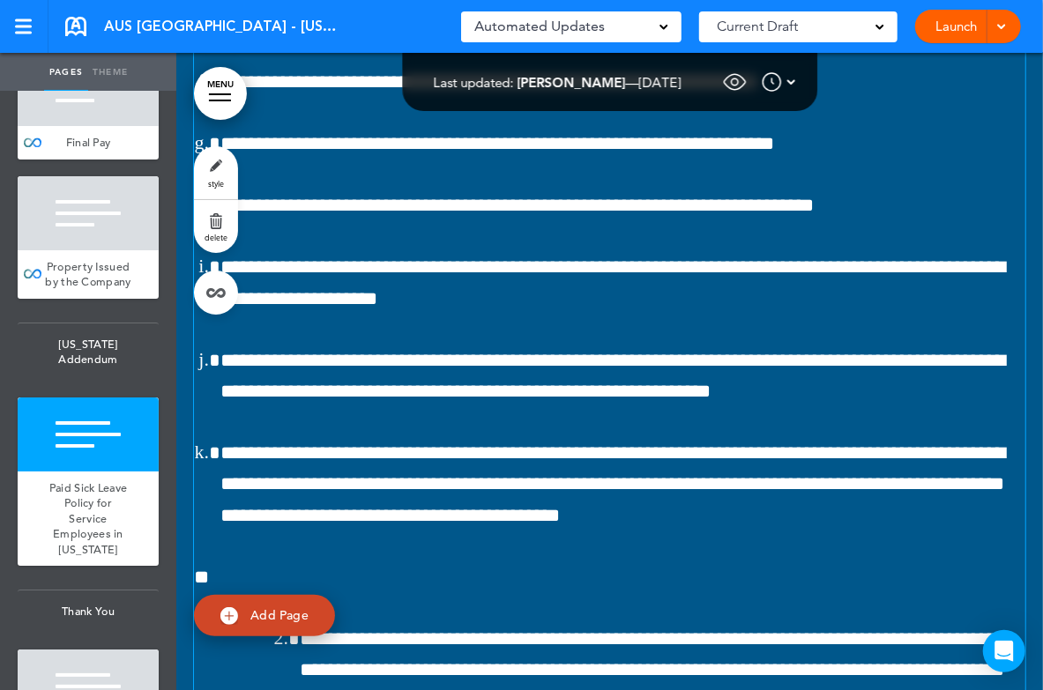
scroll to position [156365, 0]
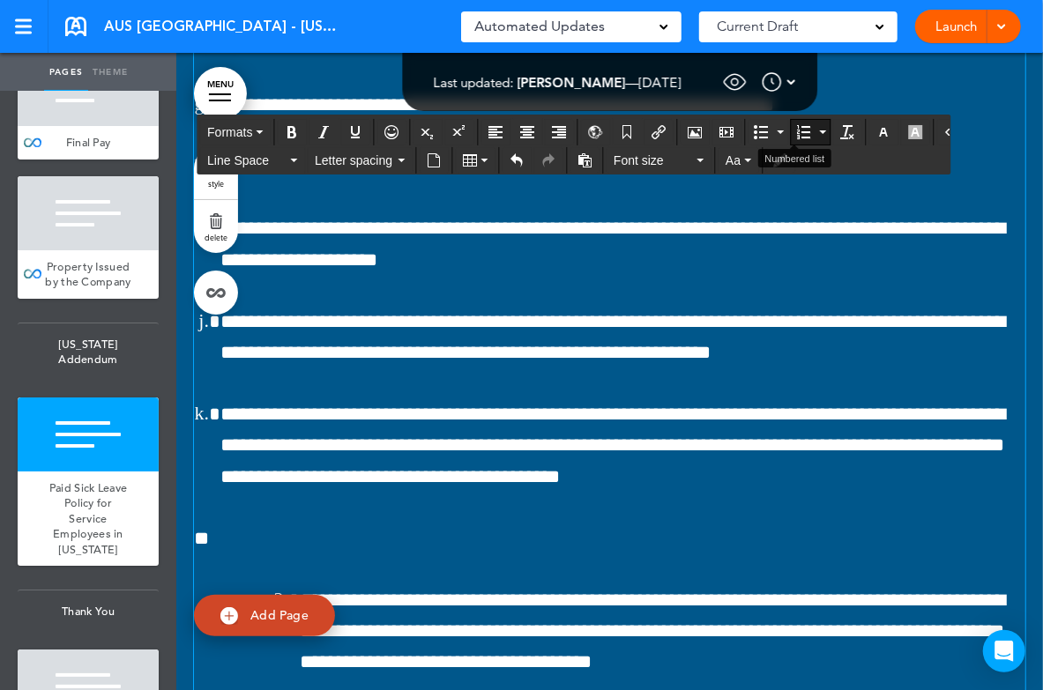
click at [815, 128] on button "Numbered list" at bounding box center [822, 132] width 14 height 25
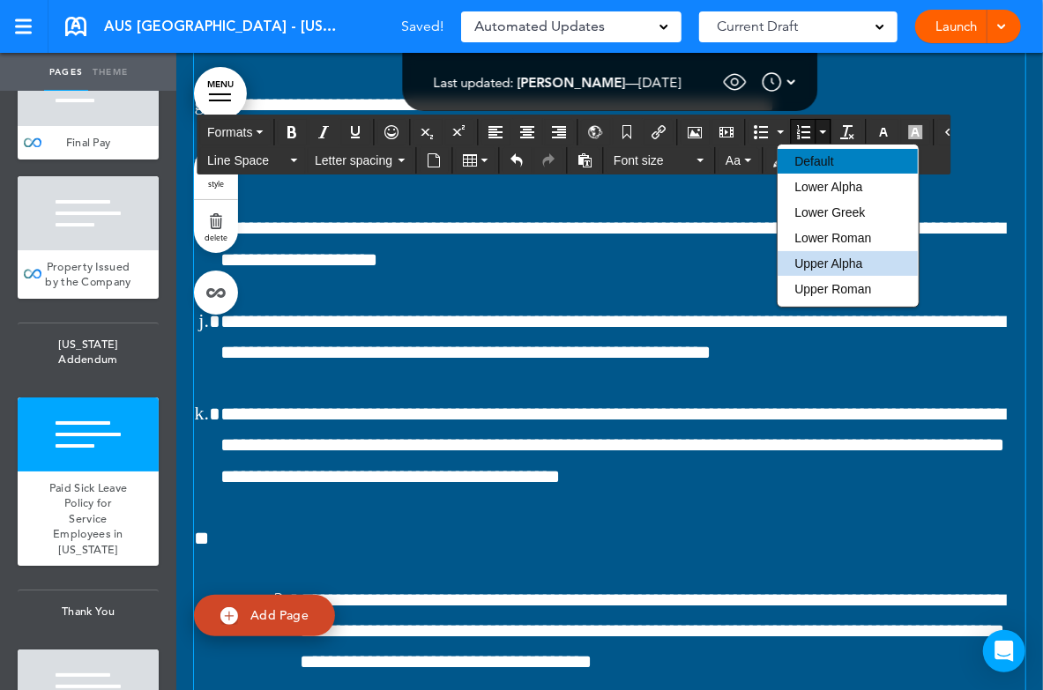
click at [795, 173] on div "Default" at bounding box center [847, 161] width 140 height 25
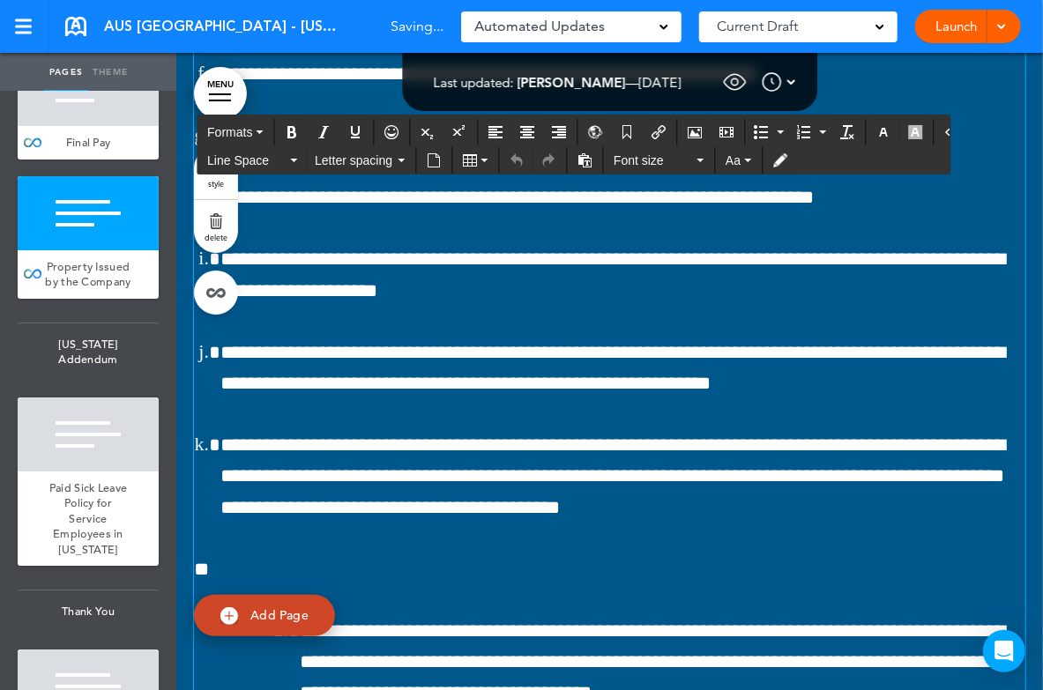
scroll to position [152647, 0]
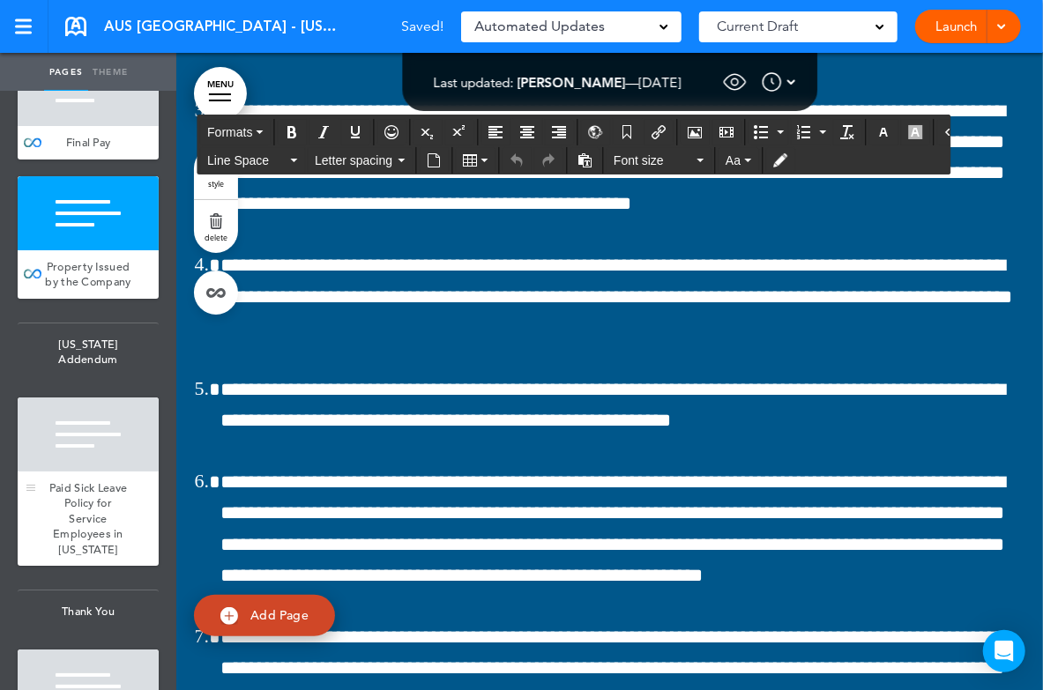
click at [76, 431] on div at bounding box center [88, 435] width 141 height 74
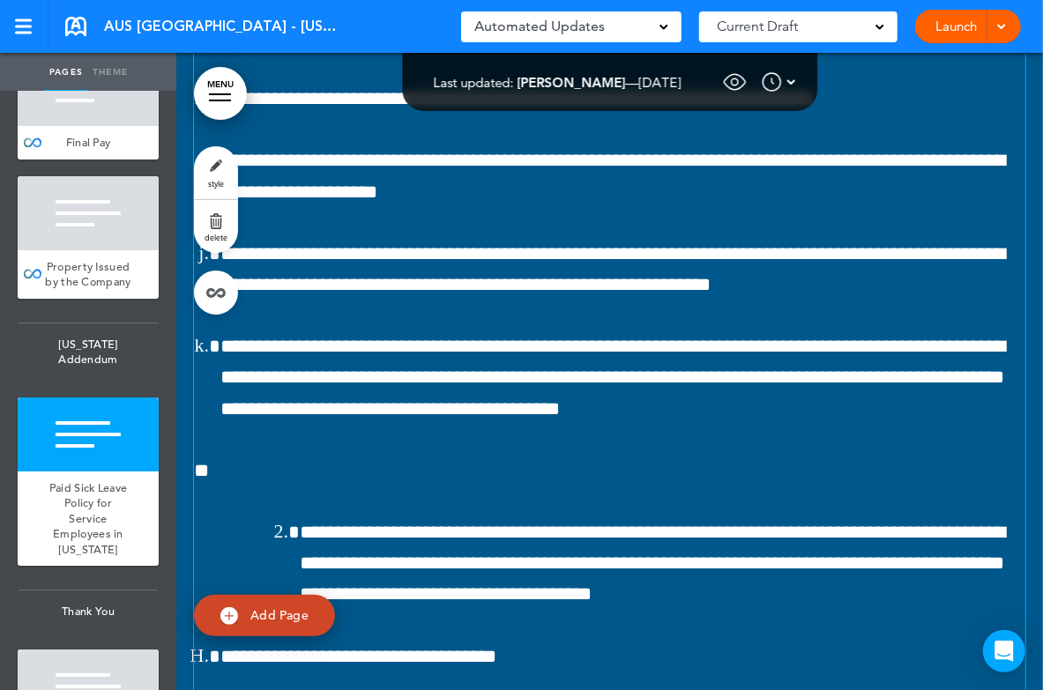
scroll to position [156471, 0]
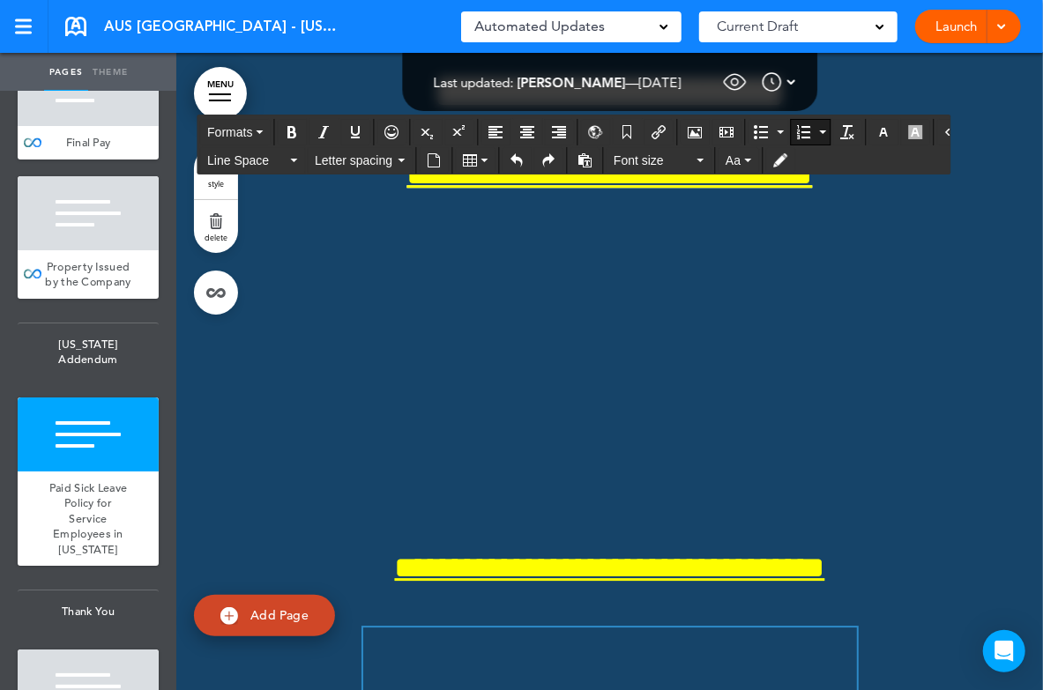
scroll to position [158911, 0]
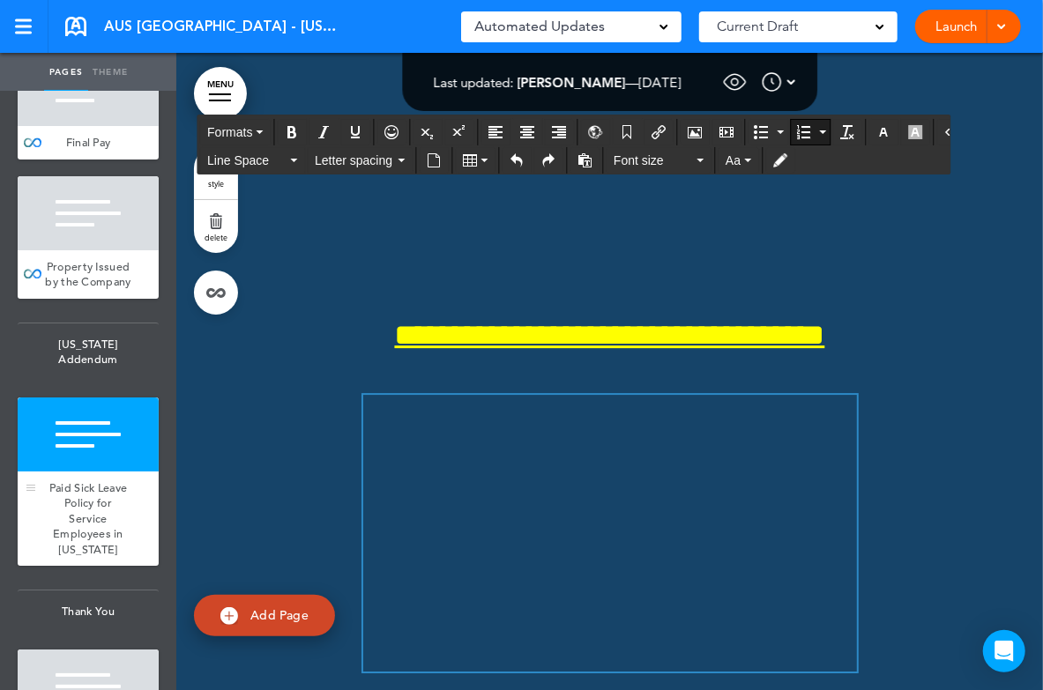
click at [78, 461] on div at bounding box center [88, 435] width 141 height 74
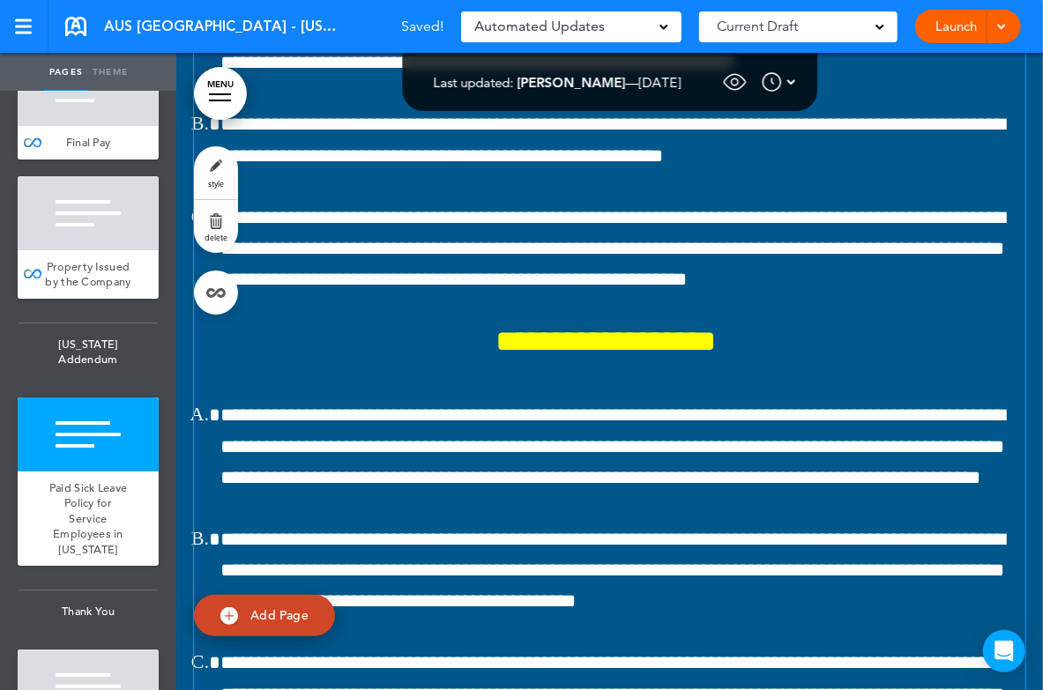
scroll to position [154529, 0]
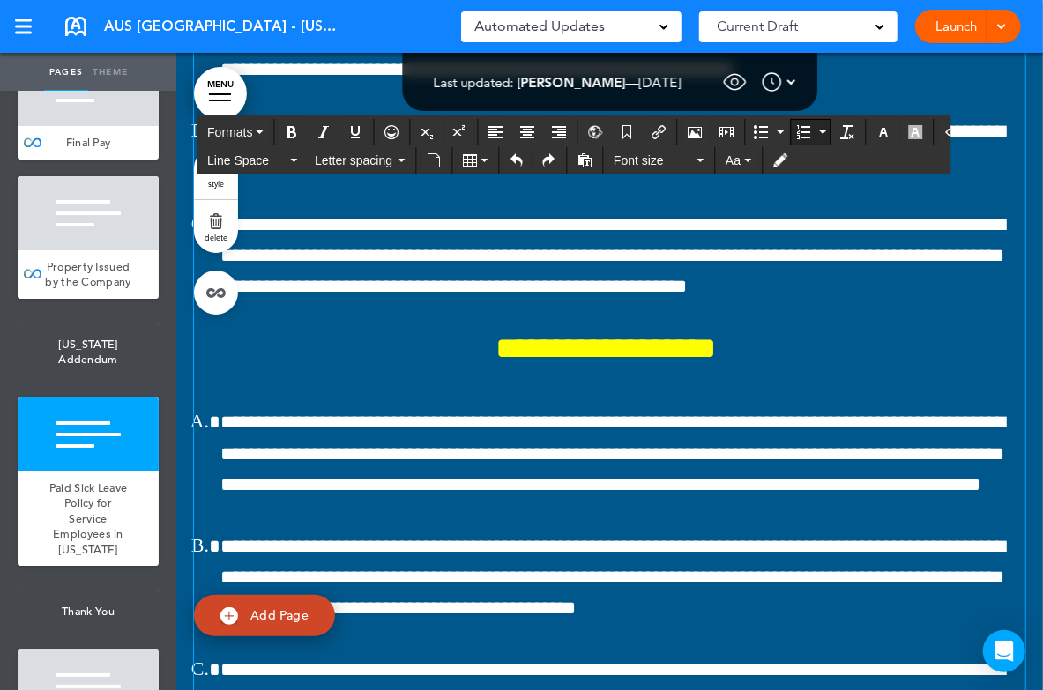
click at [815, 127] on button "Numbered list" at bounding box center [822, 132] width 14 height 25
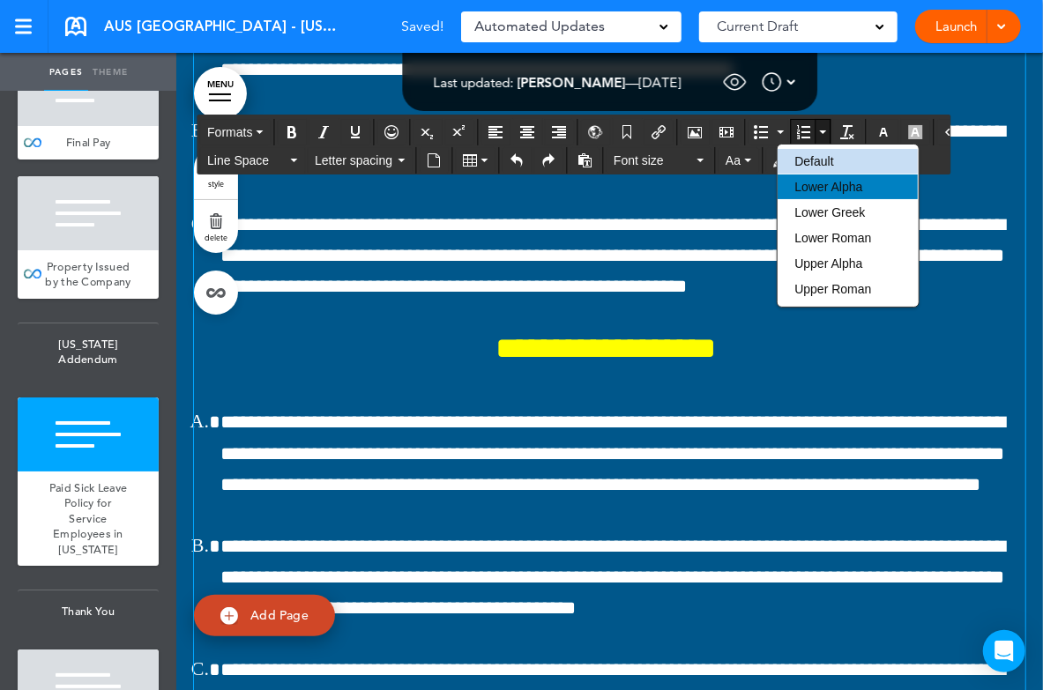
click at [820, 188] on span "Lower Alpha" at bounding box center [828, 187] width 68 height 14
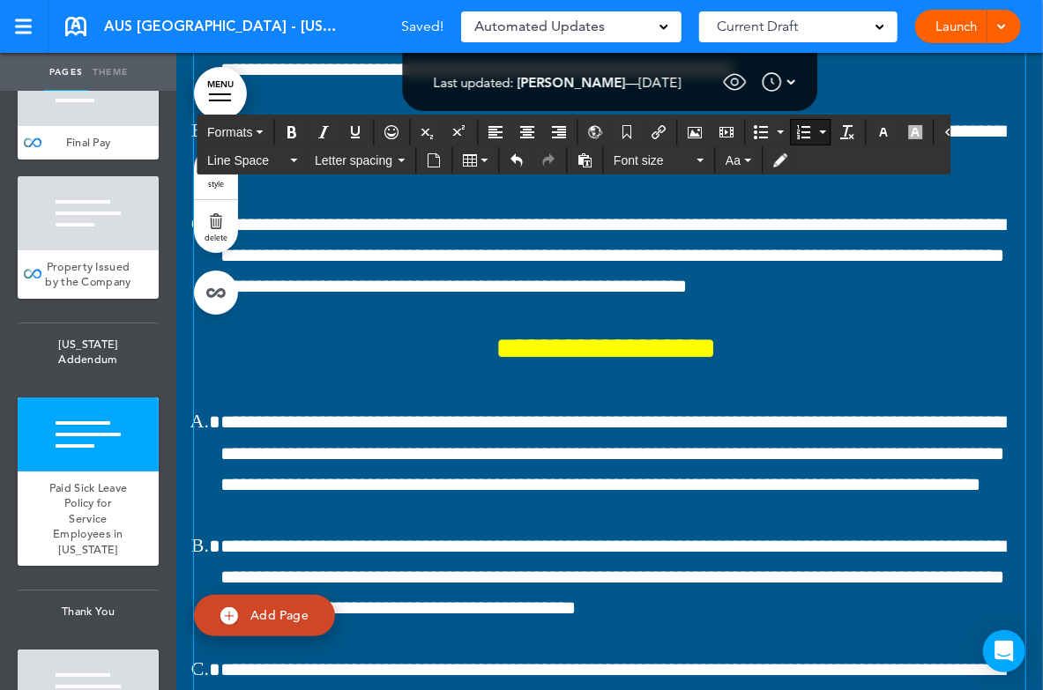
click at [819, 131] on icon "Numbered list" at bounding box center [822, 132] width 7 height 4
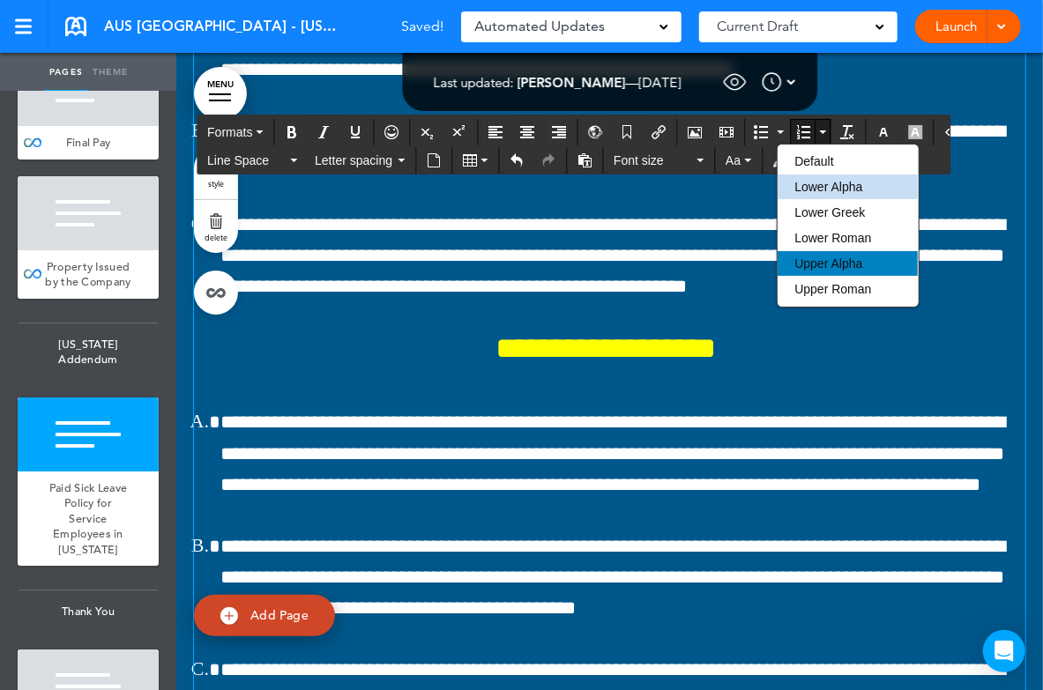
click at [826, 262] on span "Upper Alpha" at bounding box center [828, 264] width 68 height 14
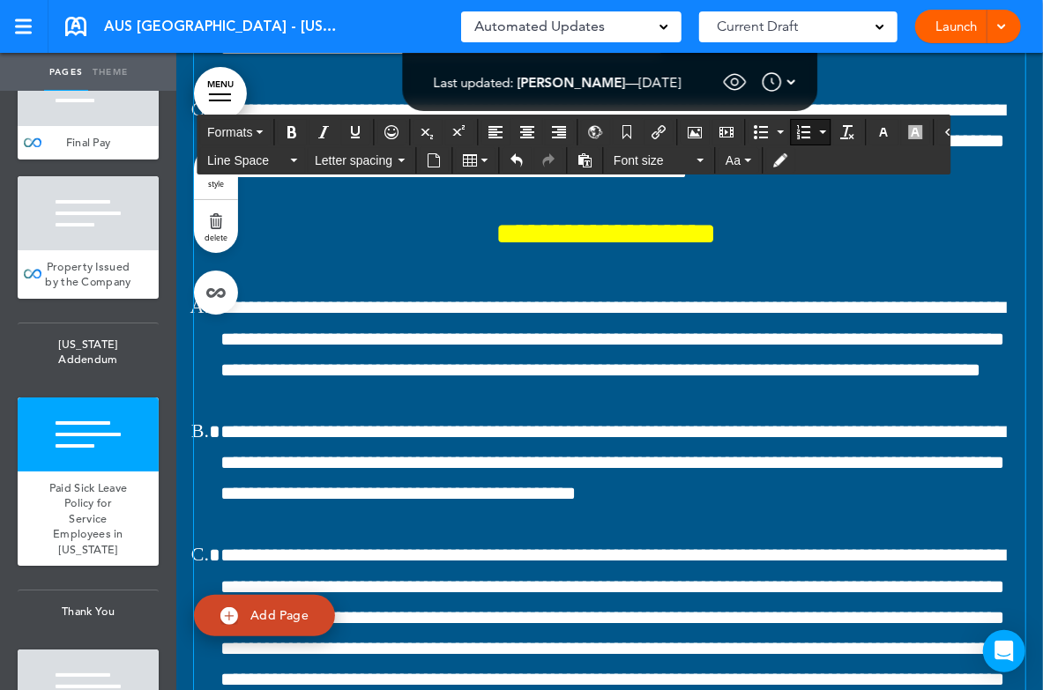
scroll to position [154711, 0]
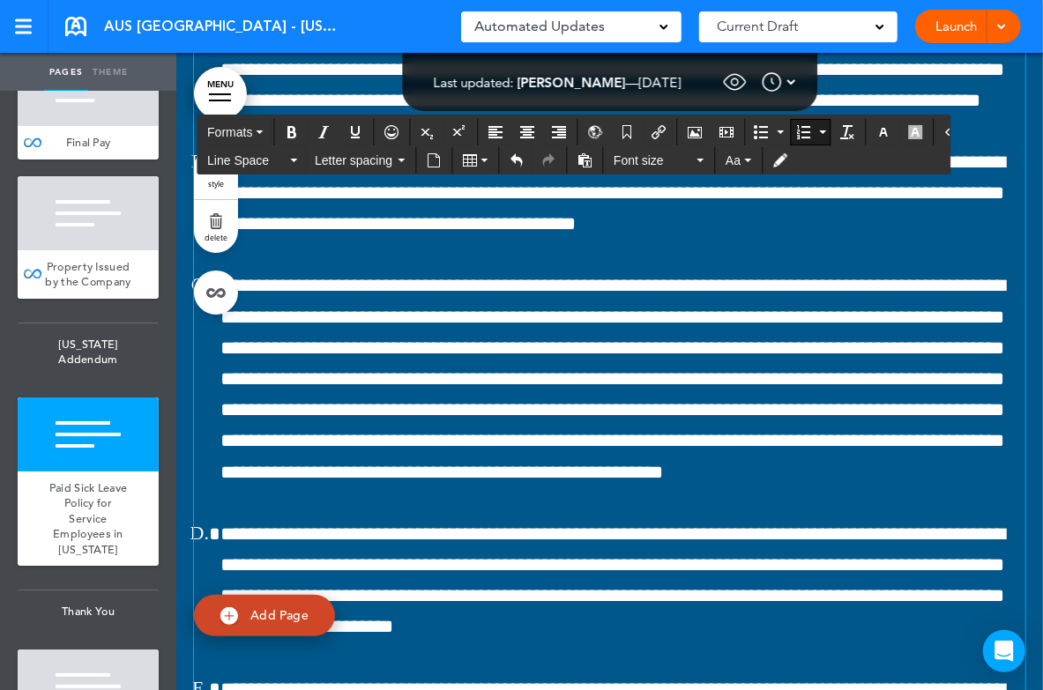
scroll to position [154942, 0]
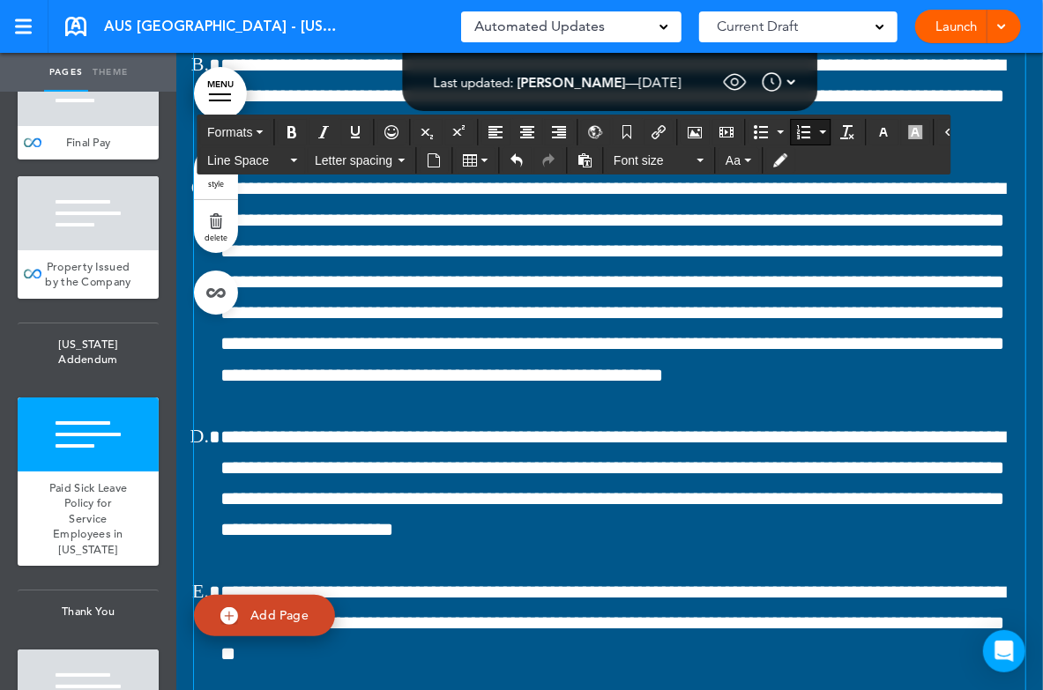
scroll to position [155091, 0]
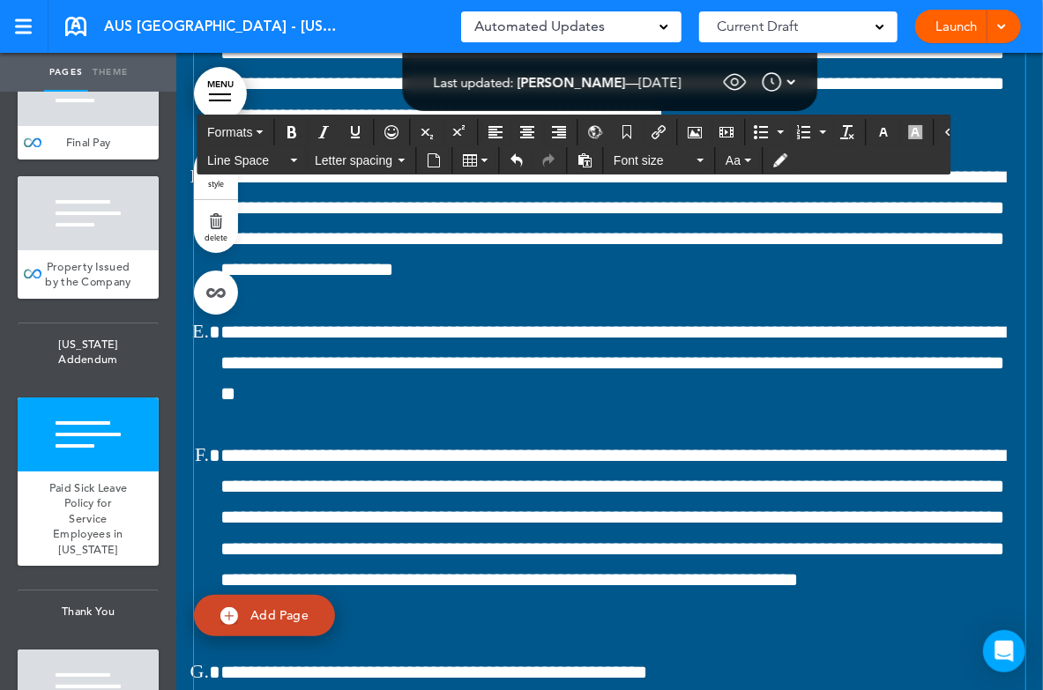
scroll to position [155064, 0]
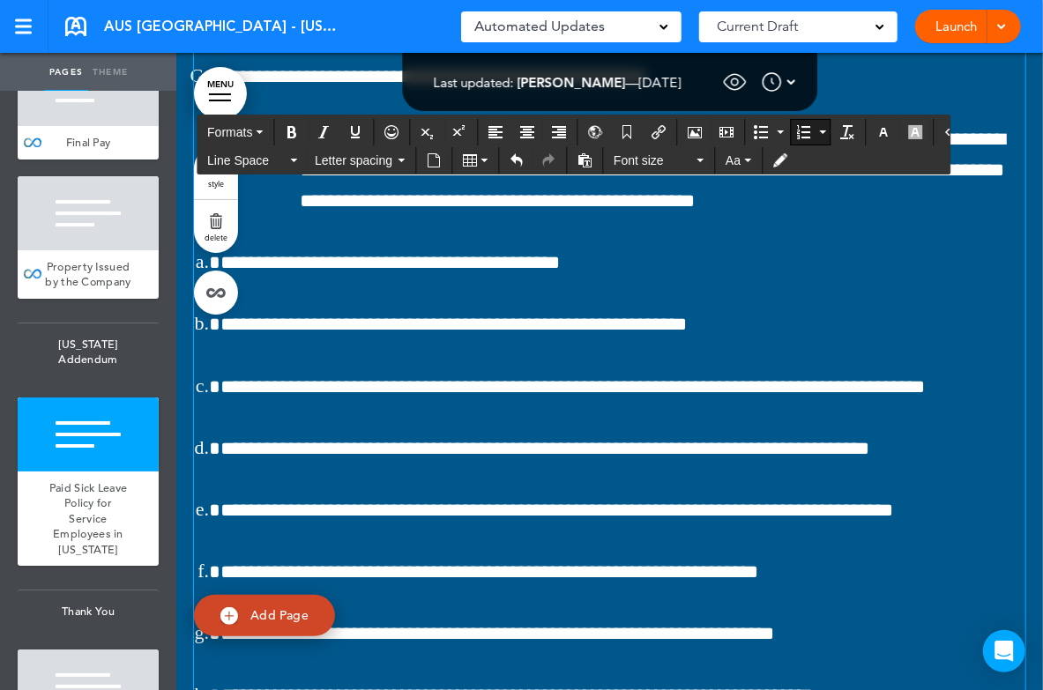
scroll to position [155906, 0]
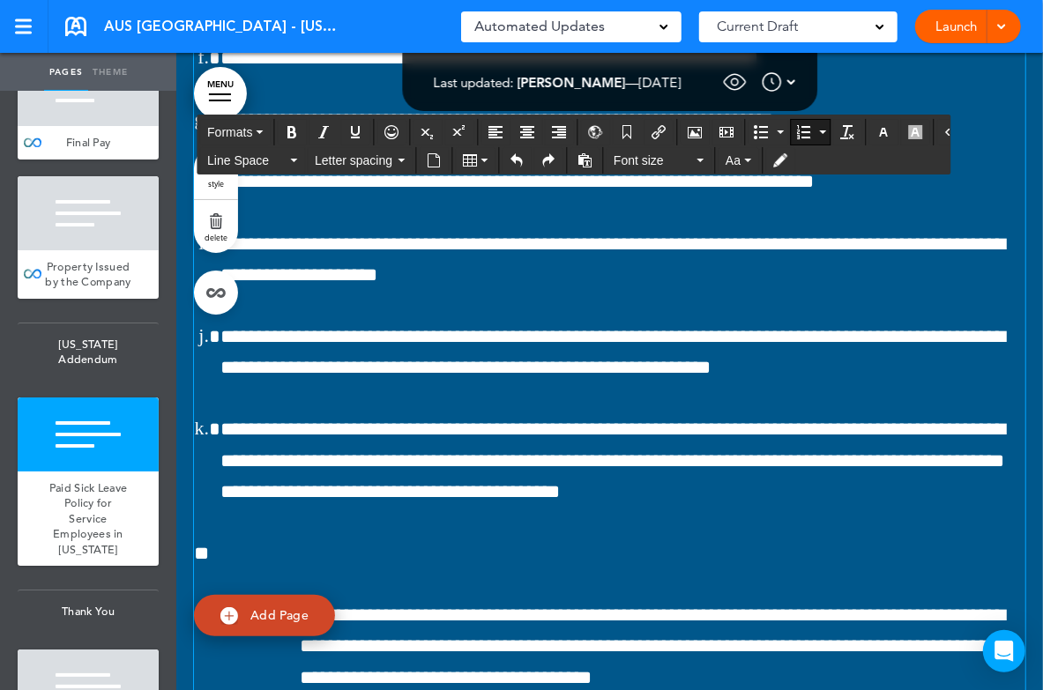
scroll to position [156492, 0]
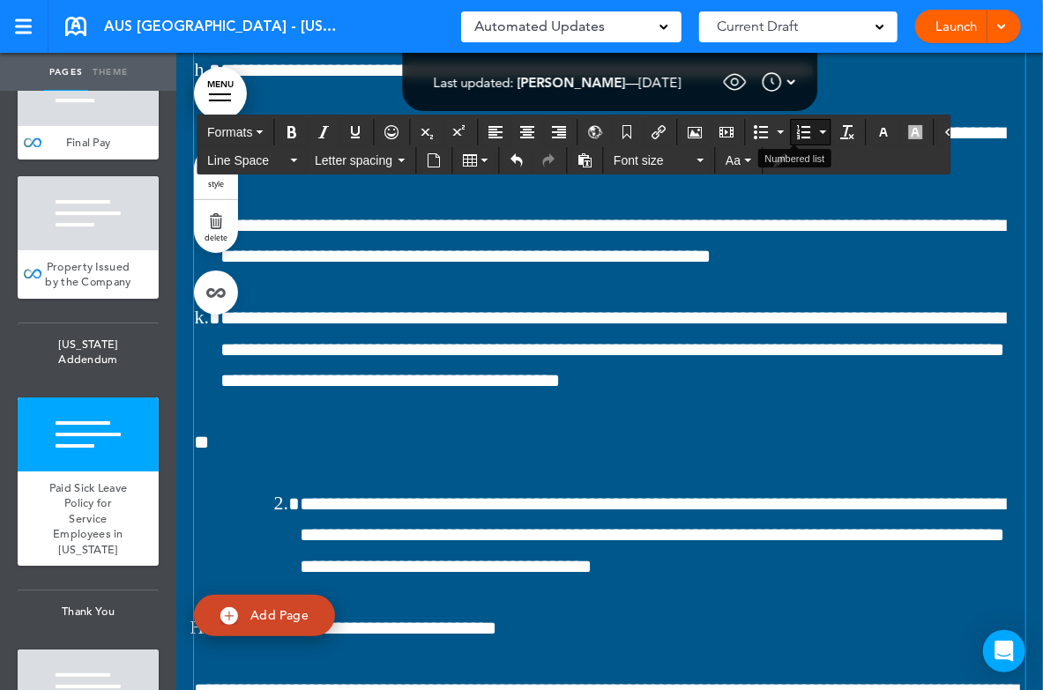
click at [815, 129] on button "Numbered list" at bounding box center [822, 132] width 14 height 25
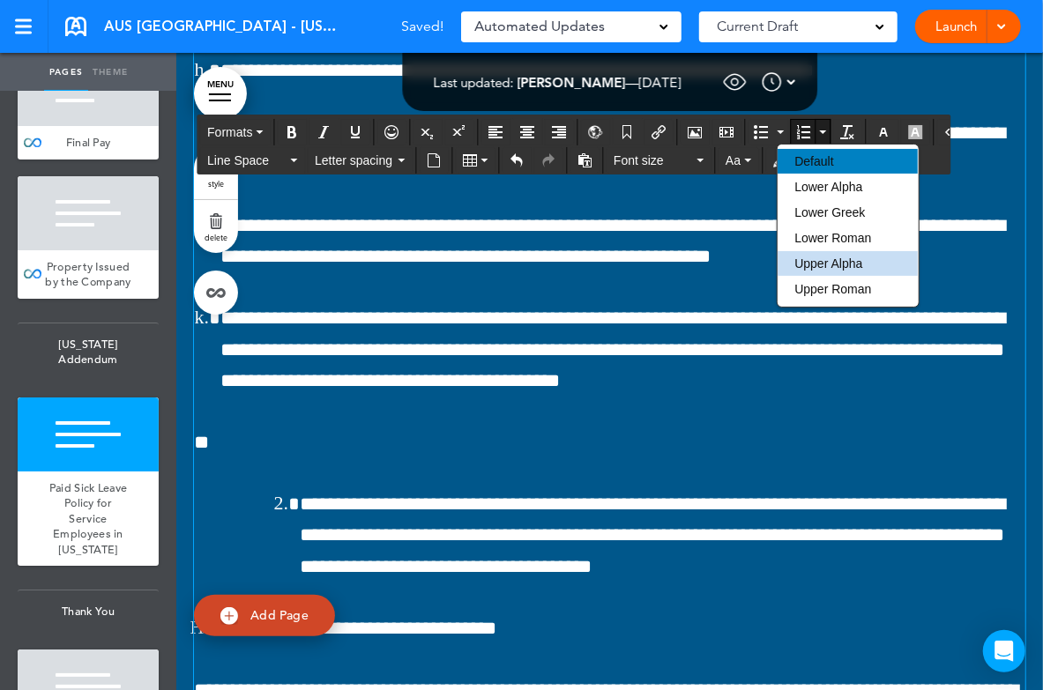
click at [814, 169] on div "Default" at bounding box center [847, 161] width 140 height 25
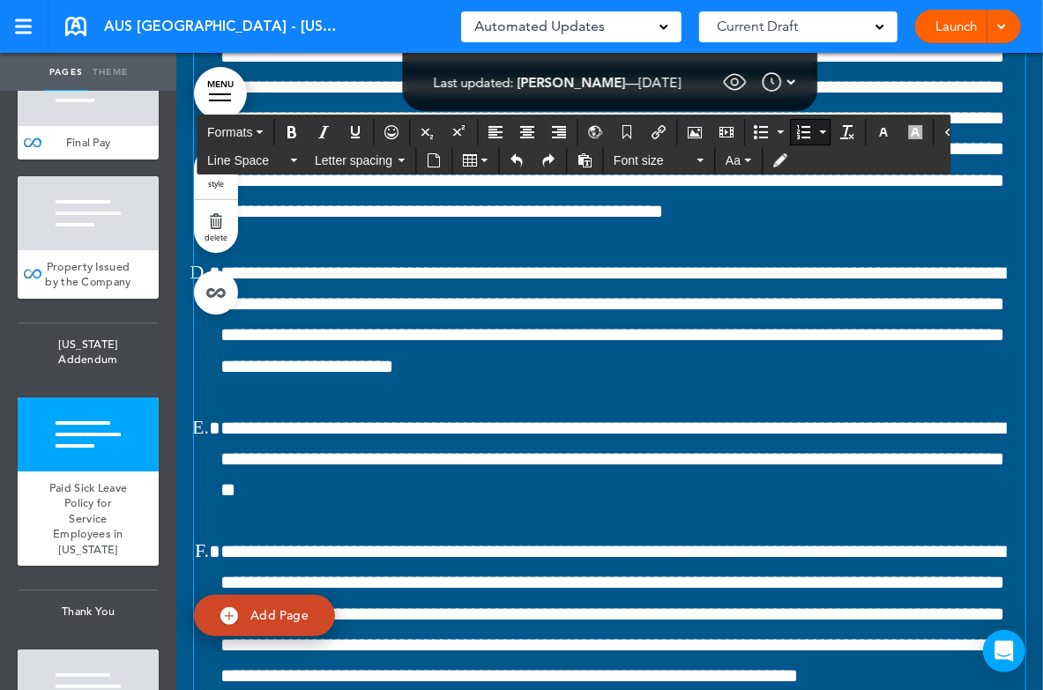
scroll to position [155193, 0]
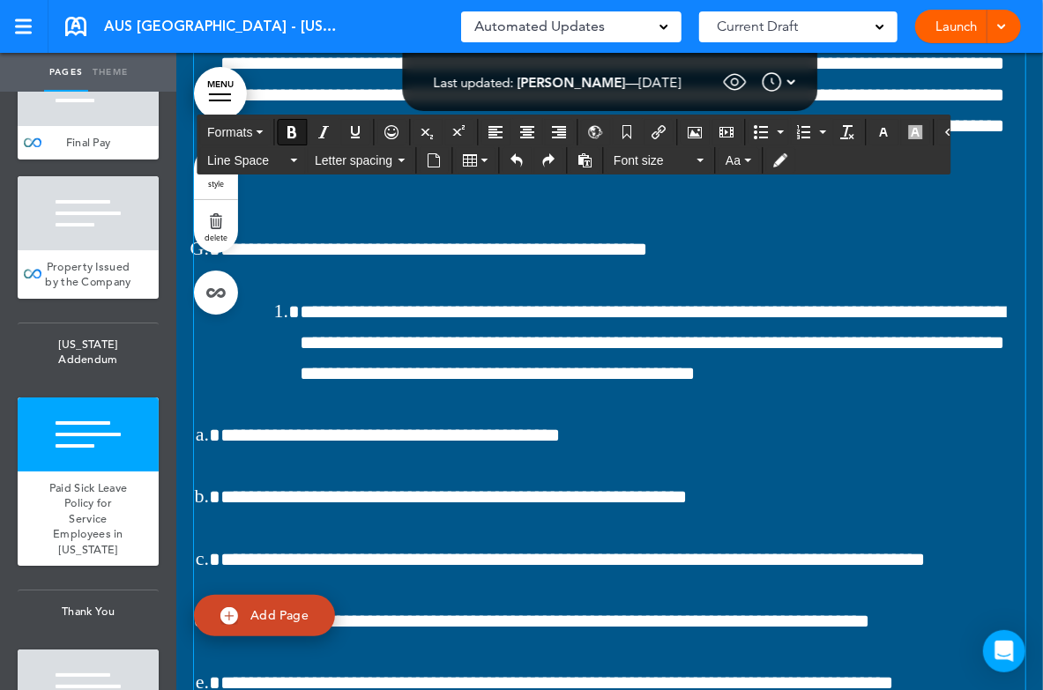
scroll to position [155753, 0]
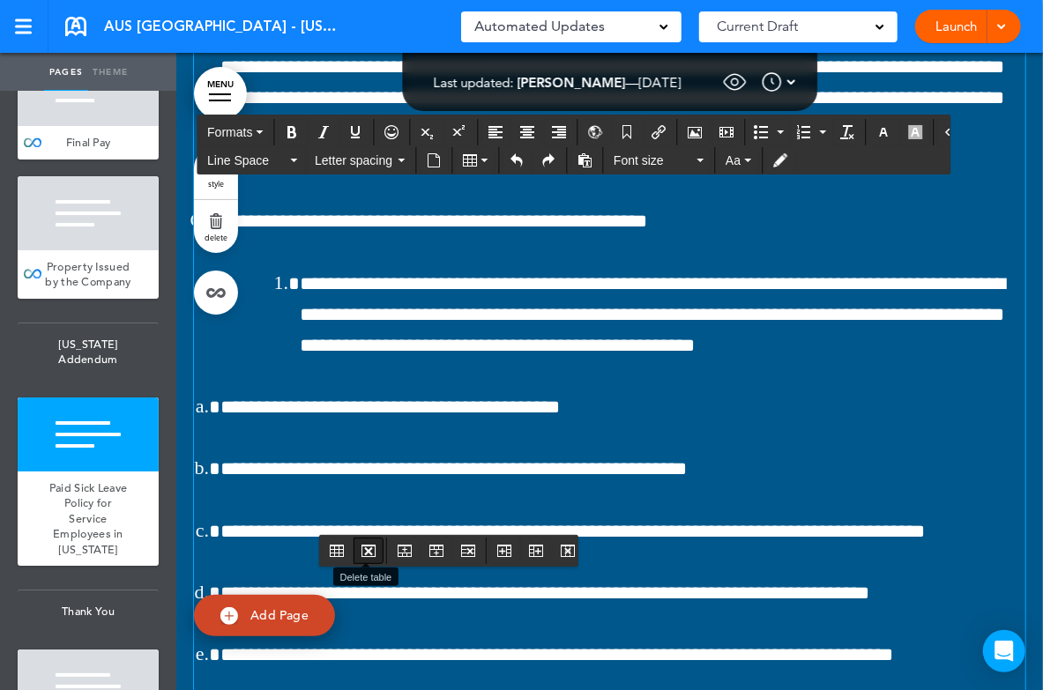
click at [369, 554] on icon "Delete table" at bounding box center [368, 551] width 14 height 14
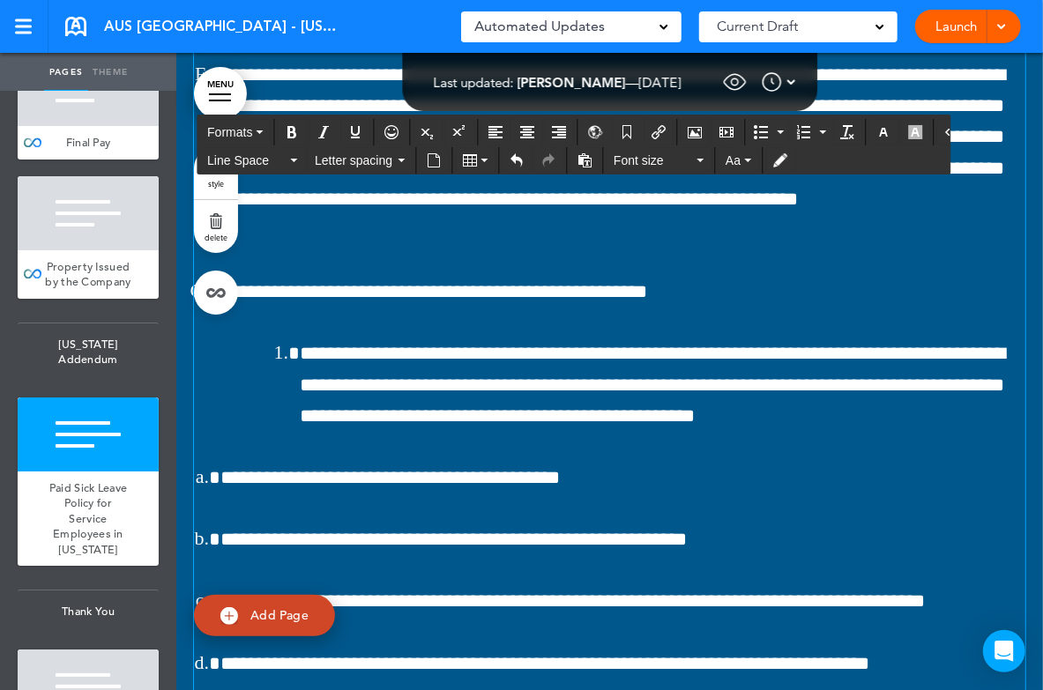
scroll to position [155112, 0]
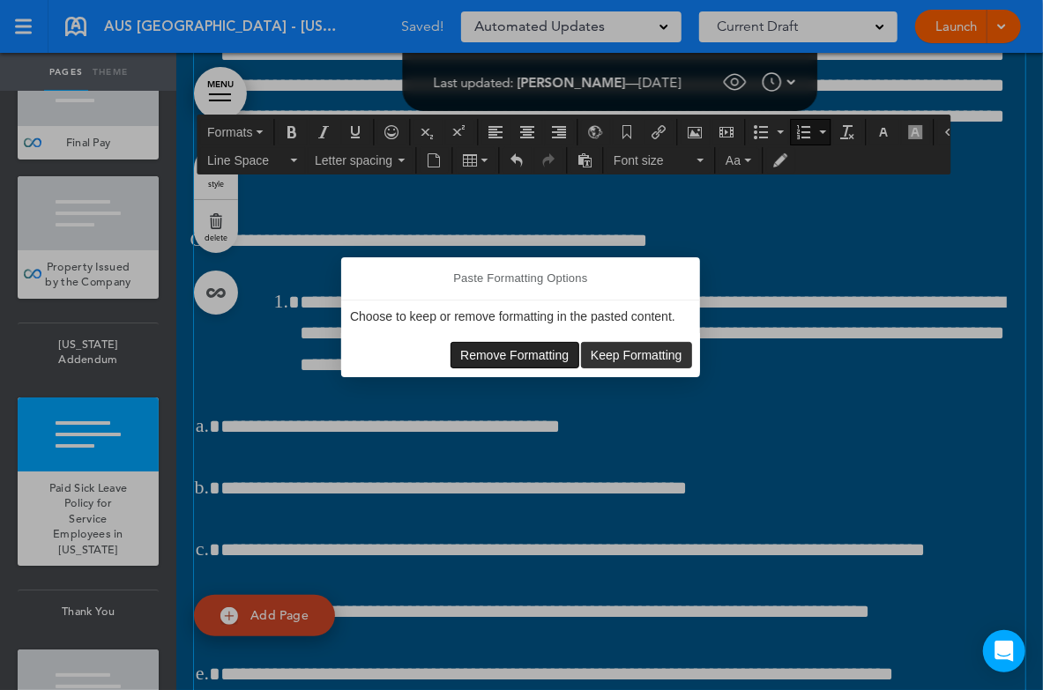
click at [501, 361] on span "Remove Formatting" at bounding box center [514, 355] width 108 height 14
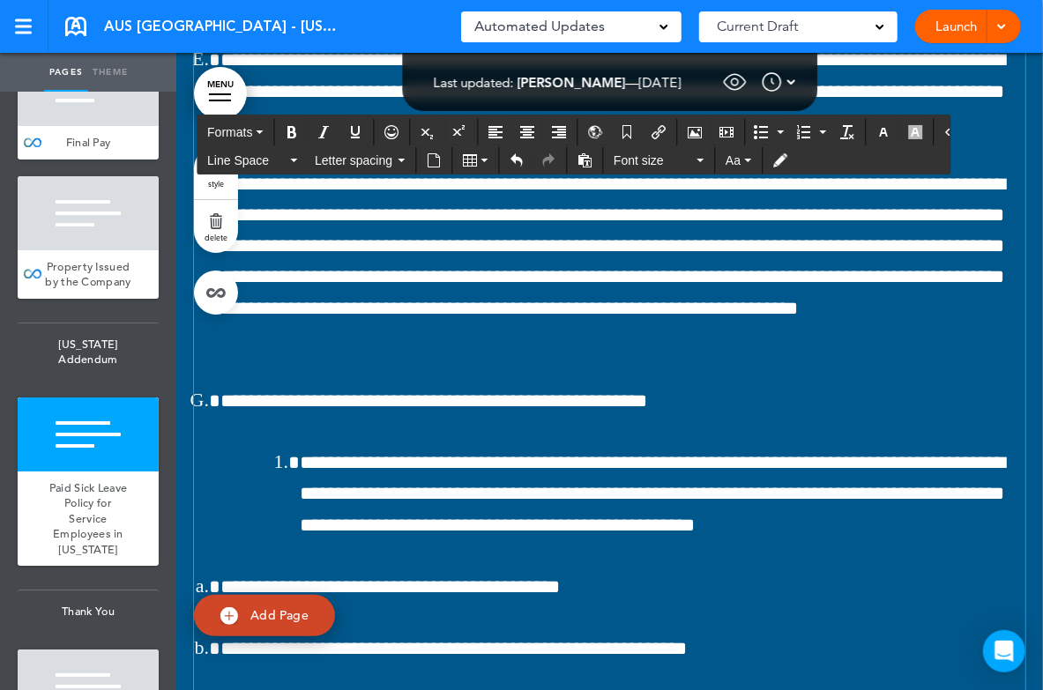
scroll to position [155693, 0]
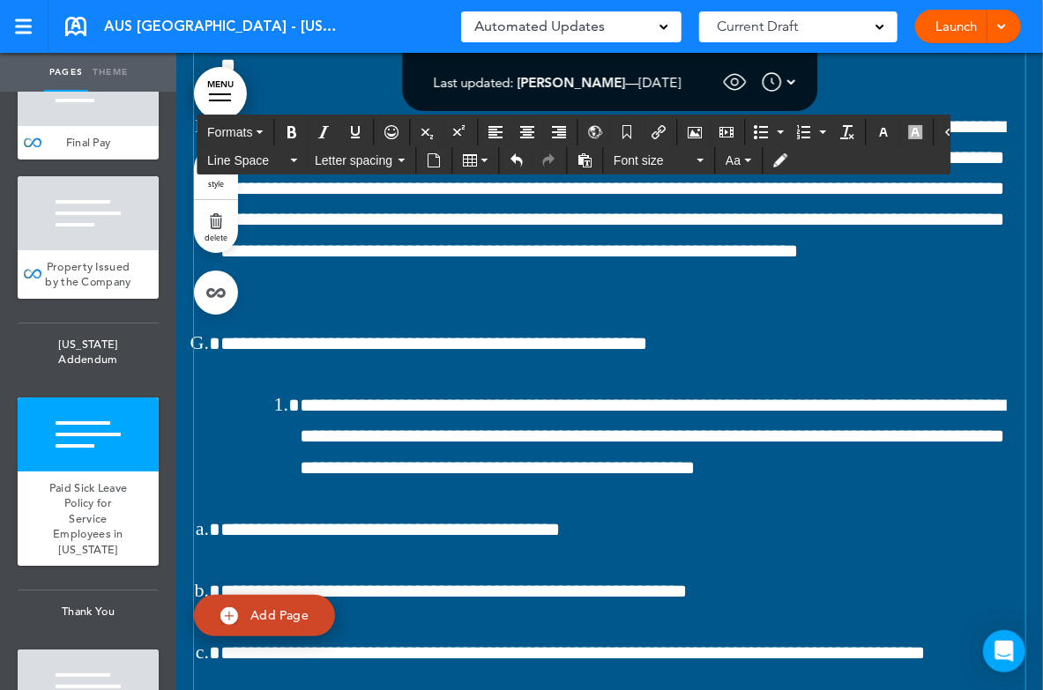
drag, startPoint x: 228, startPoint y: 390, endPoint x: 578, endPoint y: 501, distance: 366.9
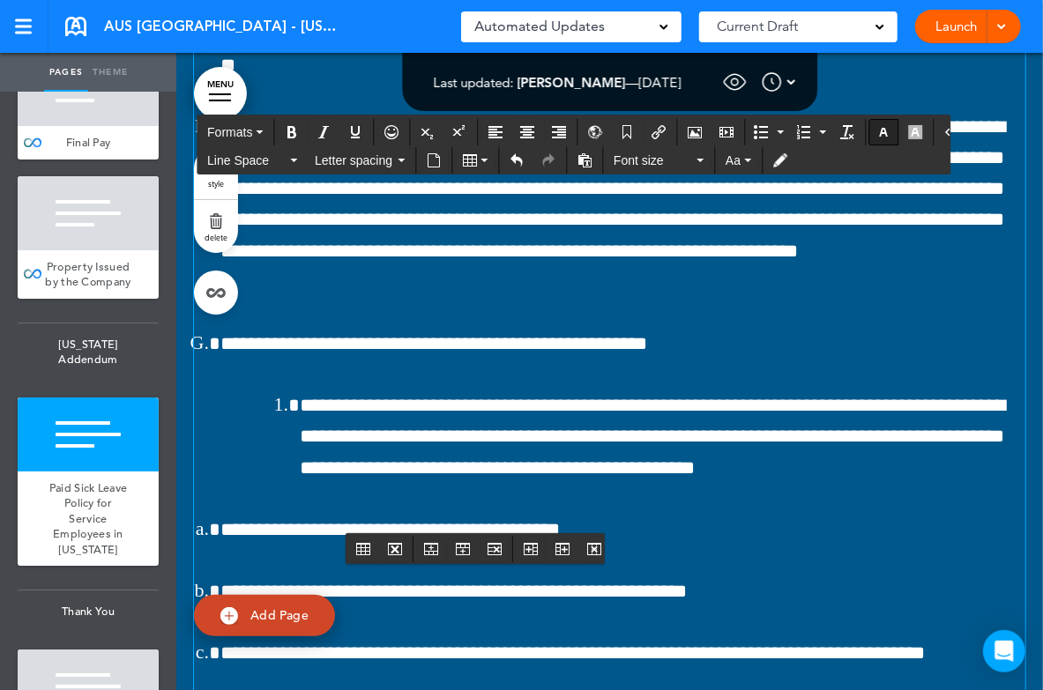
click at [876, 134] on icon "button" at bounding box center [883, 132] width 14 height 14
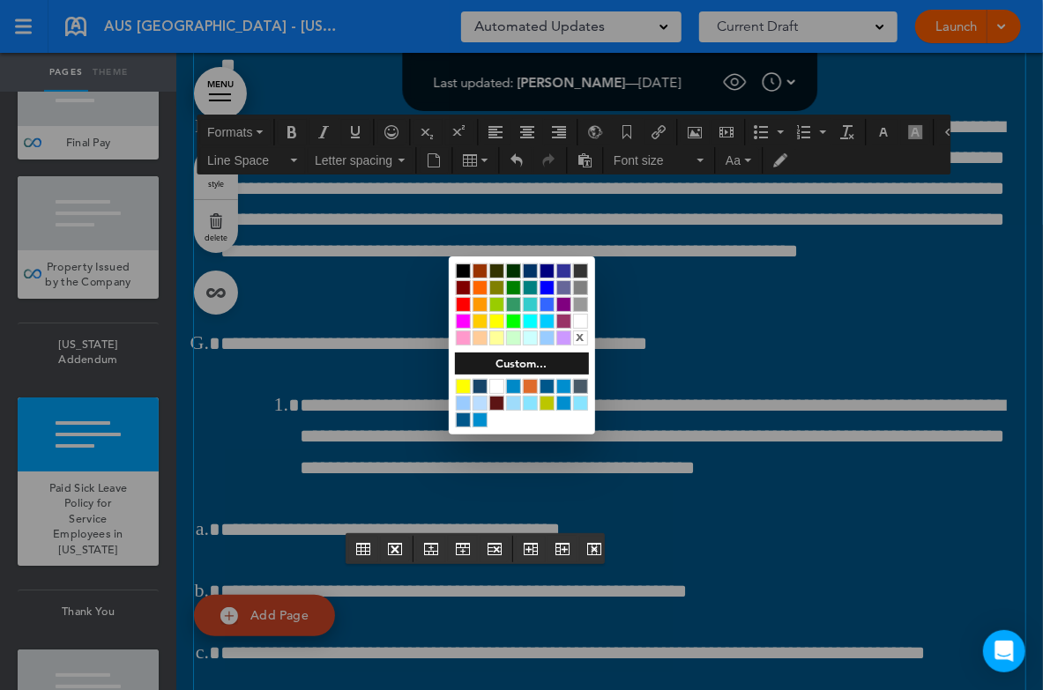
click at [584, 318] on div at bounding box center [580, 321] width 15 height 15
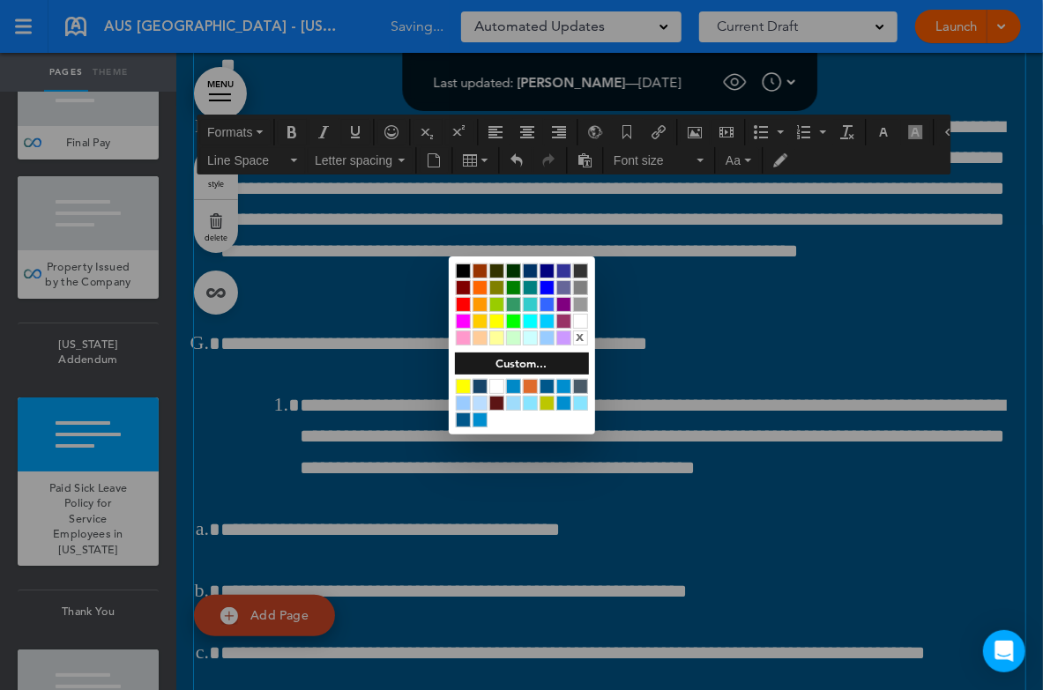
click at [639, 318] on div at bounding box center [521, 345] width 1043 height 690
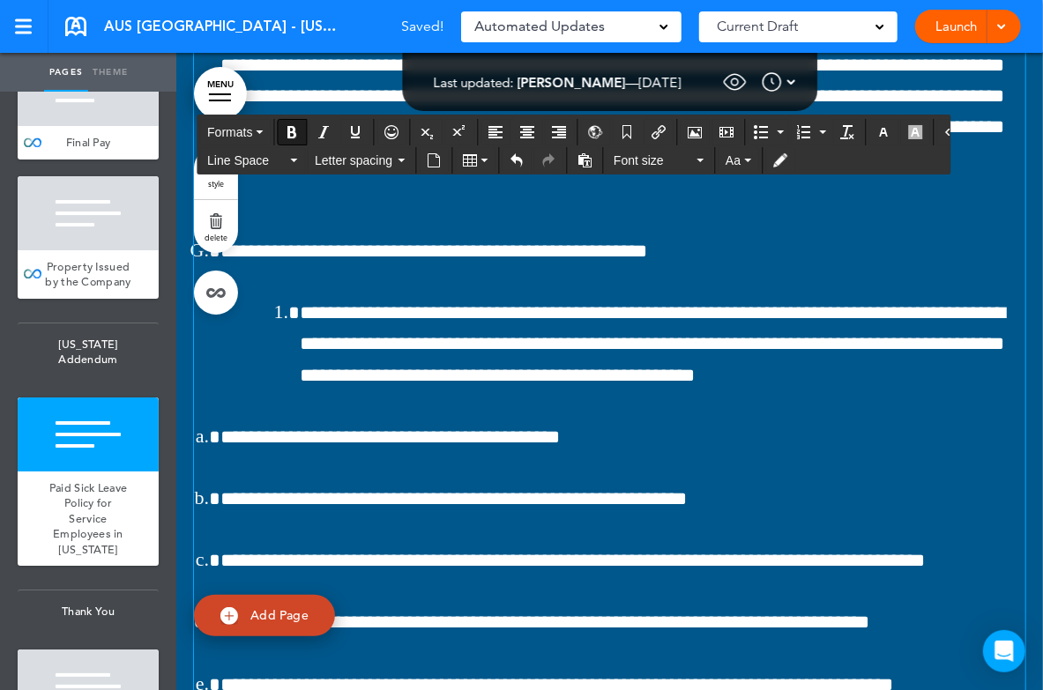
scroll to position [155889, 0]
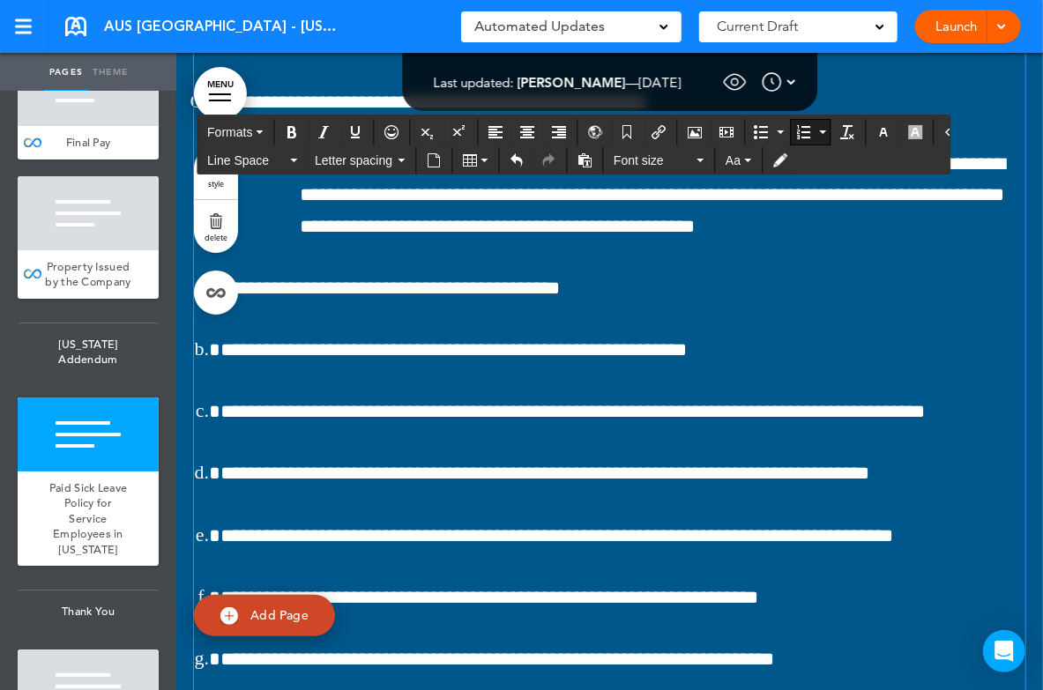
scroll to position [155991, 0]
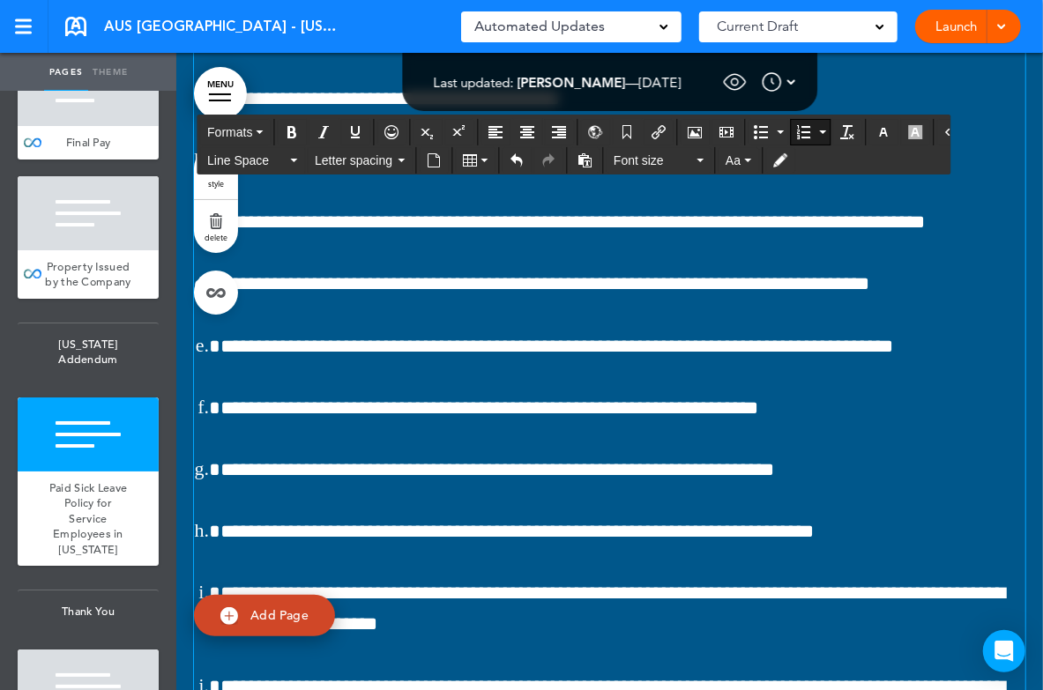
scroll to position [156151, 0]
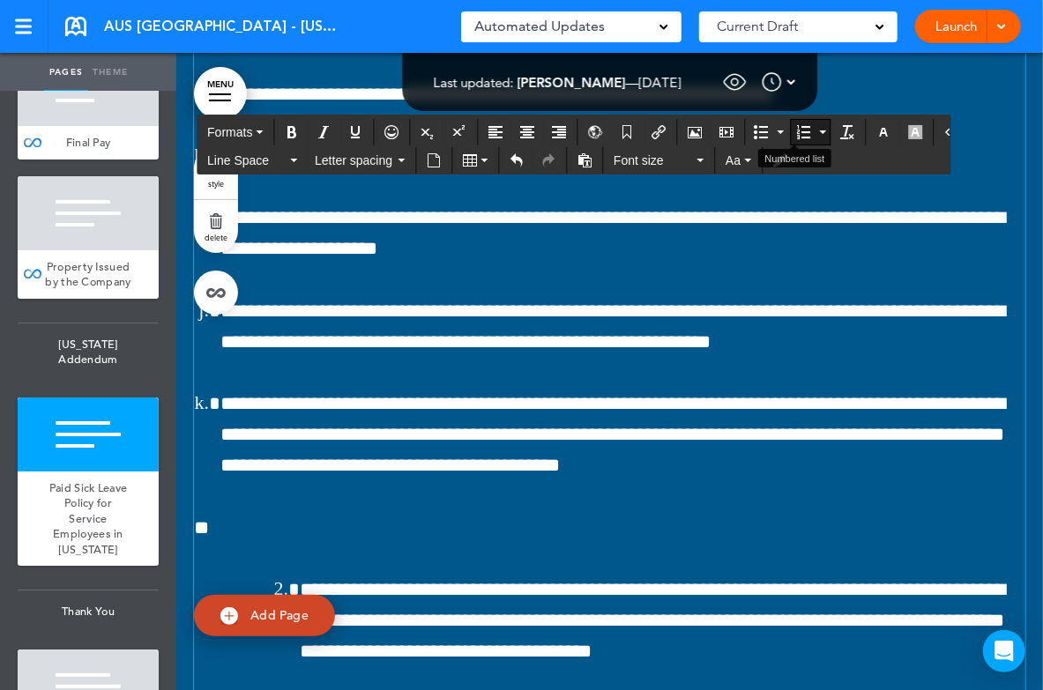
click at [819, 130] on icon "Numbered list" at bounding box center [822, 132] width 7 height 4
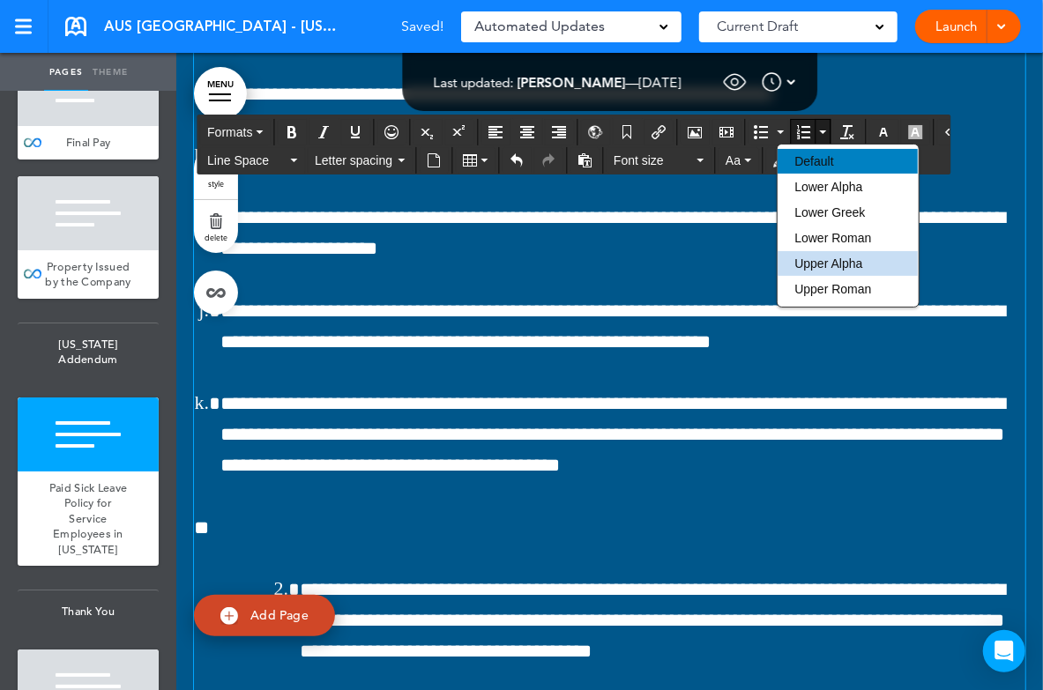
click at [805, 159] on span "Default" at bounding box center [813, 161] width 39 height 14
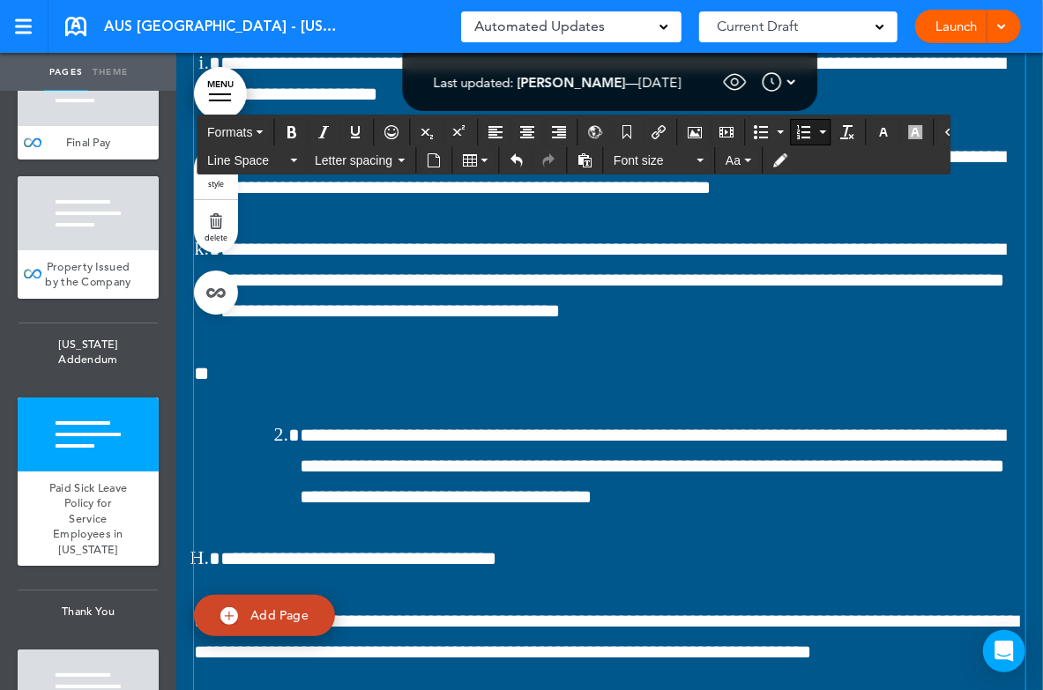
scroll to position [156532, 0]
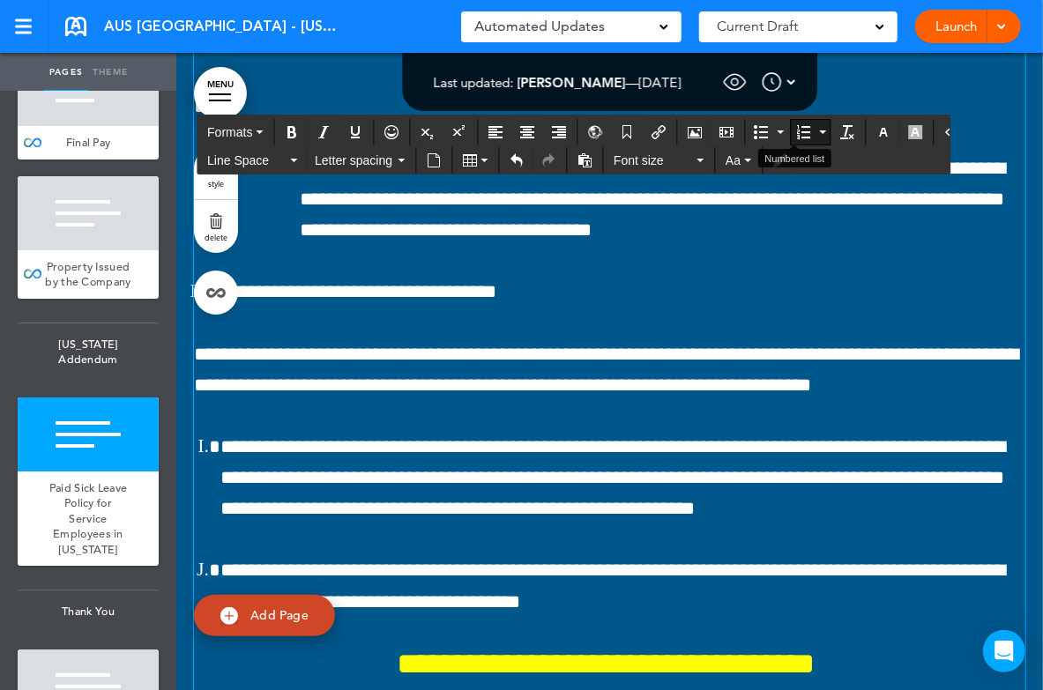
click at [815, 125] on button "Numbered list" at bounding box center [822, 132] width 14 height 25
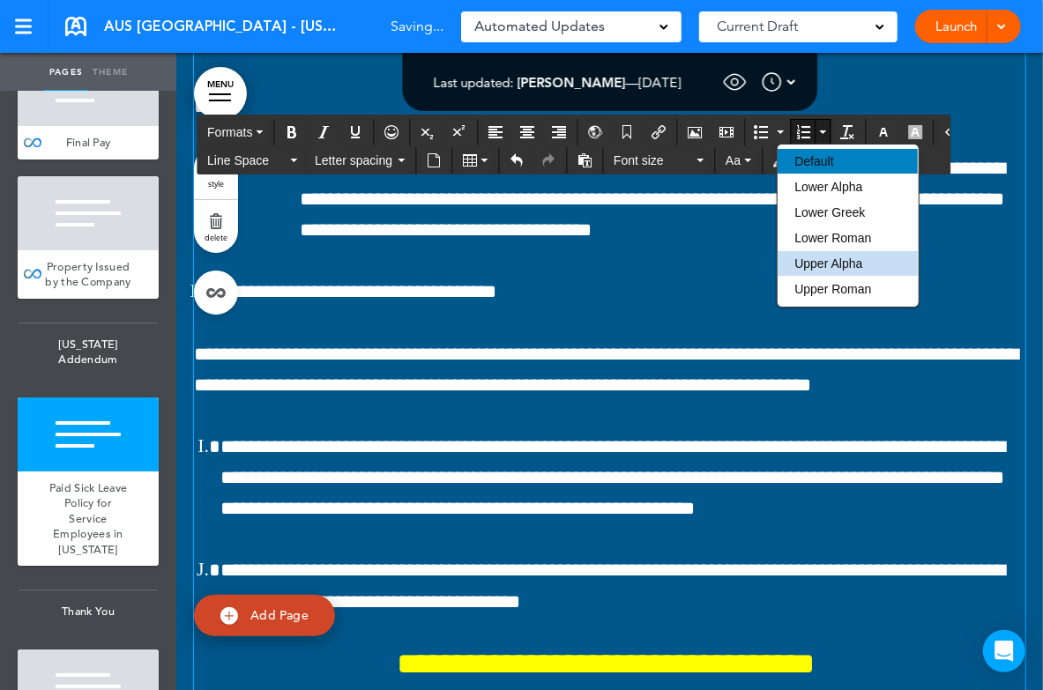
click at [813, 165] on span "Default" at bounding box center [813, 161] width 39 height 14
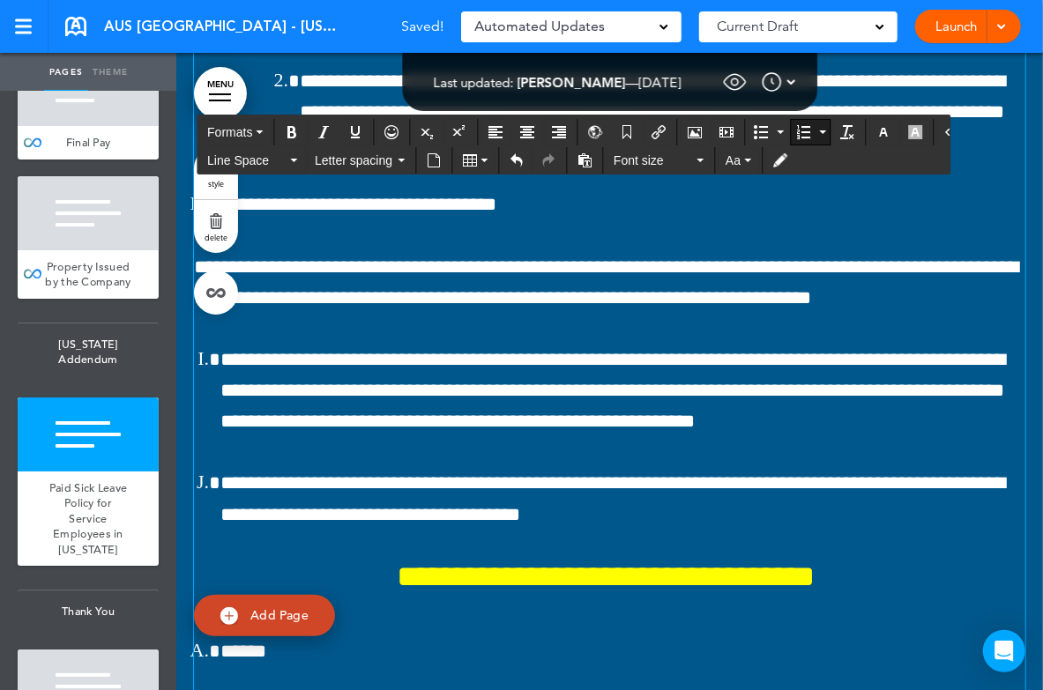
scroll to position [156819, 0]
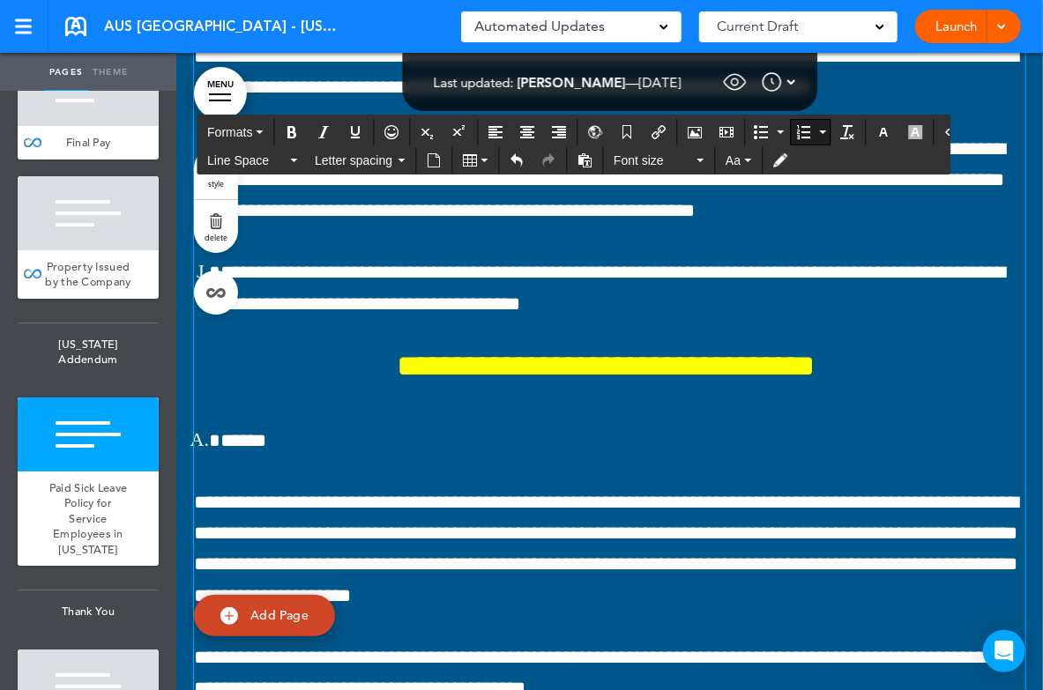
scroll to position [157010, 0]
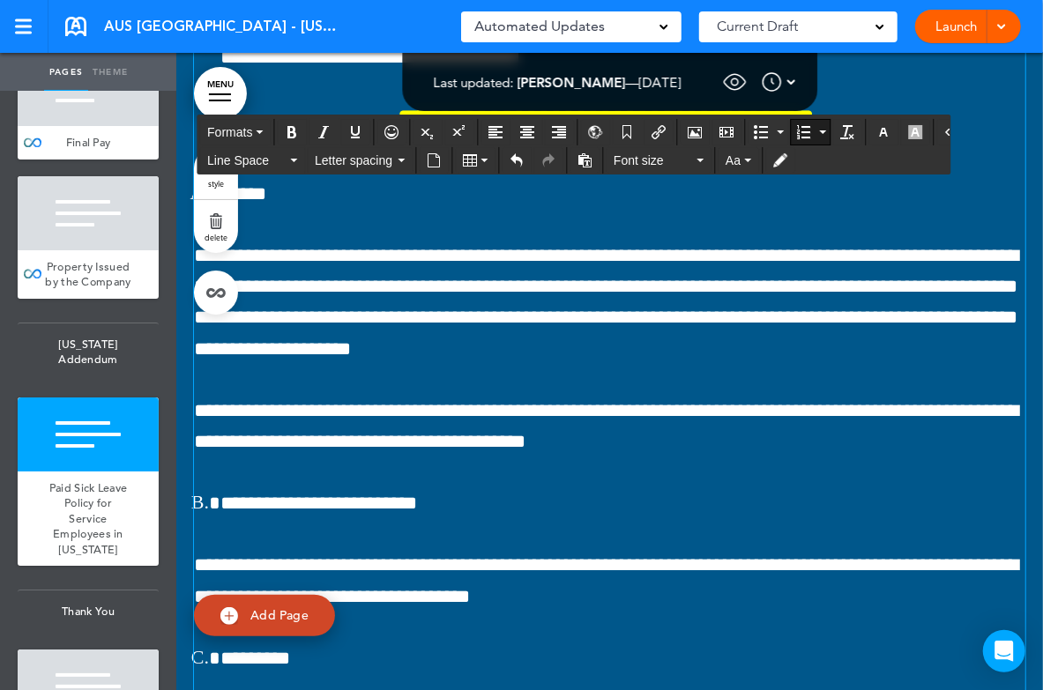
scroll to position [157271, 0]
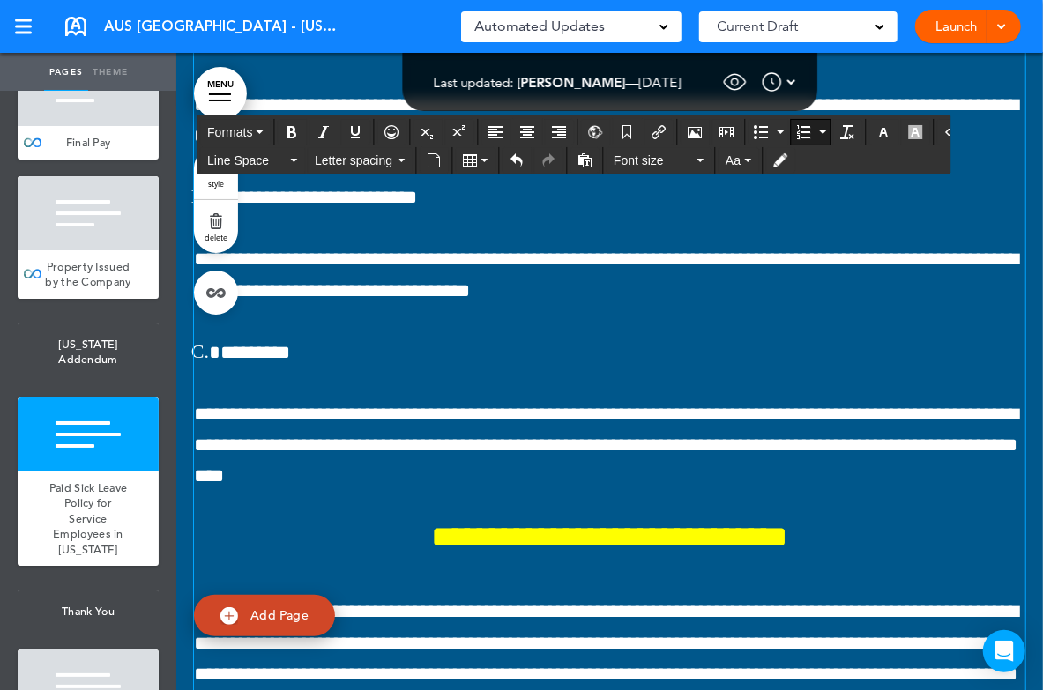
scroll to position [157642, 0]
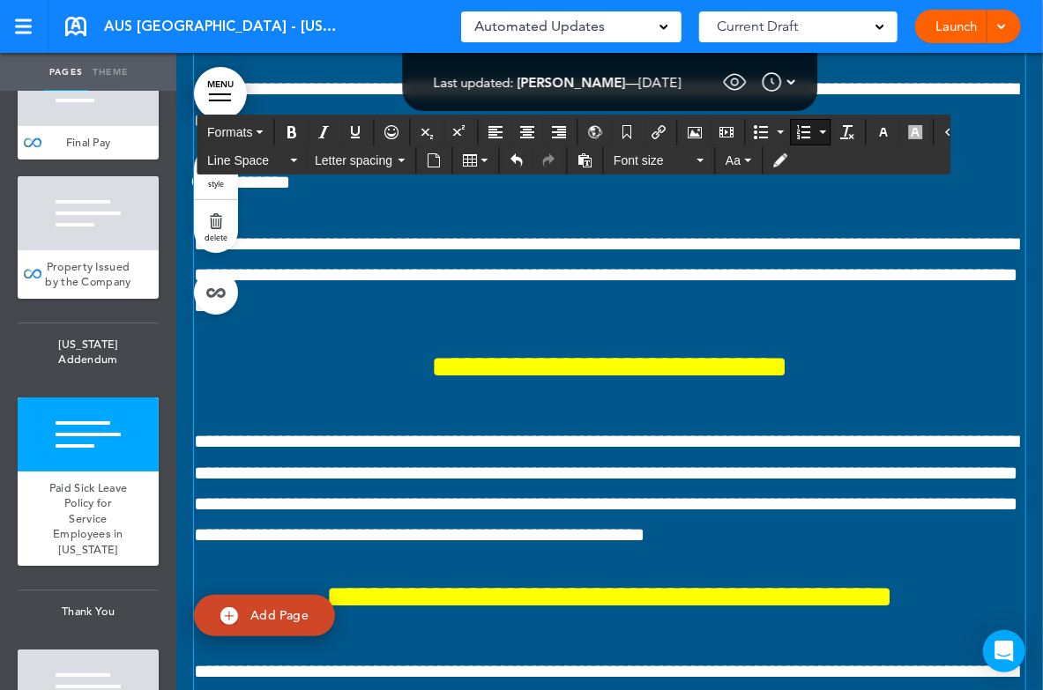
scroll to position [157783, 0]
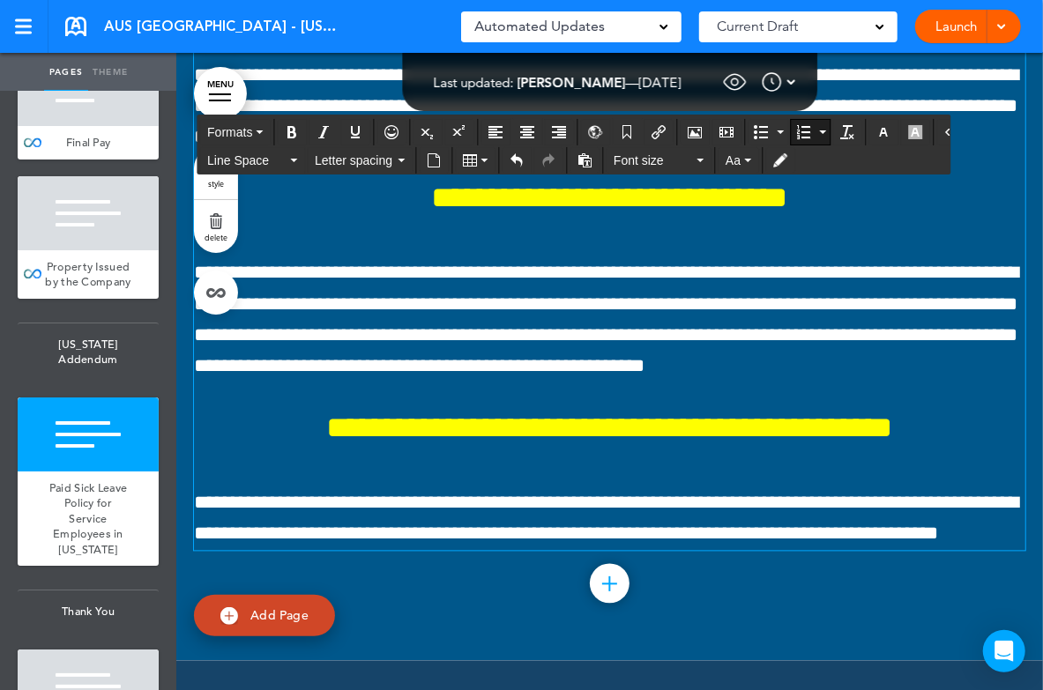
scroll to position [157962, 0]
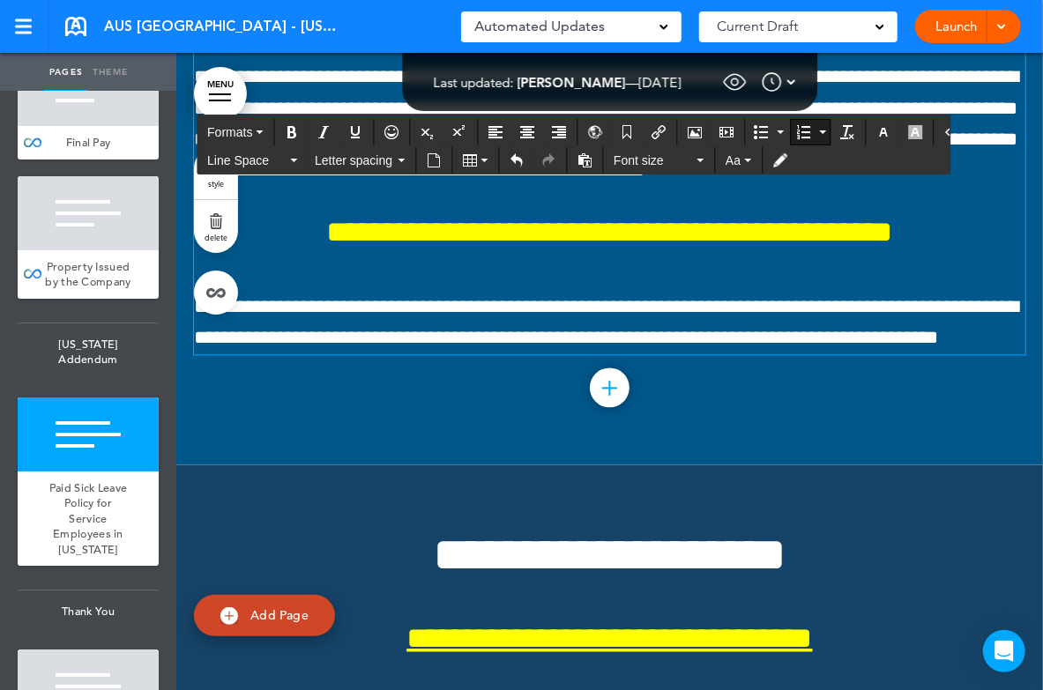
scroll to position [158136, 0]
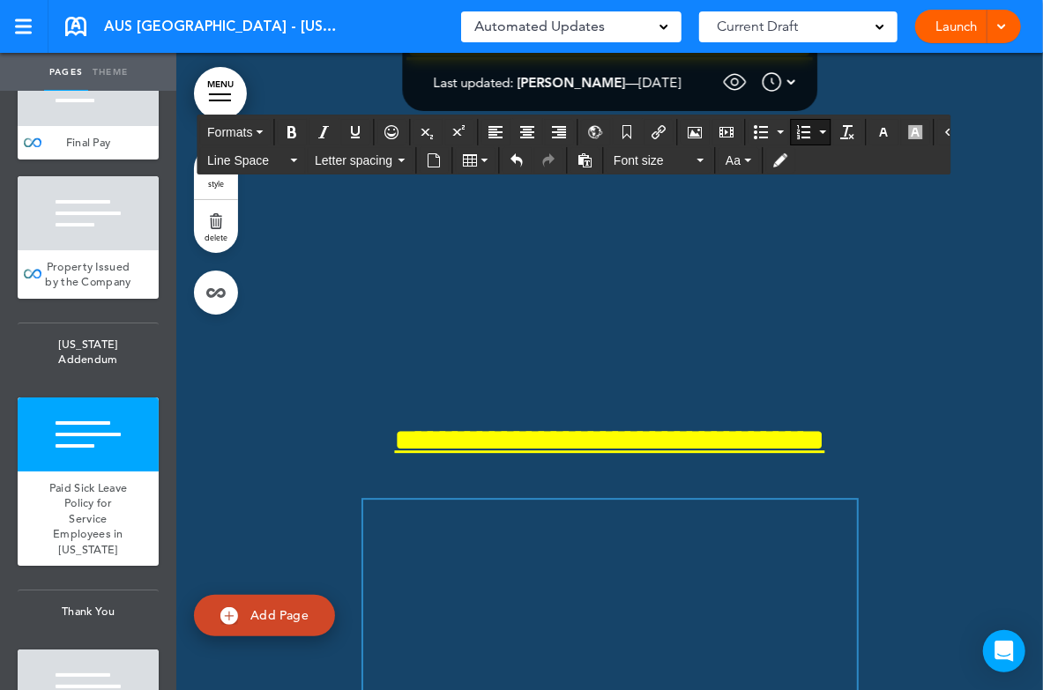
scroll to position [158733, 0]
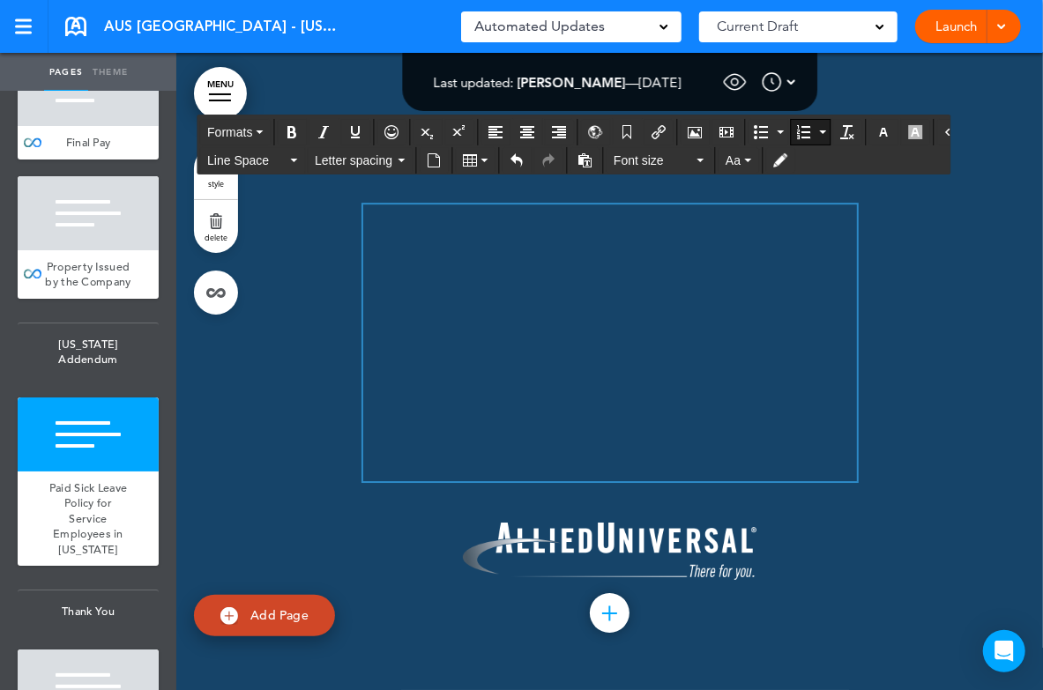
scroll to position [159411, 0]
click at [815, 133] on button "Numbered list" at bounding box center [822, 132] width 14 height 25
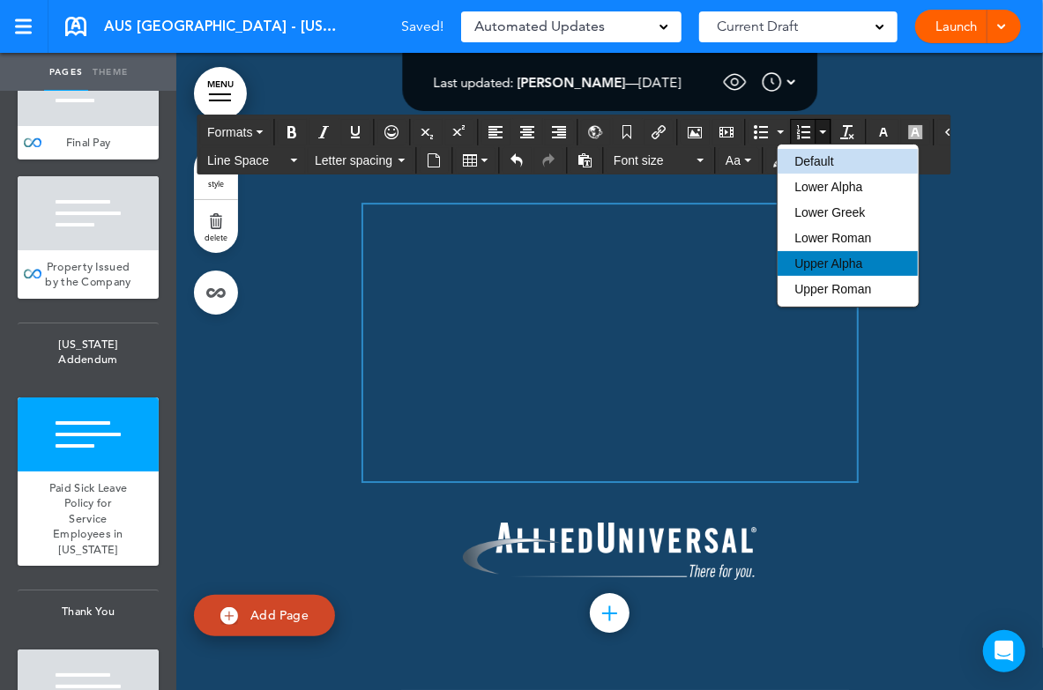
click at [825, 264] on span "Upper Alpha" at bounding box center [828, 264] width 68 height 14
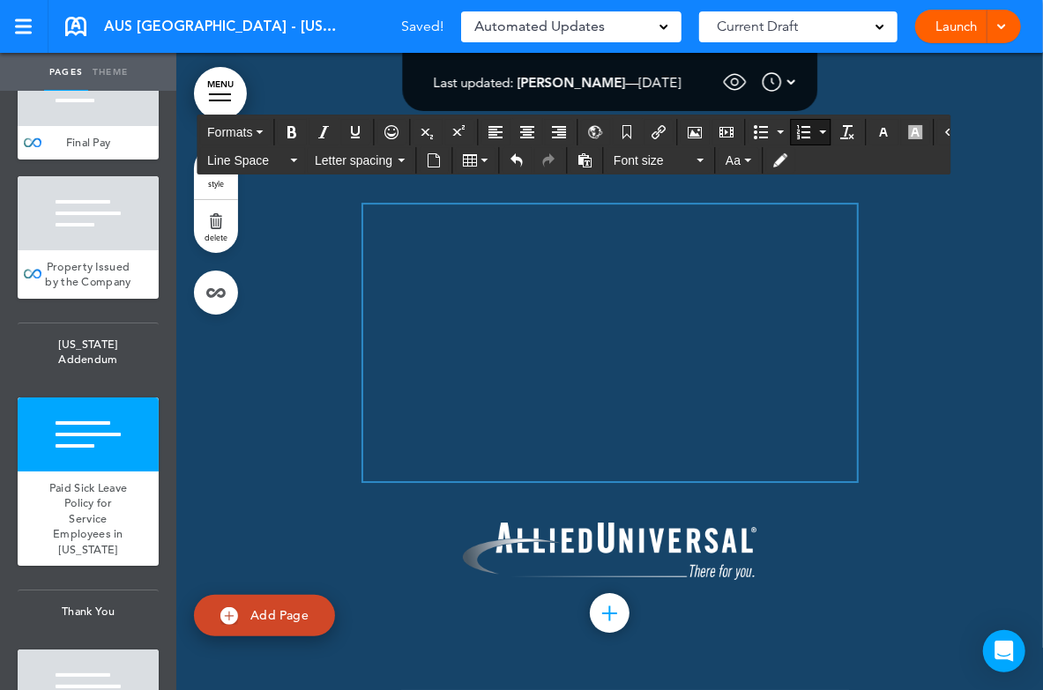
scroll to position [159574, 0]
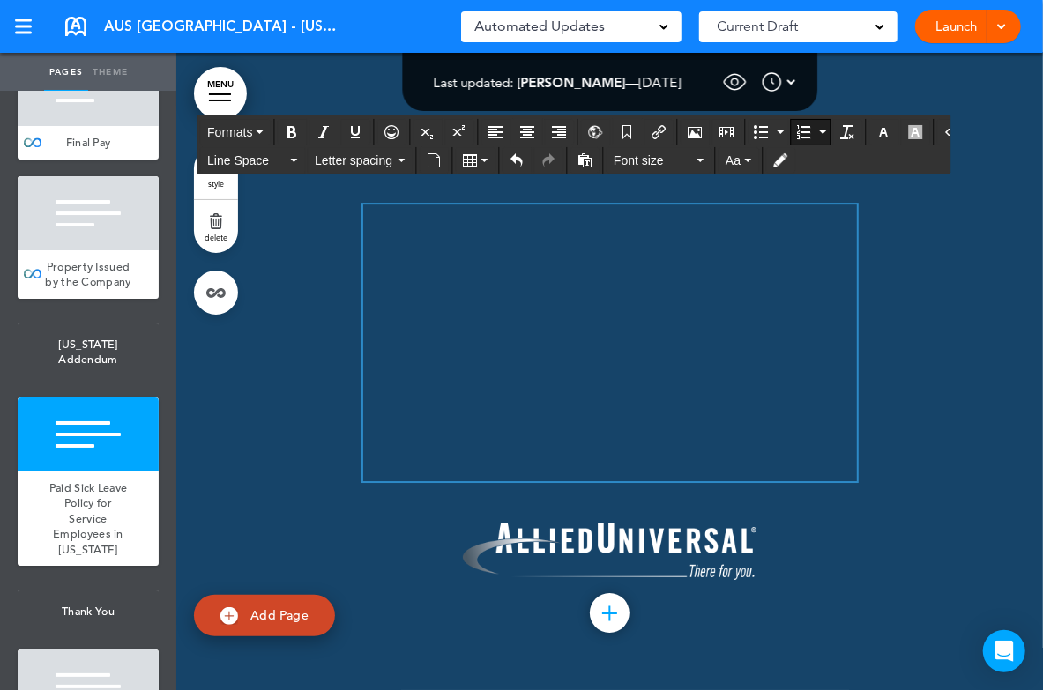
scroll to position [160083, 0]
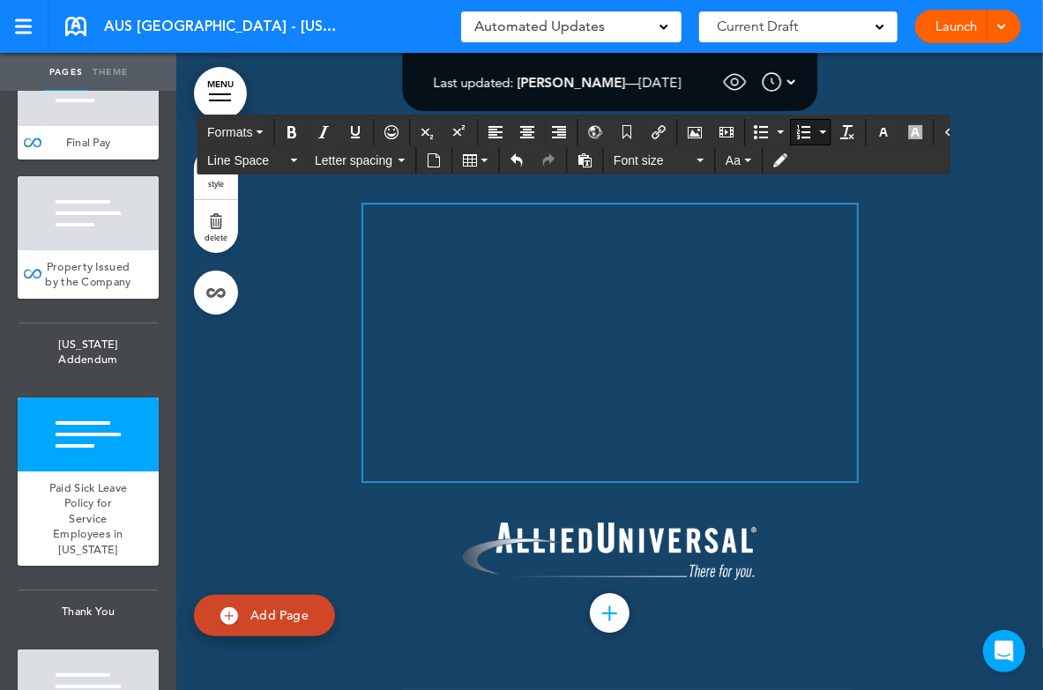
click at [815, 133] on button "Numbered list" at bounding box center [822, 132] width 14 height 25
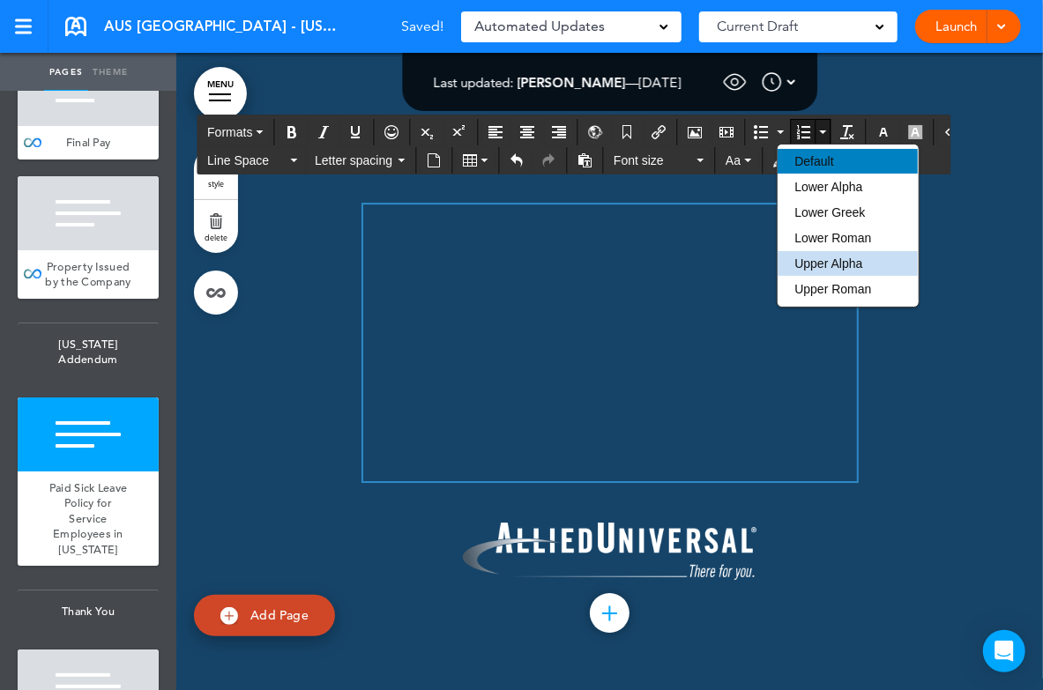
click at [799, 163] on span "Default" at bounding box center [813, 161] width 39 height 14
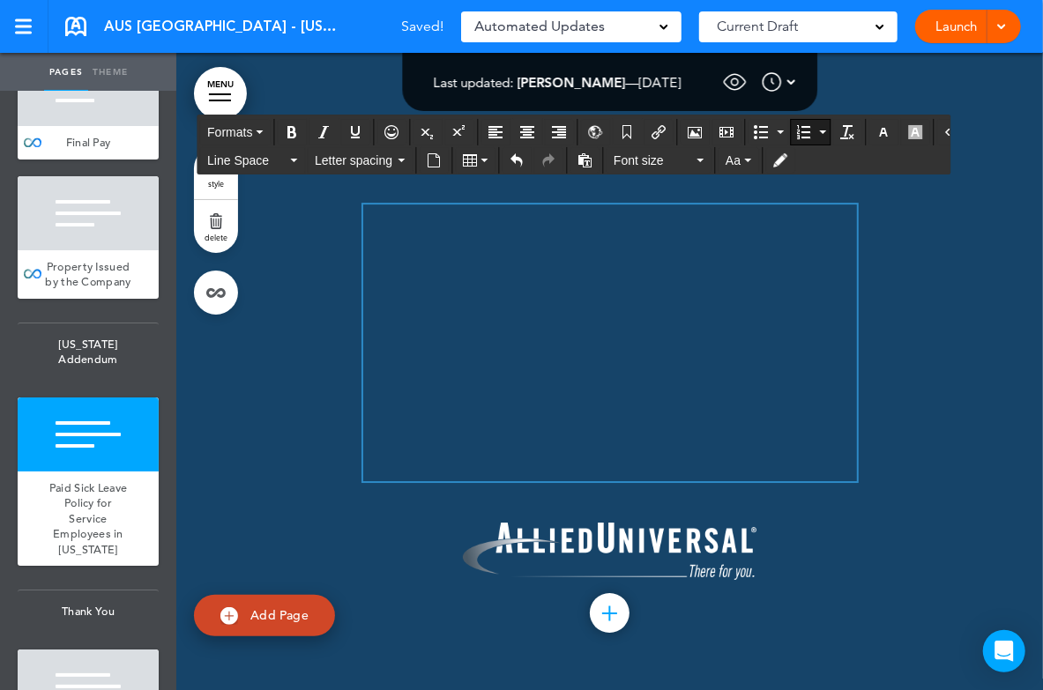
scroll to position [160528, 0]
click at [815, 128] on button "Numbered list" at bounding box center [822, 132] width 14 height 25
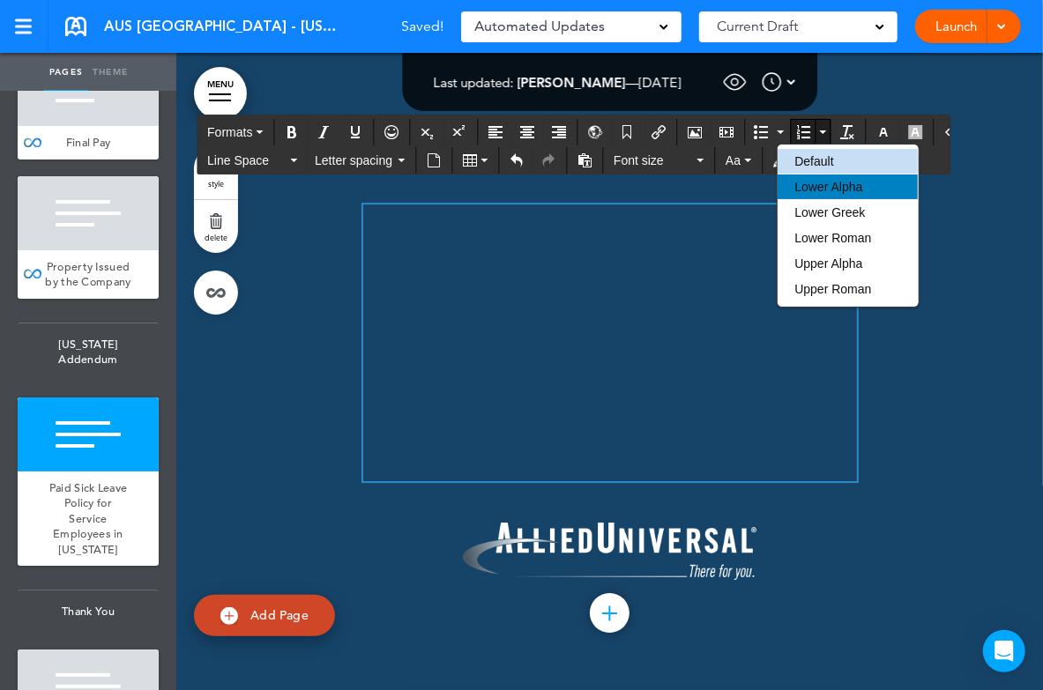
click at [823, 183] on span "Lower Alpha" at bounding box center [828, 187] width 68 height 14
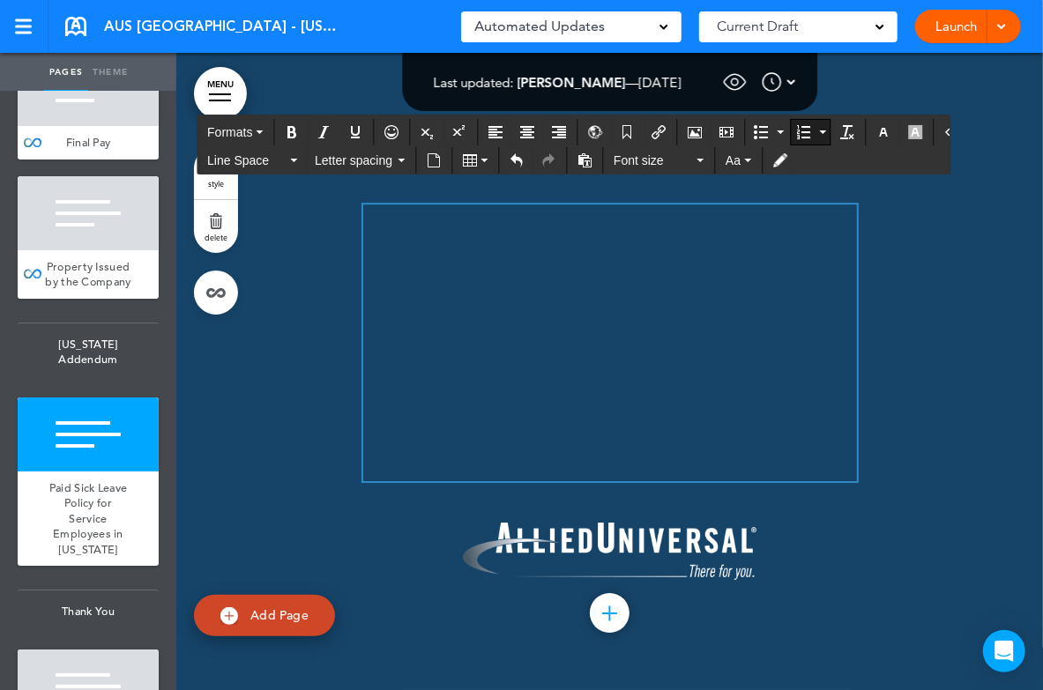
drag, startPoint x: 537, startPoint y: 466, endPoint x: 269, endPoint y: 338, distance: 296.9
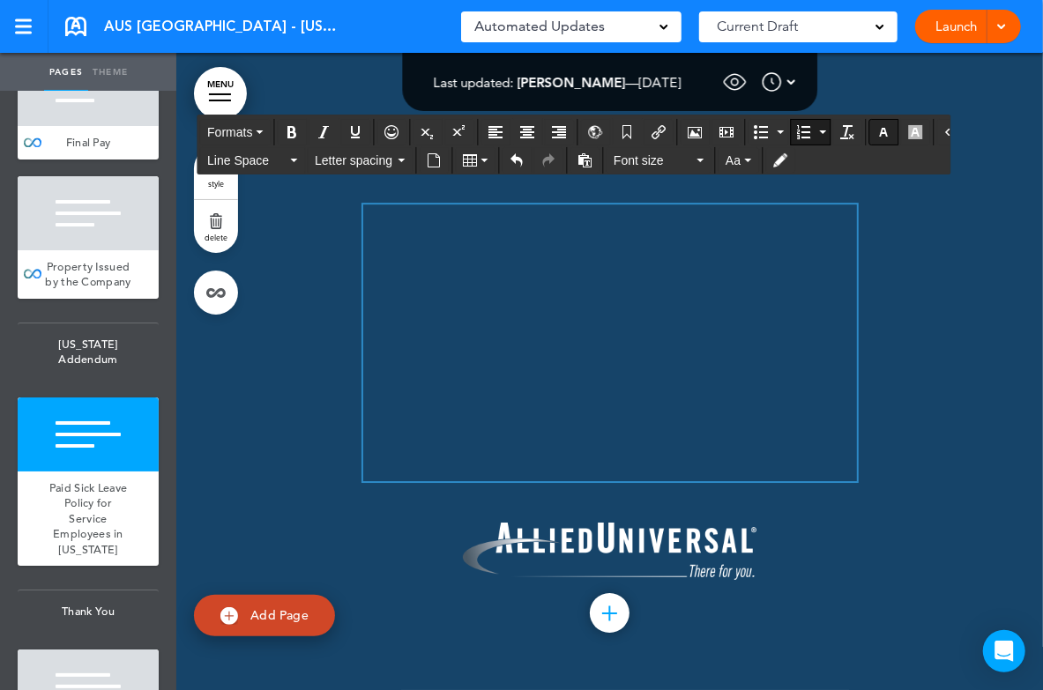
click at [876, 129] on icon "button" at bounding box center [883, 132] width 14 height 14
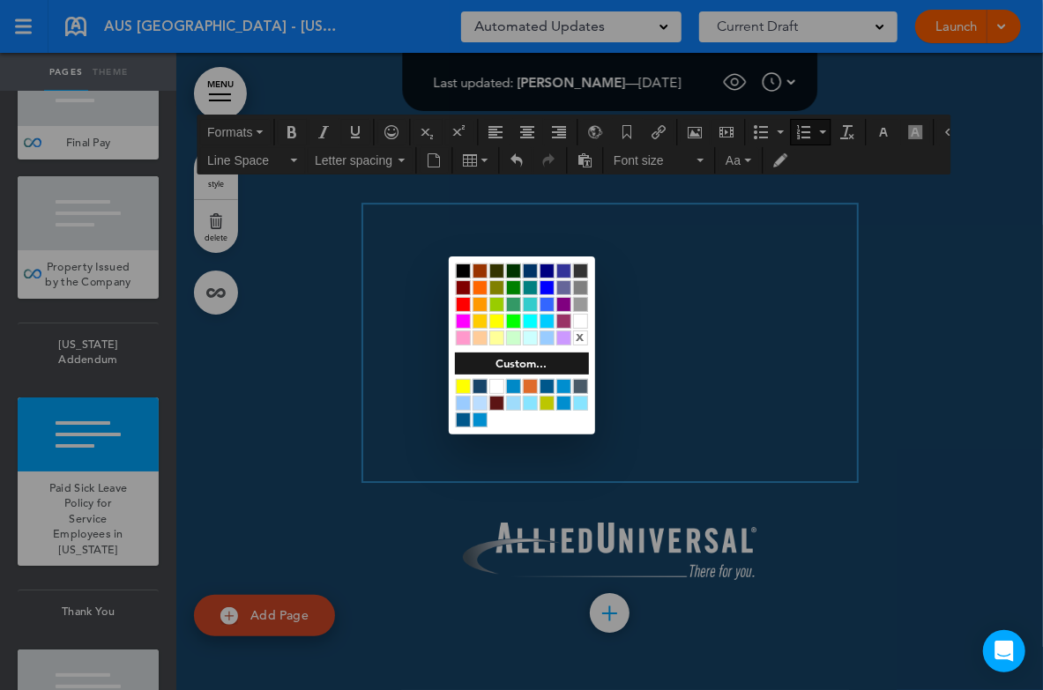
click at [579, 321] on div at bounding box center [580, 321] width 15 height 15
click at [328, 383] on div at bounding box center [521, 345] width 1043 height 690
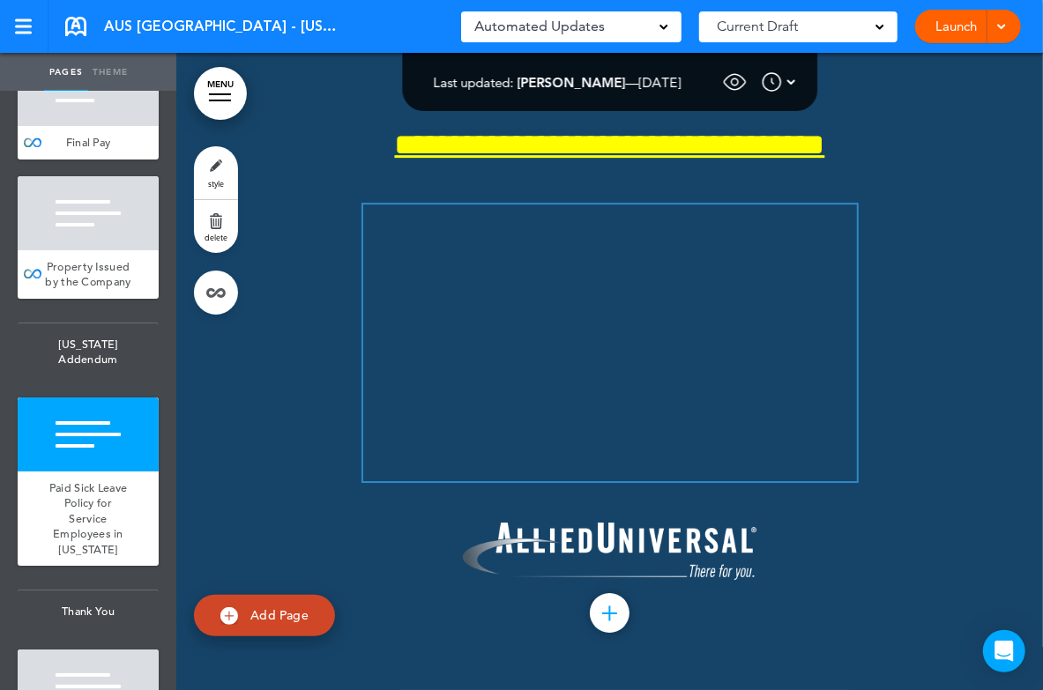
scroll to position [161634, 0]
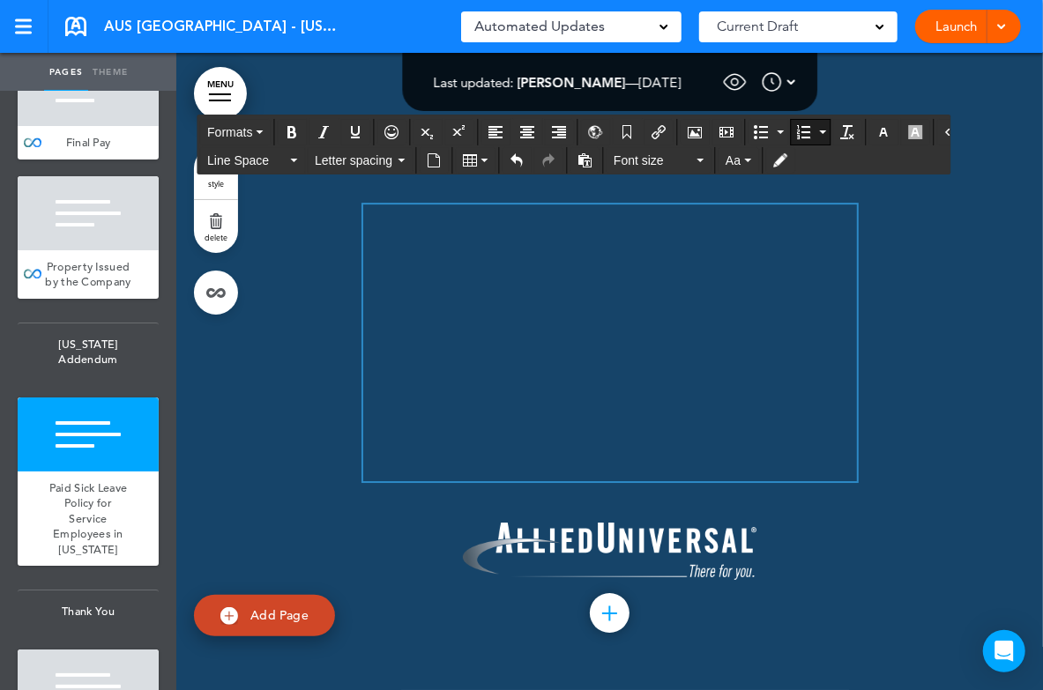
click at [876, 127] on icon "button" at bounding box center [883, 132] width 14 height 14
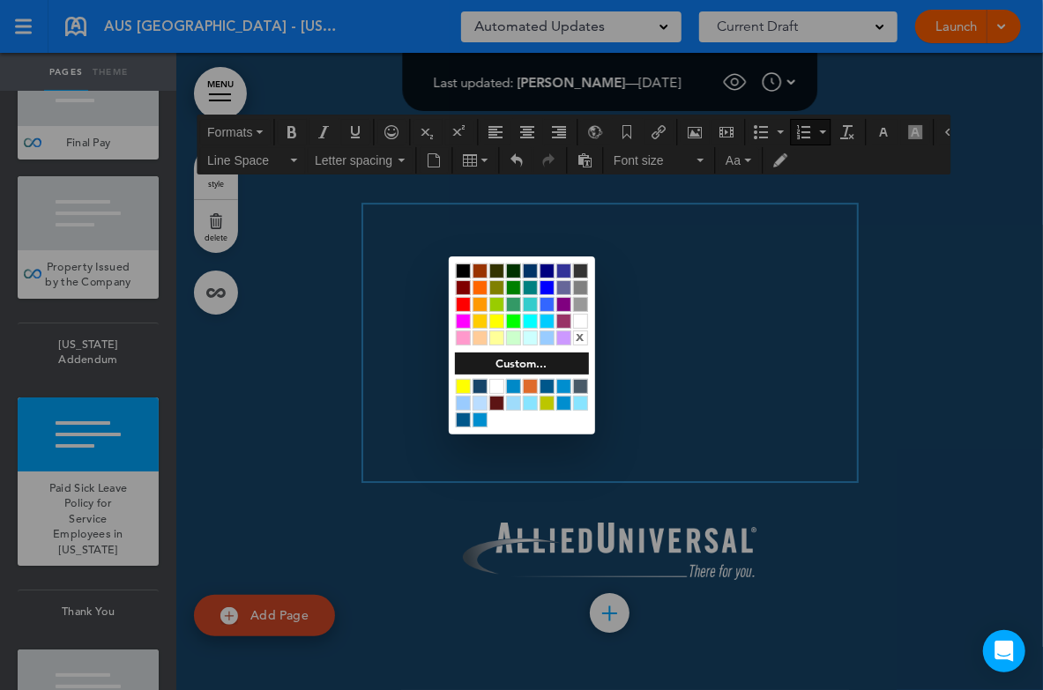
click at [579, 321] on div at bounding box center [580, 321] width 15 height 15
click at [309, 365] on div at bounding box center [521, 345] width 1043 height 690
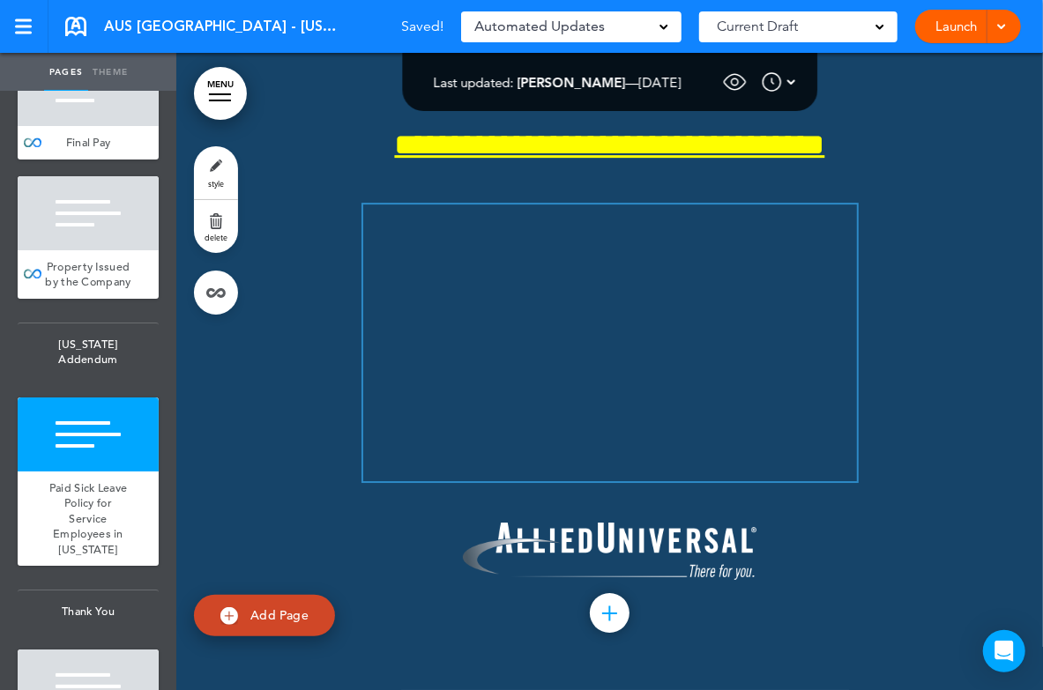
scroll to position [161792, 0]
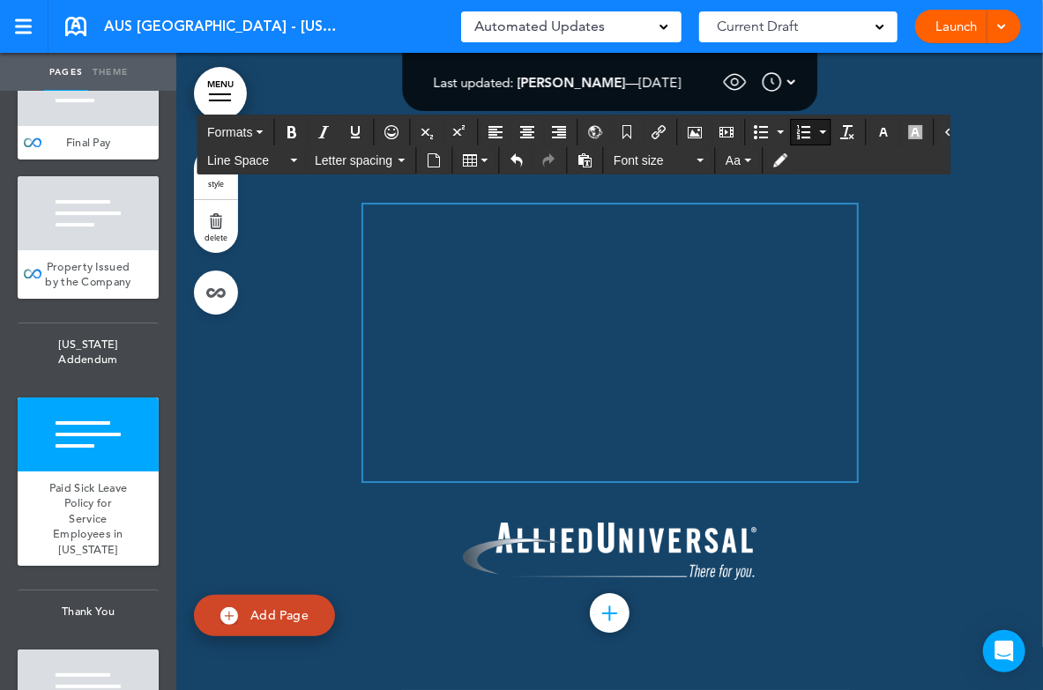
click at [125, 428] on div at bounding box center [88, 435] width 141 height 74
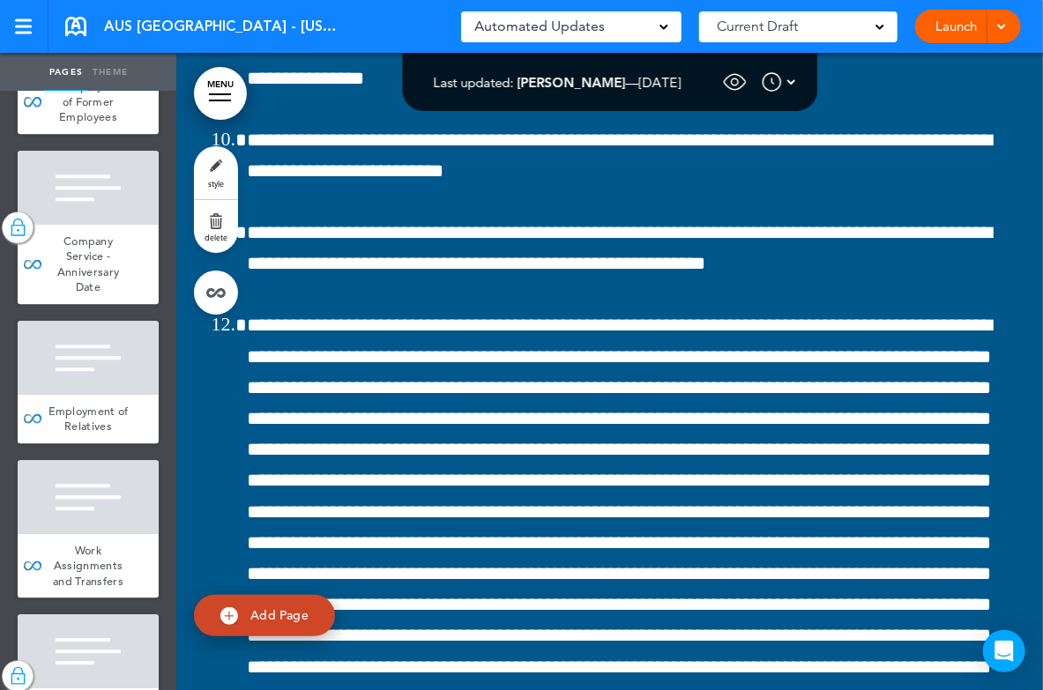
scroll to position [0, 0]
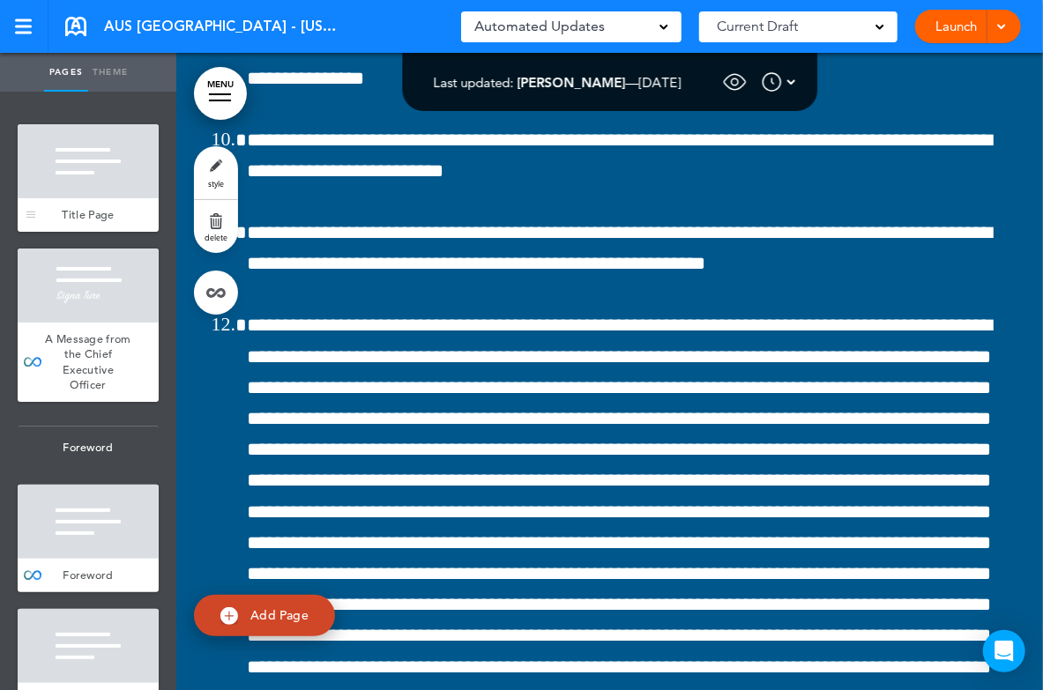
click at [89, 163] on div at bounding box center [88, 161] width 141 height 74
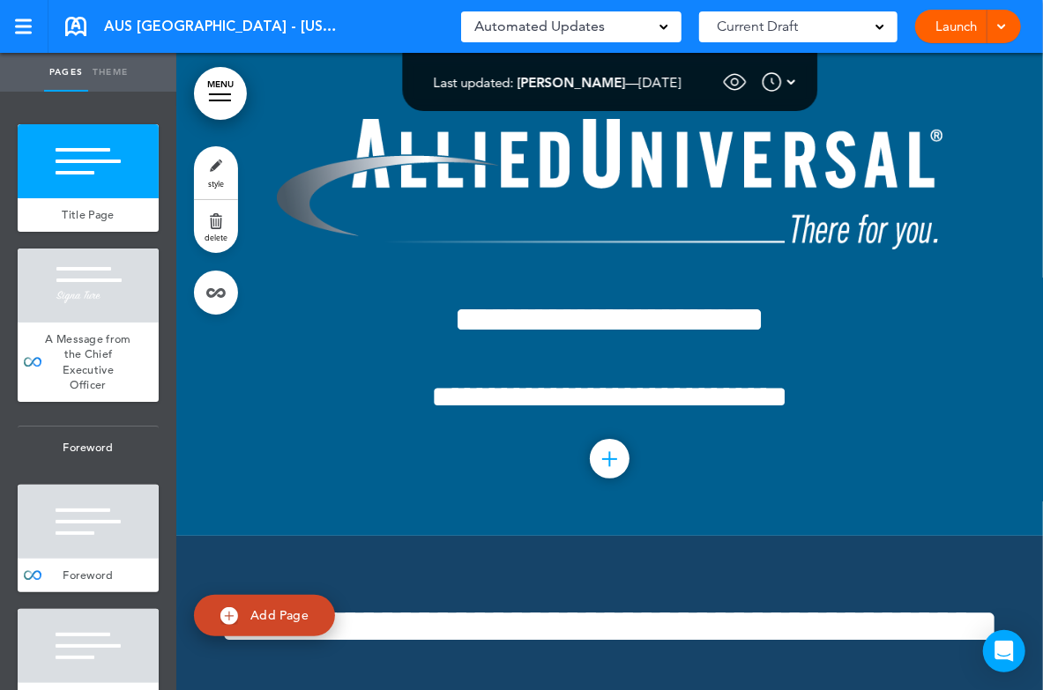
click at [220, 172] on link "style" at bounding box center [216, 172] width 44 height 53
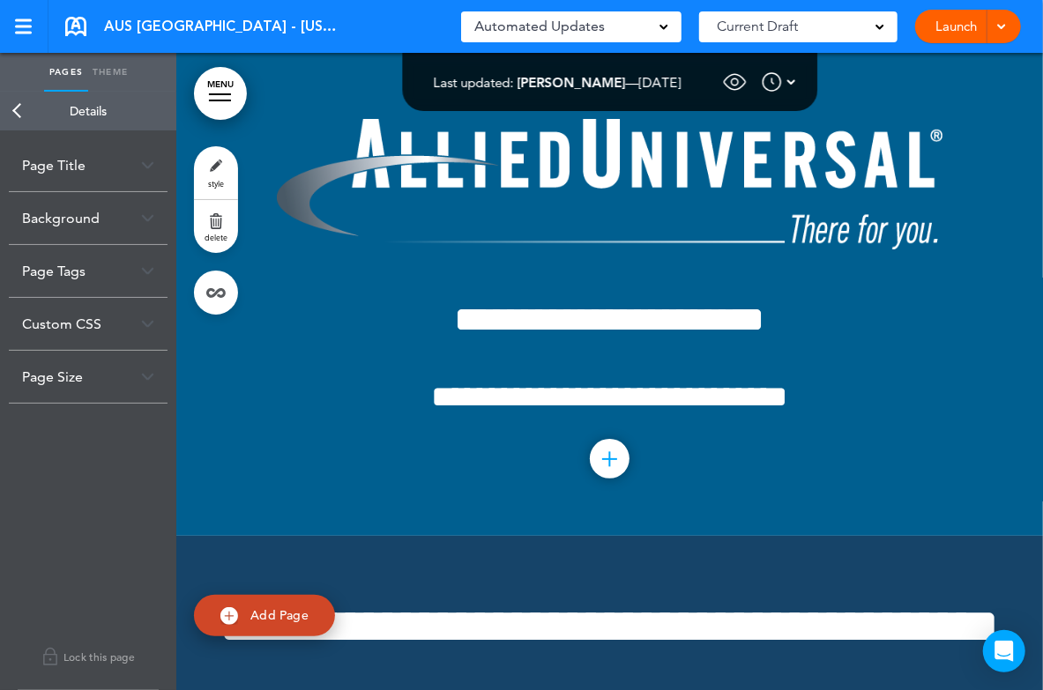
click at [120, 167] on div "Page Title" at bounding box center [88, 165] width 159 height 52
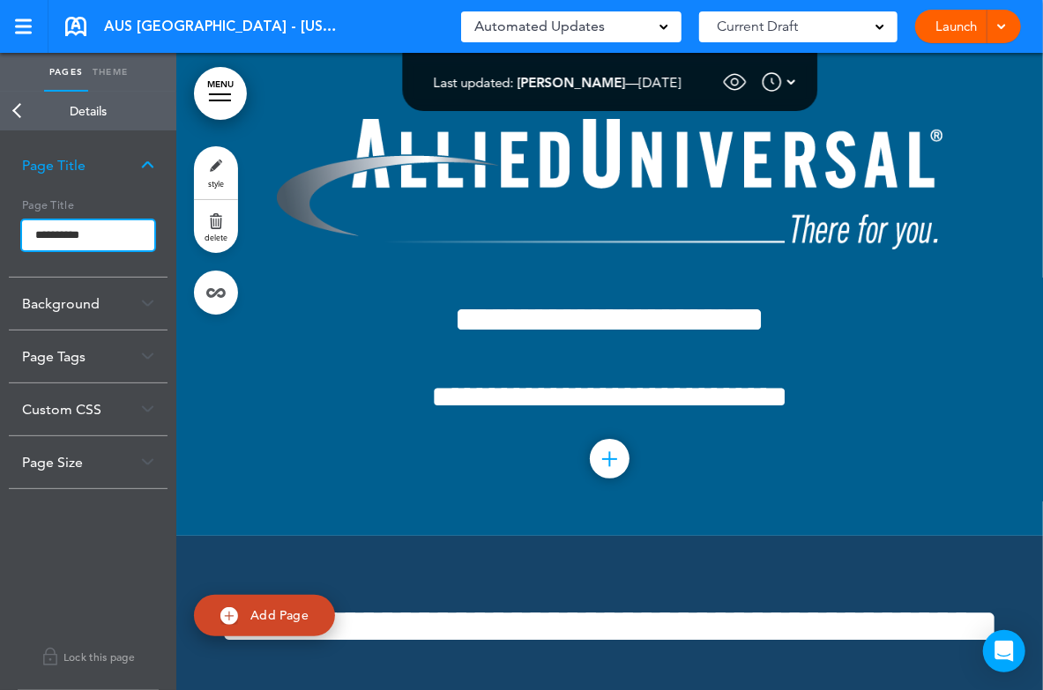
click at [100, 232] on input "**********" at bounding box center [88, 235] width 132 height 30
click at [89, 234] on input "******" at bounding box center [88, 235] width 132 height 30
type input "**********"
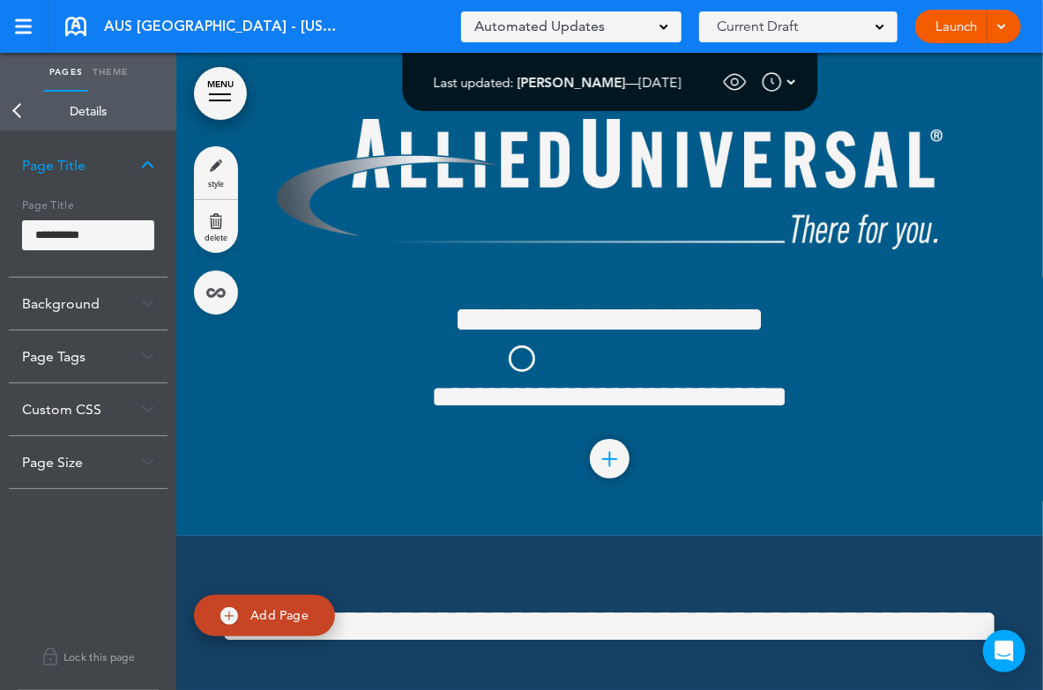
click at [100, 201] on body "Make this page common so it is available in other handbooks. This handbook [GEO…" at bounding box center [521, 345] width 1043 height 690
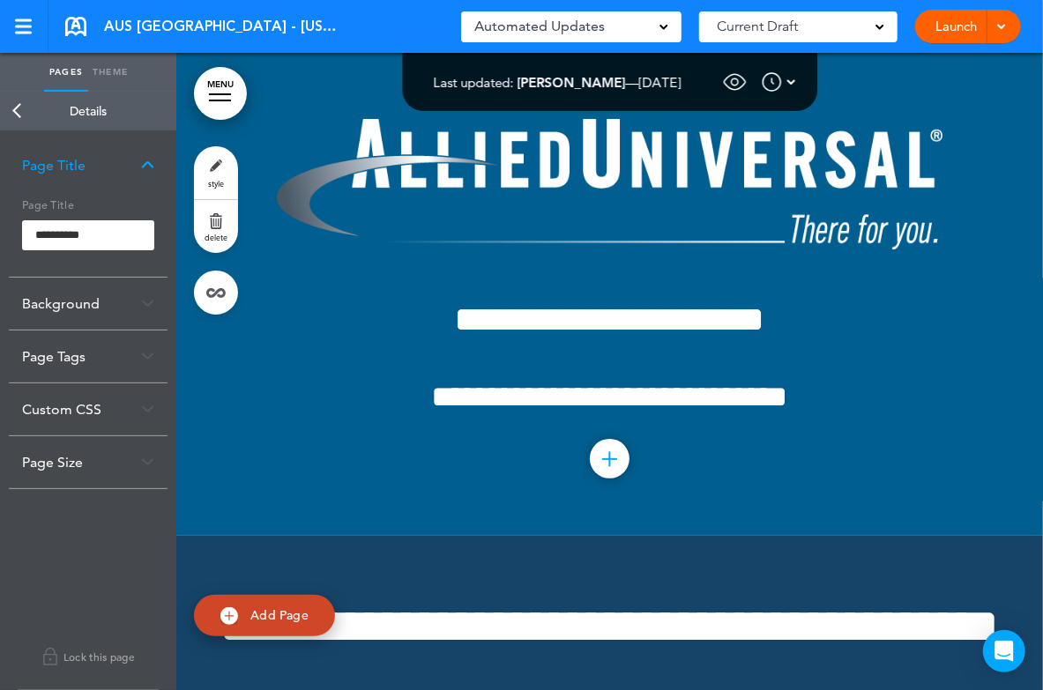
click at [20, 112] on link "Back" at bounding box center [17, 111] width 35 height 39
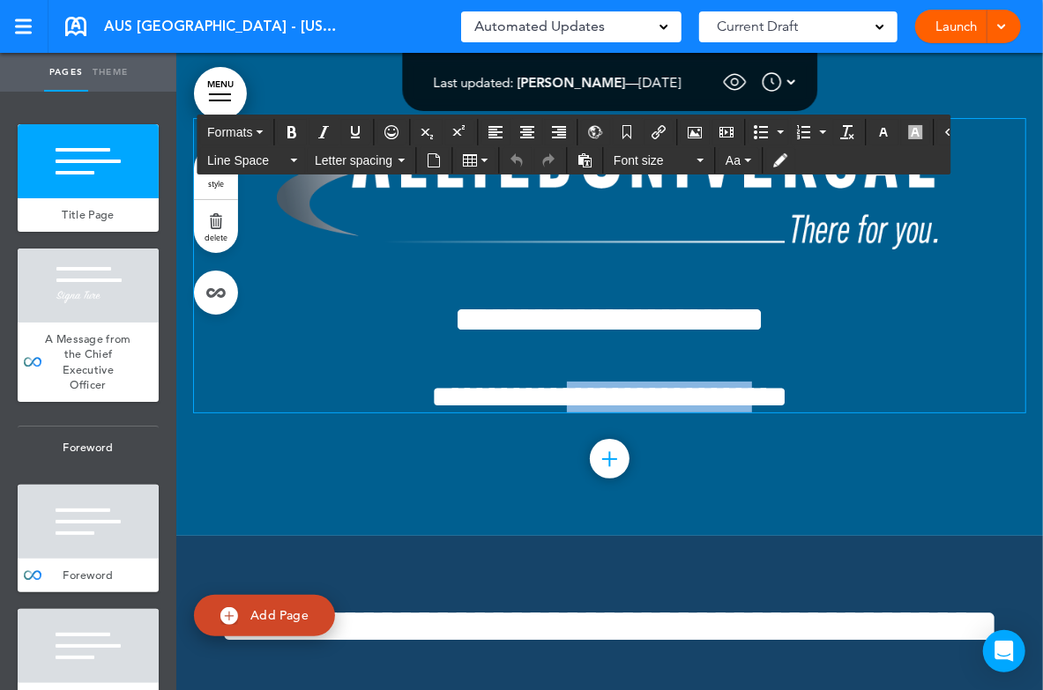
drag, startPoint x: 557, startPoint y: 390, endPoint x: 767, endPoint y: 391, distance: 209.8
click at [767, 391] on span "**********" at bounding box center [610, 397] width 356 height 30
drag, startPoint x: 829, startPoint y: 396, endPoint x: 561, endPoint y: 394, distance: 268.9
click at [561, 394] on h4 "**********" at bounding box center [609, 397] width 831 height 31
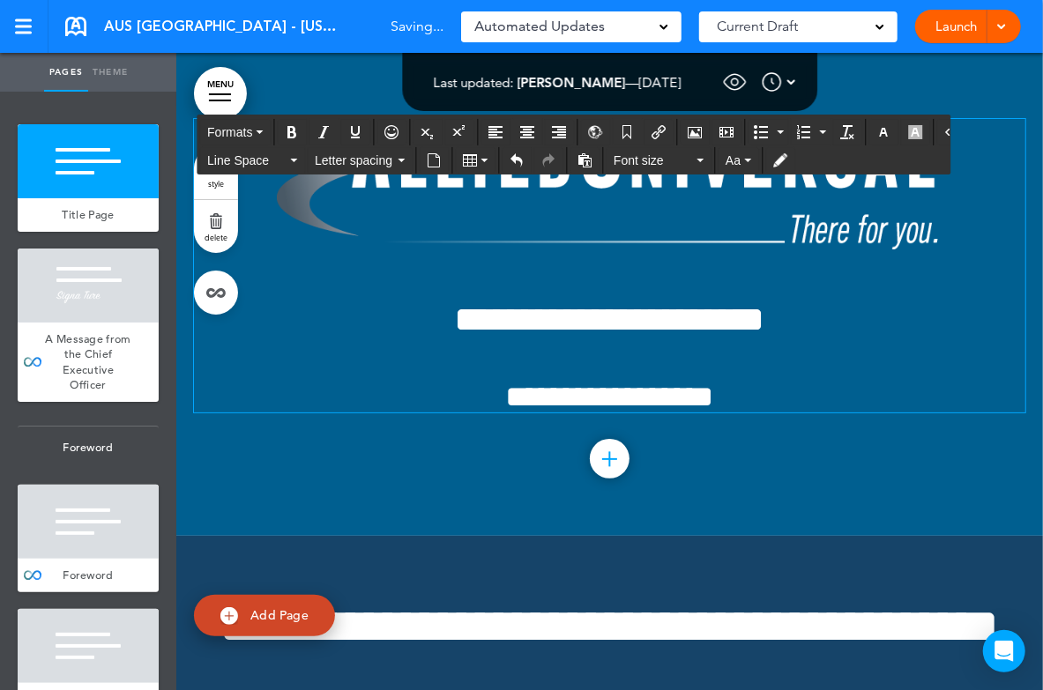
scroll to position [14649, 0]
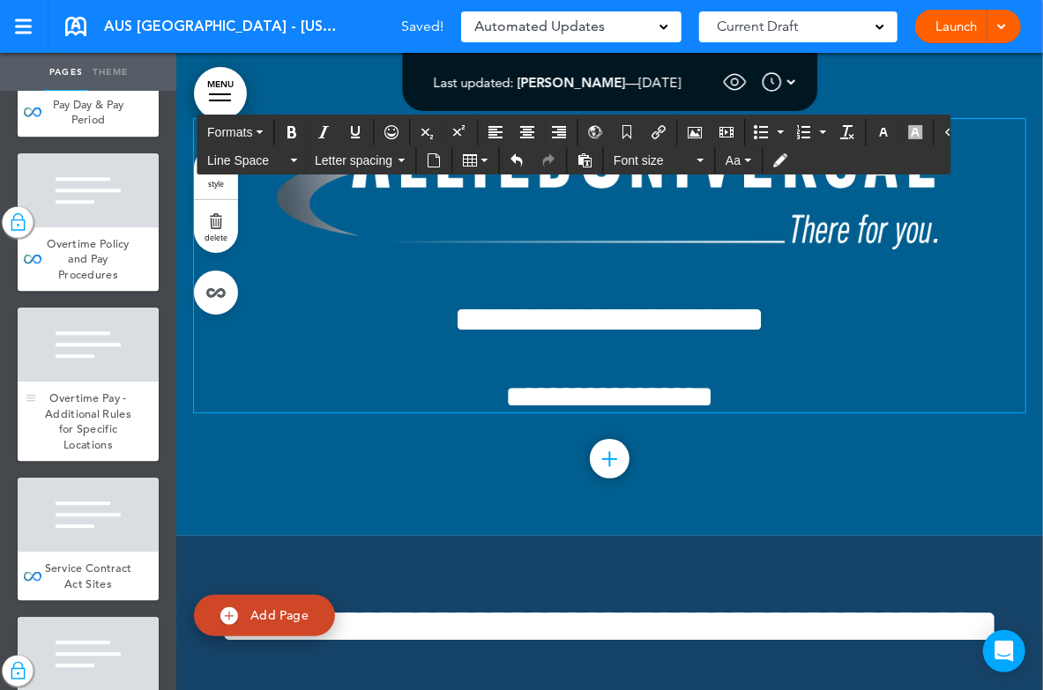
click at [98, 336] on div at bounding box center [88, 345] width 141 height 74
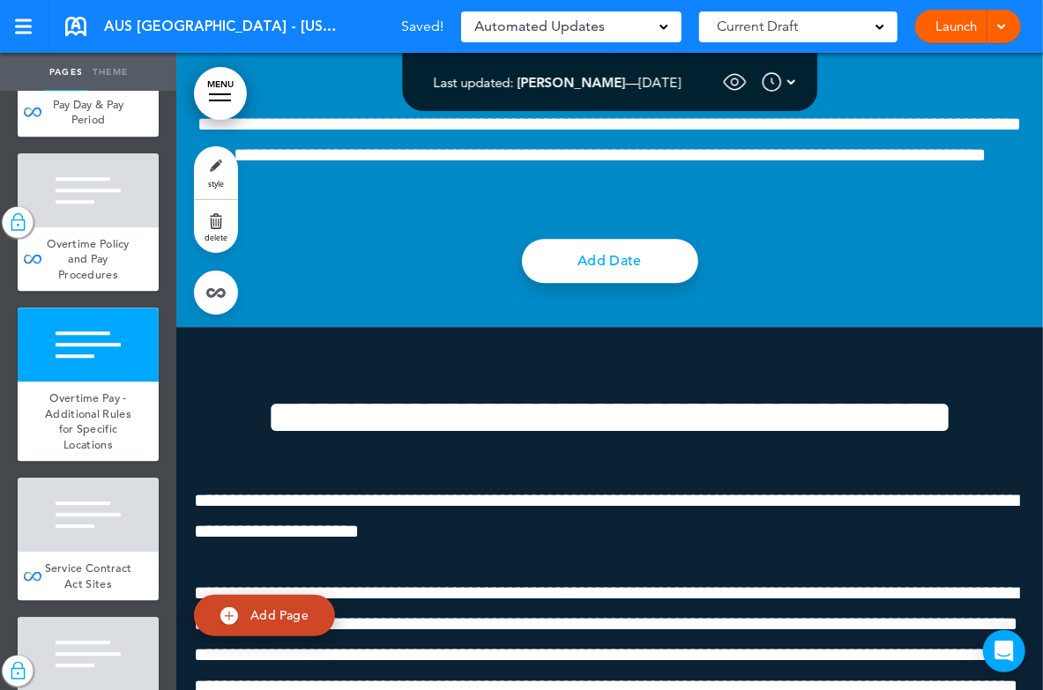
scroll to position [100407, 0]
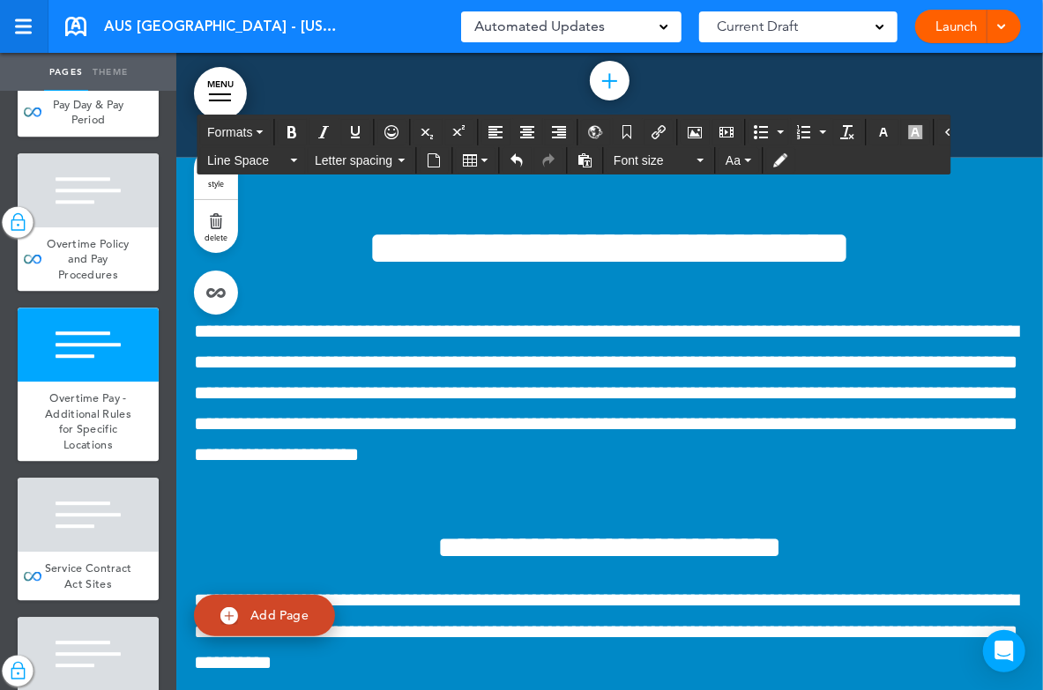
click at [26, 27] on div at bounding box center [23, 27] width 17 height 3
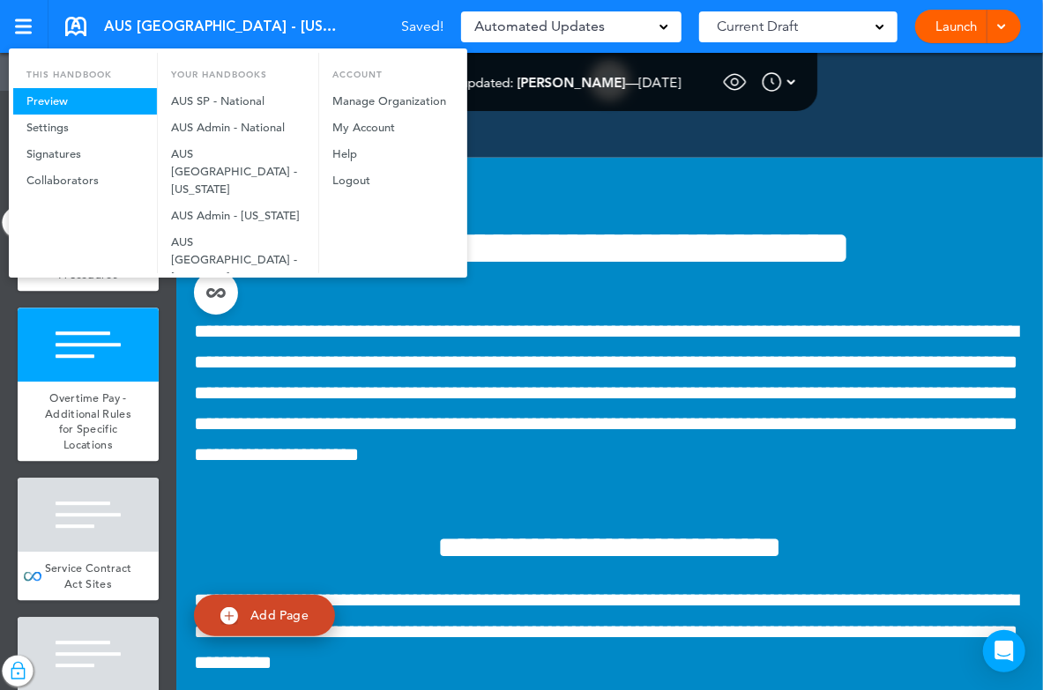
click at [81, 108] on link "Preview" at bounding box center [85, 101] width 144 height 26
